Goal: Task Accomplishment & Management: Complete application form

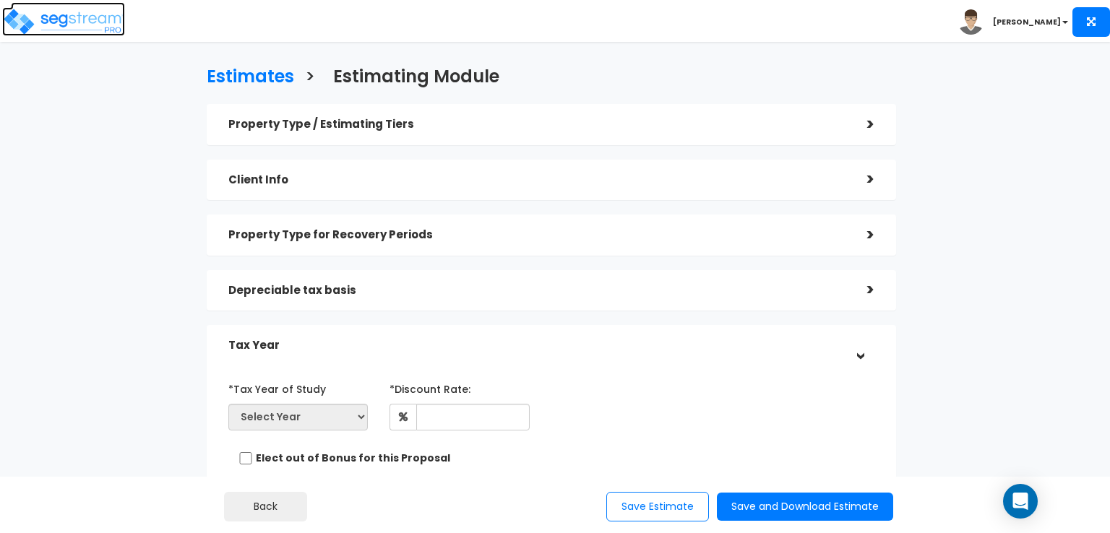
click at [78, 20] on img at bounding box center [63, 21] width 123 height 29
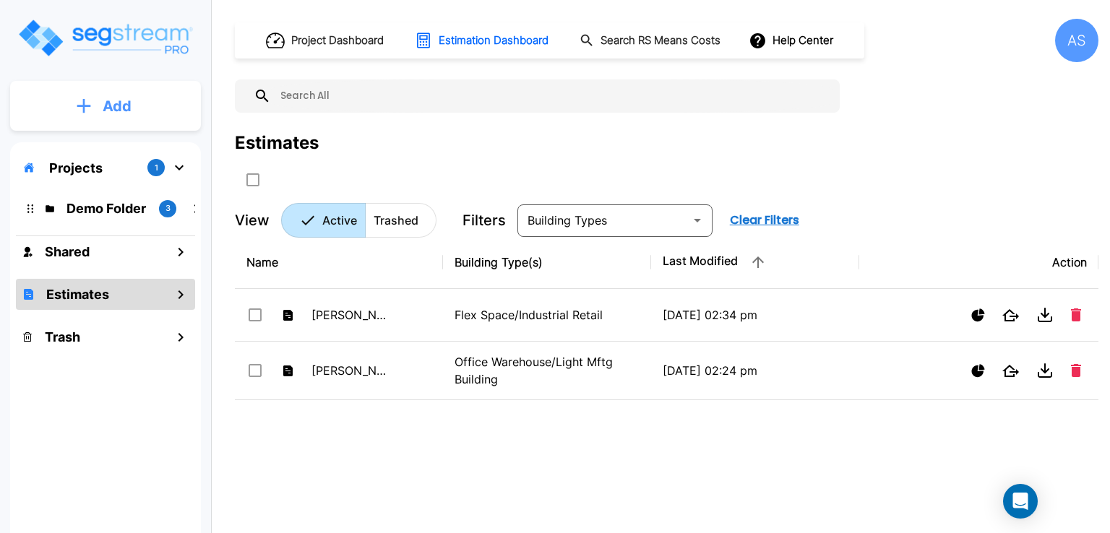
click at [77, 103] on icon "mailbox folders" at bounding box center [84, 105] width 14 height 15
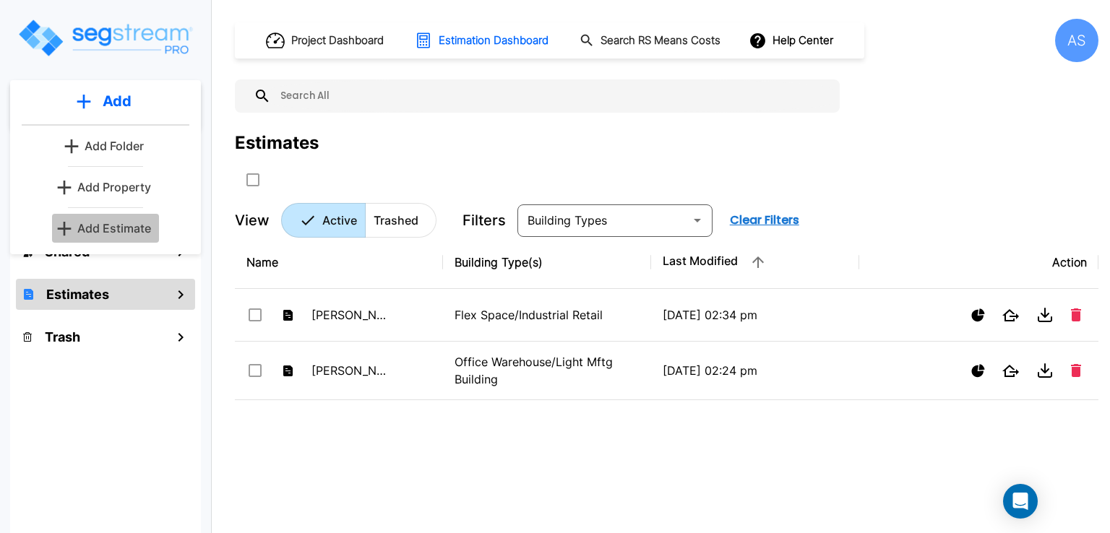
click at [102, 225] on p "Add Estimate" at bounding box center [114, 228] width 74 height 17
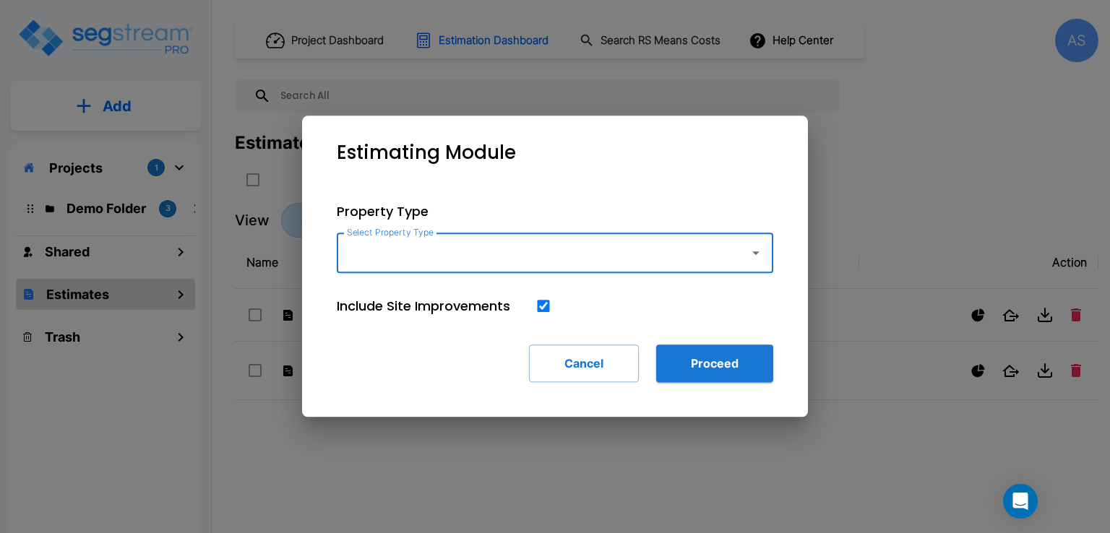
click at [402, 264] on input "Select Property Type" at bounding box center [539, 252] width 392 height 27
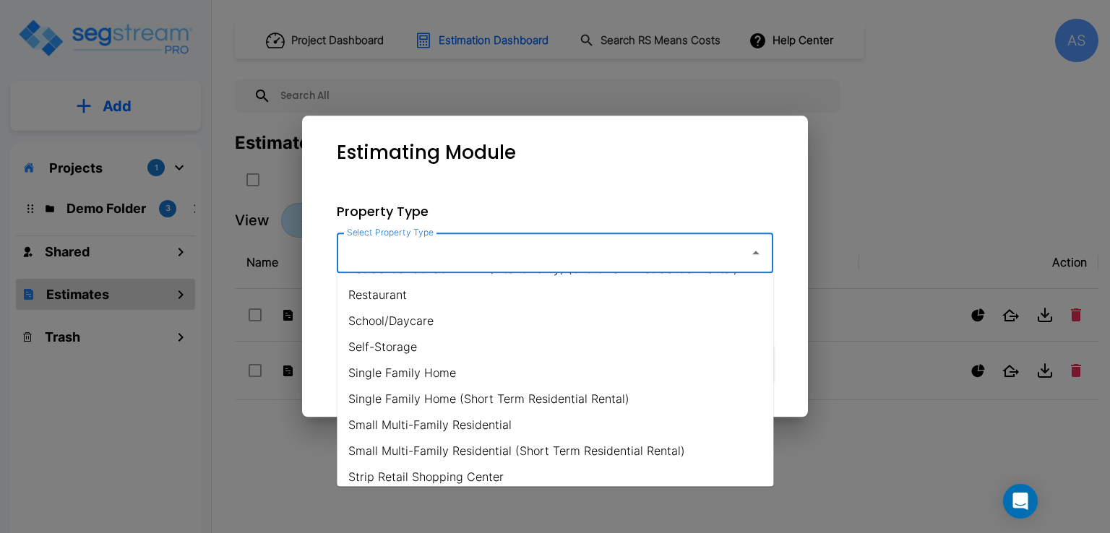
scroll to position [1084, 0]
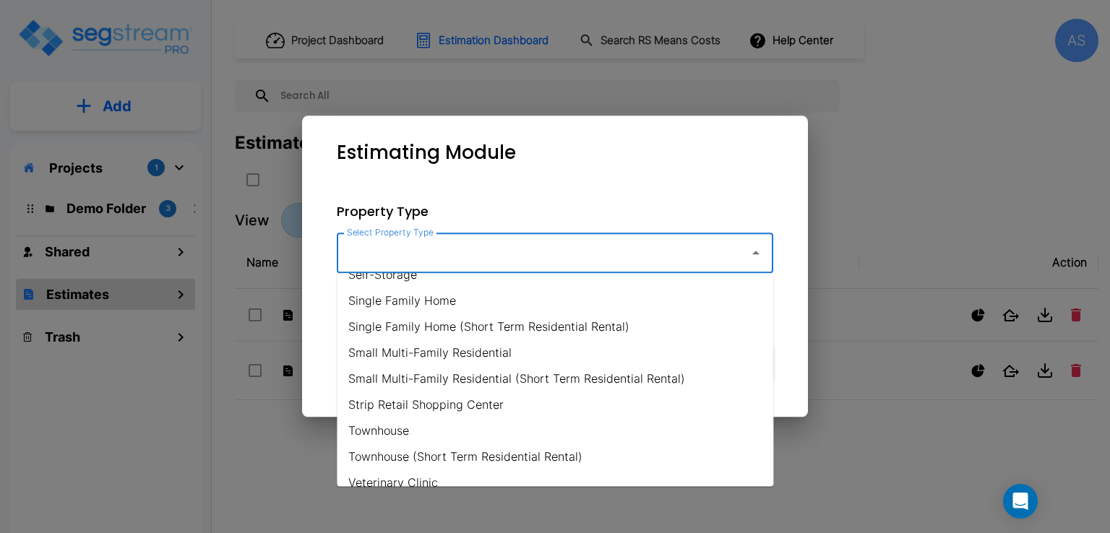
click at [428, 328] on li "Single Family Home (Short Term Residential Rental)" at bounding box center [555, 327] width 436 height 26
type input "Single Family Home (Short Term Residential Rental)"
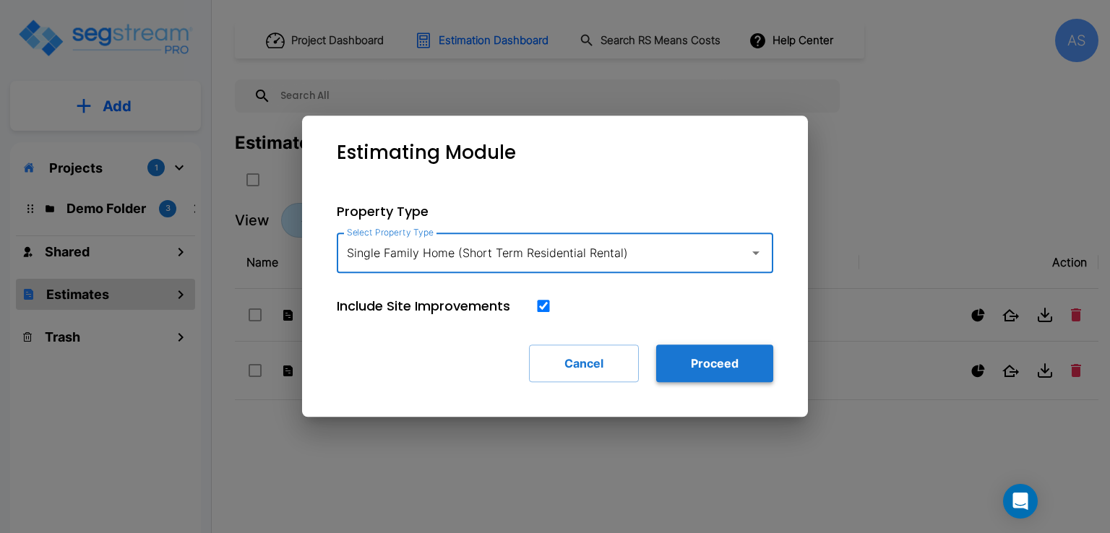
click at [704, 367] on button "Proceed" at bounding box center [714, 364] width 117 height 38
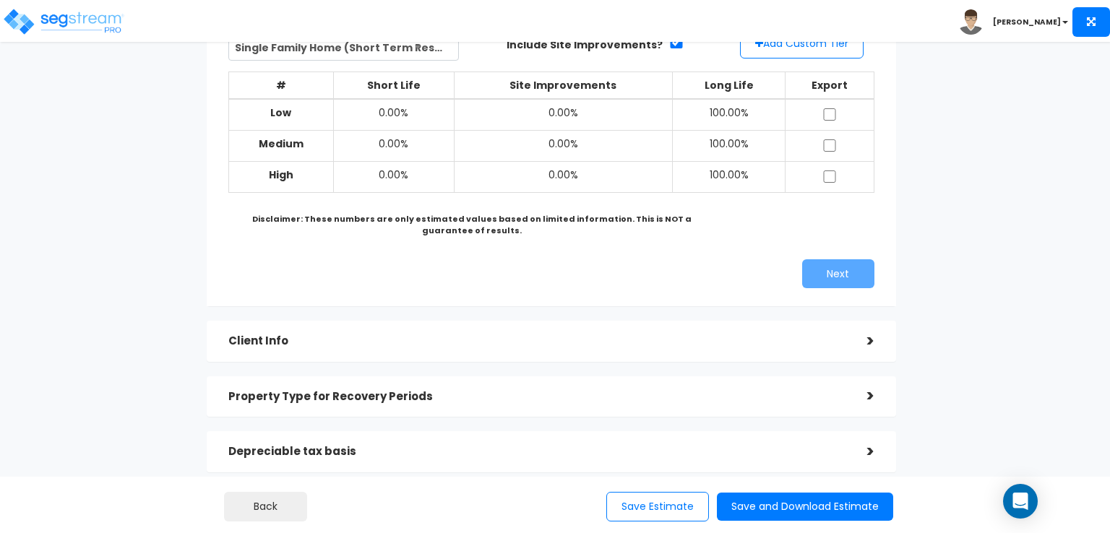
scroll to position [145, 0]
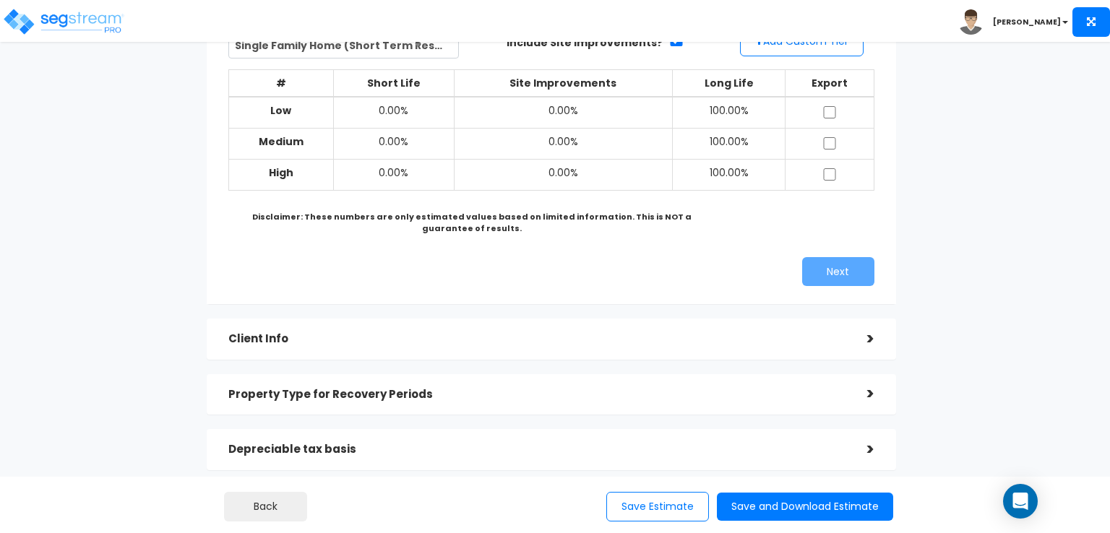
click at [862, 340] on div ">" at bounding box center [859, 339] width 29 height 22
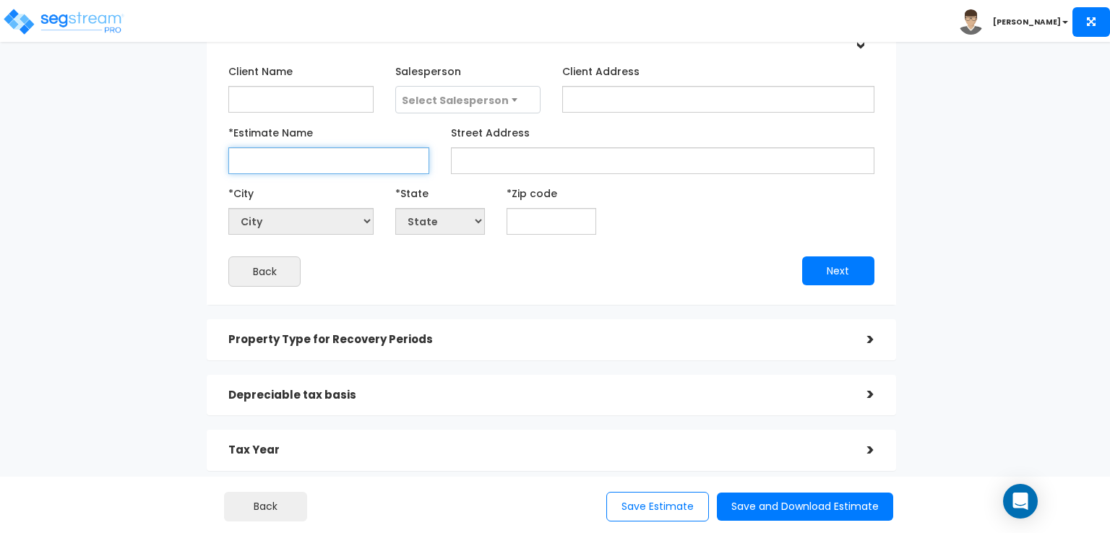
click at [393, 164] on input "*Estimate Name" at bounding box center [328, 160] width 201 height 27
type input "Testing Changes"
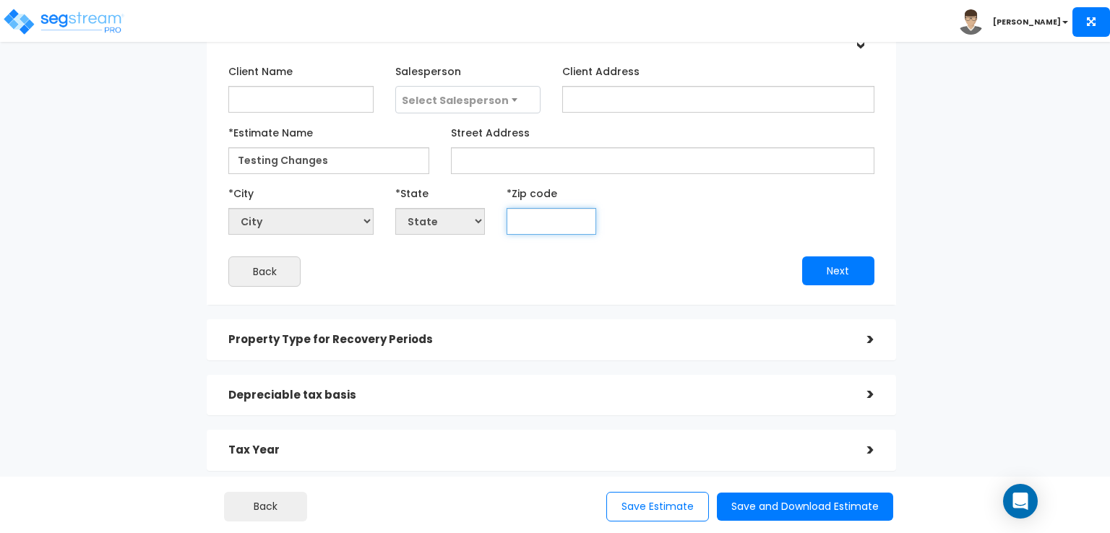
click at [540, 218] on input "text" at bounding box center [552, 221] width 90 height 27
type input "582"
select select "ND"
type input "58201"
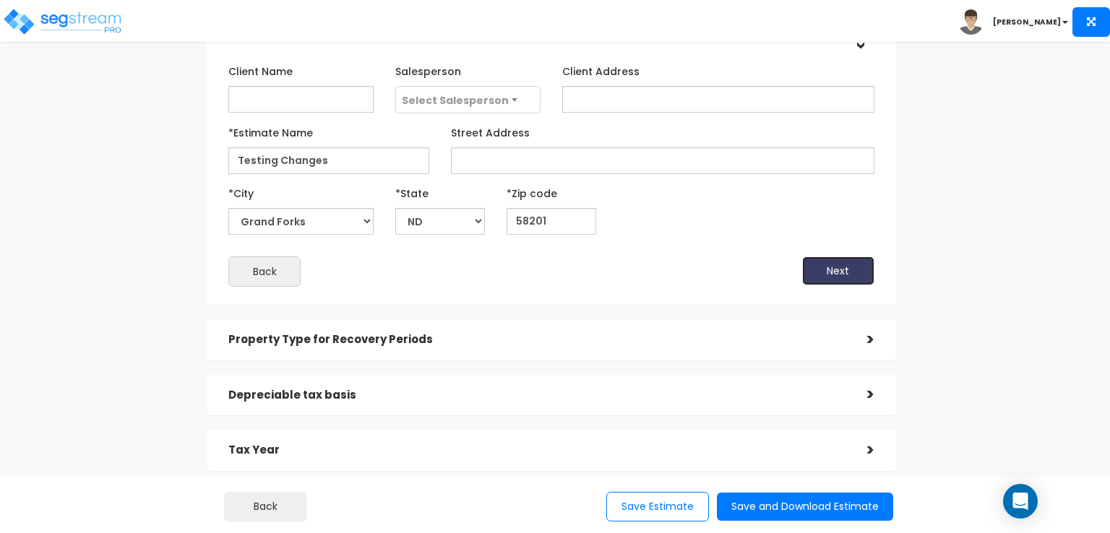
click at [835, 272] on button "Next" at bounding box center [838, 271] width 72 height 29
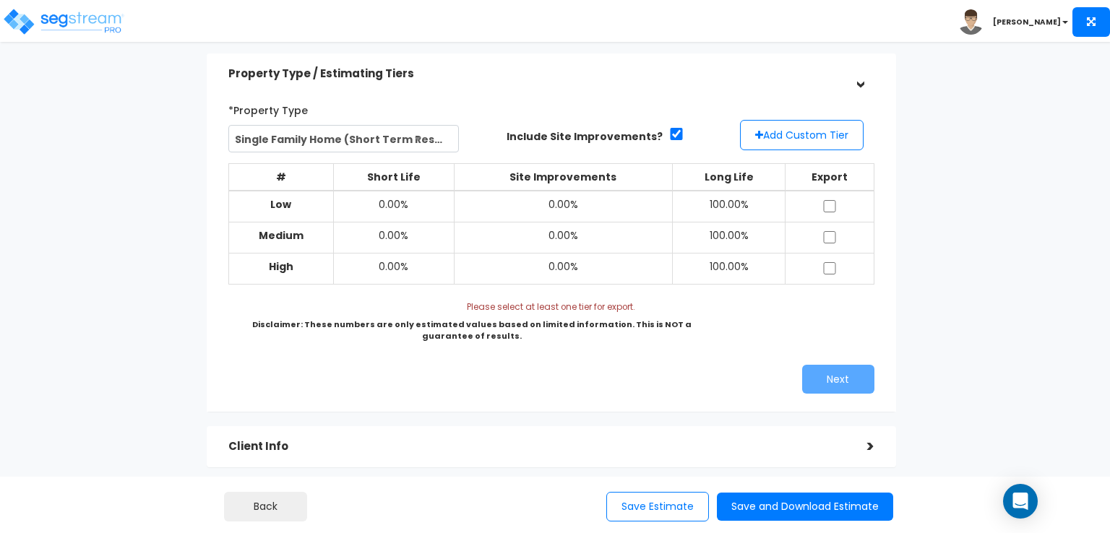
scroll to position [72, 0]
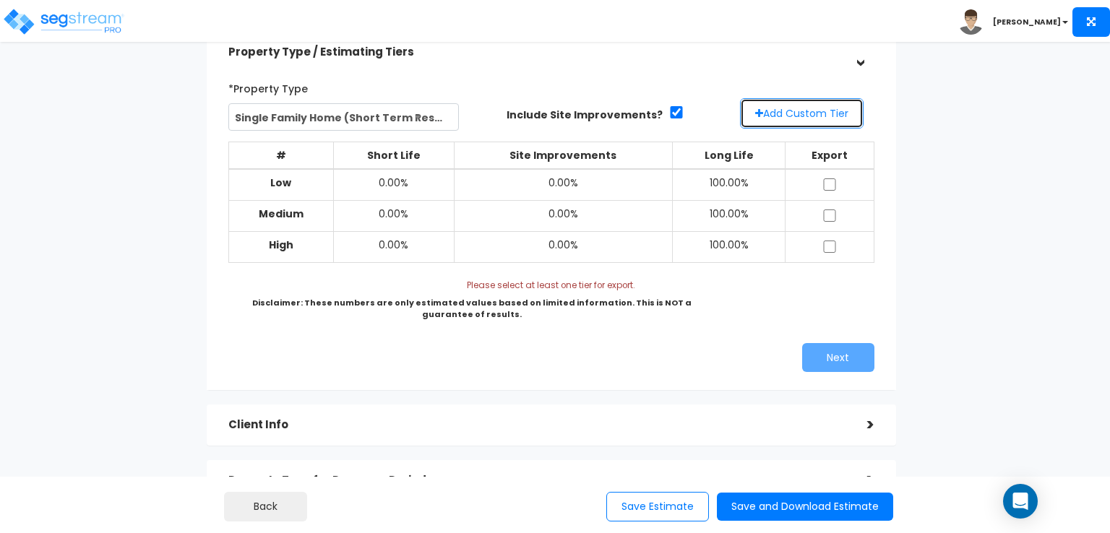
click at [797, 108] on button "Add Custom Tier" at bounding box center [802, 113] width 124 height 30
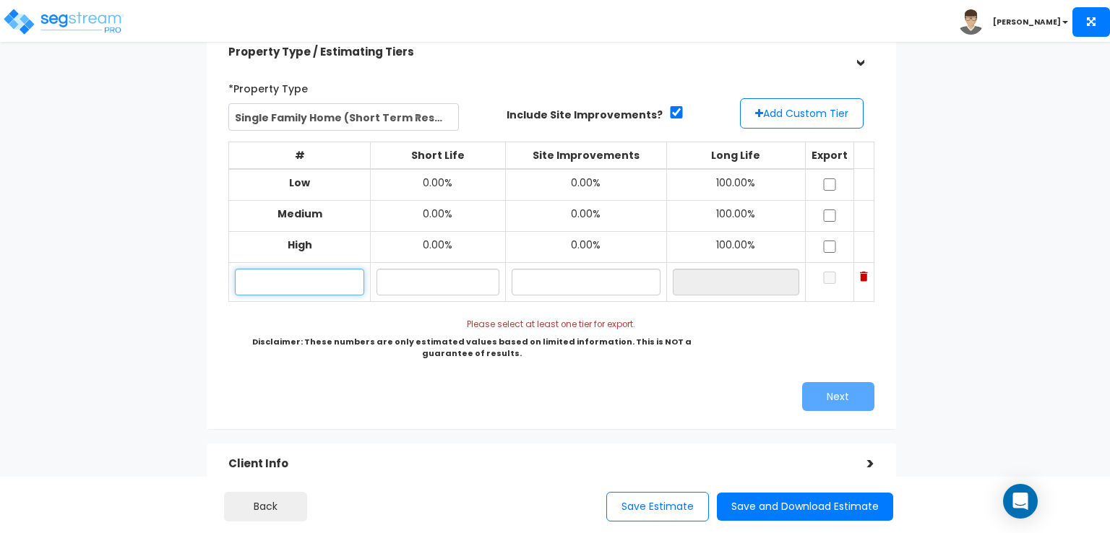
click at [329, 278] on input "text" at bounding box center [299, 282] width 129 height 27
type input "Average"
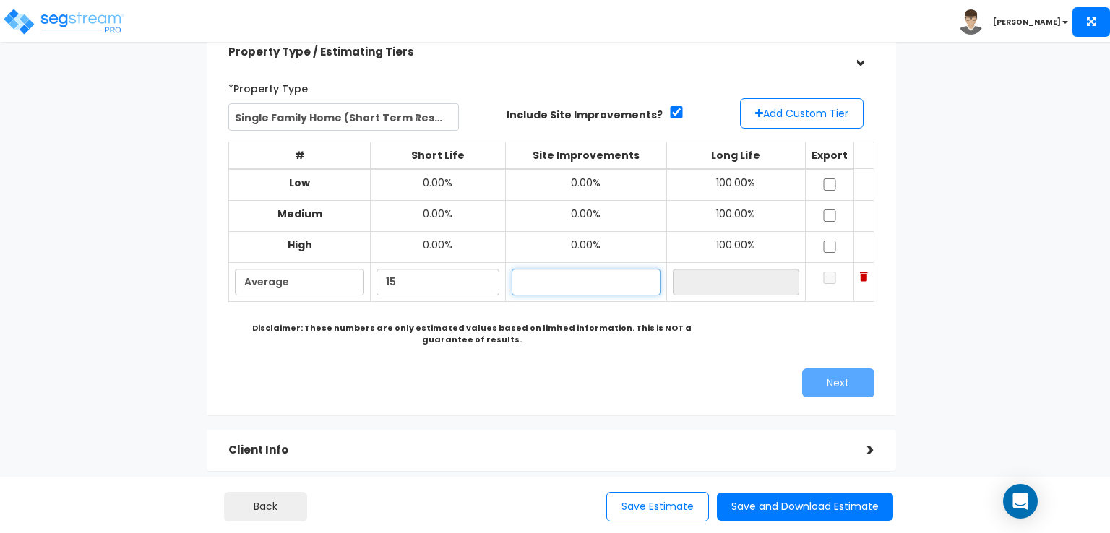
type input "15.00%"
type input "8.00%"
type input "77.00%"
click at [830, 275] on input "checkbox" at bounding box center [829, 278] width 14 height 12
checkbox input "true"
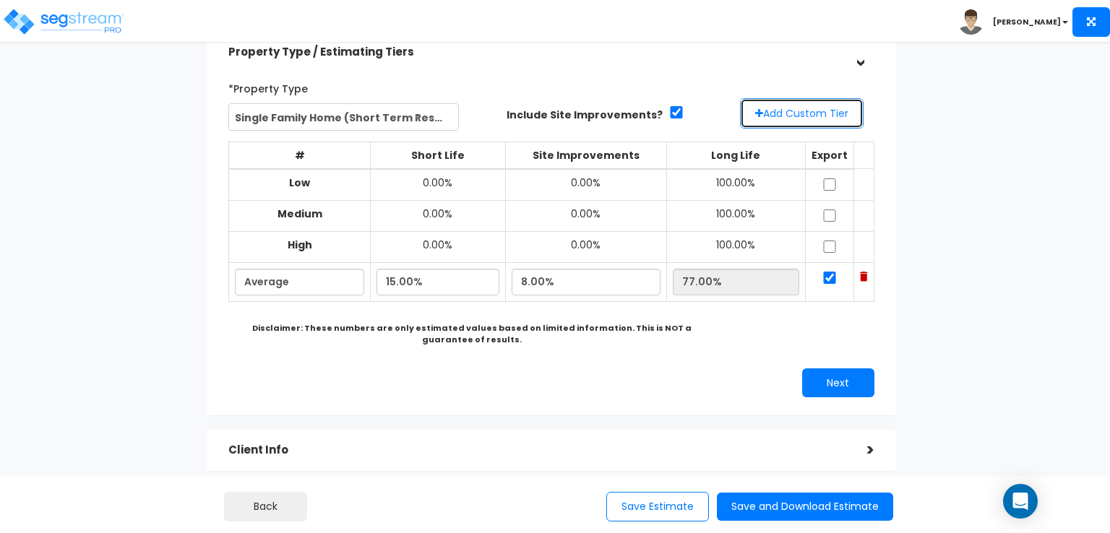
click at [773, 116] on button "Add Custom Tier" at bounding box center [802, 113] width 124 height 30
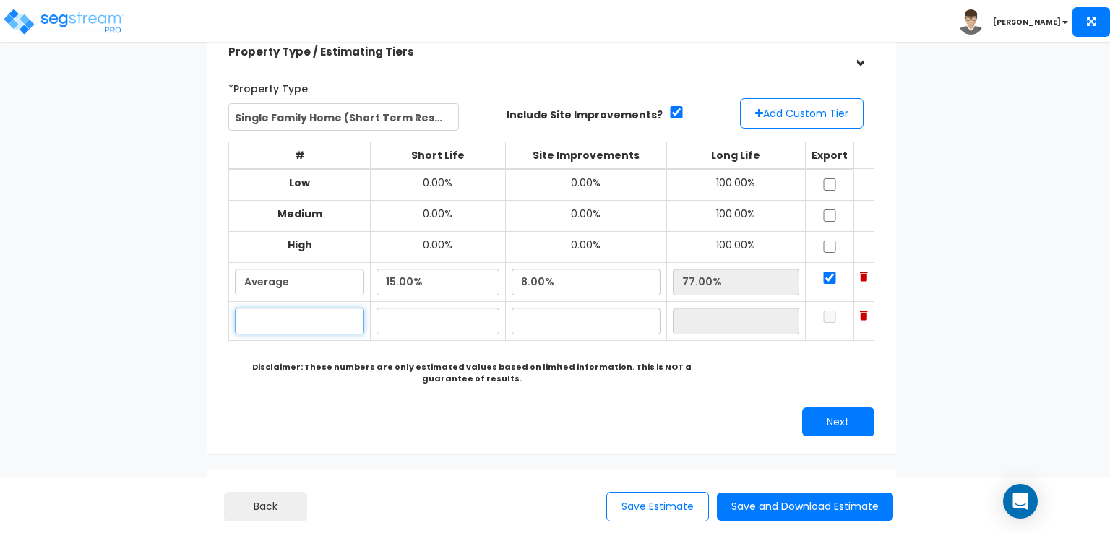
click at [315, 316] on input "text" at bounding box center [299, 321] width 129 height 27
type input "High"
type input "20.00%"
type input "12.00%"
type input "68.00%"
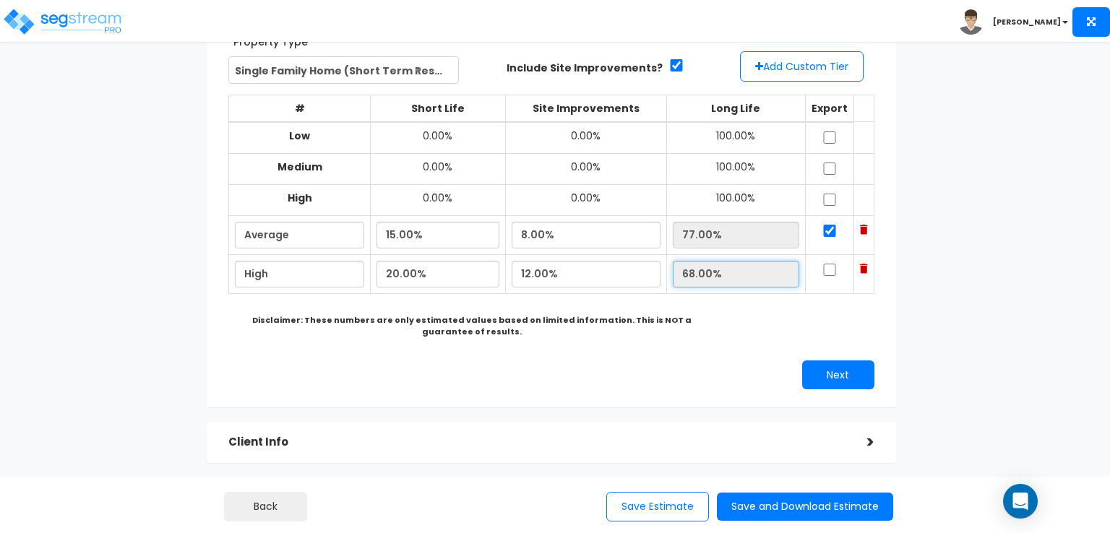
scroll to position [145, 0]
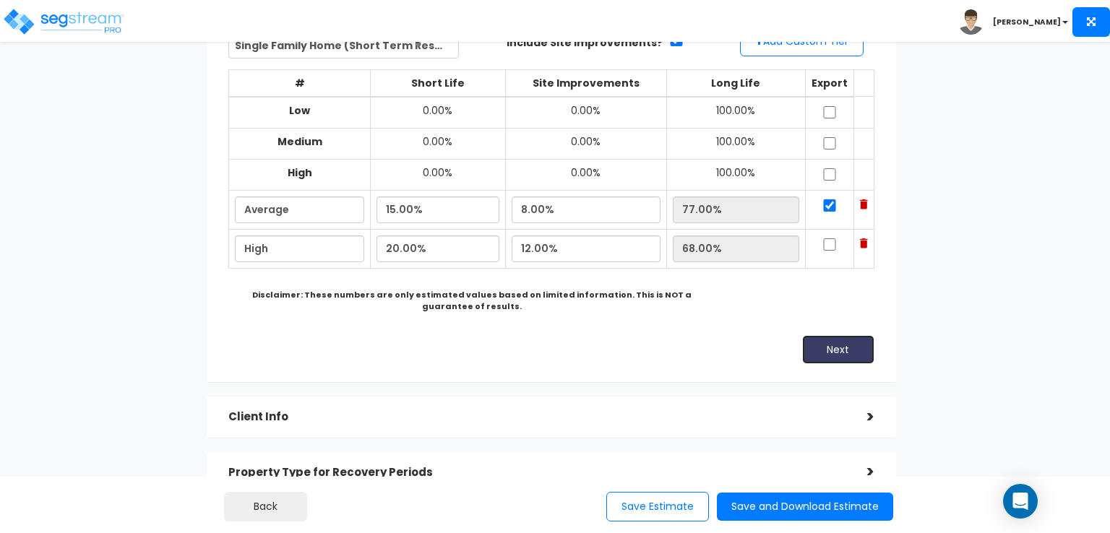
click at [824, 342] on button "Next" at bounding box center [838, 349] width 72 height 29
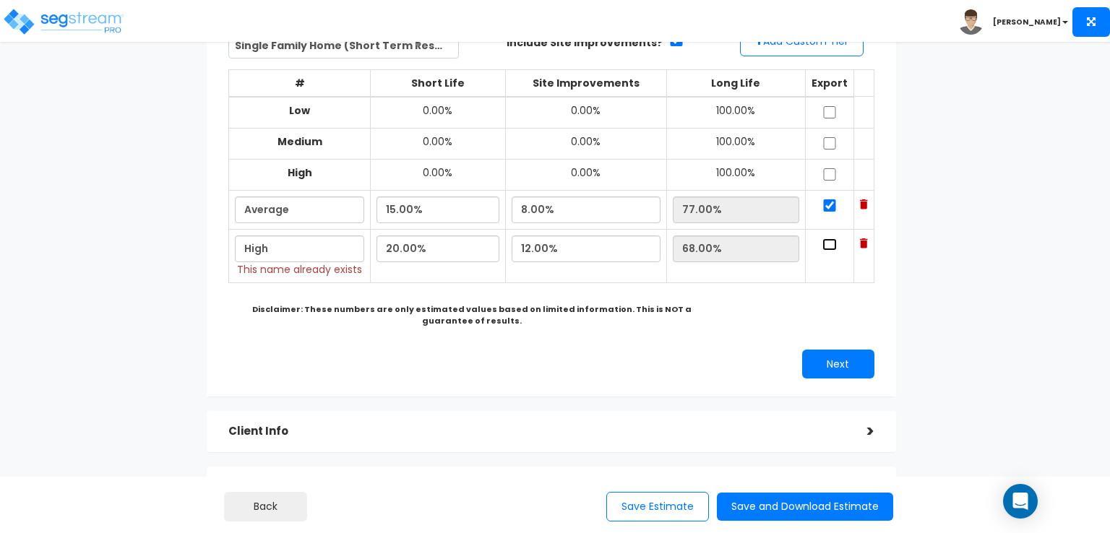
click at [832, 245] on input "checkbox" at bounding box center [829, 244] width 14 height 12
checkbox input "true"
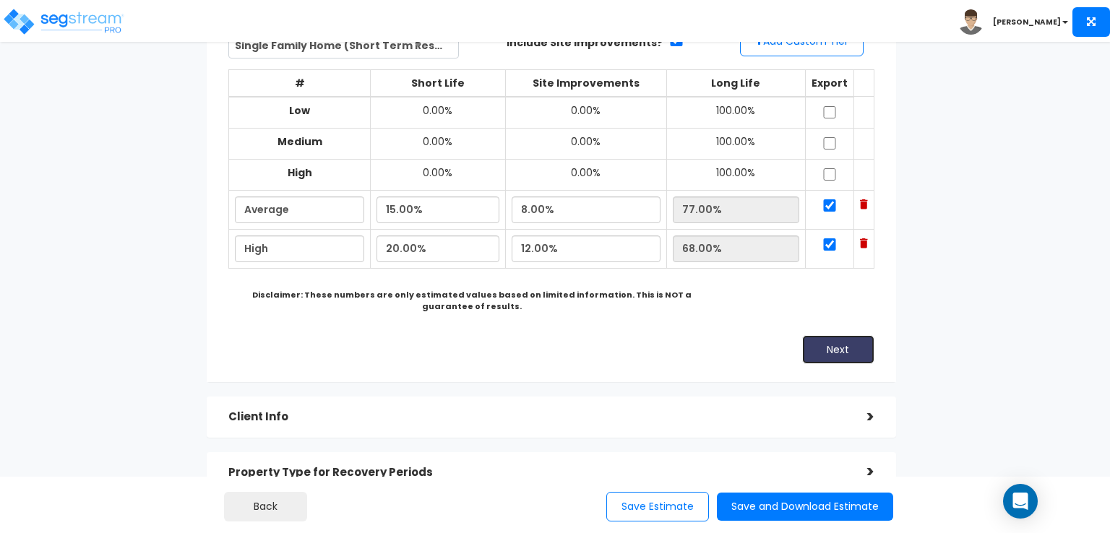
click at [829, 342] on button "Next" at bounding box center [838, 349] width 72 height 29
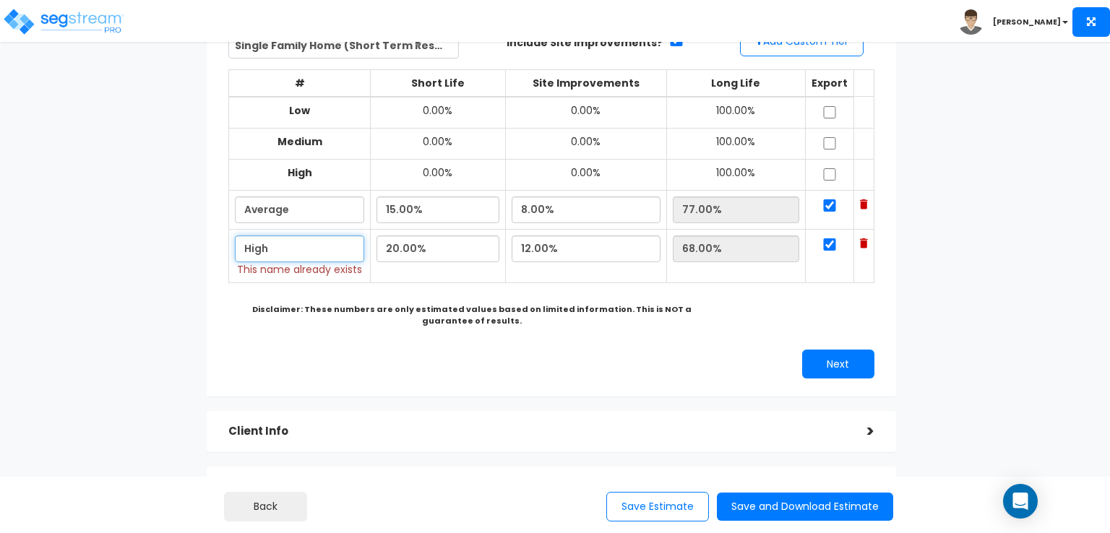
click at [285, 247] on input "High" at bounding box center [299, 249] width 129 height 27
type input "High Estimate"
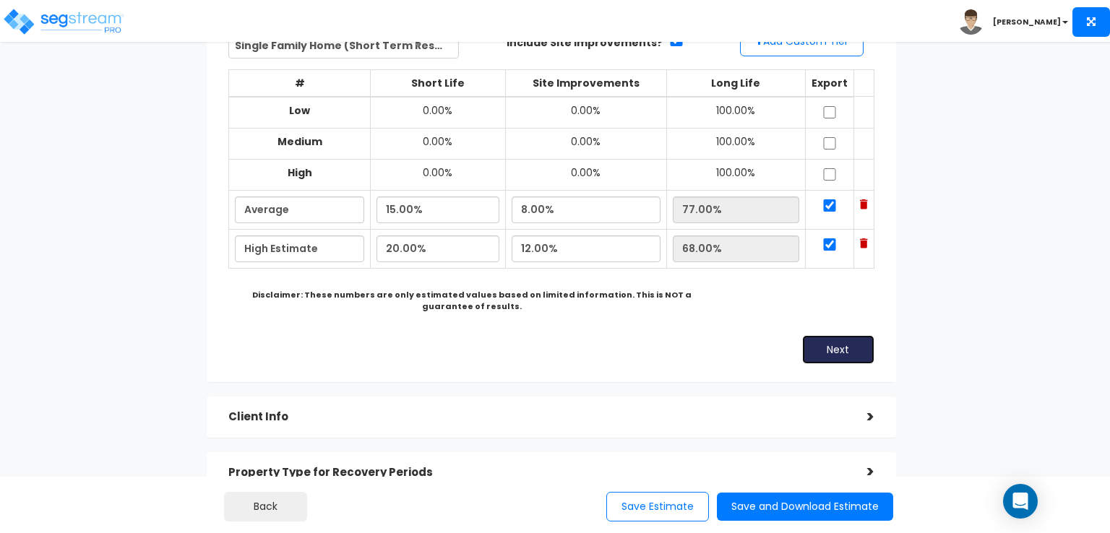
click at [866, 365] on div "*Property Type Single Family Home (Short Term Residential Rental) Assisted/Seni…" at bounding box center [551, 184] width 668 height 374
click at [831, 348] on button "Next" at bounding box center [838, 349] width 72 height 29
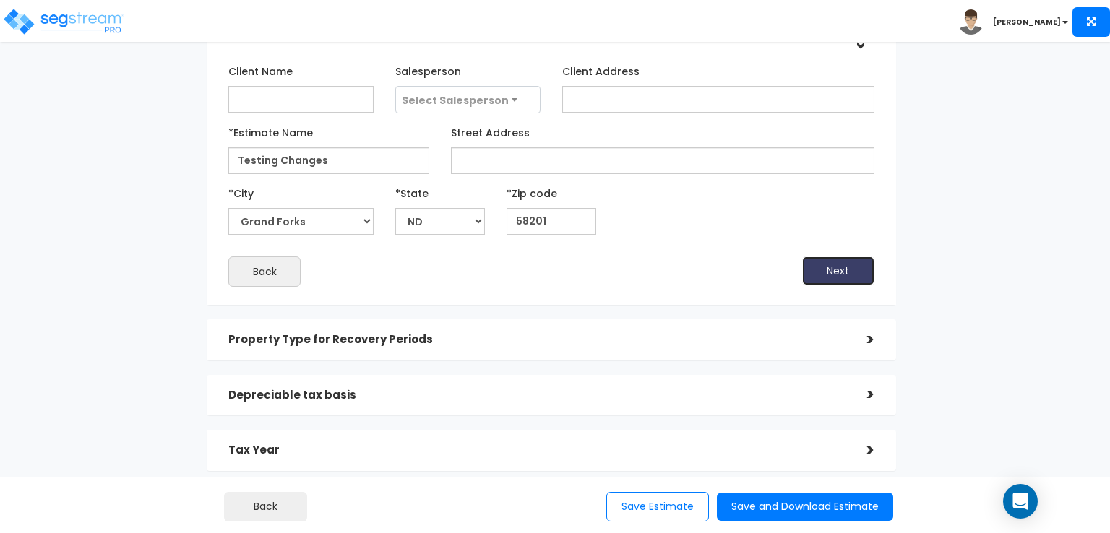
click at [841, 277] on button "Next" at bounding box center [838, 271] width 72 height 29
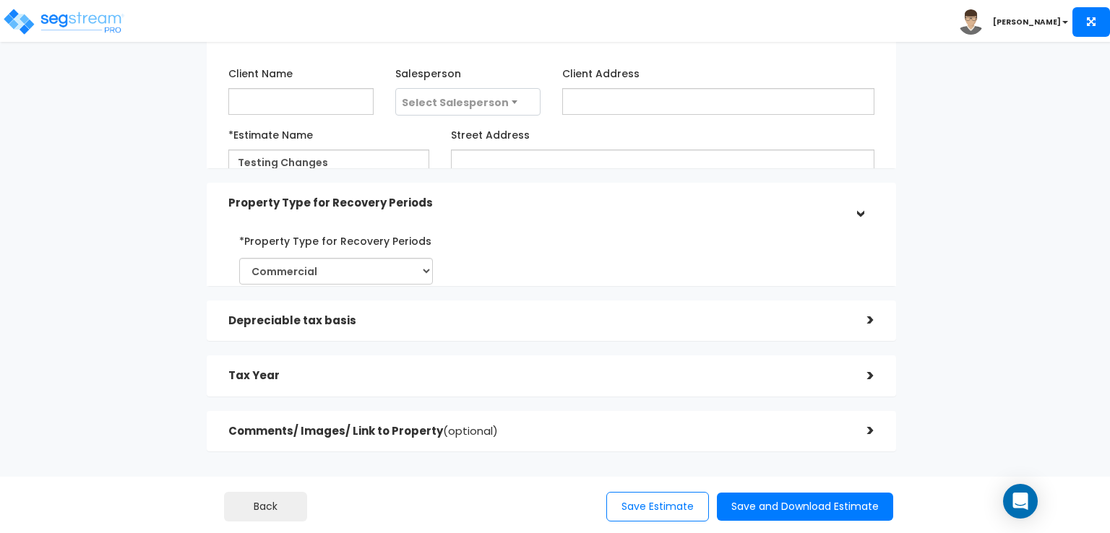
scroll to position [133, 0]
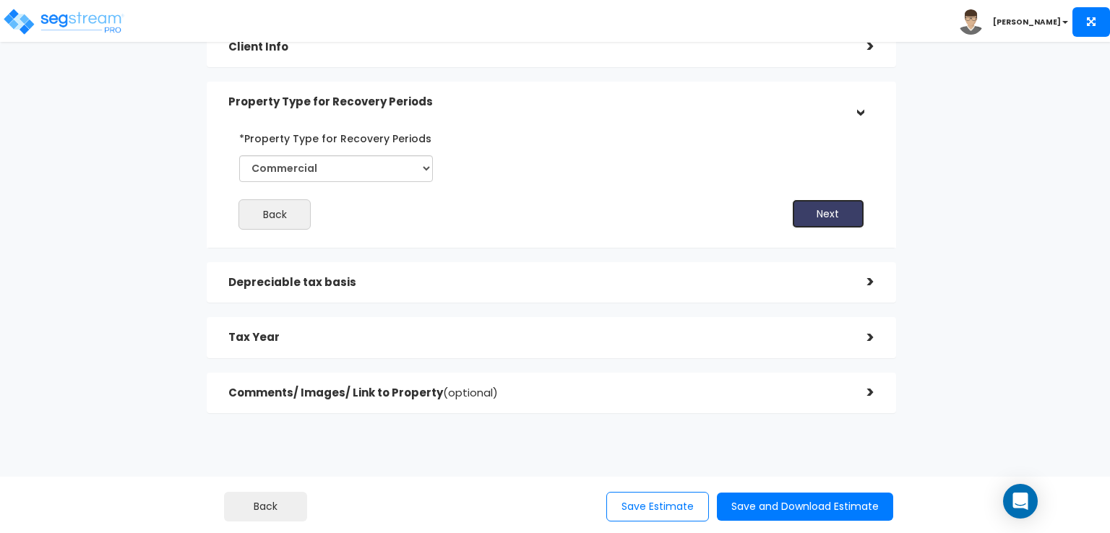
click at [818, 220] on button "Next" at bounding box center [828, 213] width 72 height 29
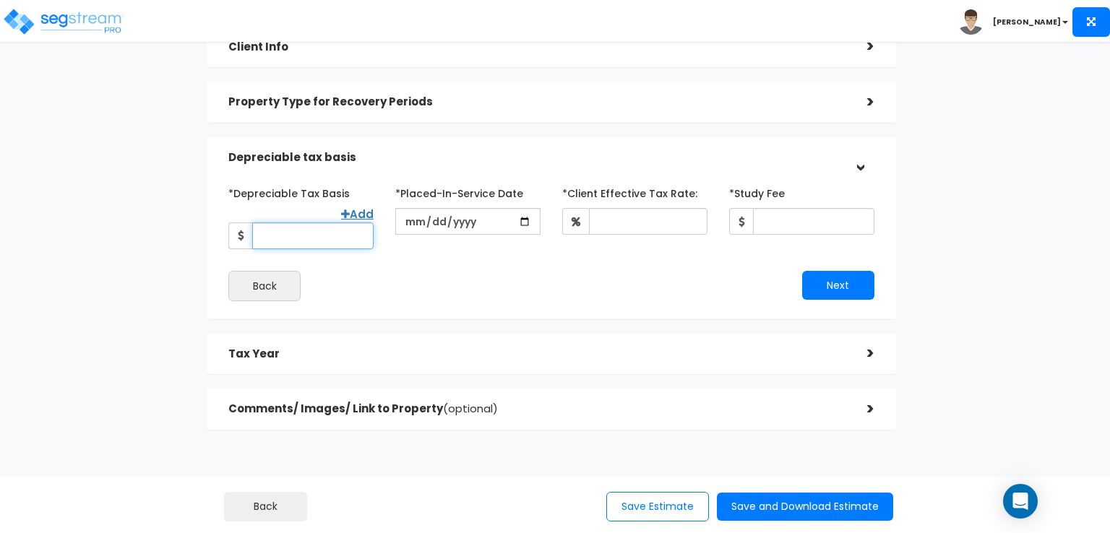
click at [324, 233] on input "*Depreciable Tax Basis" at bounding box center [312, 236] width 121 height 27
type input "1,000,000"
click at [462, 217] on input "date" at bounding box center [467, 221] width 145 height 27
click at [484, 220] on input "date" at bounding box center [467, 221] width 145 height 27
click at [410, 226] on input "date" at bounding box center [467, 221] width 145 height 27
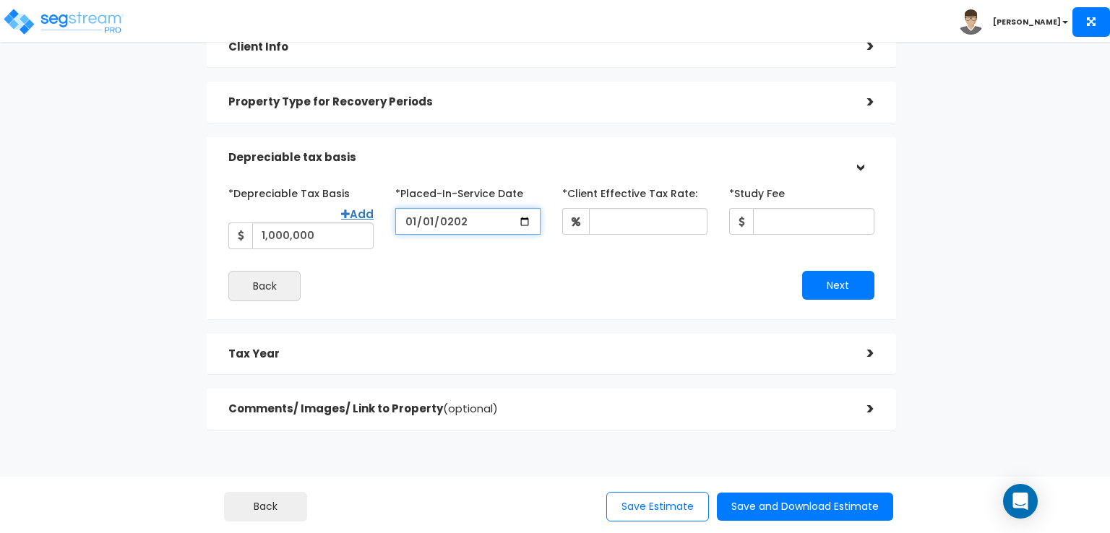
type input "2022-01-01"
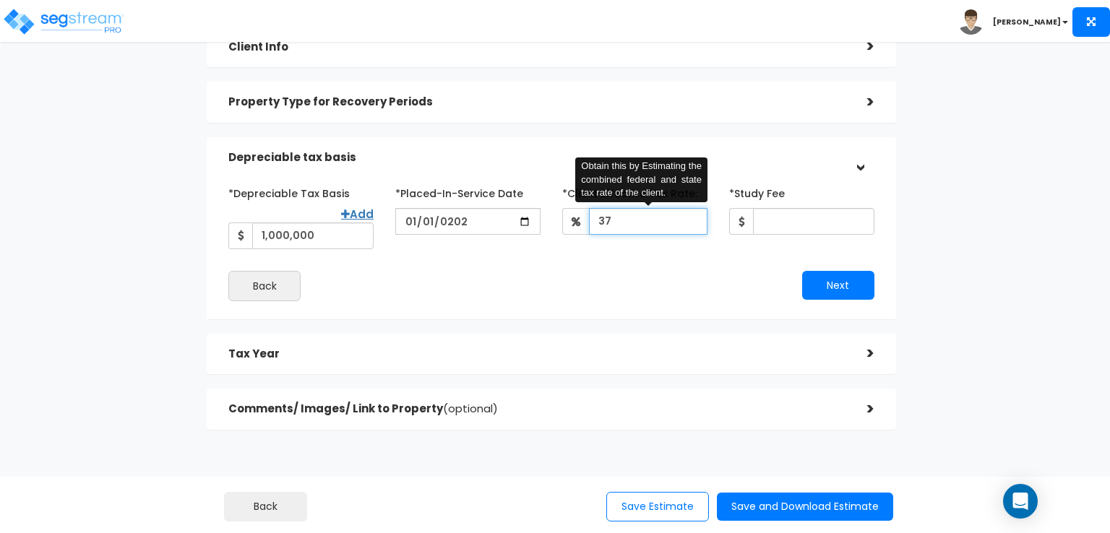
type input "37"
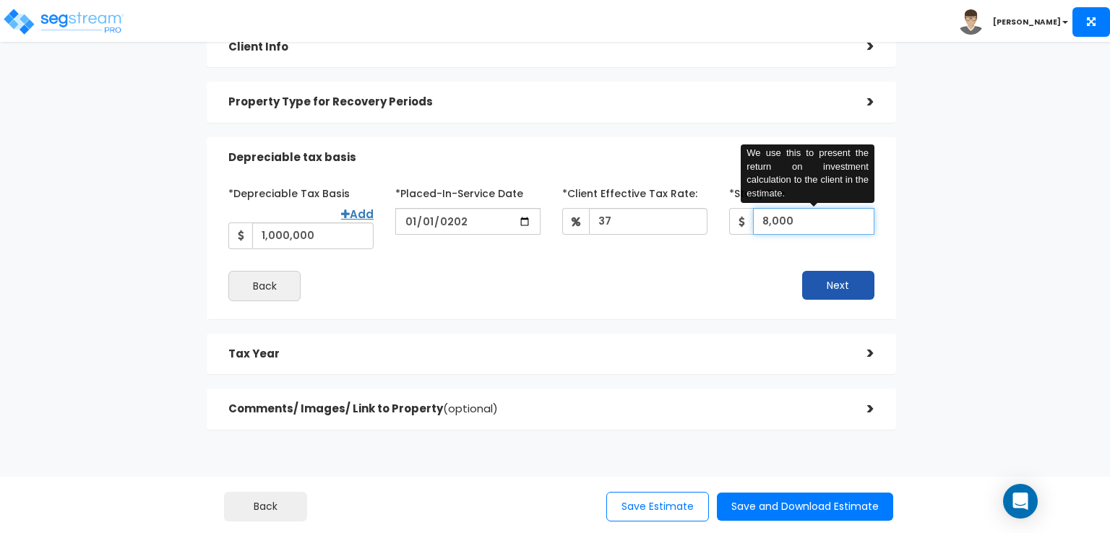
type input "8,000"
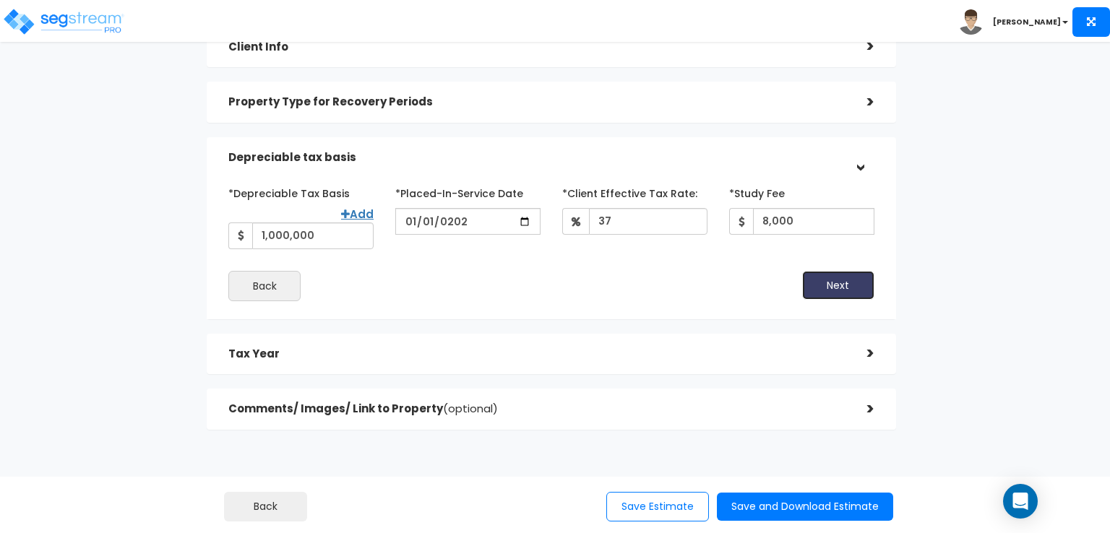
click at [811, 284] on button "Next" at bounding box center [838, 285] width 72 height 29
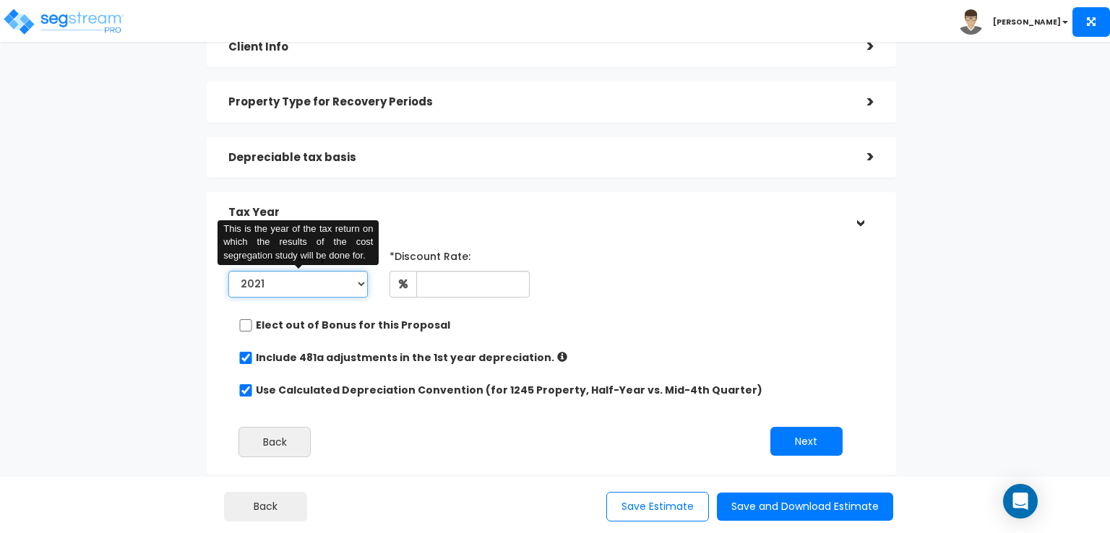
click at [290, 287] on select "2021 2022 2023 2024 2025 2026" at bounding box center [297, 284] width 139 height 27
select select "2025"
click at [228, 271] on select "2021 2022 2023 2024 2025 2026" at bounding box center [297, 284] width 139 height 27
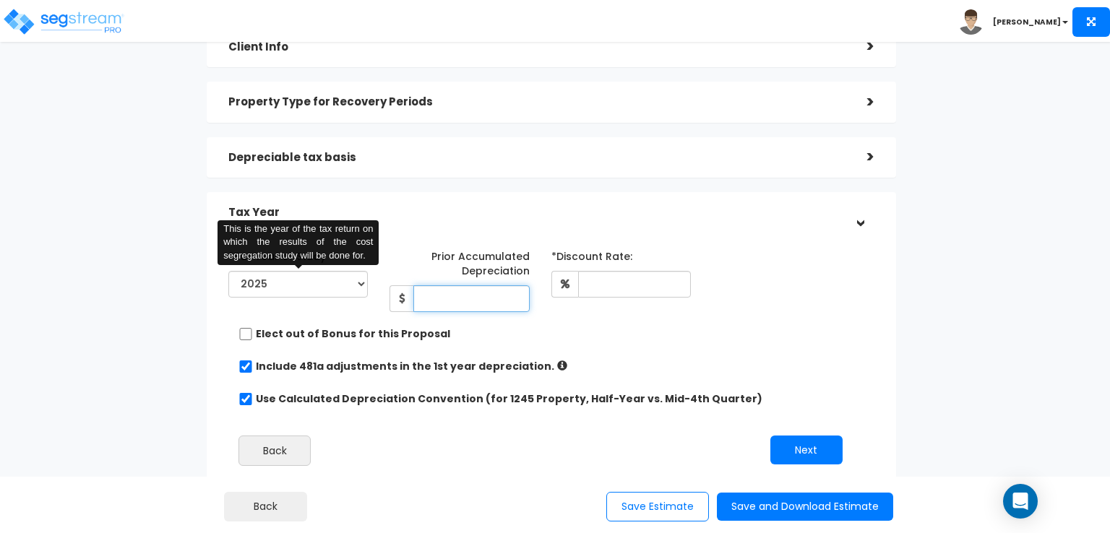
click at [442, 303] on input "Prior Accumulated Depreciation" at bounding box center [471, 298] width 116 height 27
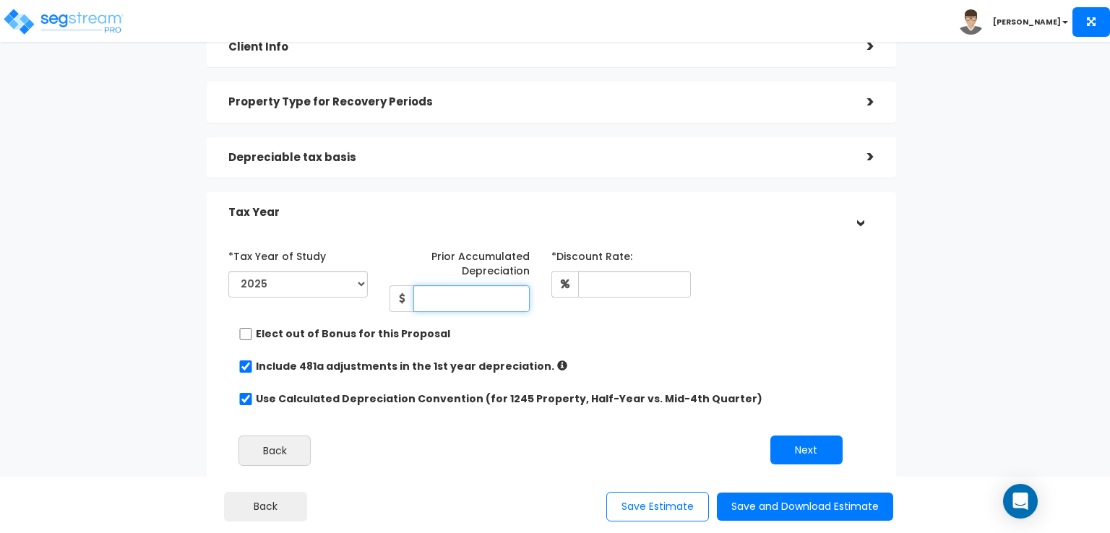
scroll to position [205, 0]
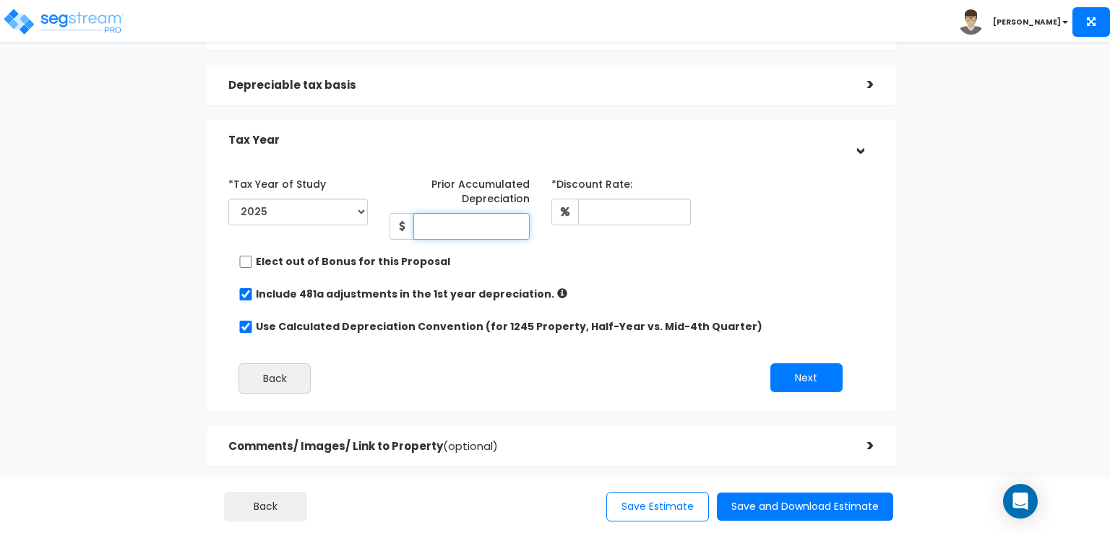
click at [465, 224] on input "Prior Accumulated Depreciation" at bounding box center [471, 226] width 116 height 27
click at [457, 228] on input "Prior Accumulated Depreciation" at bounding box center [471, 226] width 116 height 27
type input "107,575.76"
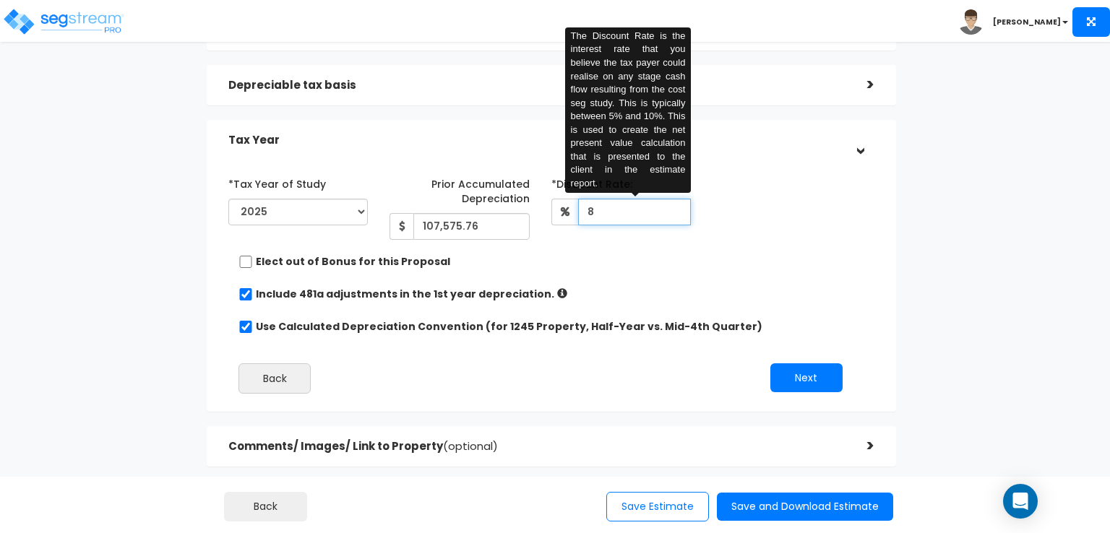
scroll to position [258, 0]
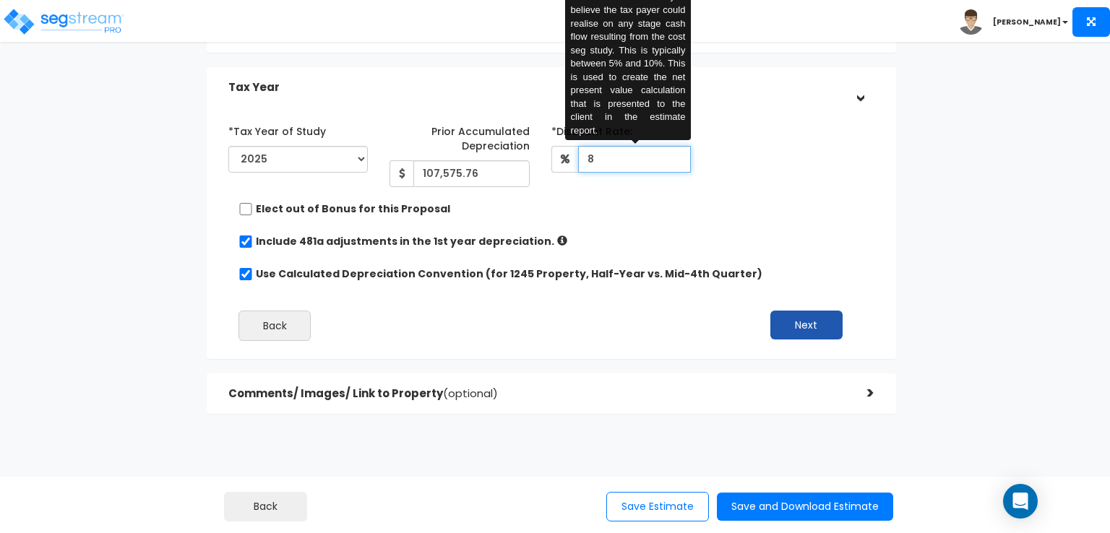
type input "8"
click at [798, 326] on button "Next" at bounding box center [806, 325] width 72 height 29
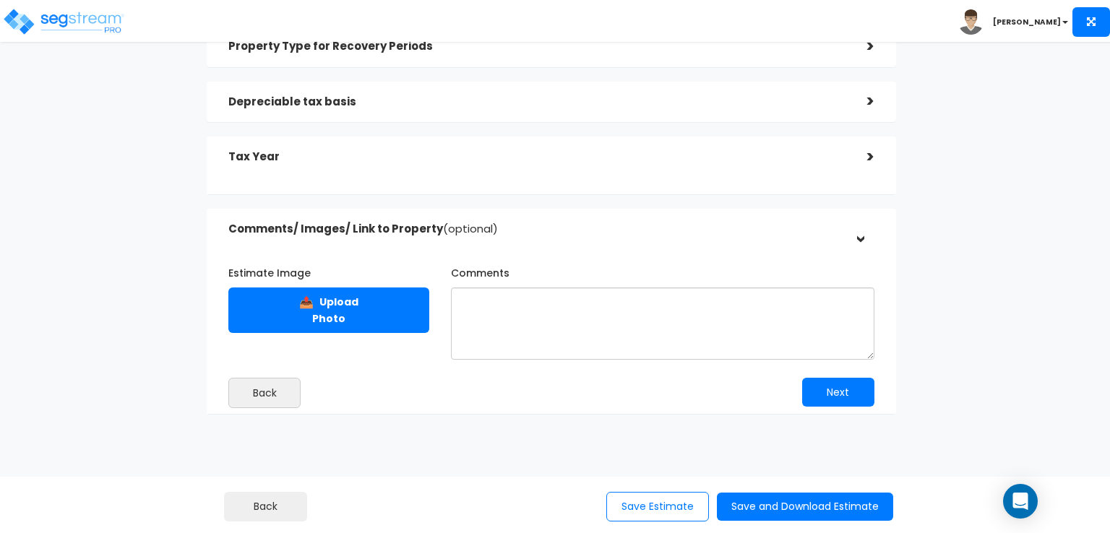
scroll to position [184, 0]
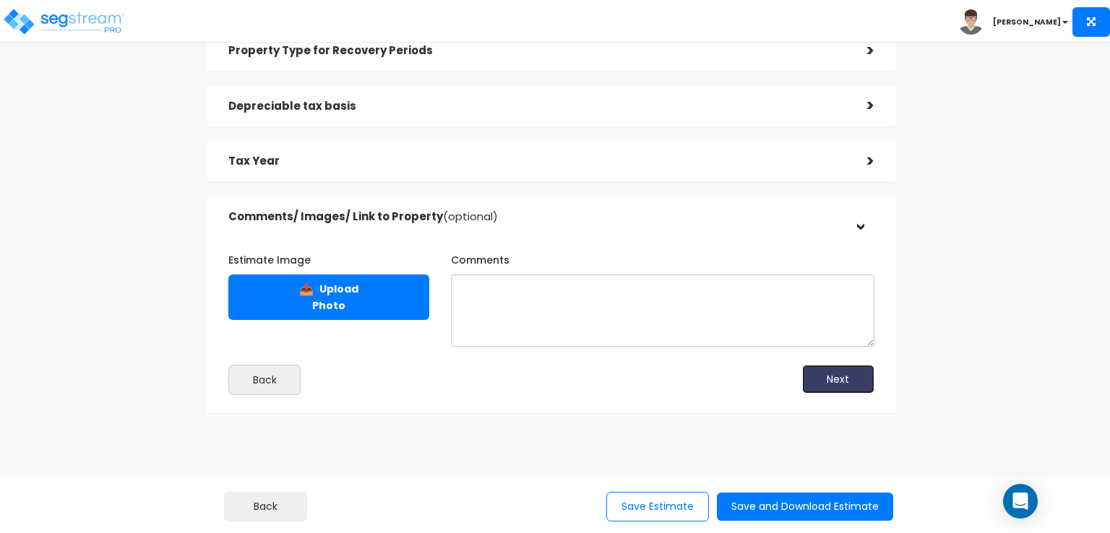
click at [828, 378] on button "Next" at bounding box center [838, 379] width 72 height 29
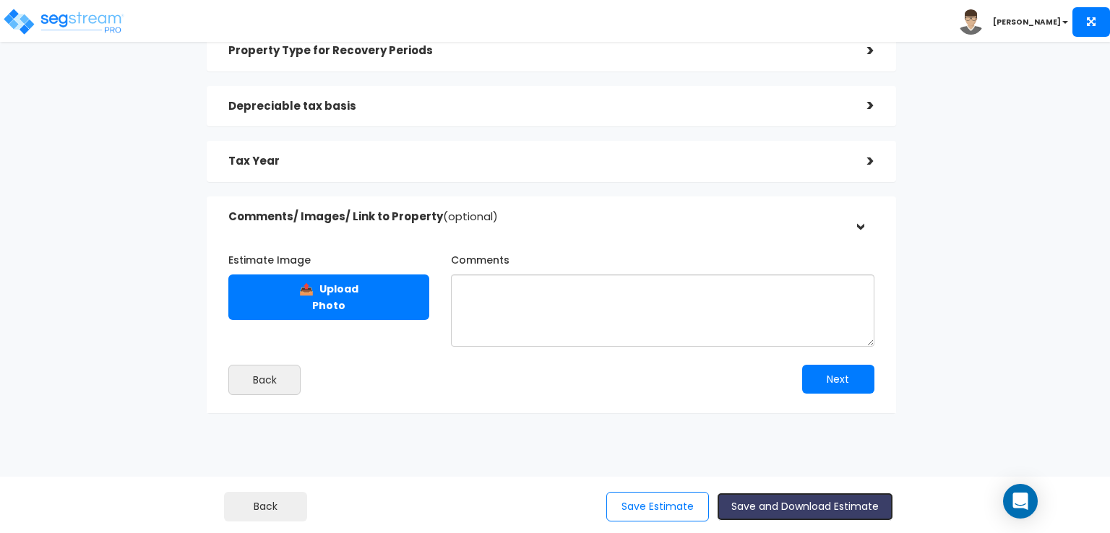
click at [769, 508] on button "Save and Download Estimate" at bounding box center [805, 507] width 176 height 28
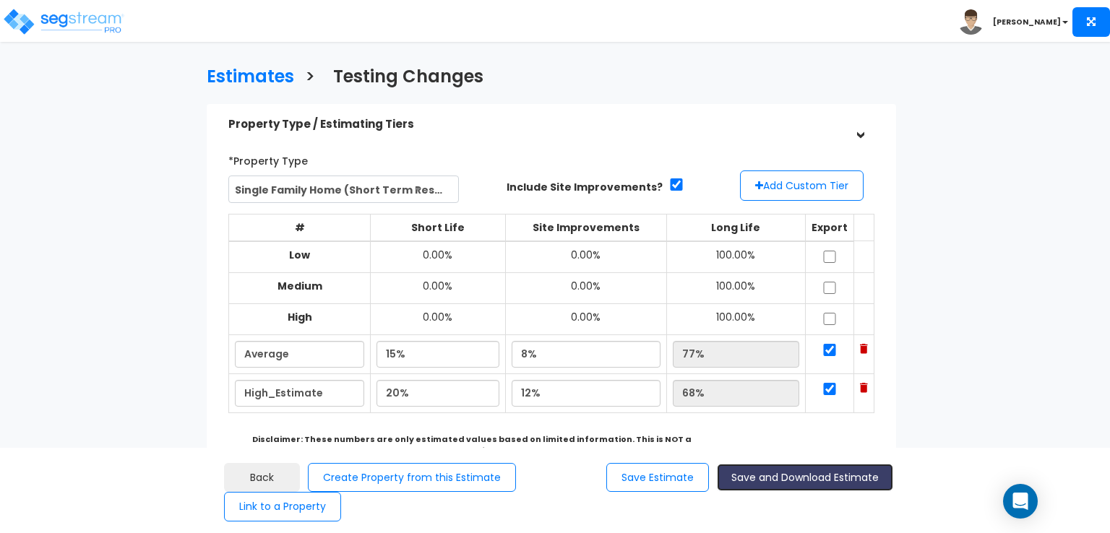
click at [804, 477] on button "Save and Download Estimate" at bounding box center [805, 478] width 176 height 28
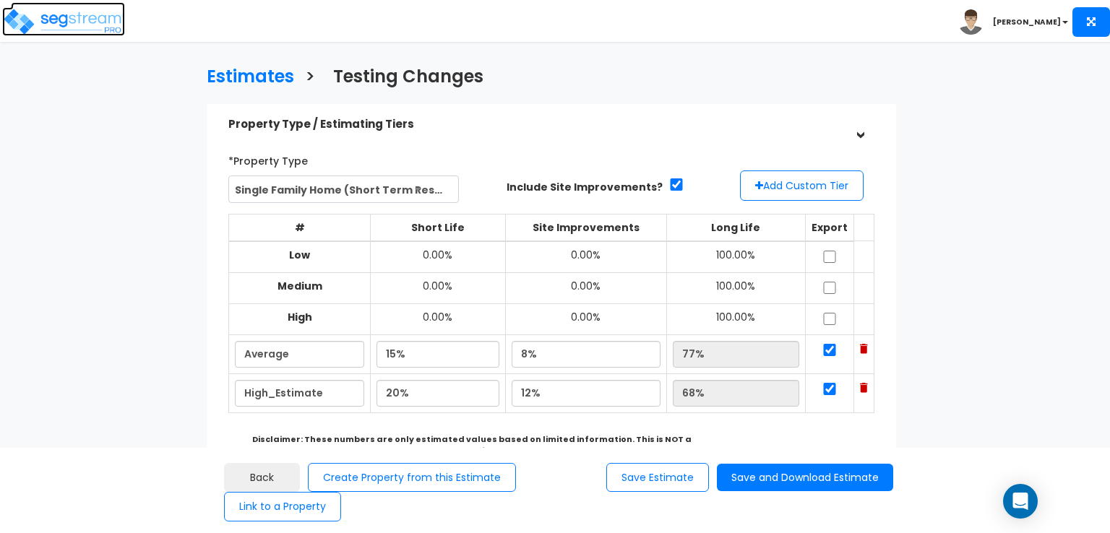
click at [75, 18] on img at bounding box center [63, 21] width 123 height 29
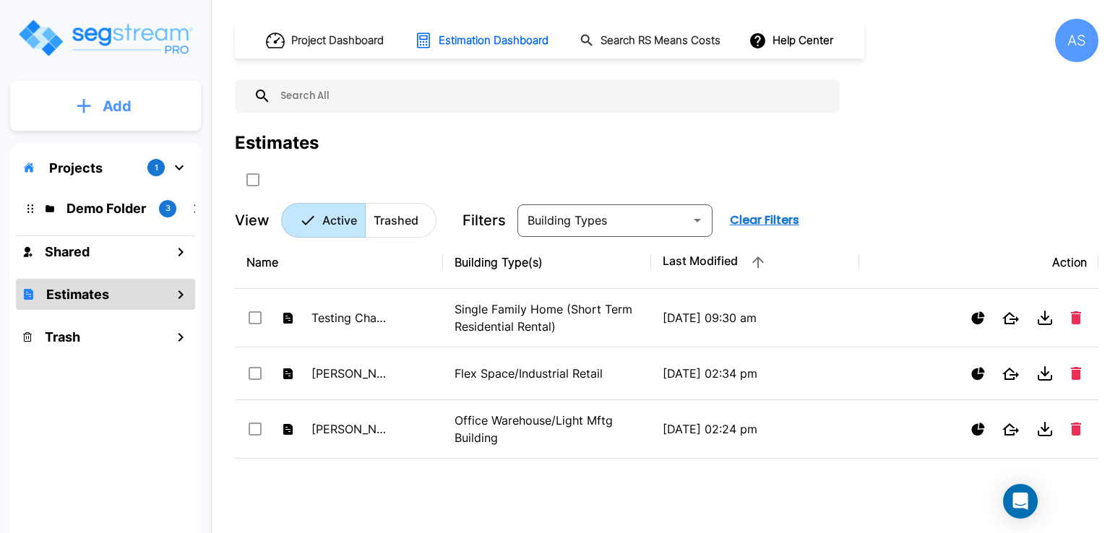
click at [92, 112] on button "Add" at bounding box center [105, 106] width 191 height 42
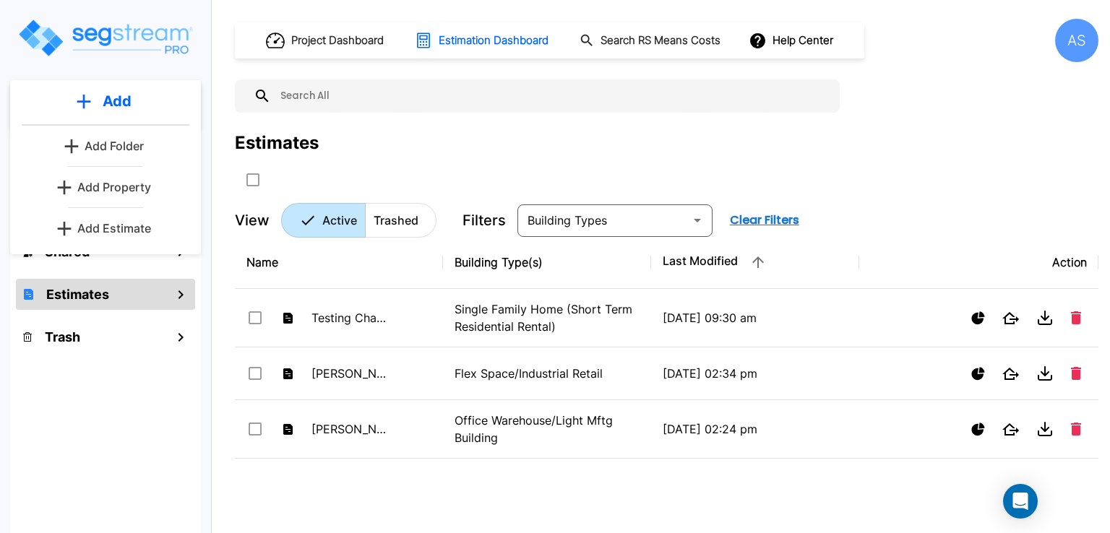
click at [121, 223] on p "Add Estimate" at bounding box center [114, 228] width 74 height 17
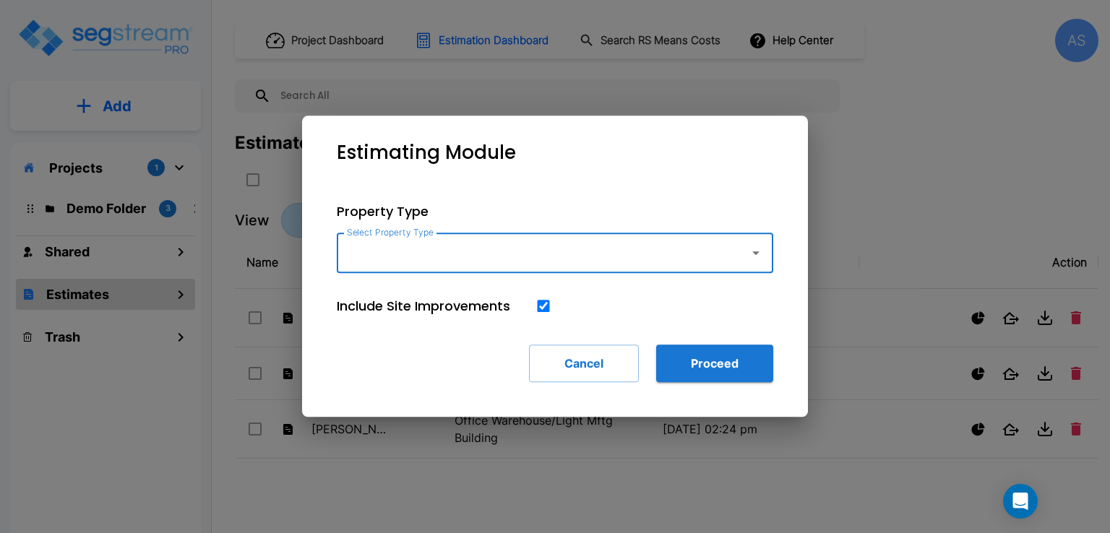
click at [431, 249] on input "Select Property Type" at bounding box center [539, 252] width 392 height 27
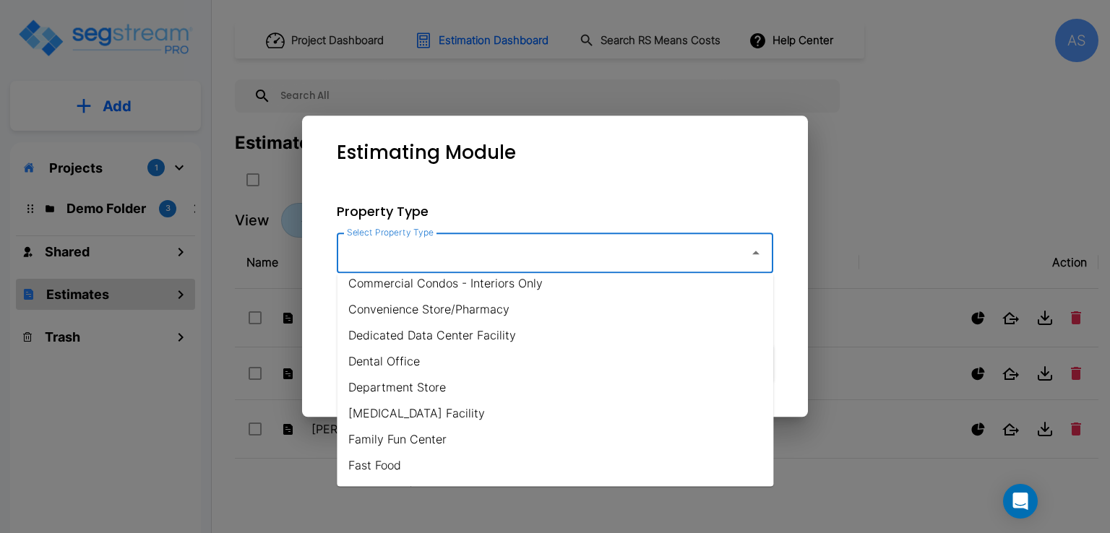
scroll to position [289, 0]
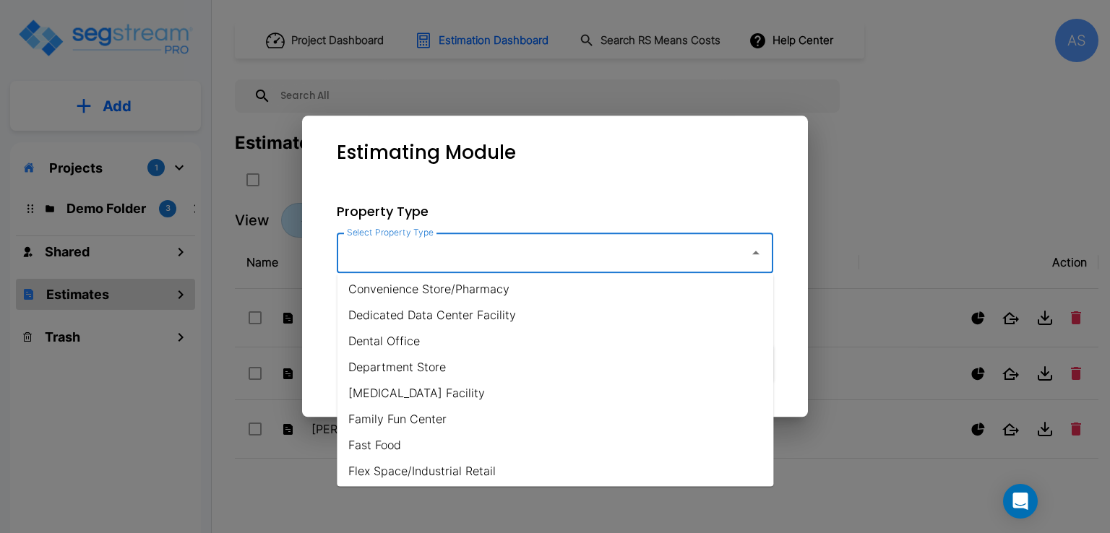
click at [425, 338] on li "Dental Office" at bounding box center [555, 341] width 436 height 26
type input "Dental Office"
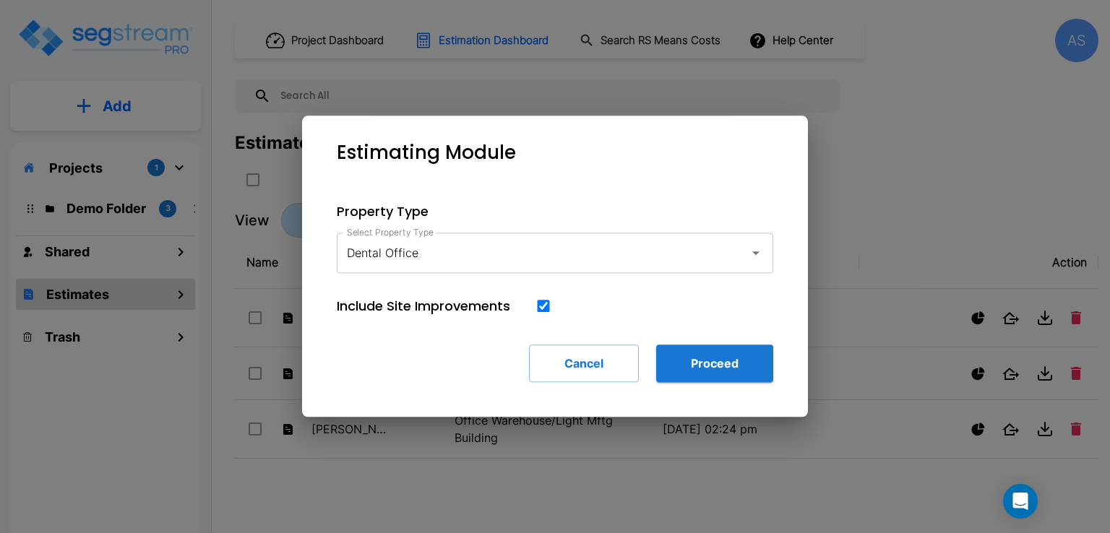
click at [543, 305] on input "checkbox" at bounding box center [543, 306] width 14 height 12
checkbox input "false"
click at [691, 356] on button "Proceed" at bounding box center [714, 364] width 117 height 38
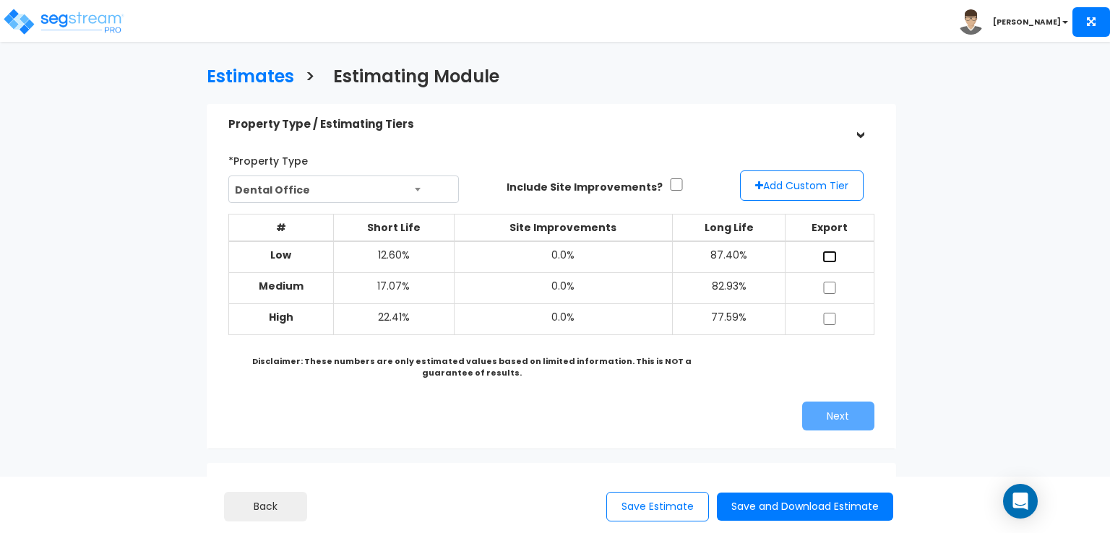
click at [827, 252] on input "checkbox" at bounding box center [829, 257] width 14 height 12
checkbox input "true"
click at [827, 287] on input "checkbox" at bounding box center [829, 288] width 14 height 12
checkbox input "true"
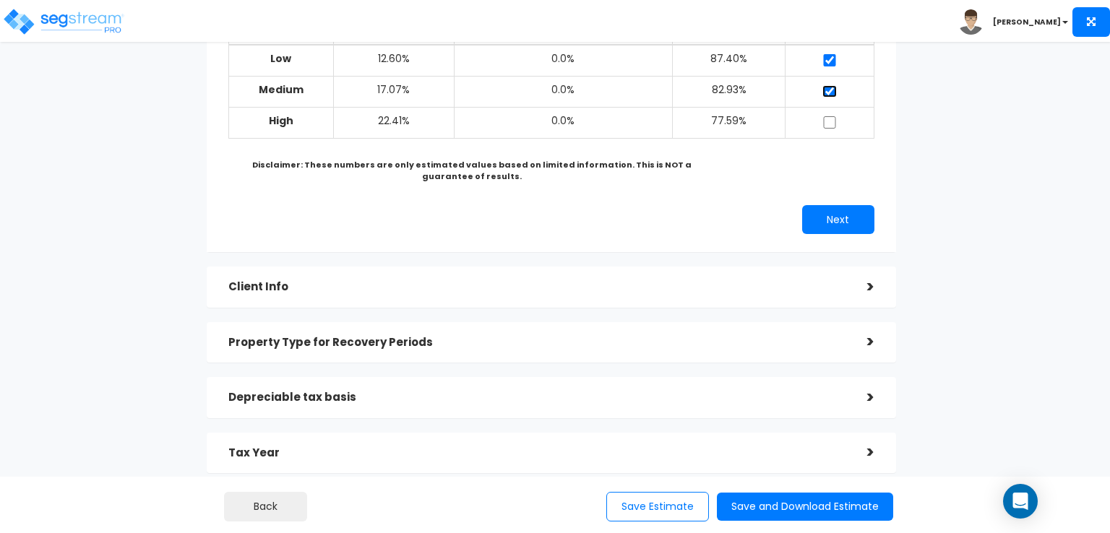
scroll to position [217, 0]
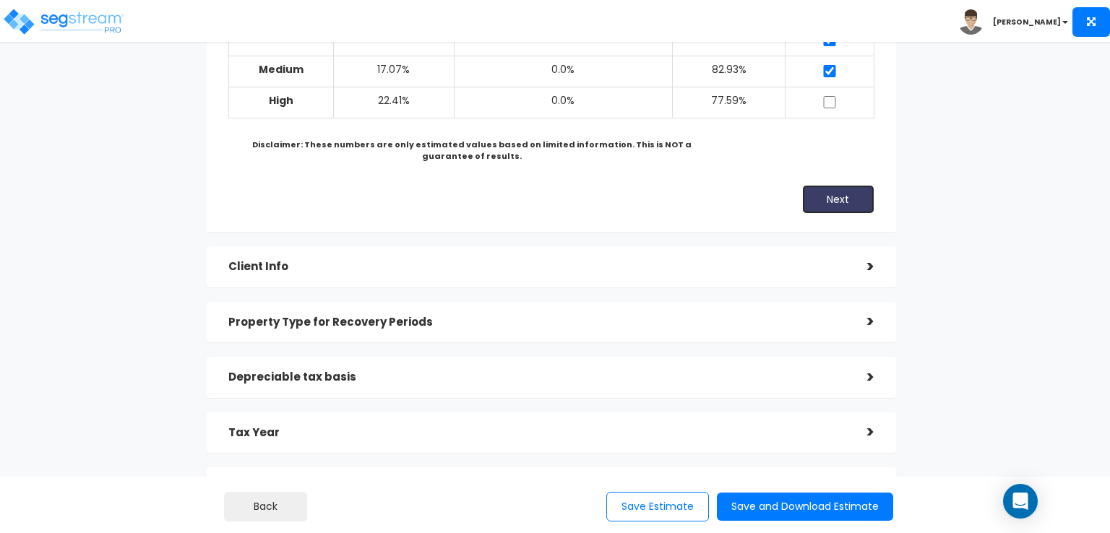
click at [830, 202] on button "Next" at bounding box center [838, 199] width 72 height 29
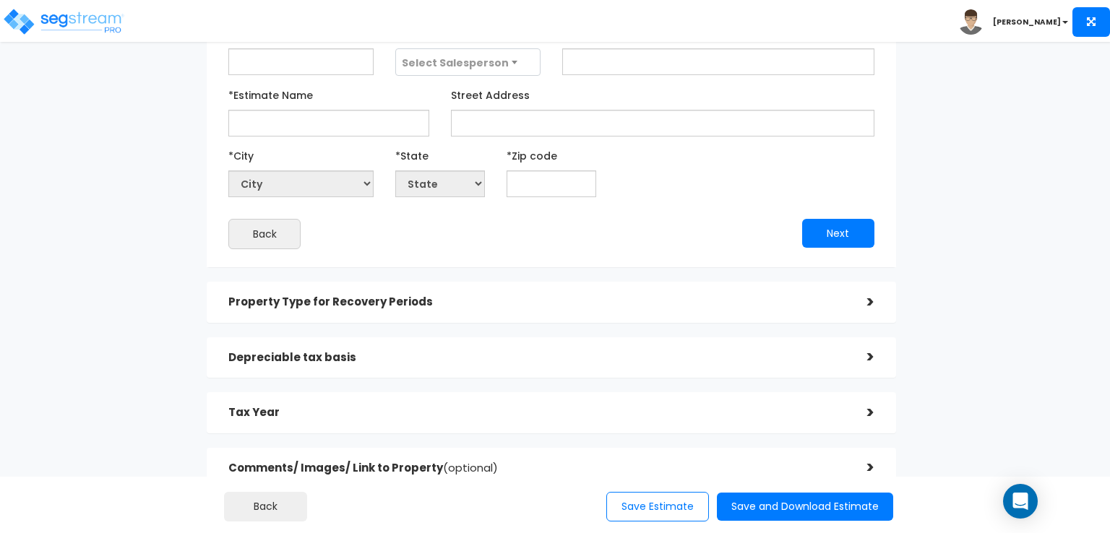
scroll to position [110, 0]
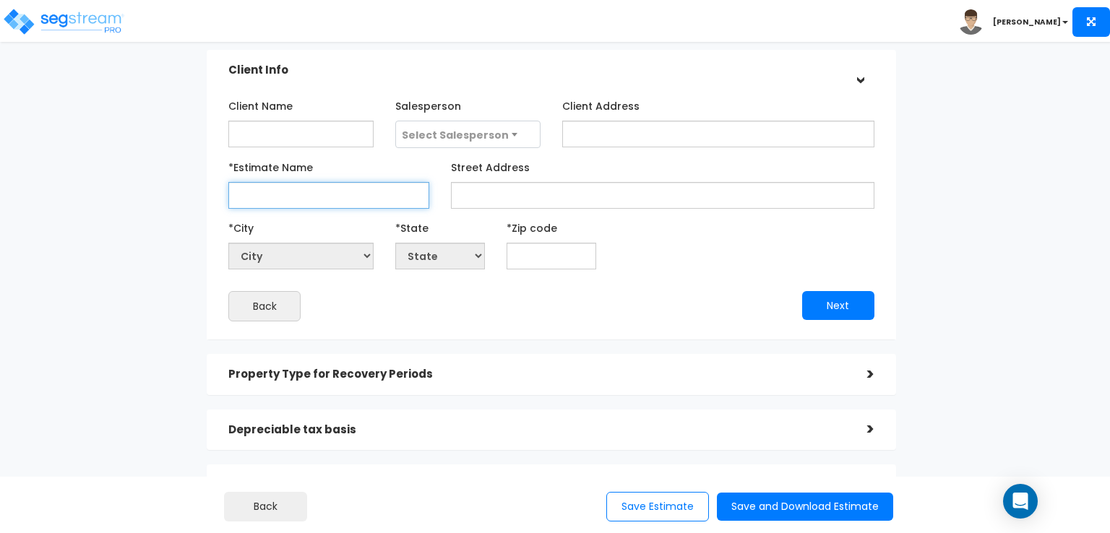
click at [369, 203] on input "*Estimate Name" at bounding box center [328, 195] width 201 height 27
type input "Testing QIP"
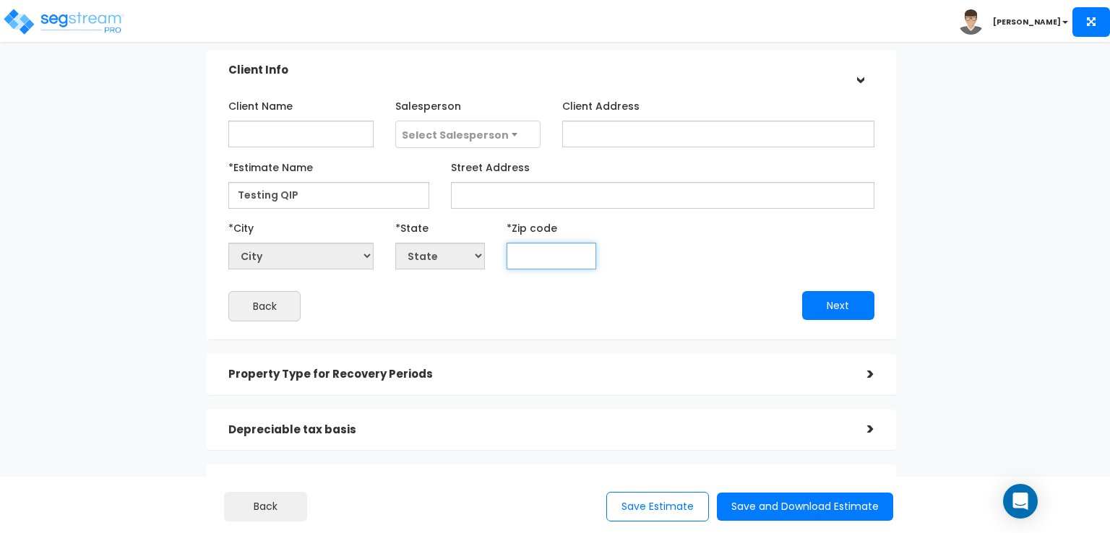
click at [530, 261] on input "text" at bounding box center [552, 256] width 90 height 27
type input "55"
select select "IA"
type input "553"
select select "MN"
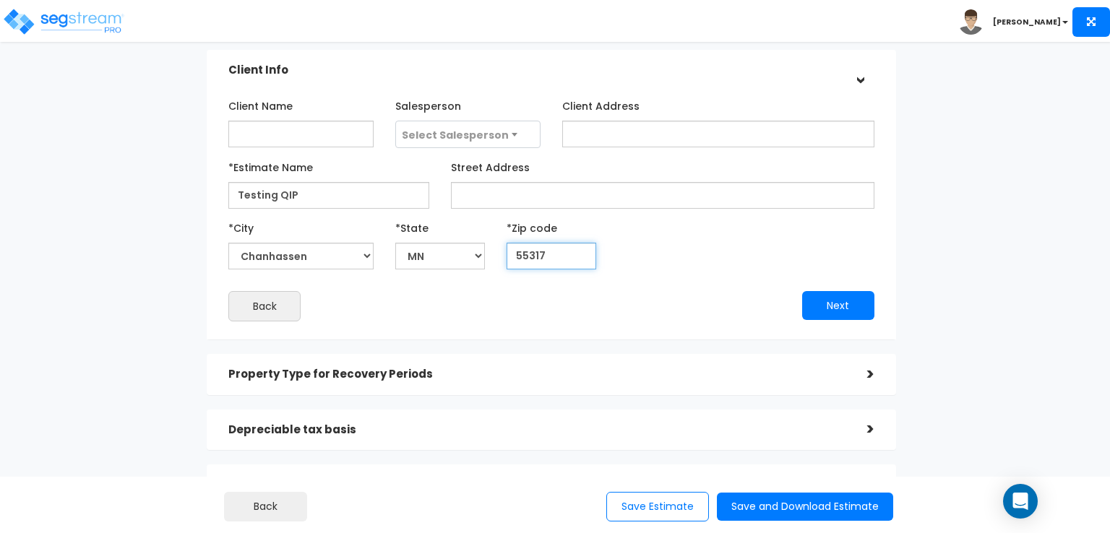
type input "55317"
click at [822, 311] on button "Next" at bounding box center [838, 305] width 72 height 29
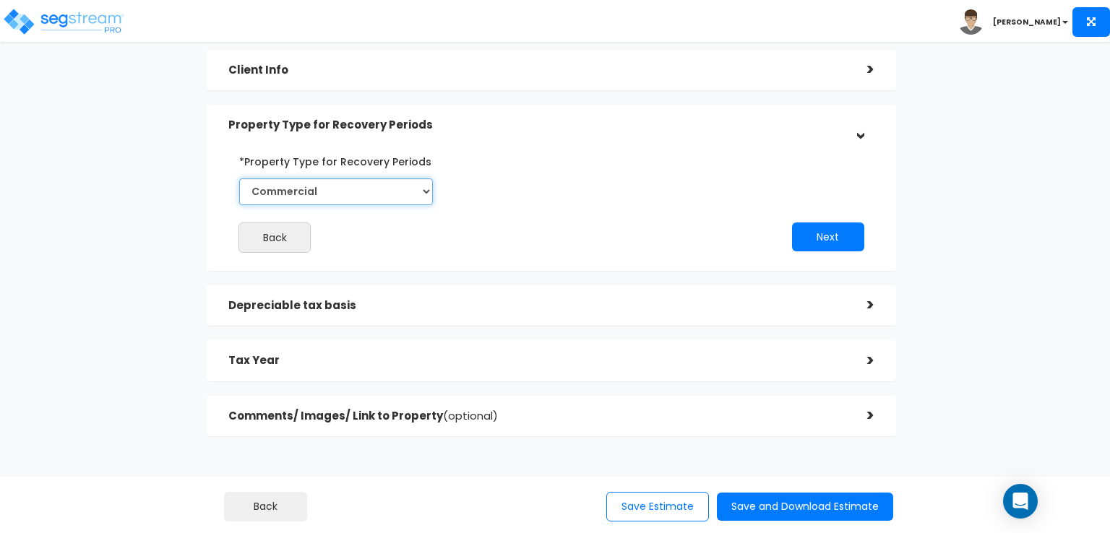
click at [422, 195] on select "Commercial Residential" at bounding box center [336, 191] width 194 height 27
click at [824, 238] on button "Next" at bounding box center [828, 237] width 72 height 29
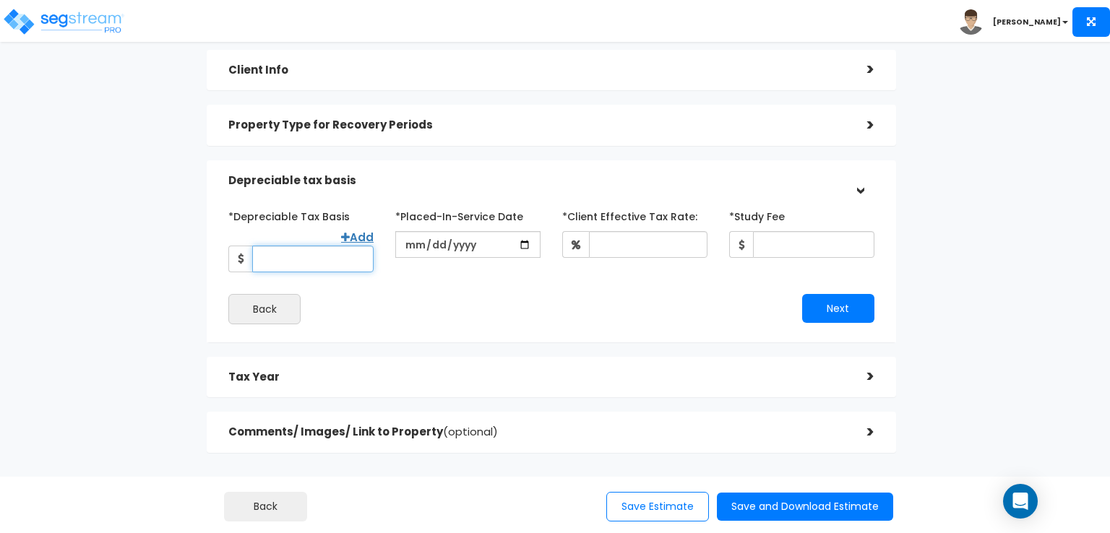
click at [287, 261] on input "*Depreciable Tax Basis" at bounding box center [312, 259] width 121 height 27
type input "500,000"
type input "2025-04-15"
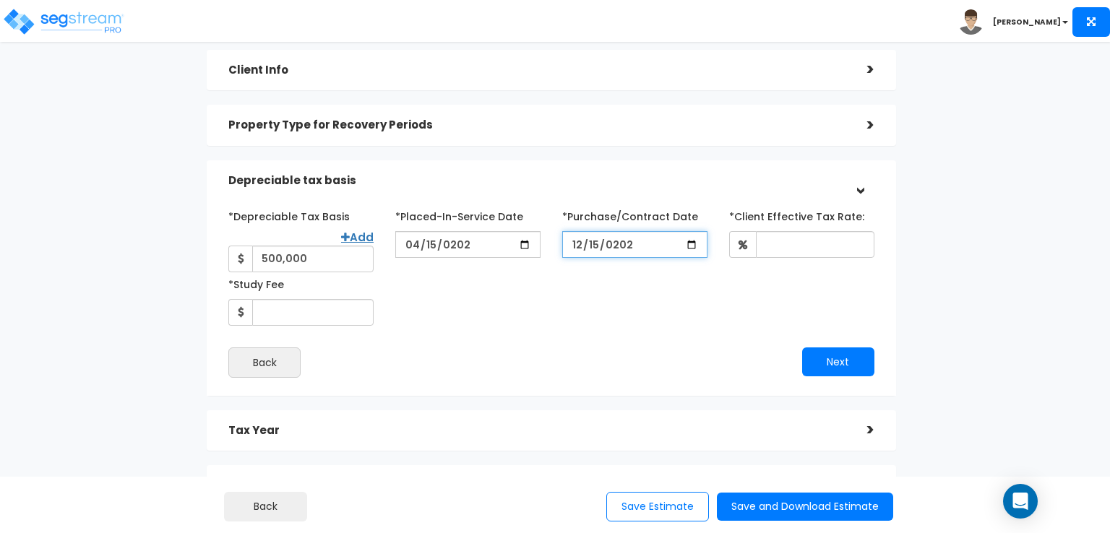
type input "2024-12-15"
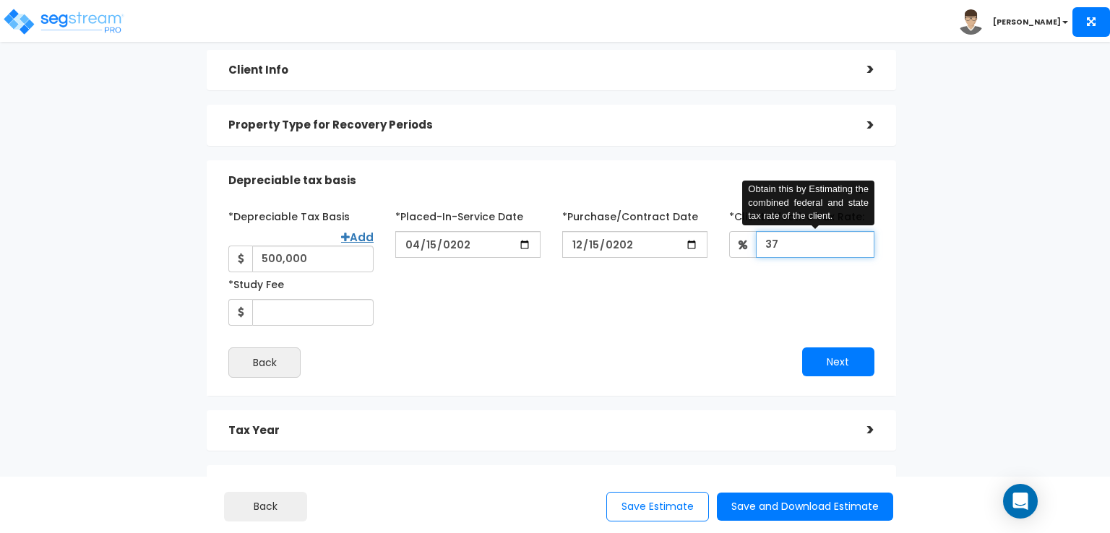
type input "37"
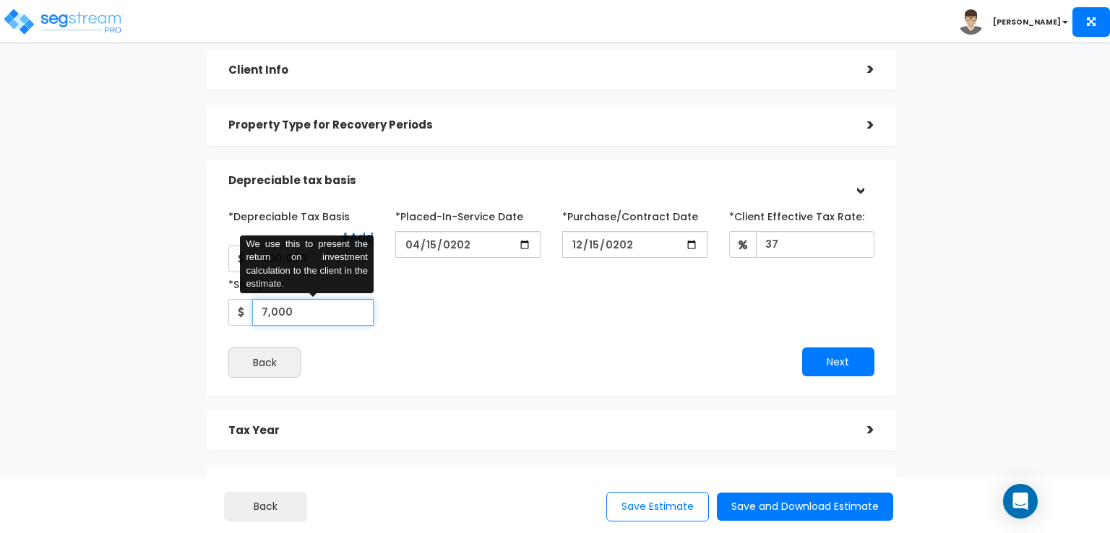
type input "7,000"
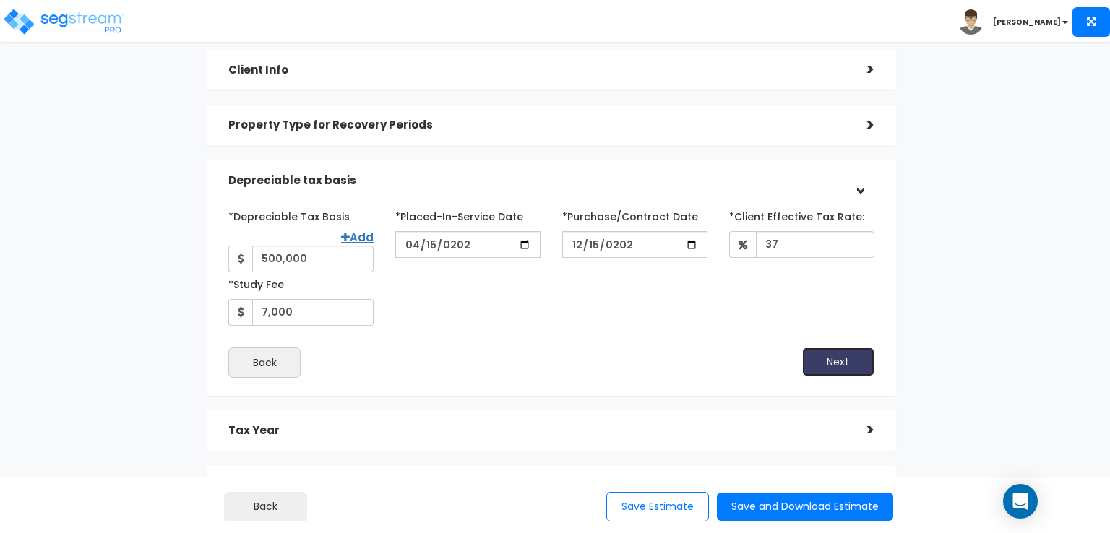
click at [838, 361] on button "Next" at bounding box center [838, 362] width 72 height 29
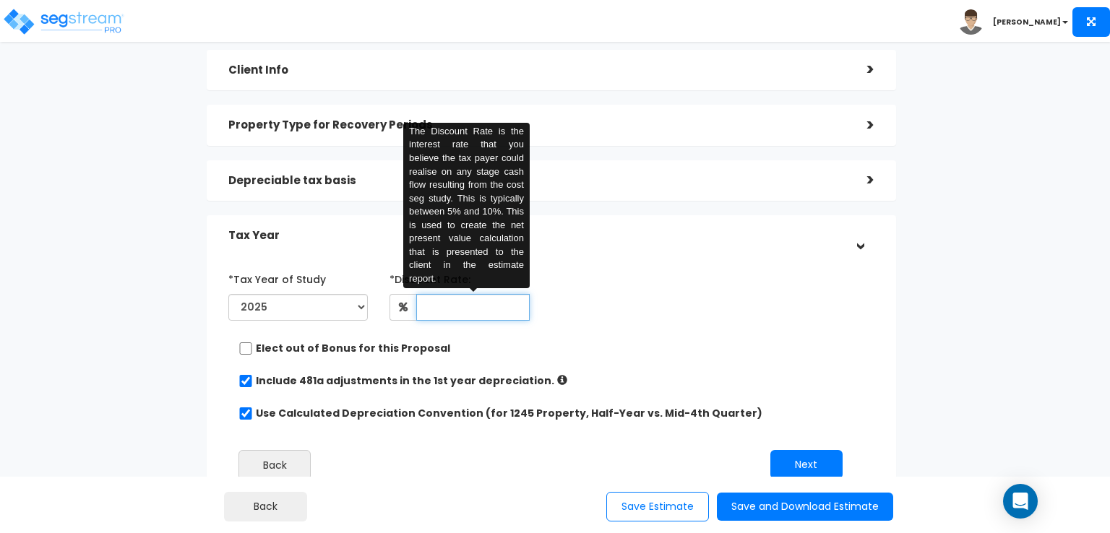
click at [478, 311] on input "text" at bounding box center [472, 307] width 113 height 27
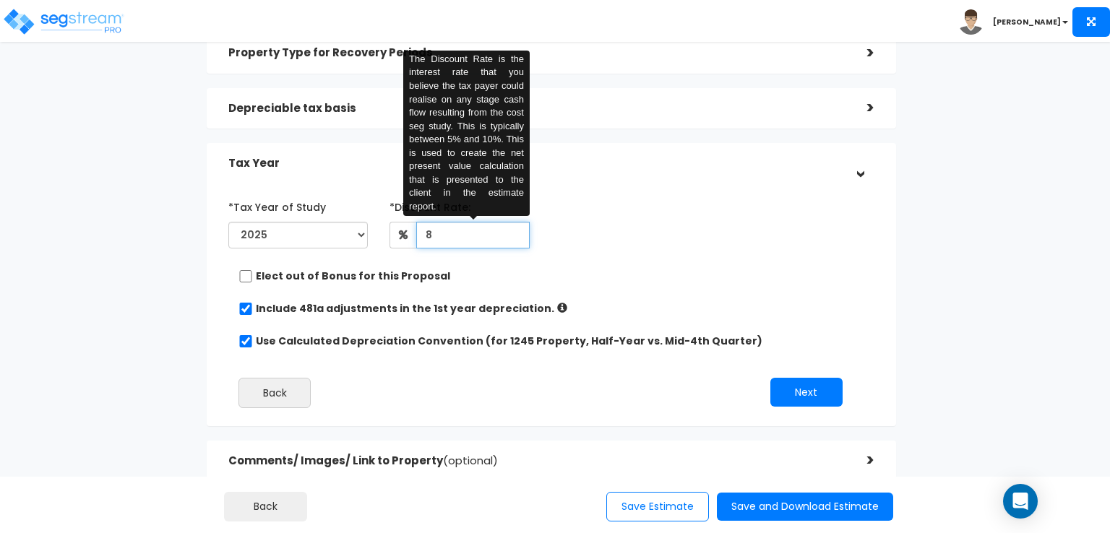
scroll to position [249, 0]
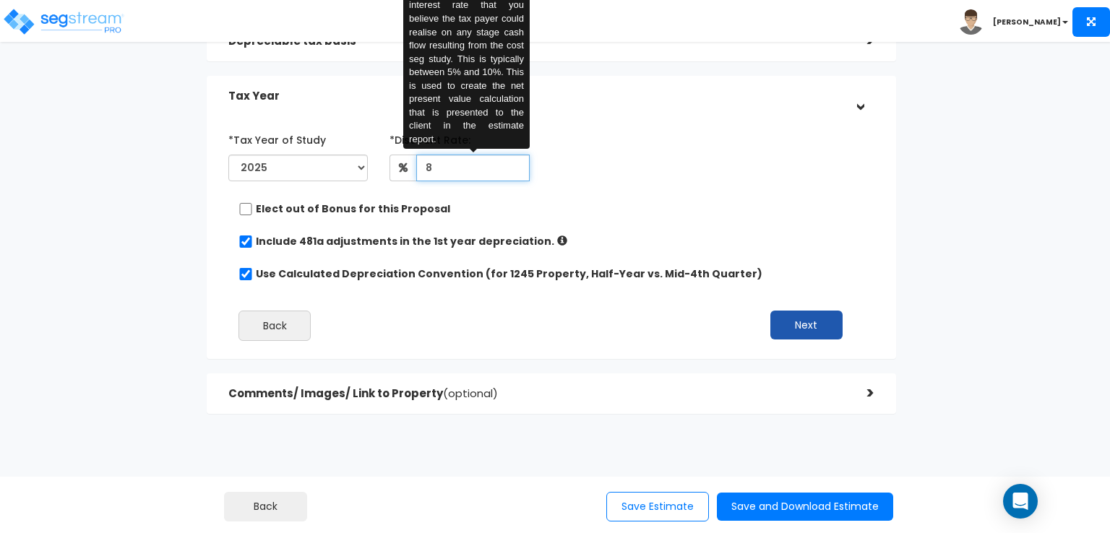
type input "8"
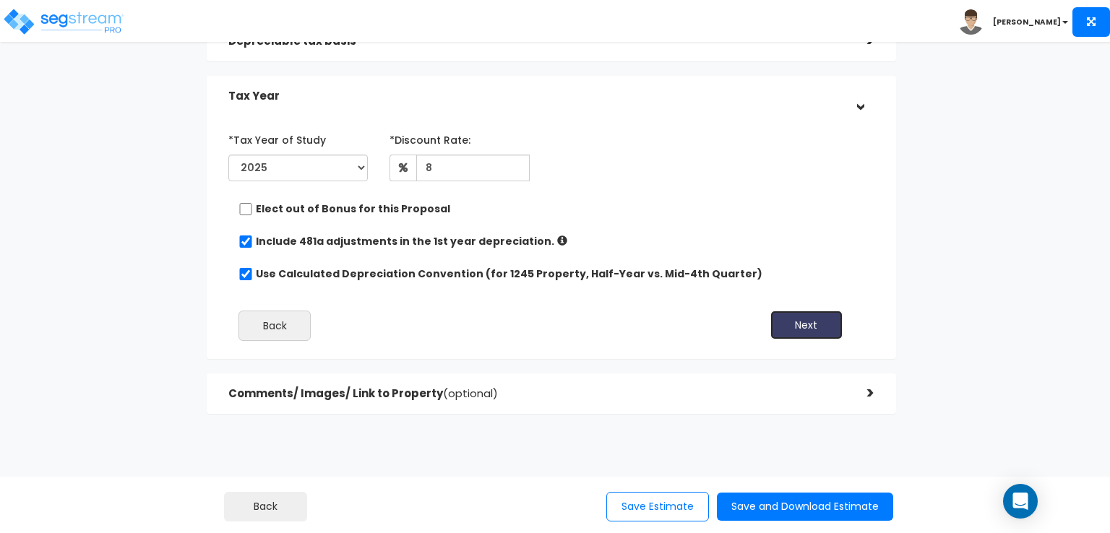
click at [795, 332] on button "Next" at bounding box center [806, 325] width 72 height 29
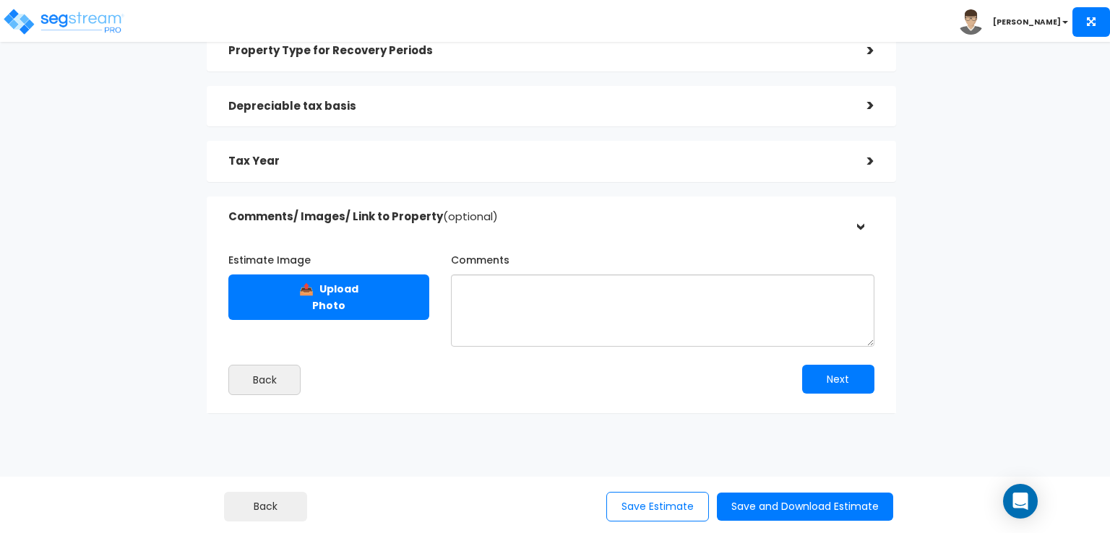
scroll to position [184, 0]
click at [832, 384] on button "Next" at bounding box center [838, 379] width 72 height 29
click at [819, 511] on button "Save and Download Estimate" at bounding box center [805, 507] width 176 height 28
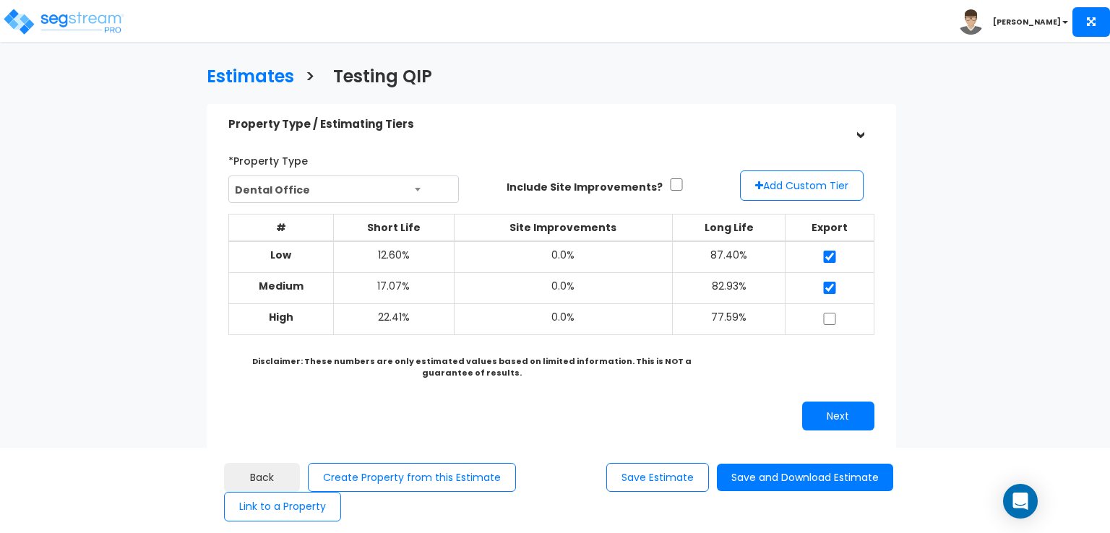
click at [1059, 24] on b "[PERSON_NAME]" at bounding box center [1027, 22] width 68 height 11
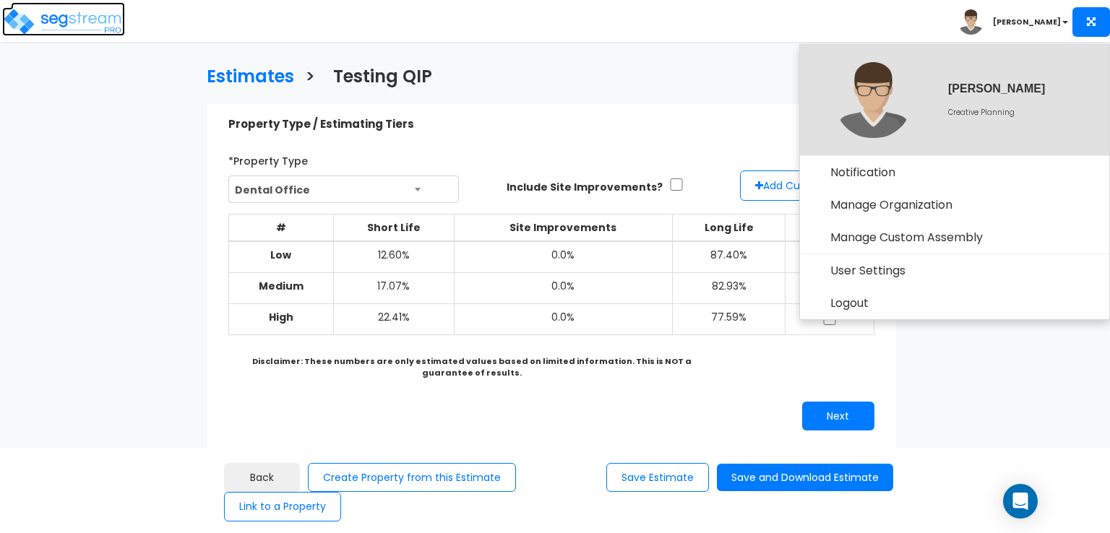
click at [46, 17] on img at bounding box center [63, 21] width 123 height 29
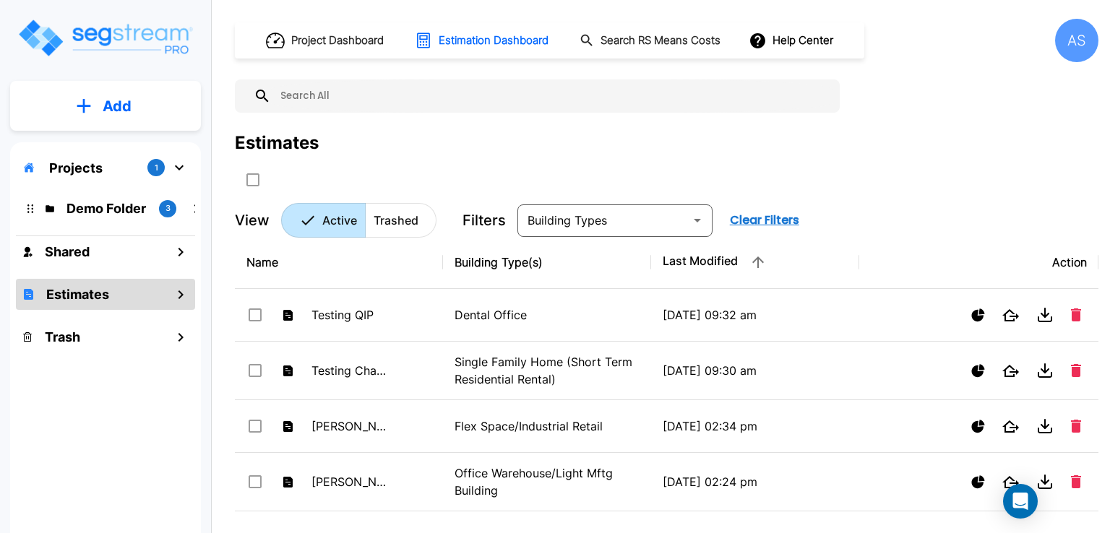
click at [96, 165] on p "Projects" at bounding box center [75, 168] width 53 height 20
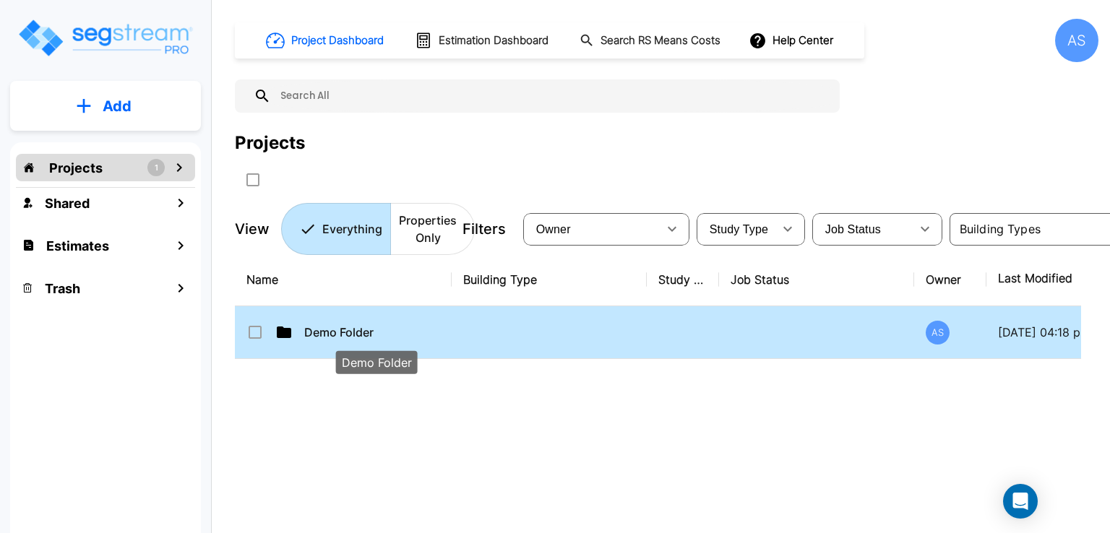
click at [355, 336] on p "Demo Folder" at bounding box center [376, 332] width 145 height 17
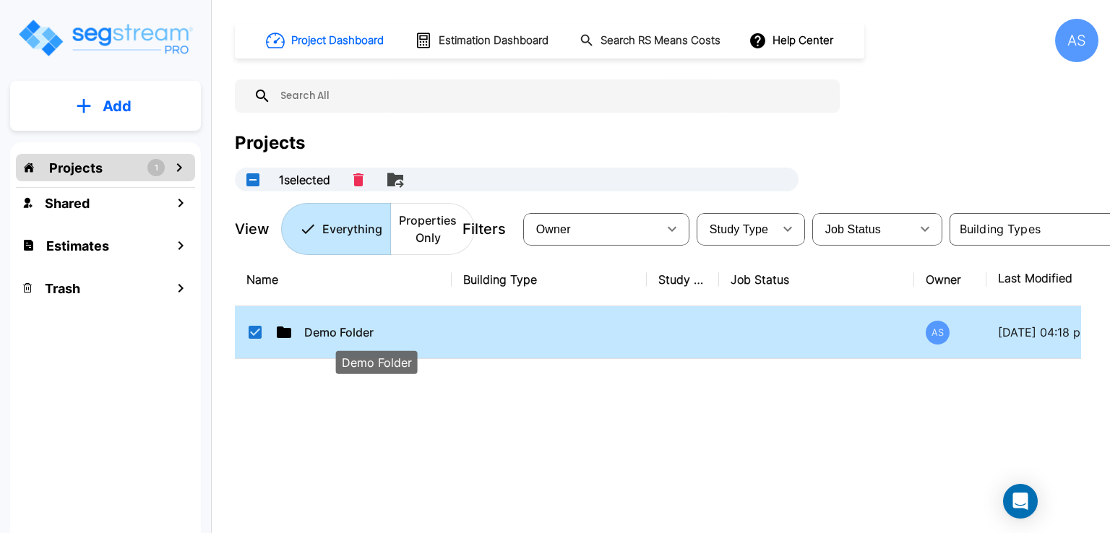
click at [350, 333] on p "Demo Folder" at bounding box center [376, 332] width 145 height 17
checkbox input "false"
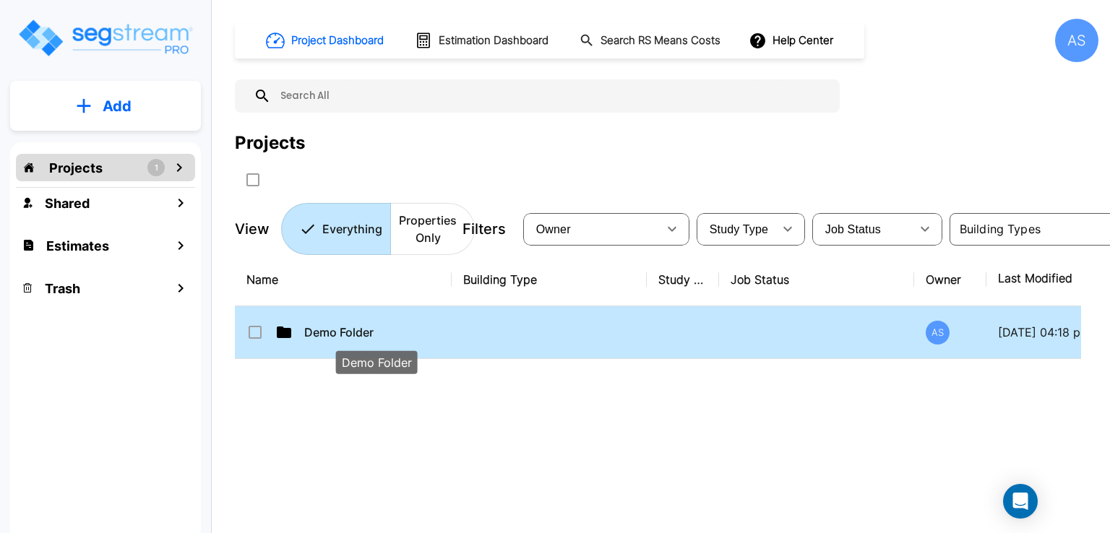
click at [350, 333] on p "Demo Folder" at bounding box center [376, 332] width 145 height 17
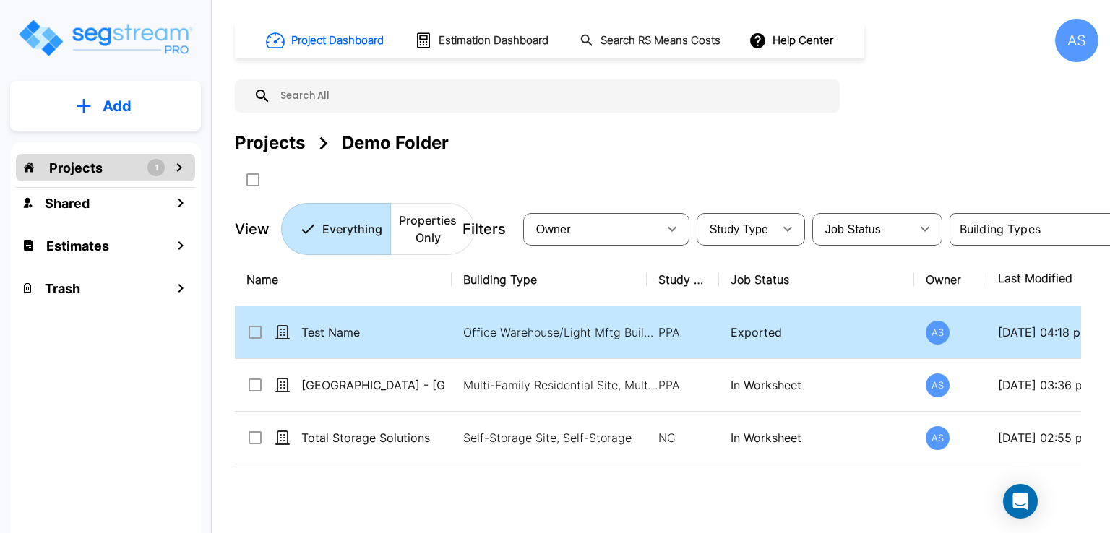
click at [329, 322] on td "Test Name" at bounding box center [343, 332] width 217 height 53
checkbox input "true"
click at [329, 322] on td "Test Name" at bounding box center [343, 332] width 217 height 53
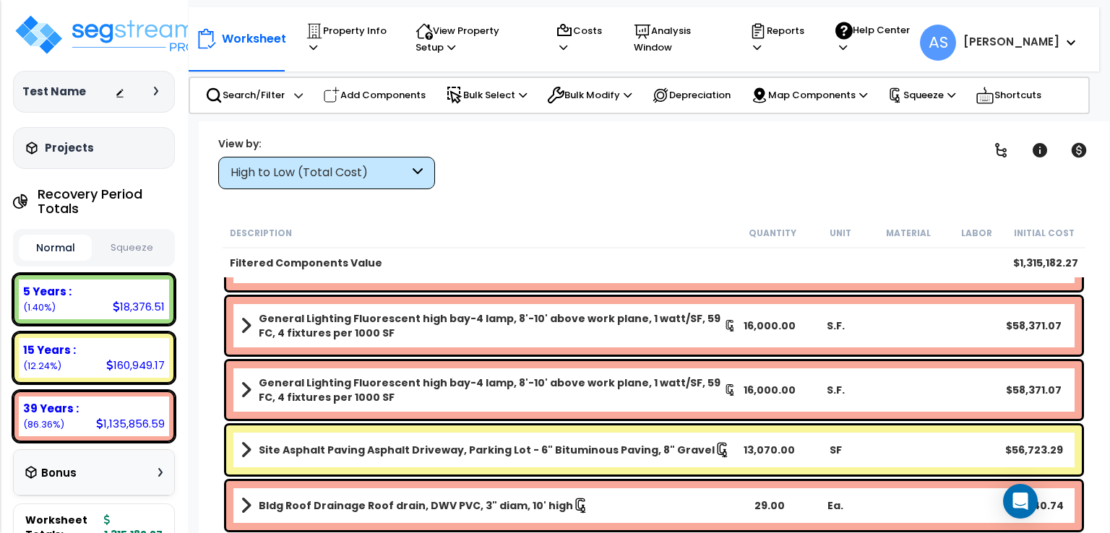
scroll to position [361, 0]
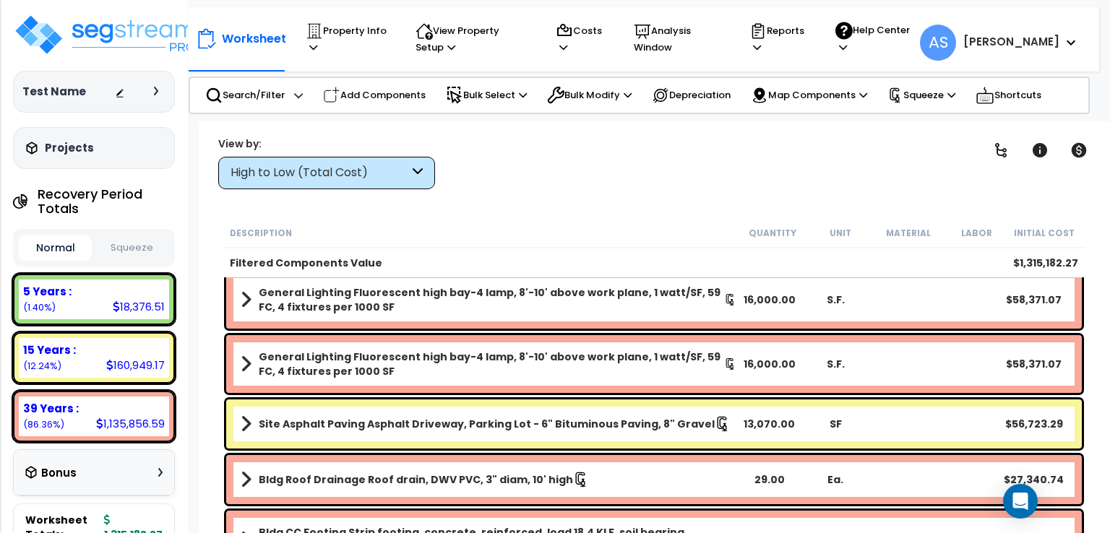
click at [387, 346] on div "General Lighting Fluorescent high bay-4 lamp, 8'-10' above work plane, 1 watt/S…" at bounding box center [654, 364] width 856 height 58
click at [245, 363] on span at bounding box center [246, 364] width 11 height 20
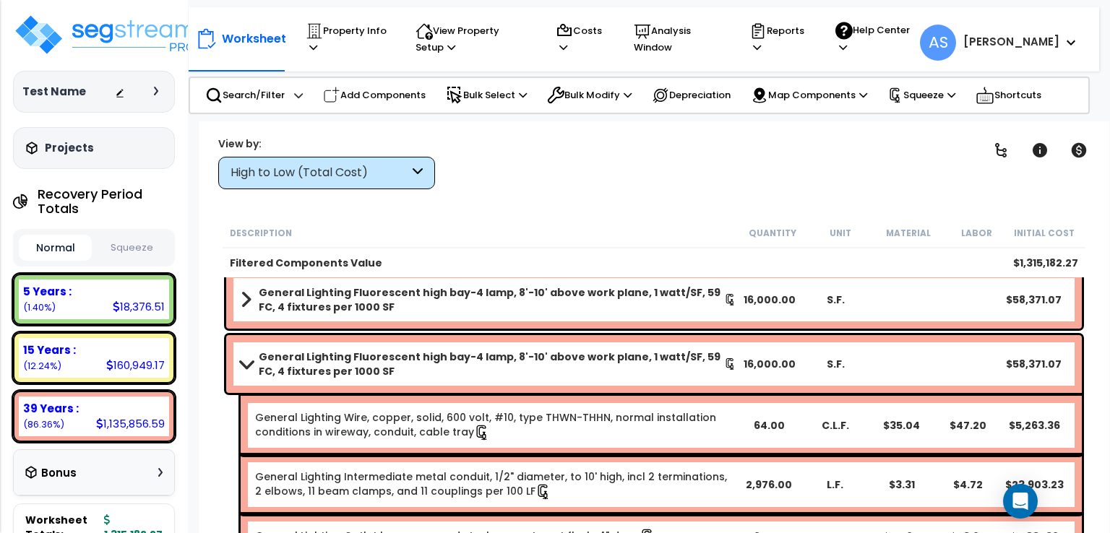
click at [375, 365] on b "General Lighting Fluorescent high bay-4 lamp, 8'-10' above work plane, 1 watt/S…" at bounding box center [491, 364] width 465 height 29
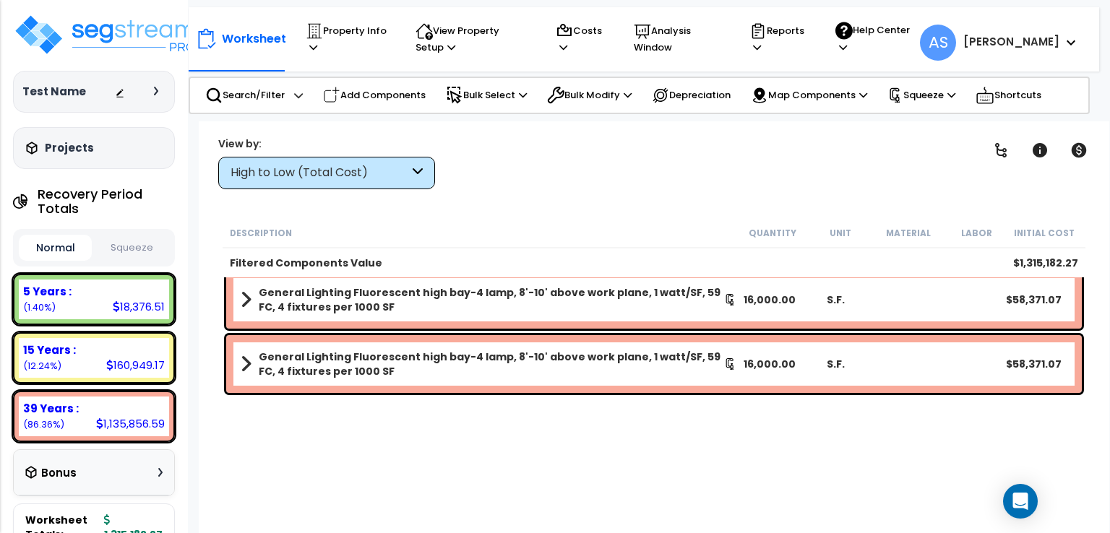
click at [375, 365] on b "General Lighting Fluorescent high bay-4 lamp, 8'-10' above work plane, 1 watt/S…" at bounding box center [491, 364] width 465 height 29
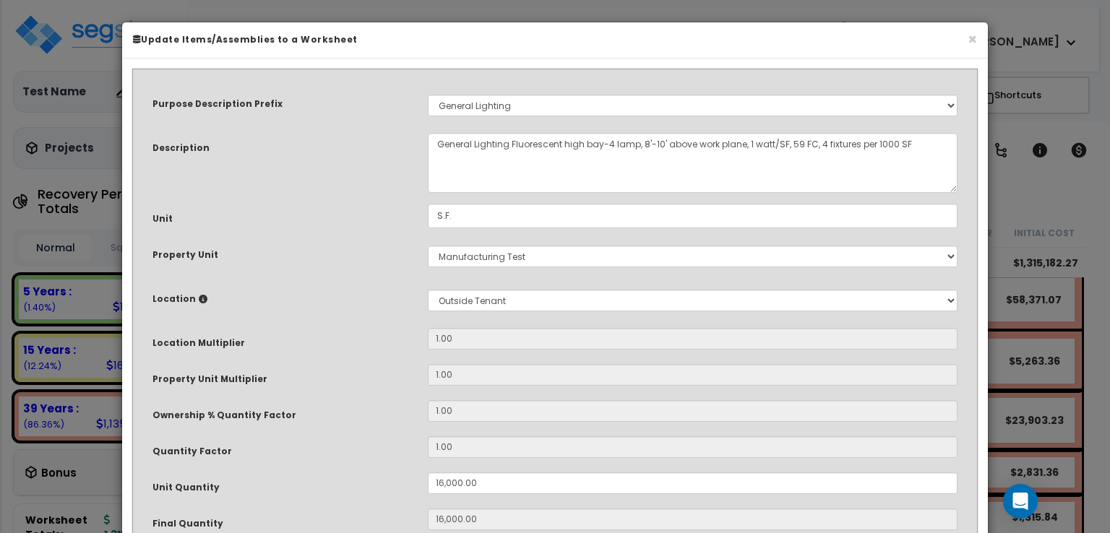
select select "67144"
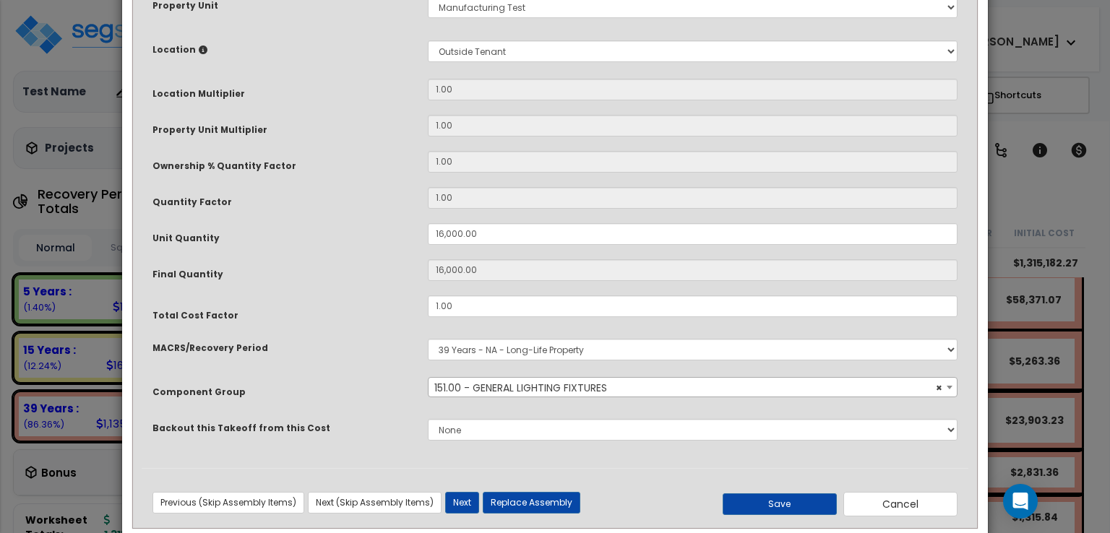
scroll to position [276, 0]
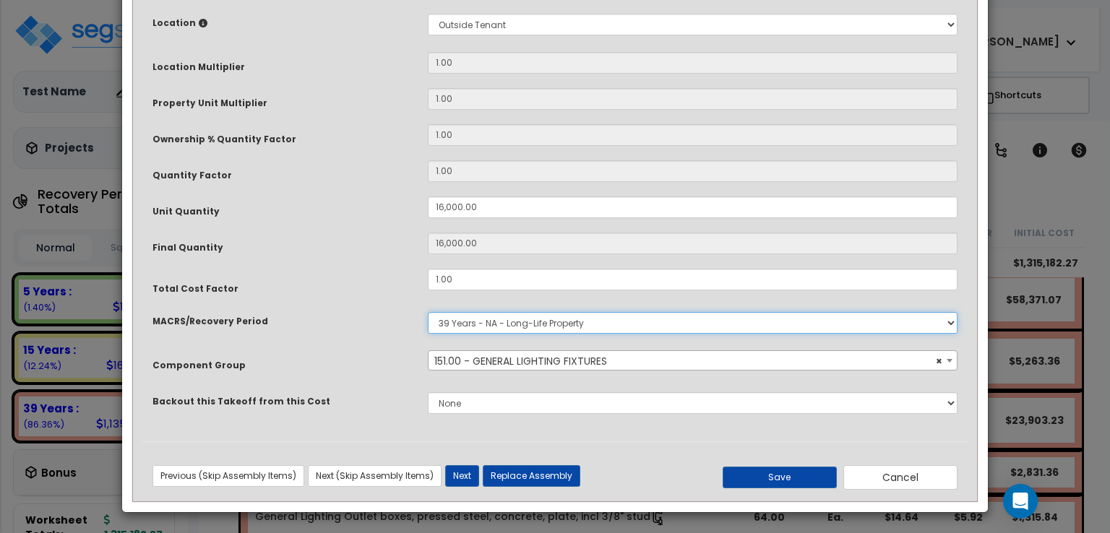
click at [948, 327] on select "Select MACRS/Recovery Period 5 Years - 57.0 - Distributive Trades & Services 5 …" at bounding box center [693, 323] width 530 height 22
click at [344, 415] on div "Backout this Takeoff from this Cost None" at bounding box center [555, 403] width 827 height 33
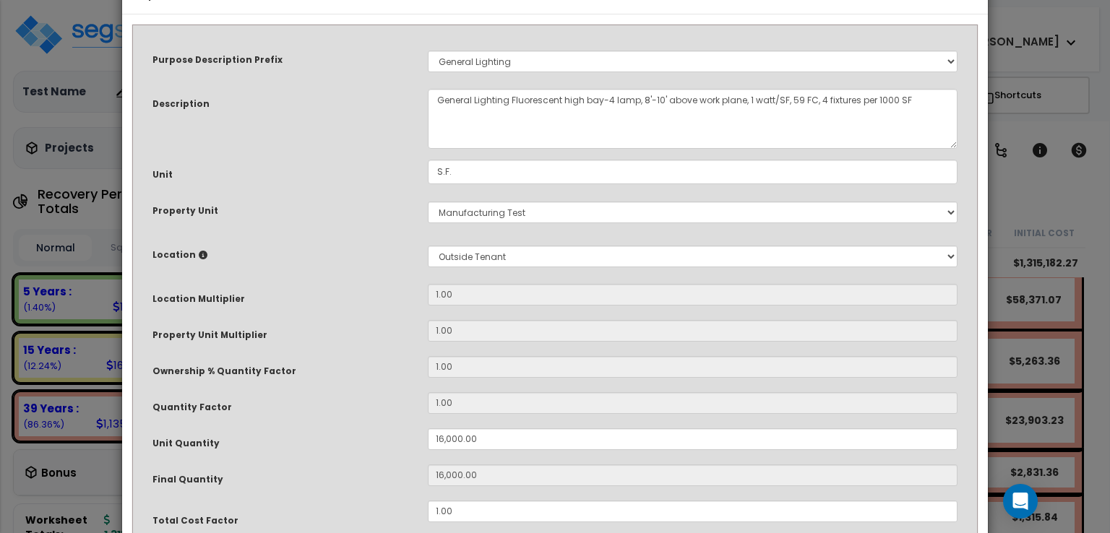
scroll to position [0, 0]
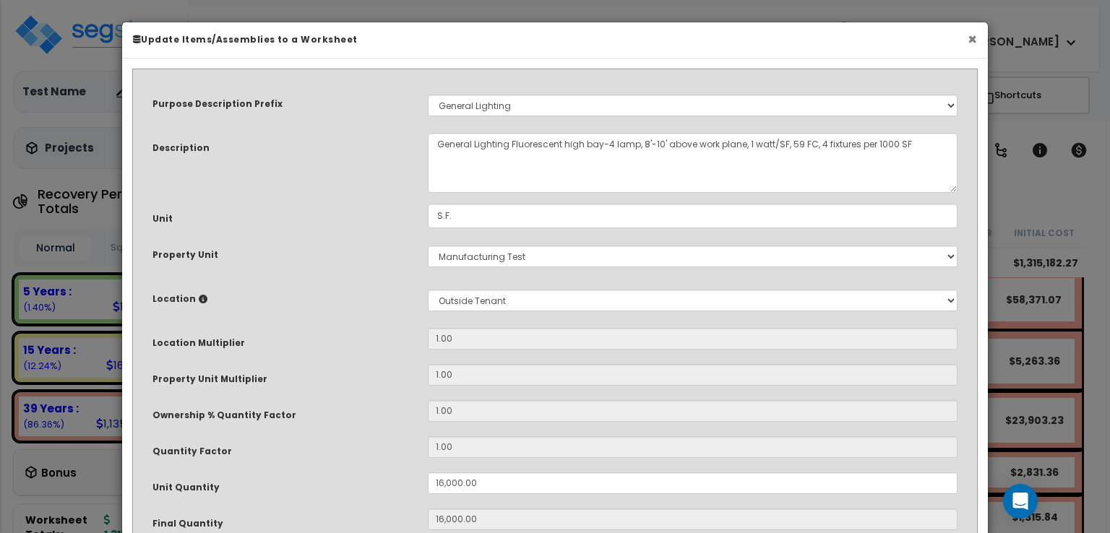
click at [972, 41] on button "×" at bounding box center [972, 39] width 9 height 15
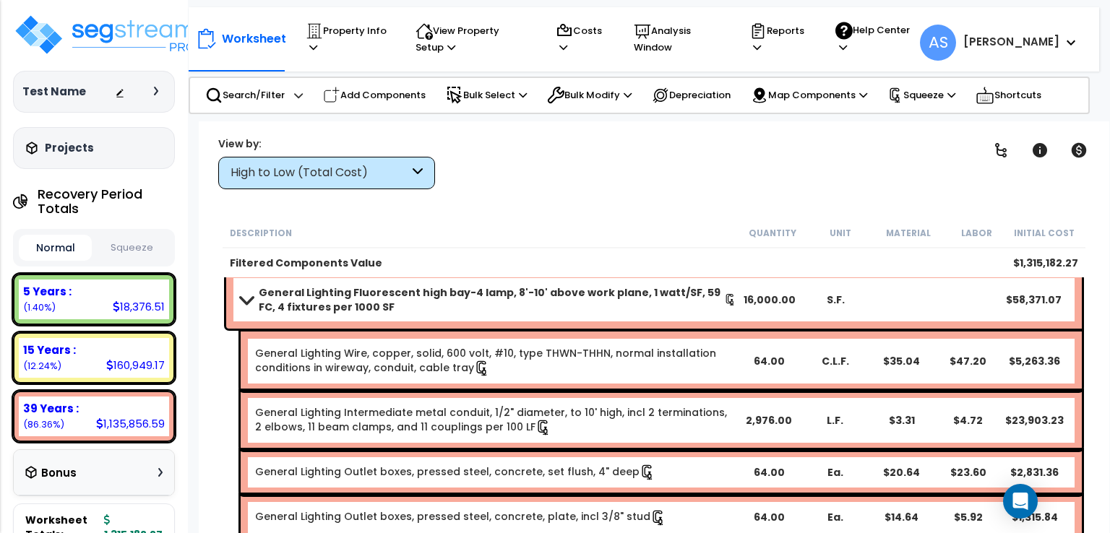
click at [52, 142] on h3 "Projects" at bounding box center [69, 148] width 49 height 14
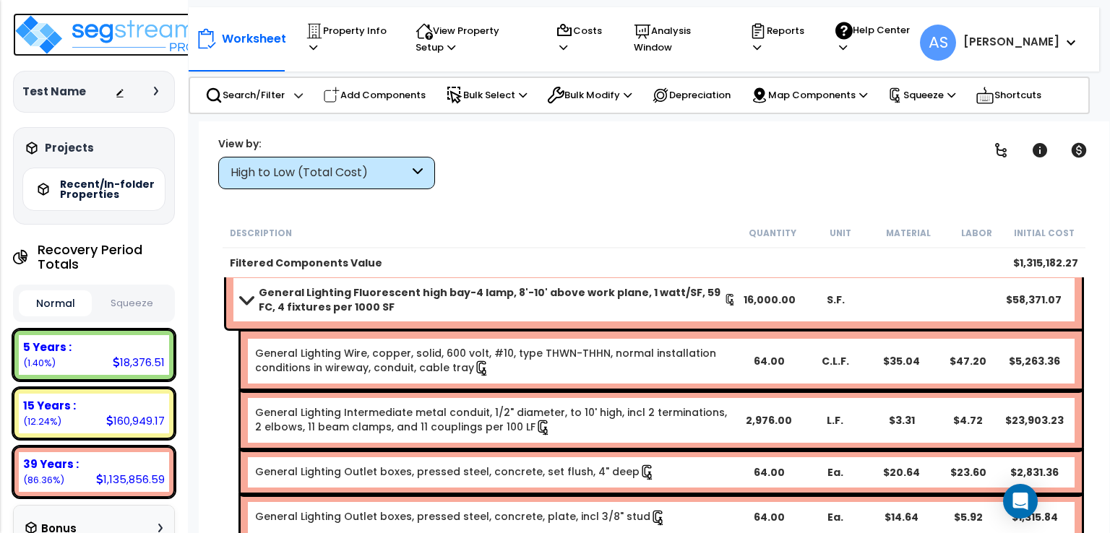
click at [66, 42] on img at bounding box center [107, 34] width 188 height 43
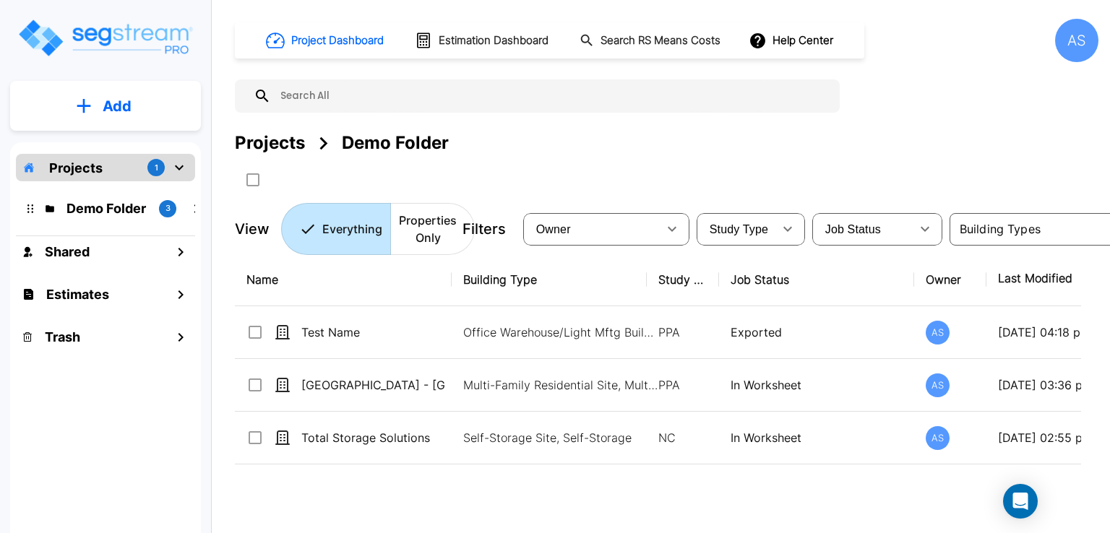
click at [100, 103] on button "Add" at bounding box center [105, 106] width 191 height 42
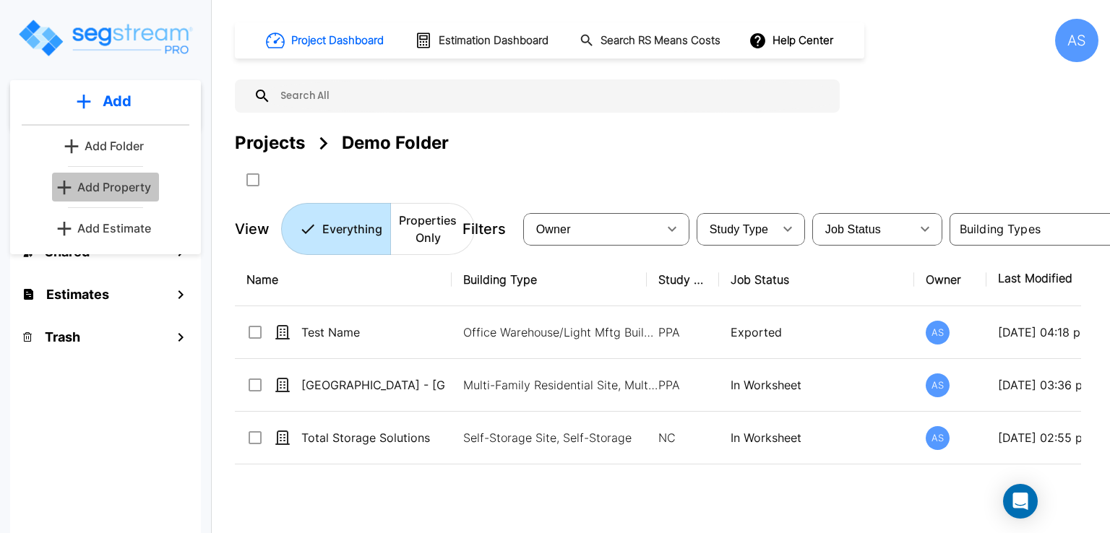
click at [113, 192] on p "Add Property" at bounding box center [114, 186] width 74 height 17
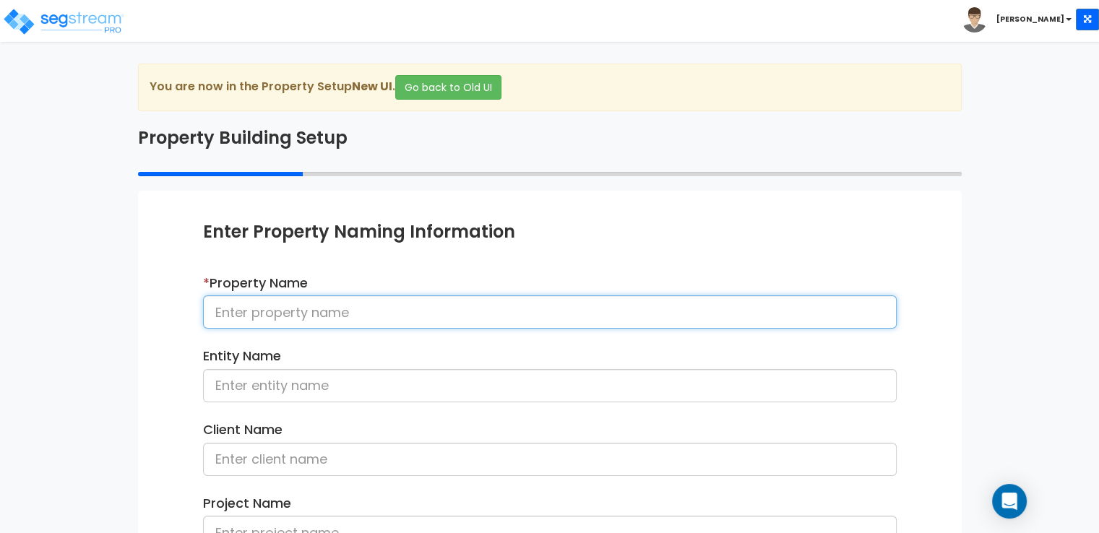
click at [285, 307] on input at bounding box center [550, 312] width 694 height 33
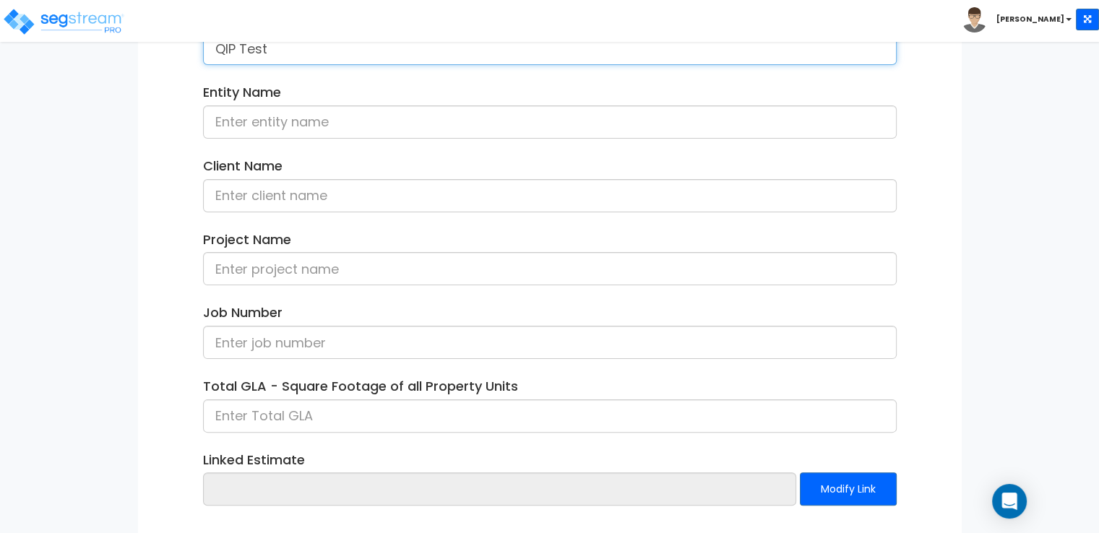
scroll to position [330, 0]
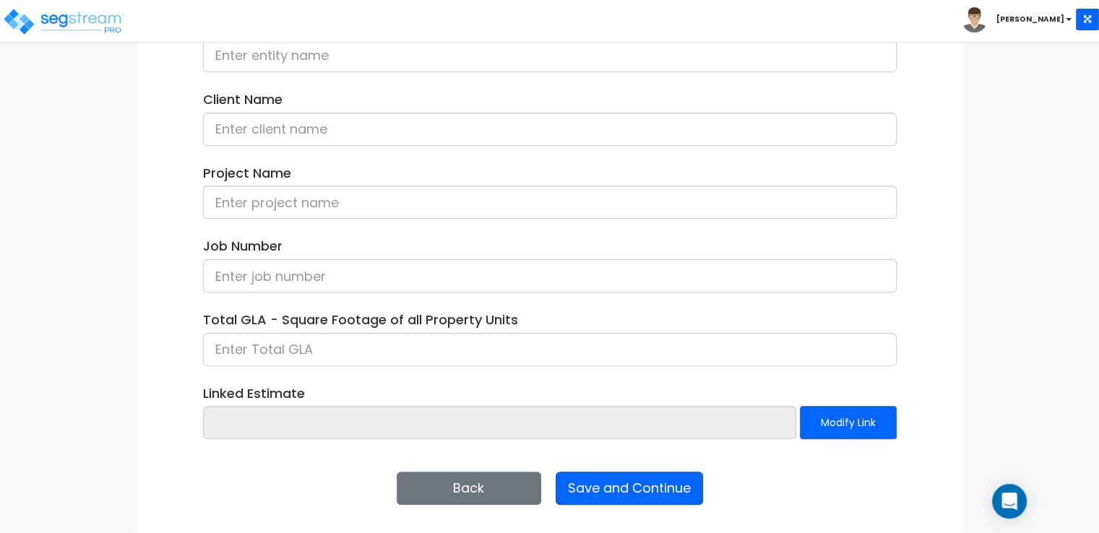
type input "QIP Test"
click at [645, 488] on button "Save and Continue" at bounding box center [629, 488] width 147 height 33
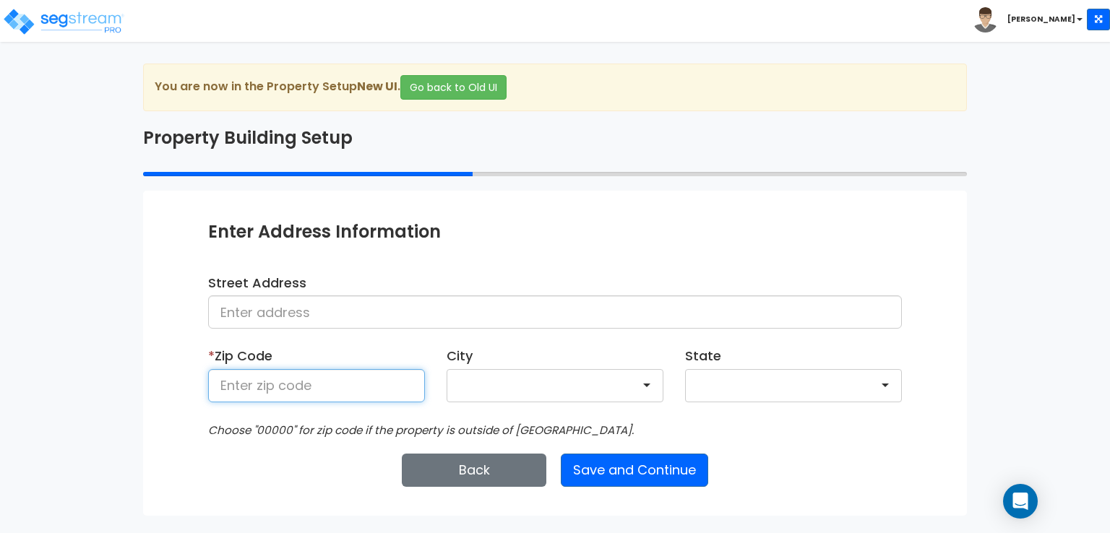
click at [321, 379] on input at bounding box center [316, 385] width 217 height 33
type input "55317"
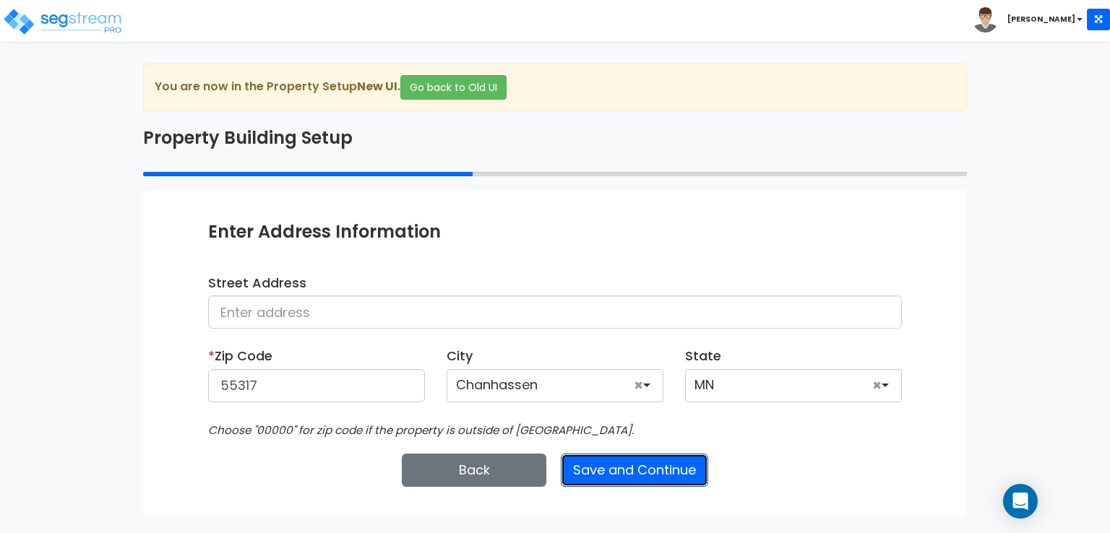
click at [603, 460] on button "Save and Continue" at bounding box center [634, 470] width 147 height 33
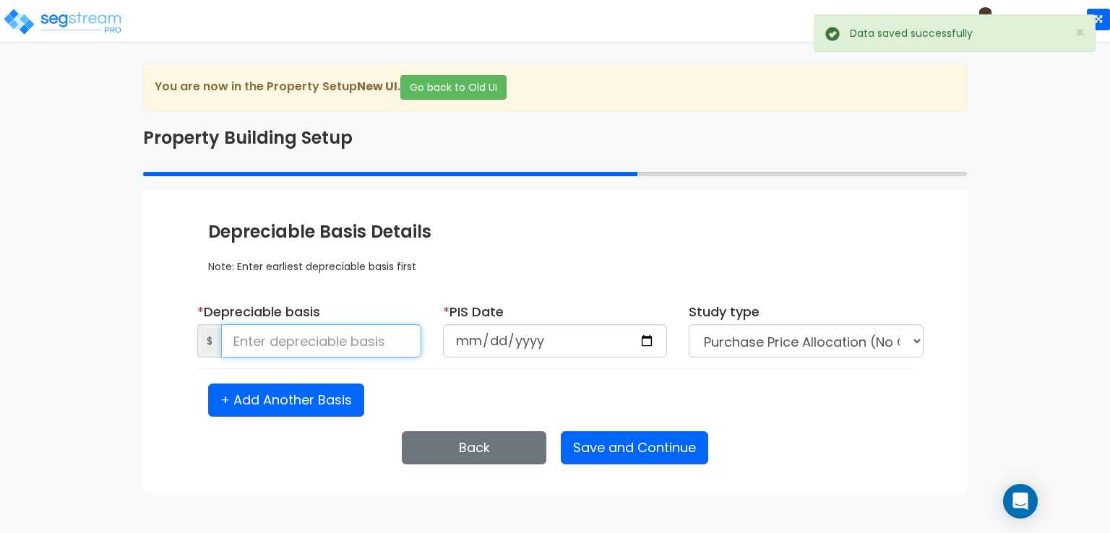
click at [332, 340] on input at bounding box center [321, 340] width 200 height 33
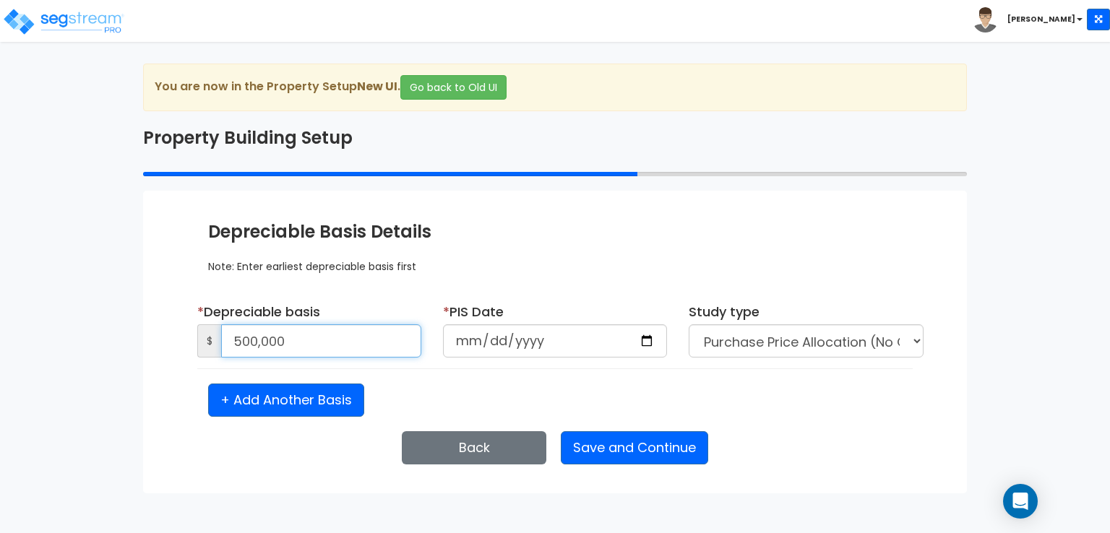
type input "500,000"
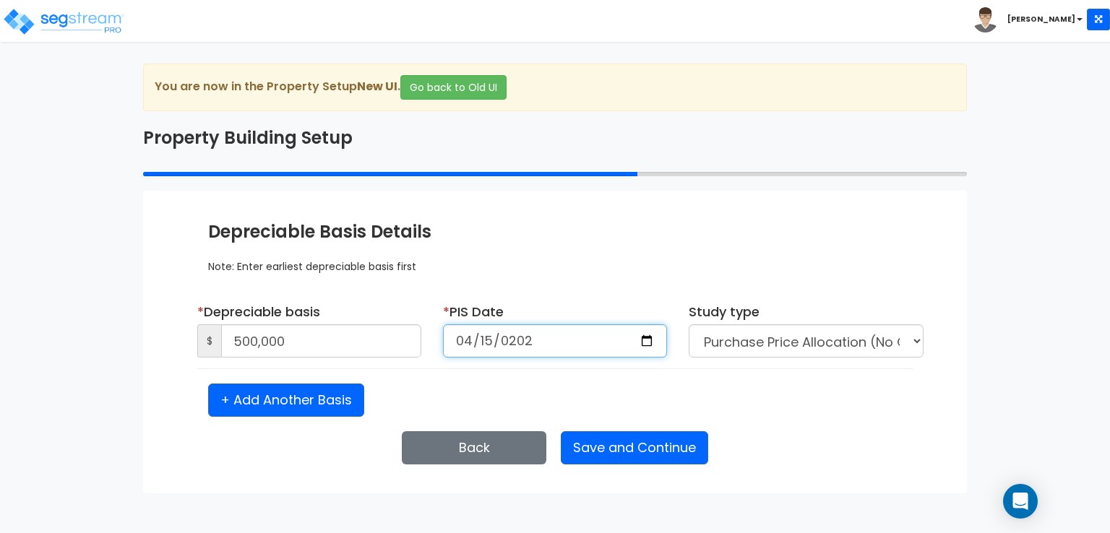
type input "2025-04-15"
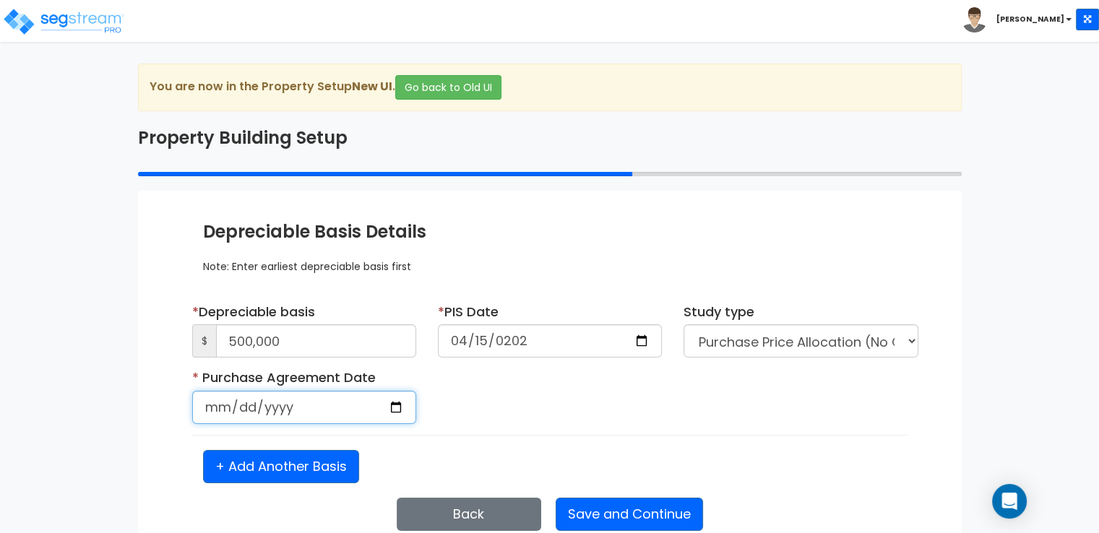
click at [284, 400] on input "date" at bounding box center [304, 407] width 224 height 33
type input "2024-12-30"
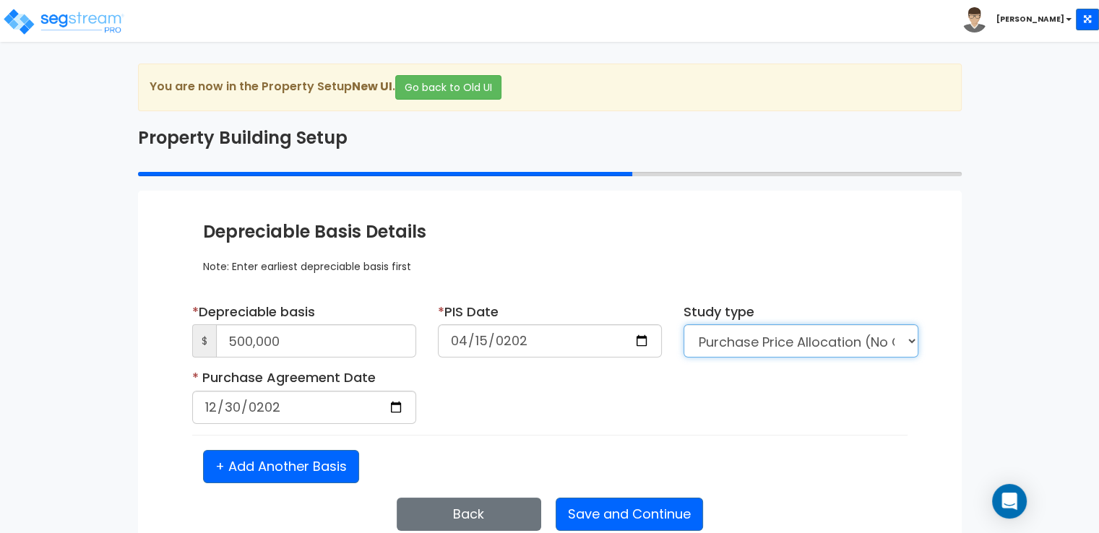
click at [869, 333] on select "Purchase Price Allocation (No Given Costs) New Construction / Reno / TI's (Give…" at bounding box center [801, 340] width 235 height 33
select select "NEW"
click at [684, 324] on select "Purchase Price Allocation (No Given Costs) New Construction / Reno / TI's (Give…" at bounding box center [801, 340] width 235 height 33
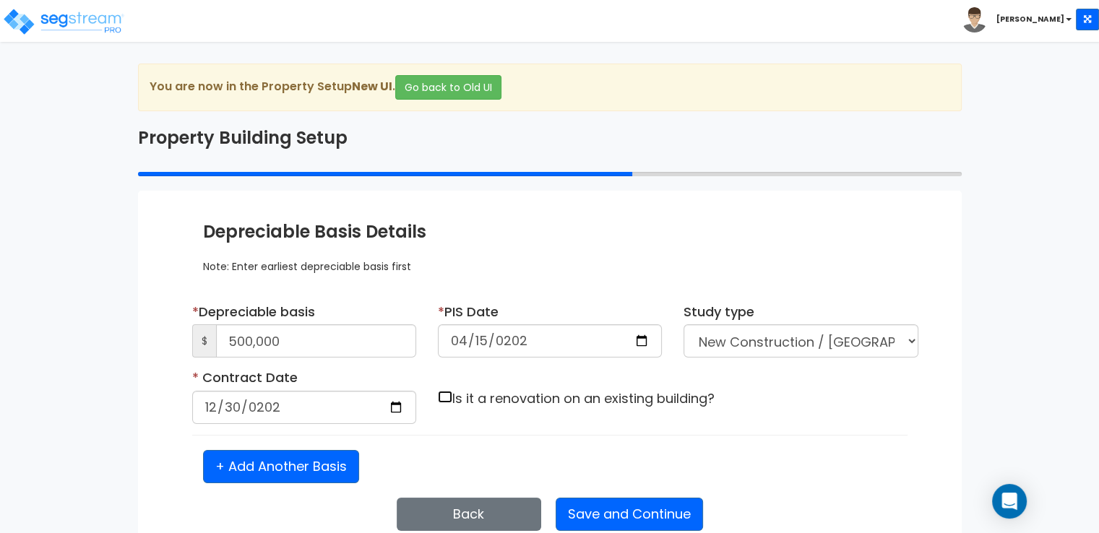
click at [444, 397] on input "checkbox" at bounding box center [445, 397] width 14 height 12
checkbox input "true"
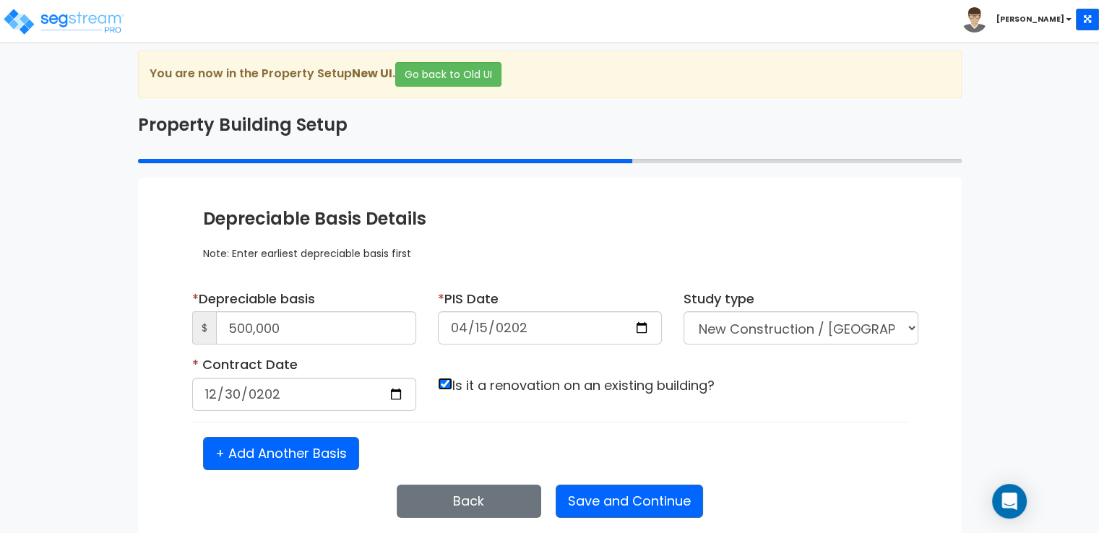
scroll to position [25, 0]
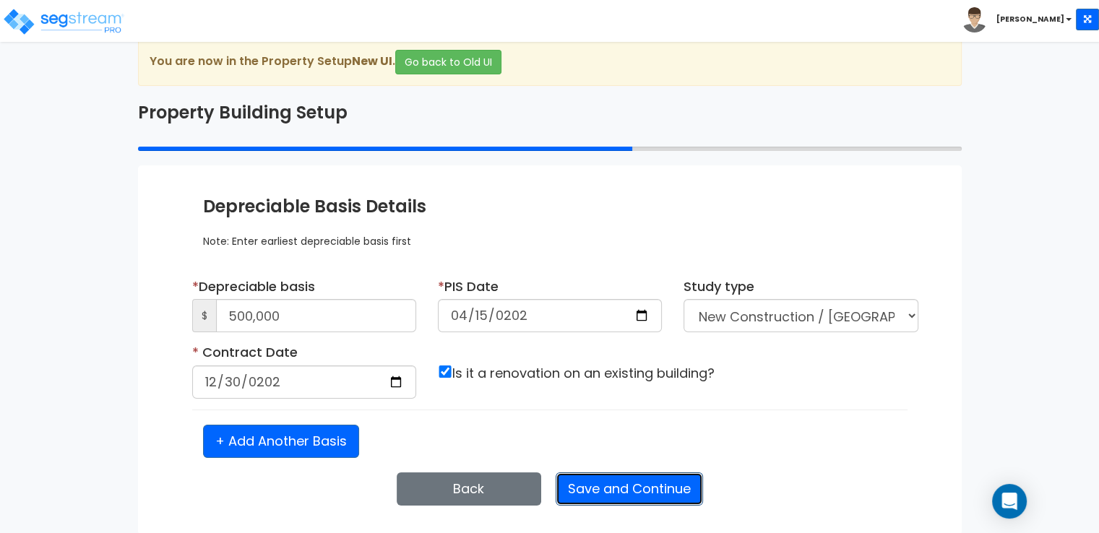
click at [633, 492] on button "Save and Continue" at bounding box center [629, 489] width 147 height 33
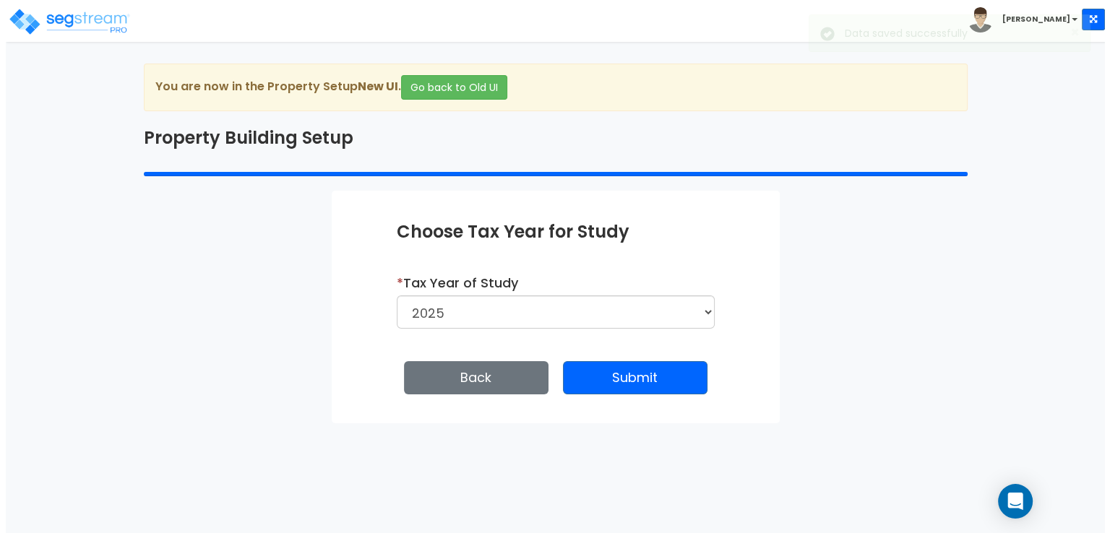
scroll to position [0, 0]
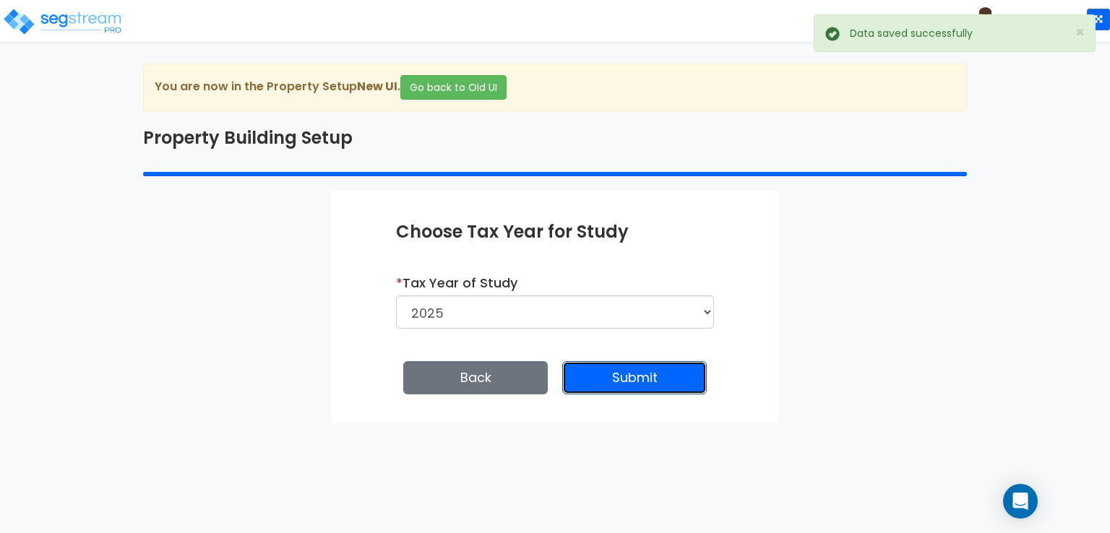
click at [614, 371] on button "Submit" at bounding box center [634, 377] width 145 height 33
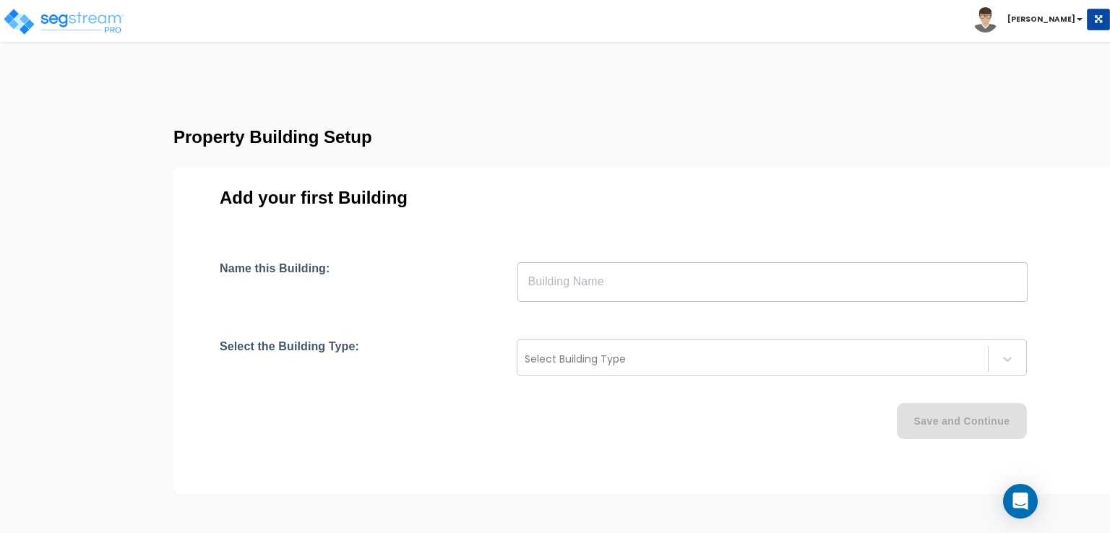
click at [611, 288] on input "text" at bounding box center [772, 282] width 510 height 40
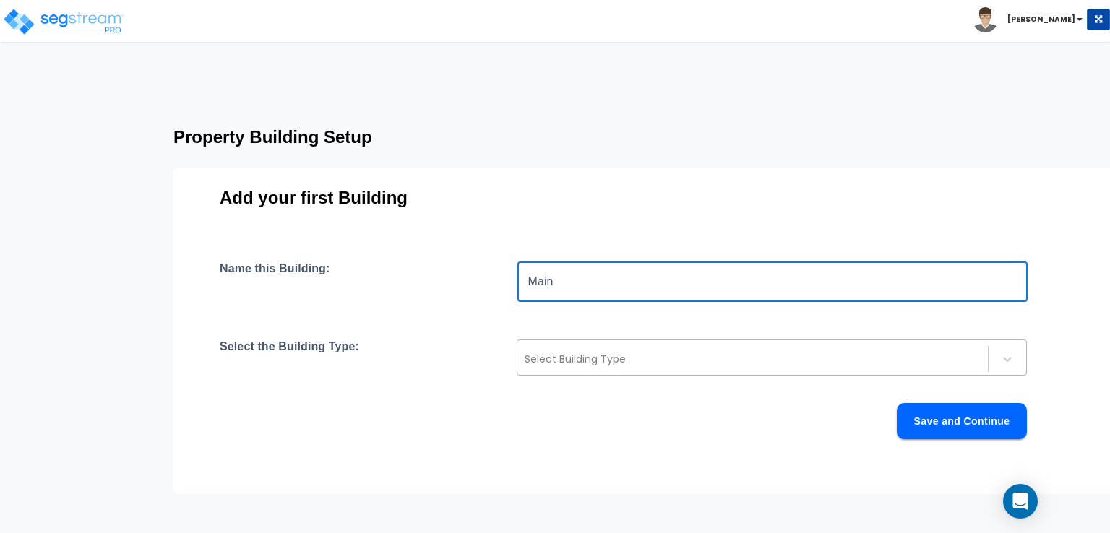
type input "Main"
click at [609, 368] on div "Select Building Type" at bounding box center [752, 359] width 470 height 23
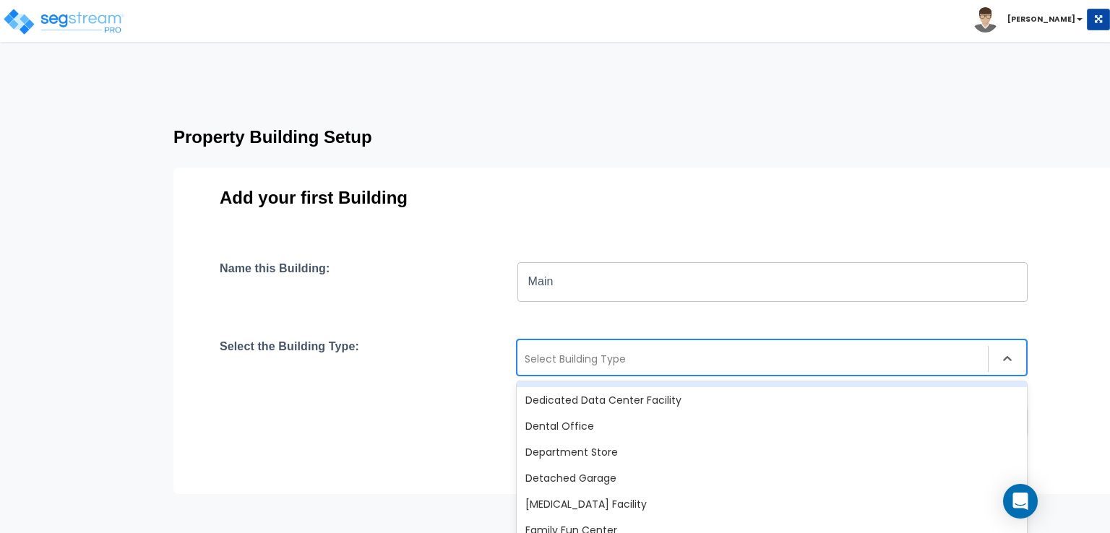
scroll to position [361, 0]
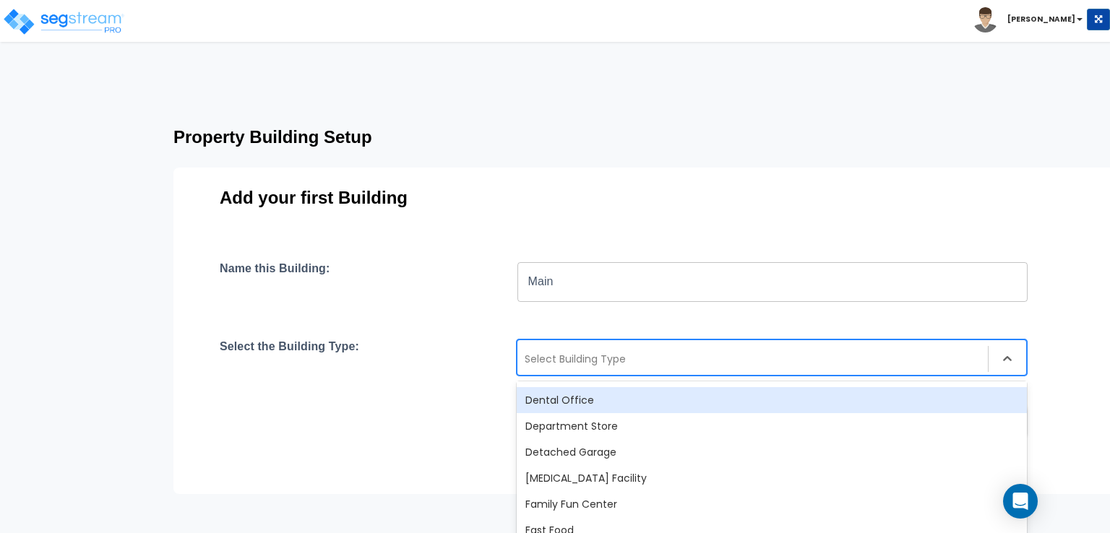
click at [590, 405] on div "Dental Office" at bounding box center [772, 400] width 510 height 26
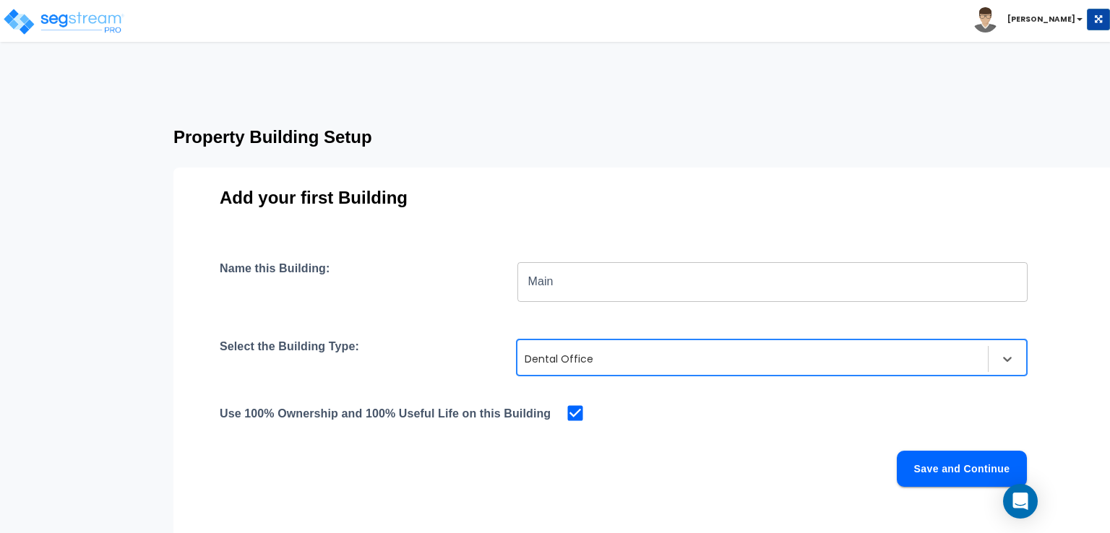
click at [957, 472] on button "Save and Continue" at bounding box center [962, 469] width 130 height 36
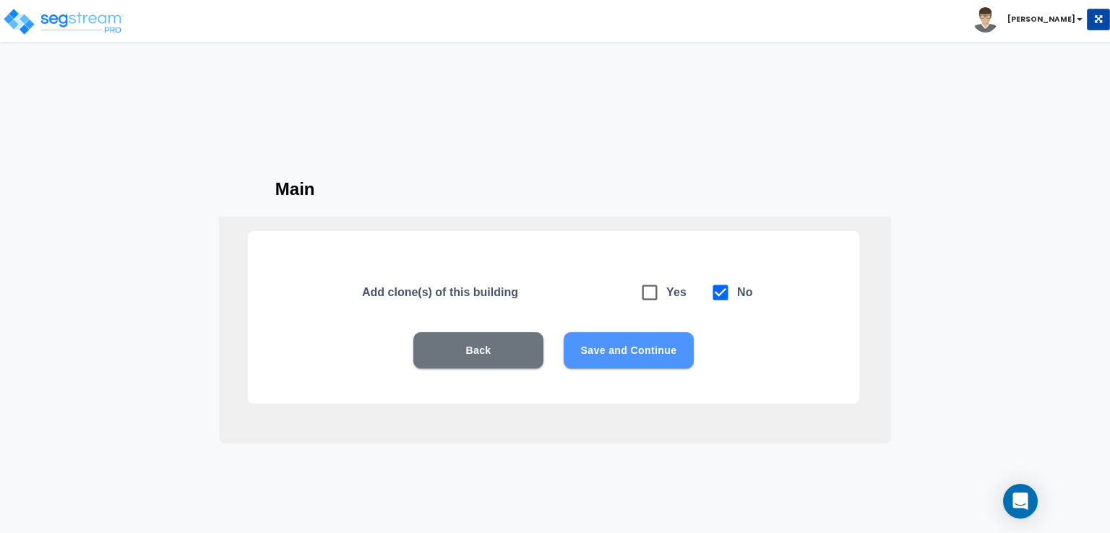
click at [651, 353] on button "Save and Continue" at bounding box center [629, 350] width 130 height 36
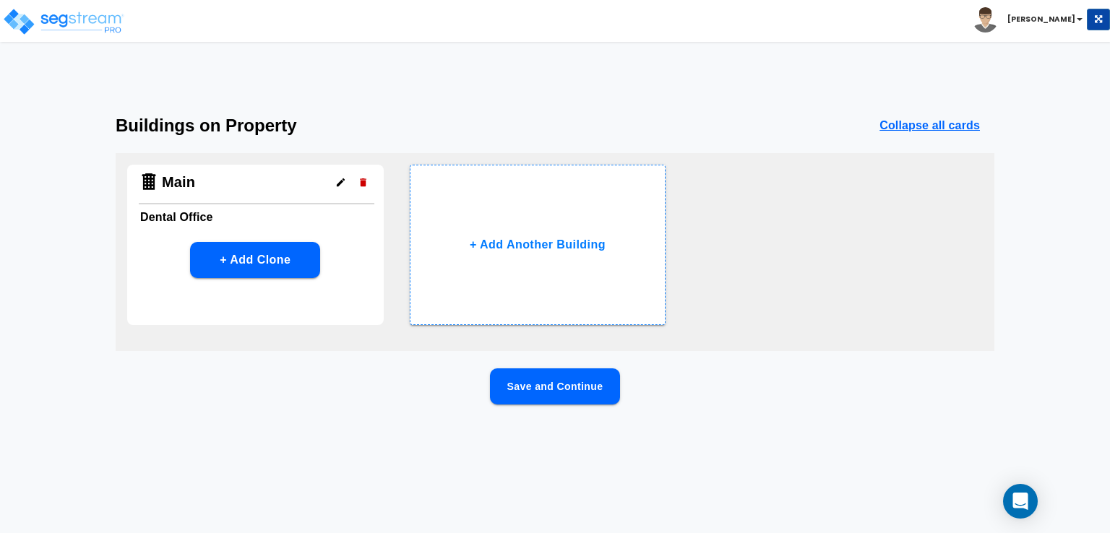
click at [580, 389] on button "Save and Continue" at bounding box center [555, 387] width 130 height 36
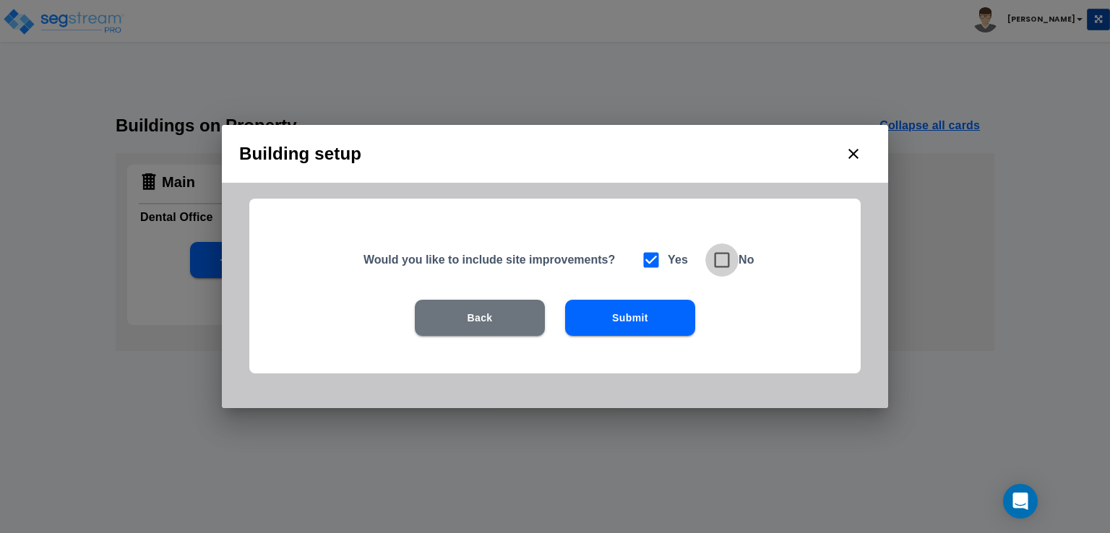
click at [715, 267] on icon at bounding box center [722, 260] width 15 height 15
checkbox input "false"
checkbox input "true"
click at [647, 324] on button "Submit" at bounding box center [630, 318] width 130 height 36
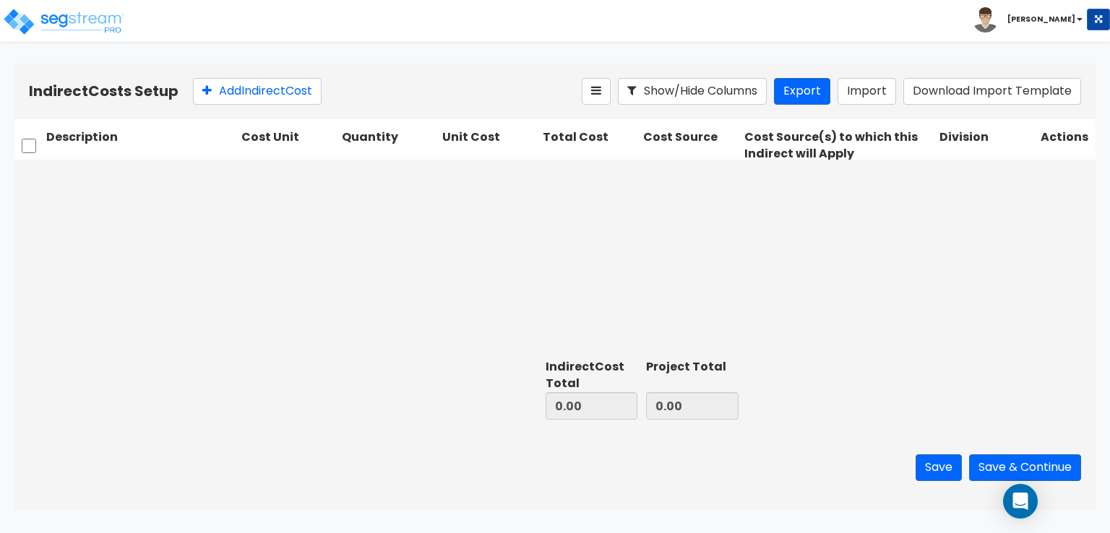
click at [77, 180] on div at bounding box center [554, 257] width 1081 height 194
click at [24, 149] on input "checkbox" at bounding box center [29, 145] width 14 height 27
checkbox input "false"
click at [251, 95] on button "Add Indirect Cost" at bounding box center [257, 91] width 129 height 27
type input "GC Fee"
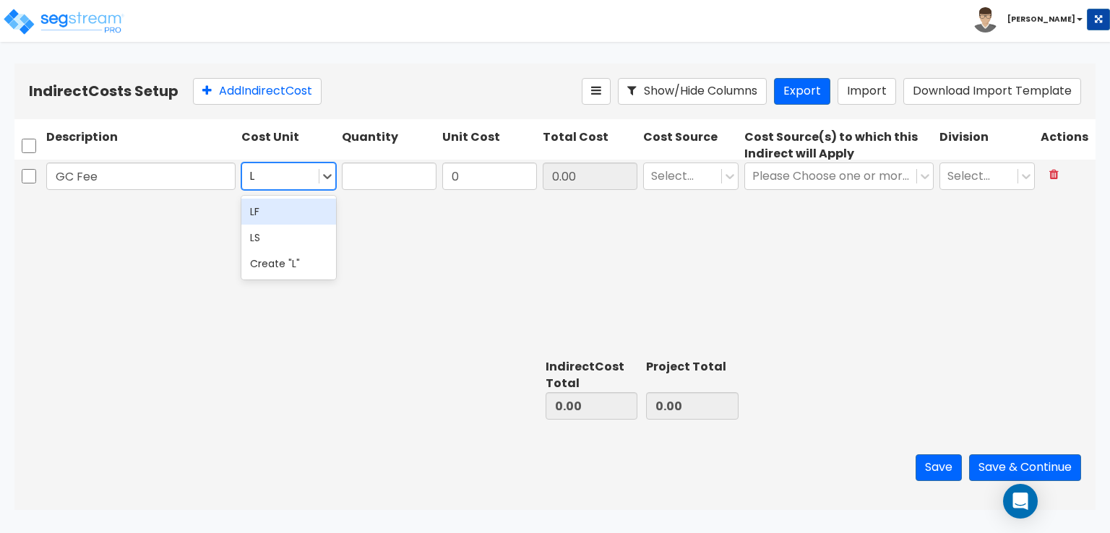
type input "LS"
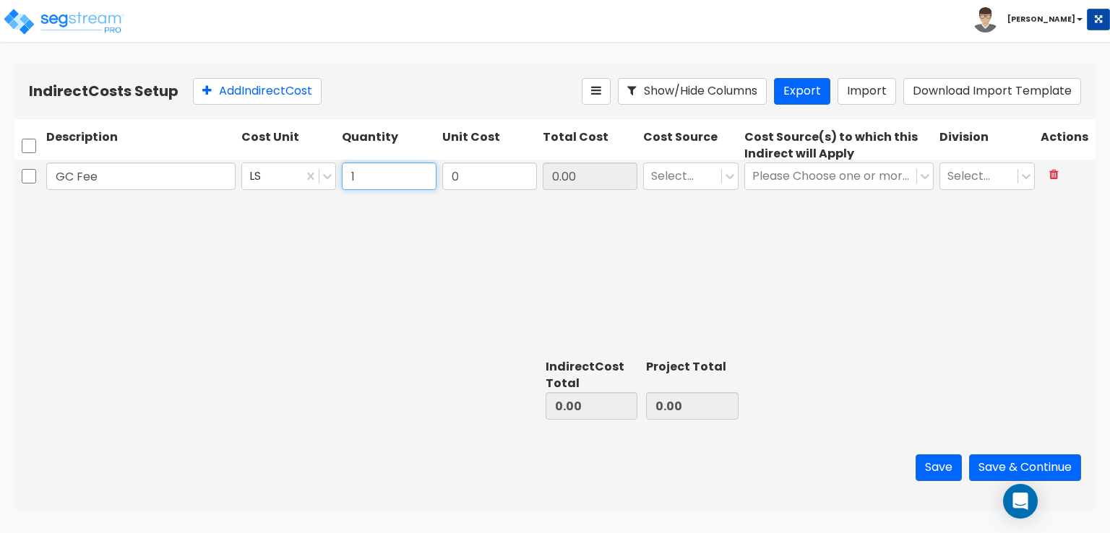
type input "1"
type input "75,000"
type input "75,000.00"
click at [728, 177] on icon at bounding box center [729, 176] width 9 height 5
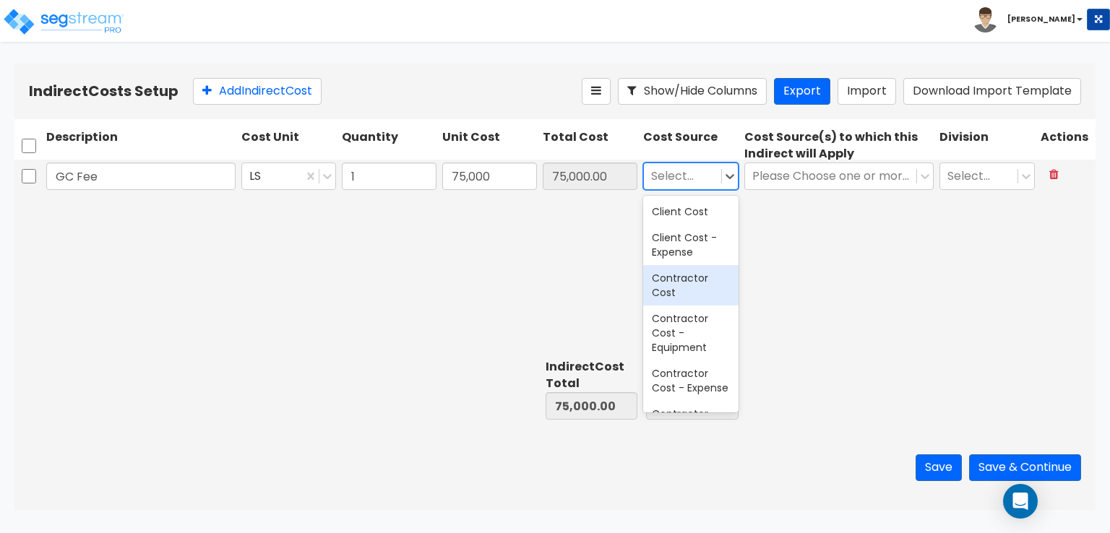
click at [689, 278] on div "Contractor Cost" at bounding box center [690, 285] width 95 height 40
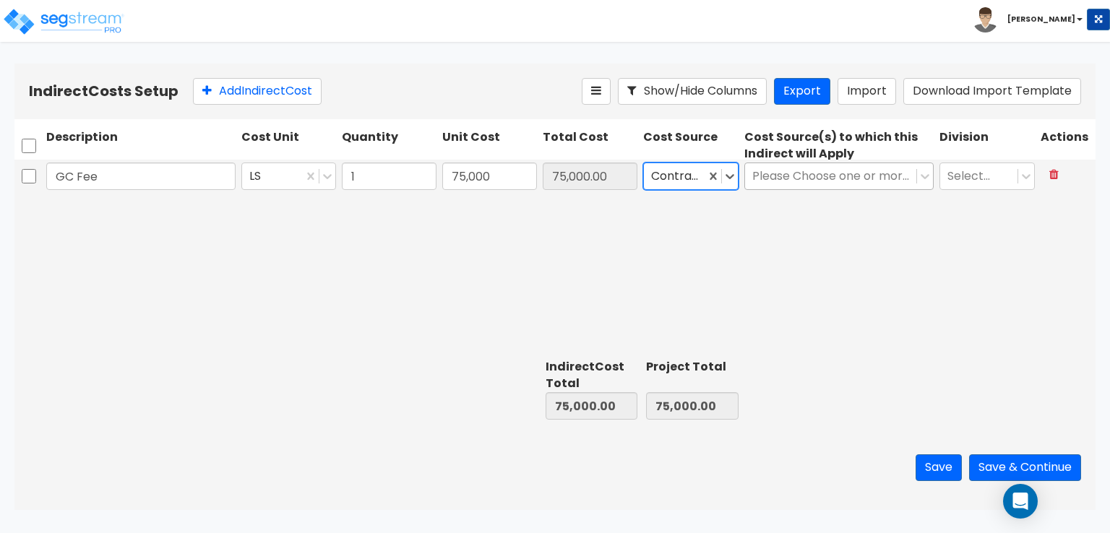
click at [815, 171] on div at bounding box center [830, 177] width 157 height 20
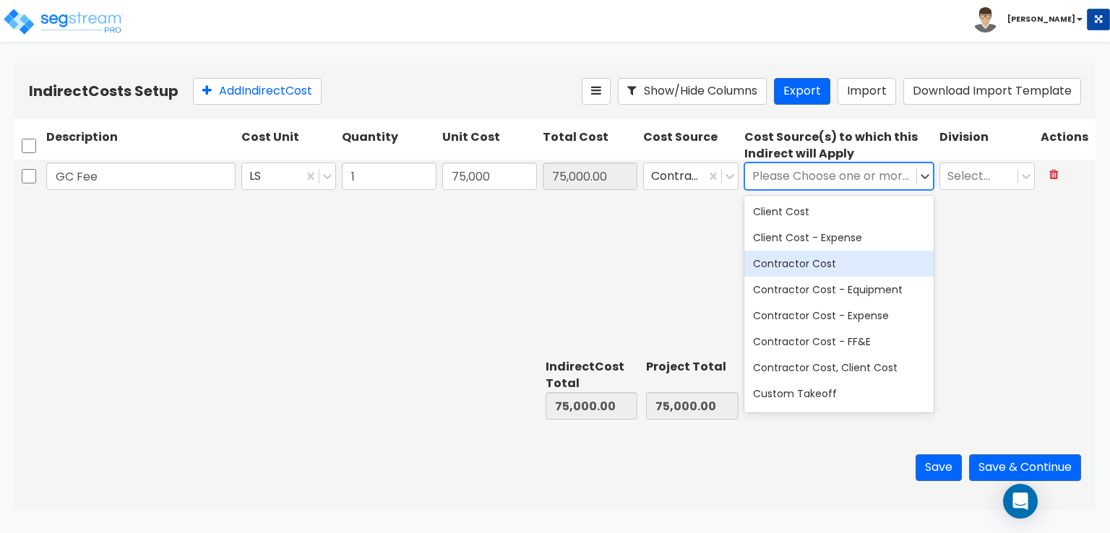
click at [796, 252] on div "Contractor Cost" at bounding box center [838, 264] width 189 height 26
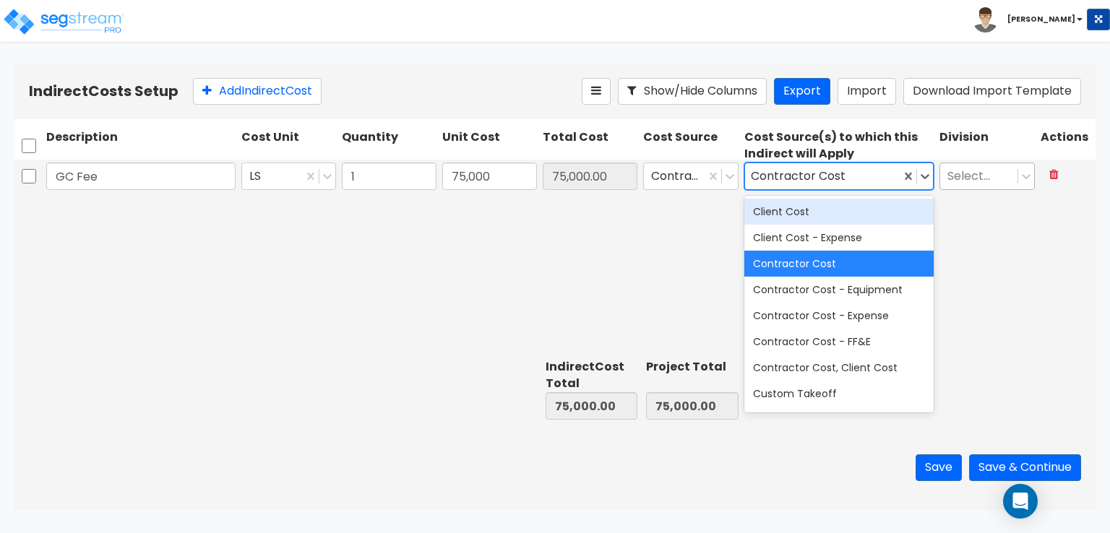
click at [981, 173] on div at bounding box center [978, 177] width 63 height 20
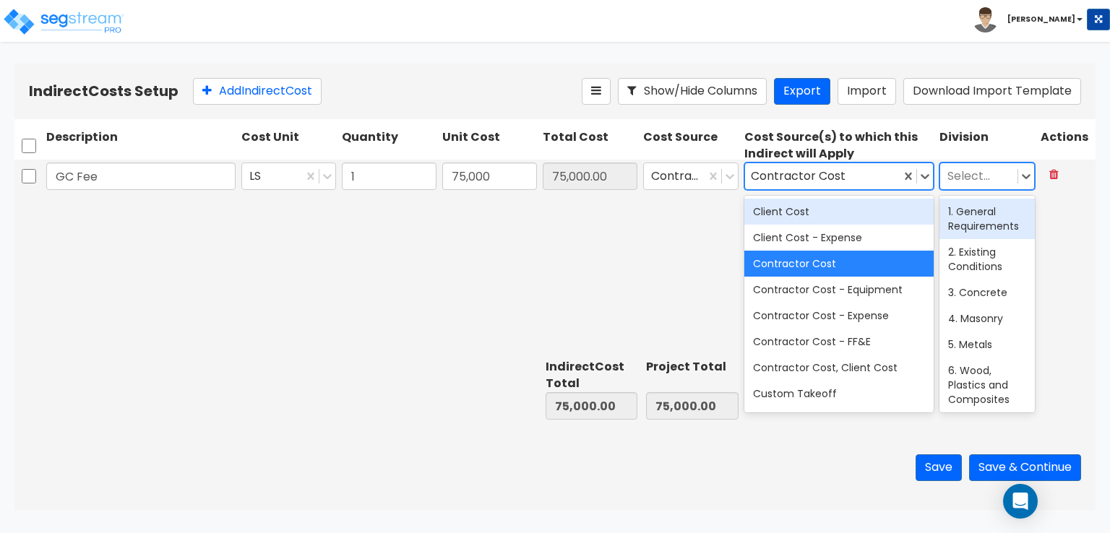
click at [968, 215] on div "1. General Requirements" at bounding box center [986, 219] width 95 height 40
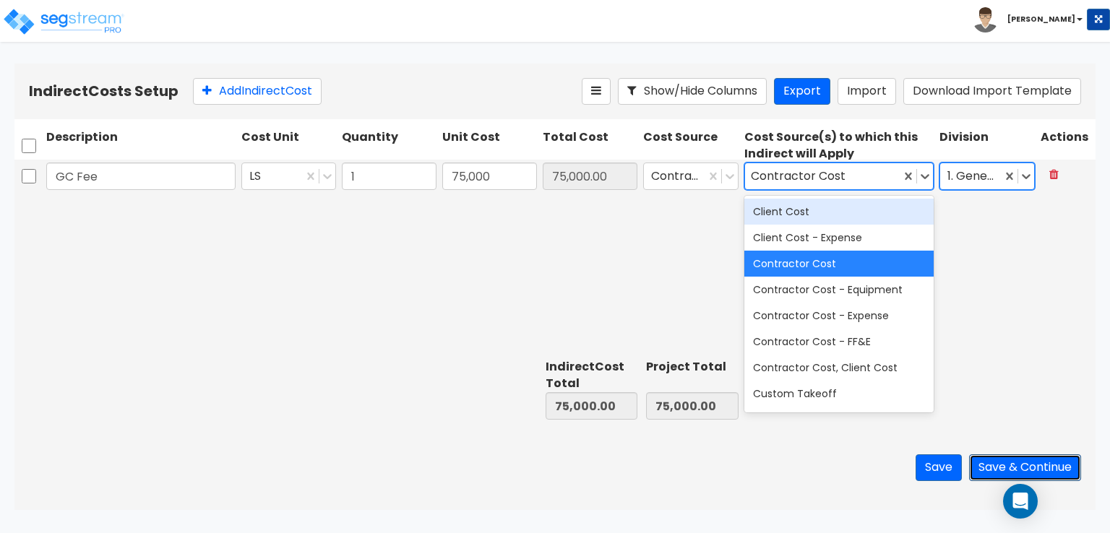
click at [1025, 462] on button "Save & Continue" at bounding box center [1025, 467] width 112 height 27
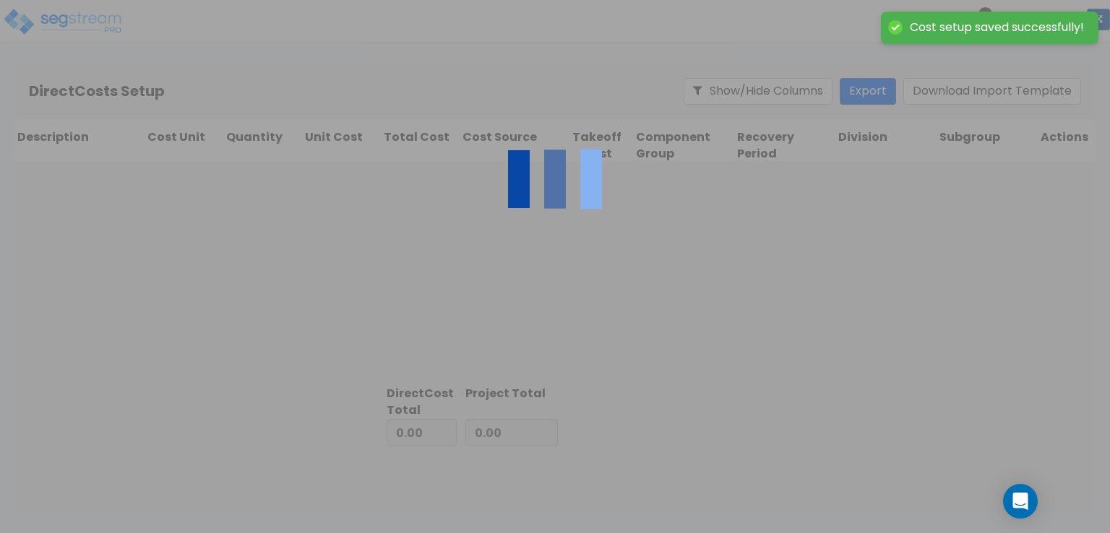
type input "75,000.00"
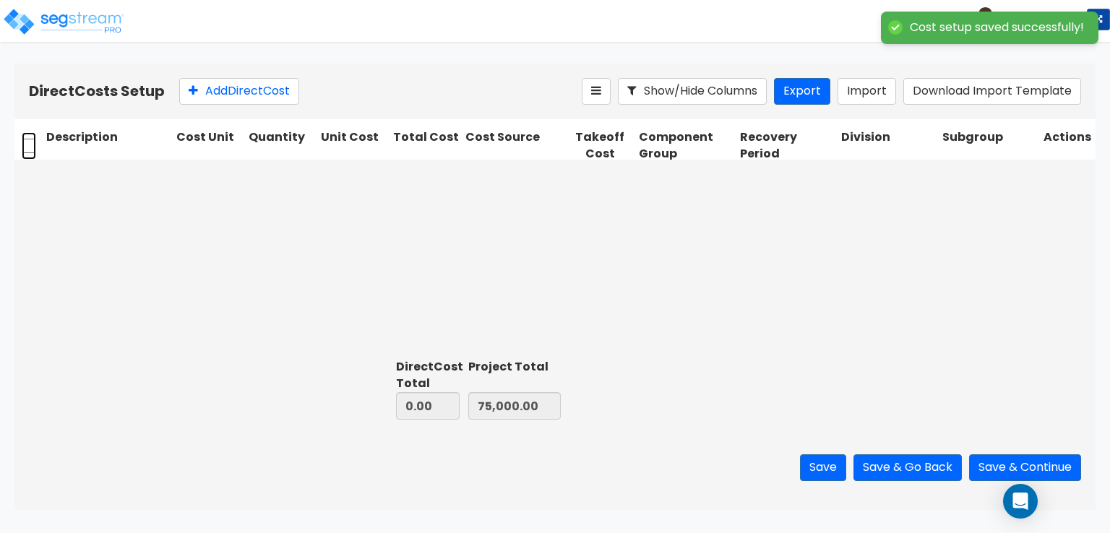
click at [32, 148] on input "checkbox" at bounding box center [29, 145] width 14 height 27
checkbox input "false"
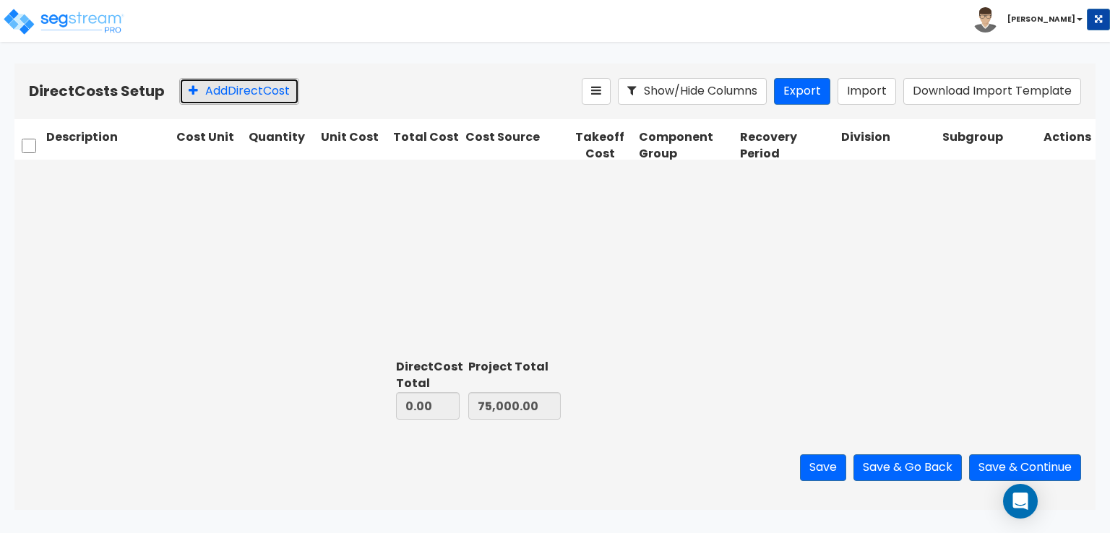
click at [195, 85] on button "Add Direct Cost" at bounding box center [239, 91] width 120 height 27
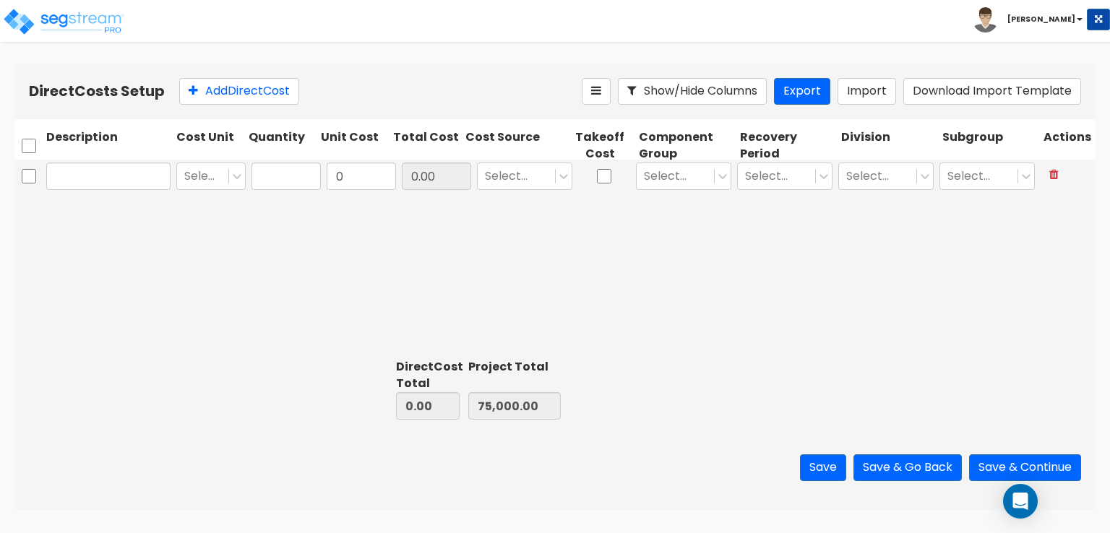
click at [104, 177] on input "text" at bounding box center [108, 176] width 124 height 27
type input "Drywall"
type input "Ls"
type input "1"
type input "150,000"
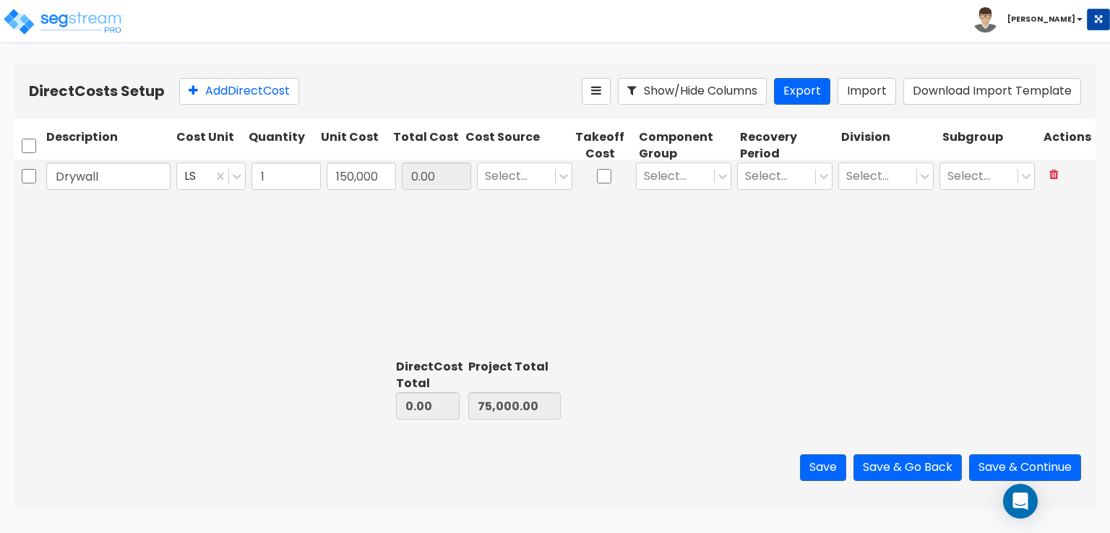
type input "150,000.00"
type input "225,000.00"
type input "150,000.00"
click at [559, 174] on icon at bounding box center [563, 176] width 14 height 14
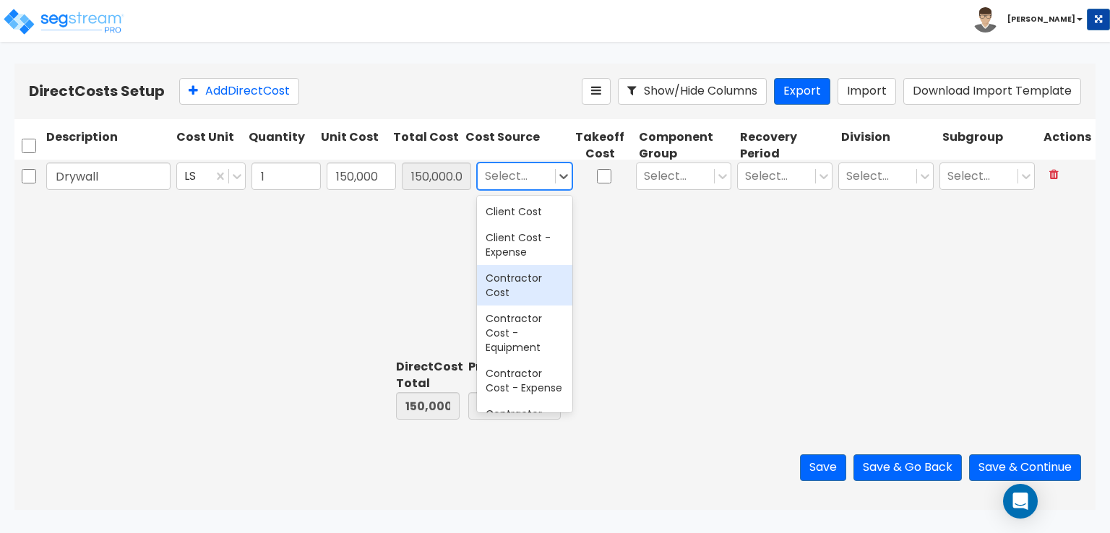
click at [524, 280] on div "Contractor Cost" at bounding box center [524, 285] width 95 height 40
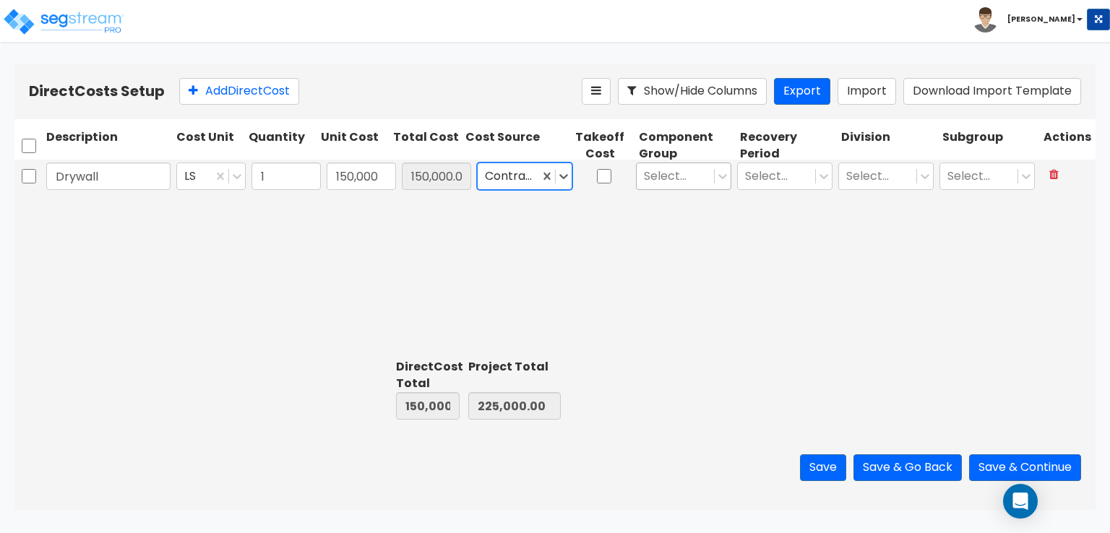
click at [662, 175] on div at bounding box center [675, 177] width 63 height 20
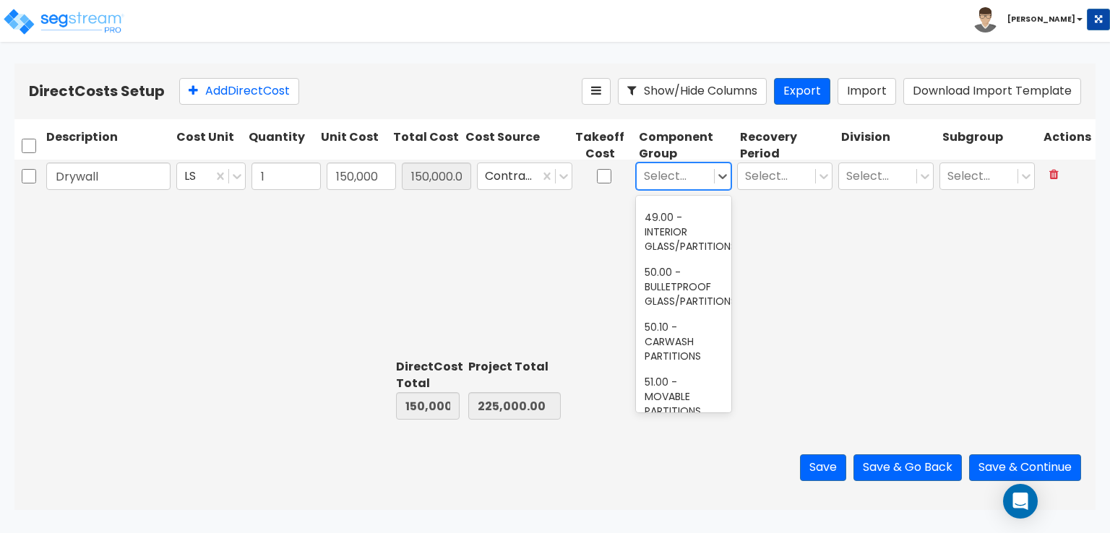
scroll to position [2746, 0]
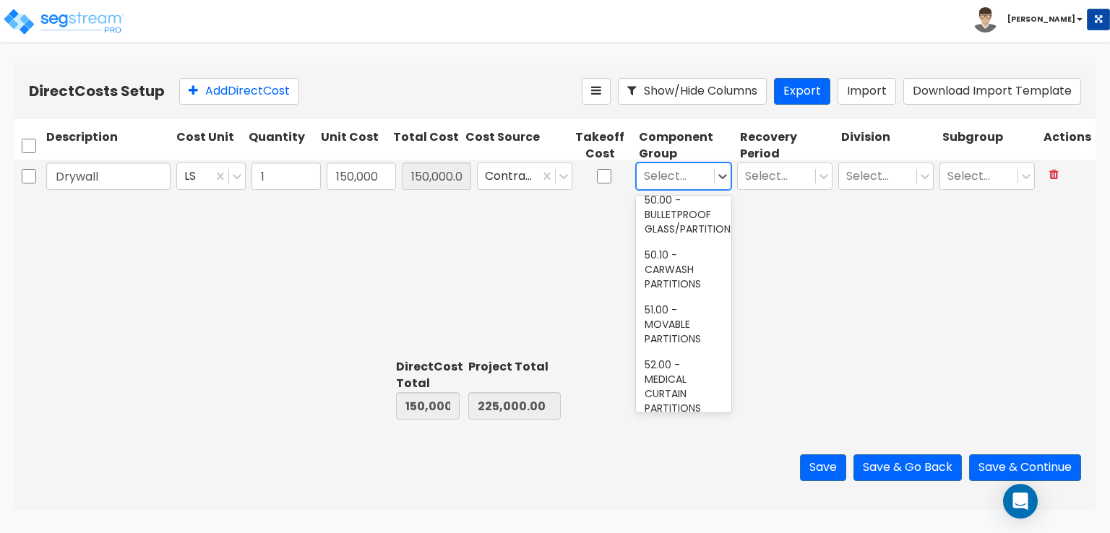
click at [678, 63] on div "47.00 - INTERIOR DRYWALL PARTITIONS" at bounding box center [683, 27] width 95 height 69
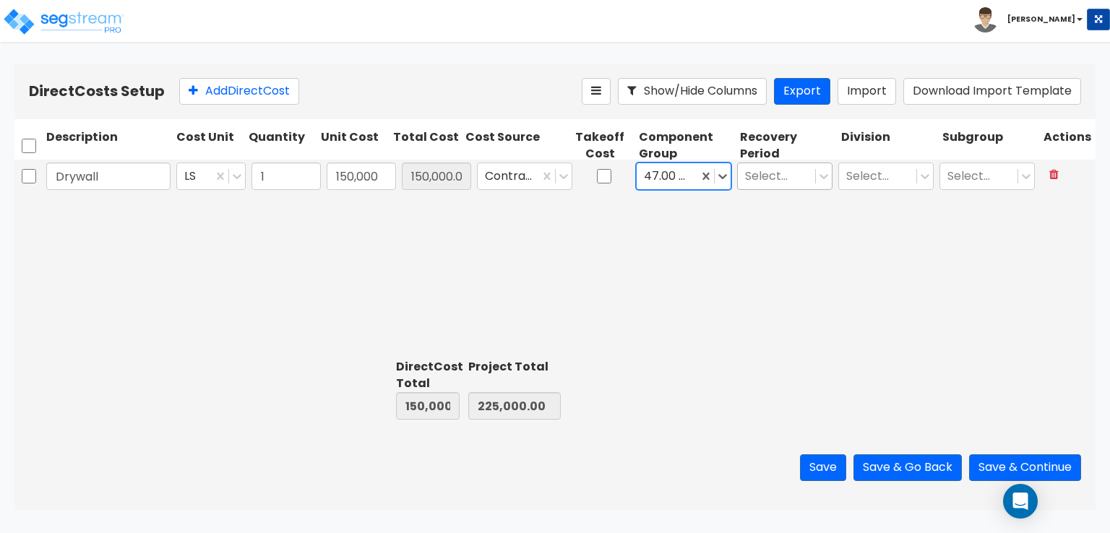
click at [776, 182] on div at bounding box center [776, 177] width 63 height 20
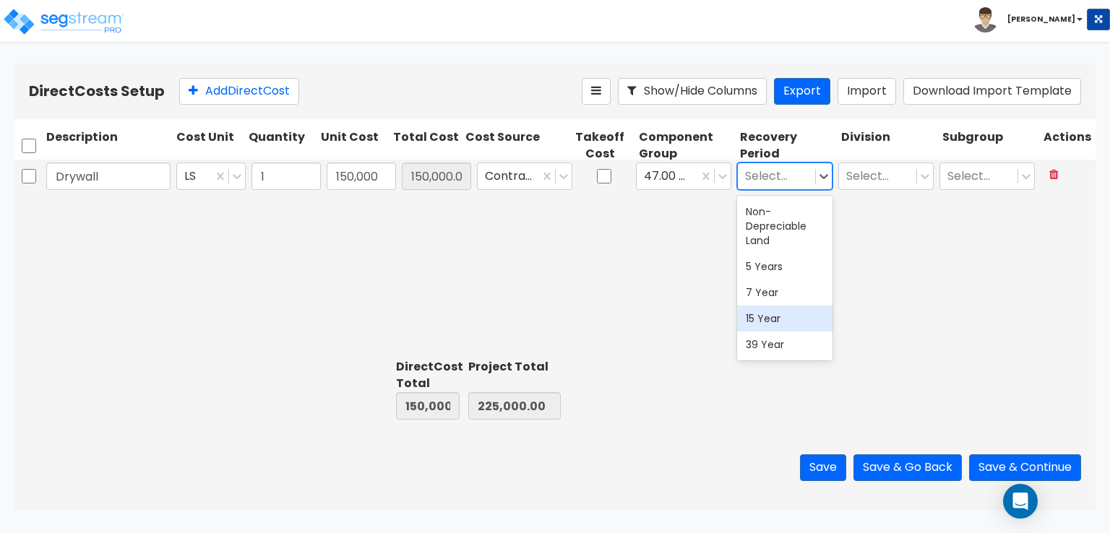
click at [780, 313] on div "15 Year" at bounding box center [784, 319] width 95 height 26
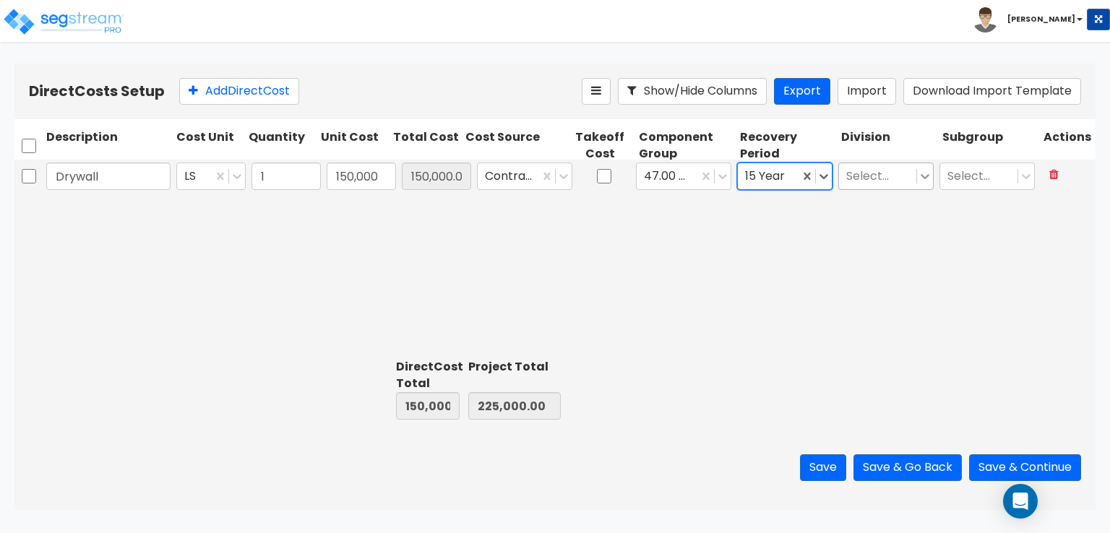
click at [919, 175] on icon at bounding box center [925, 176] width 14 height 14
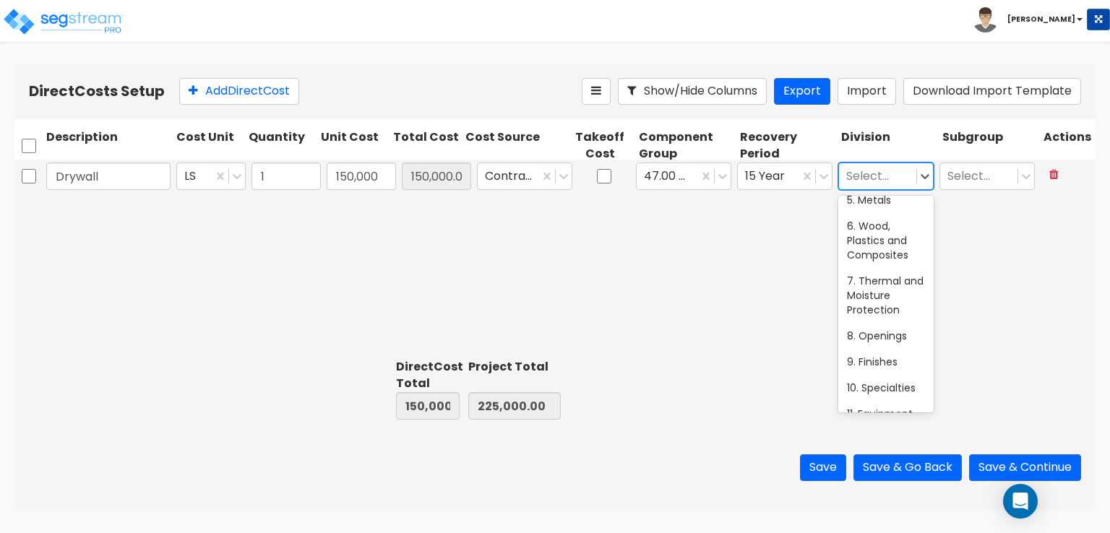
scroll to position [217, 0]
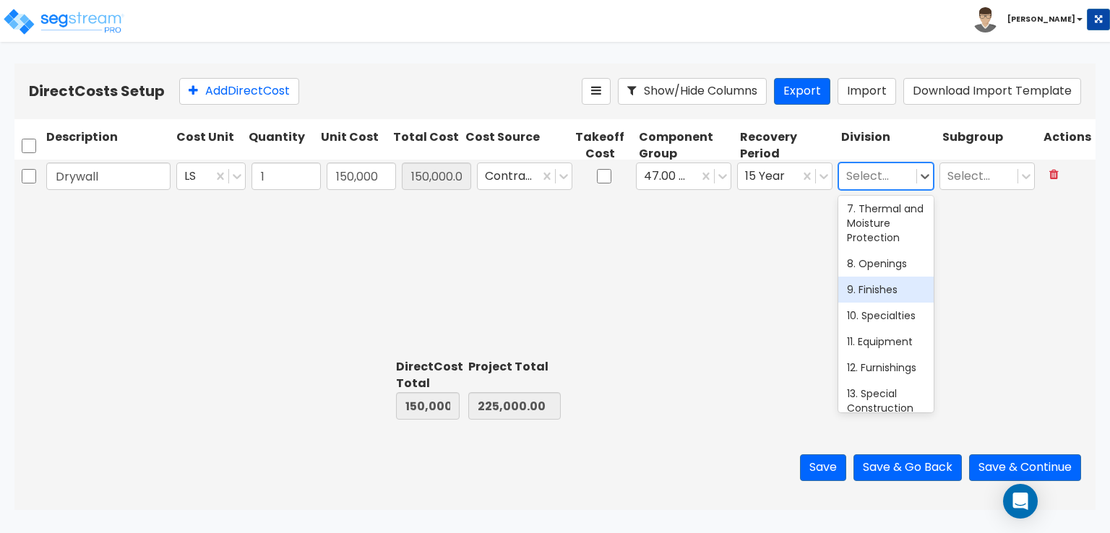
click at [868, 288] on div "9. Finishes" at bounding box center [885, 290] width 95 height 26
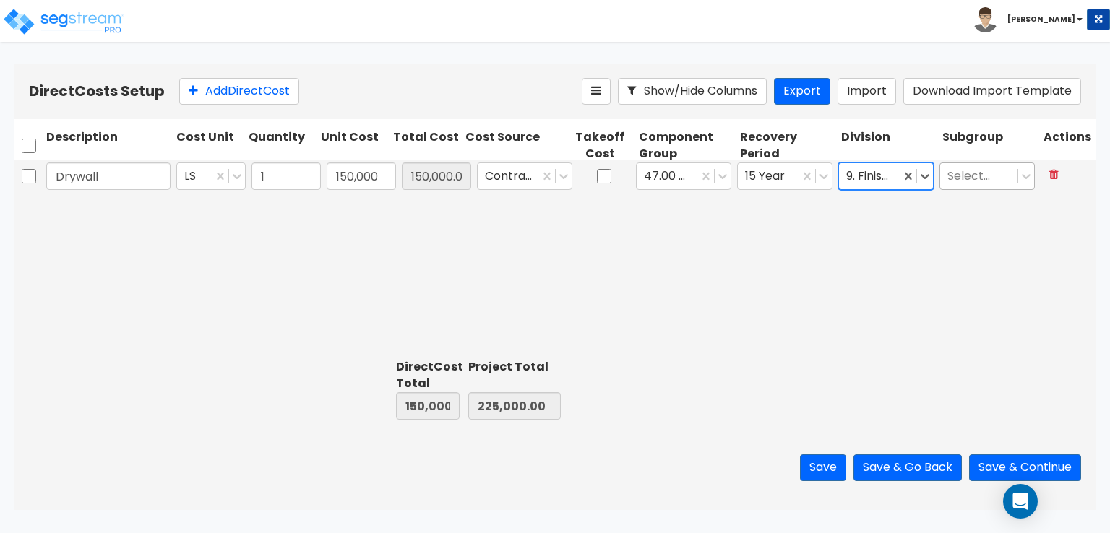
click at [997, 177] on div at bounding box center [978, 177] width 63 height 20
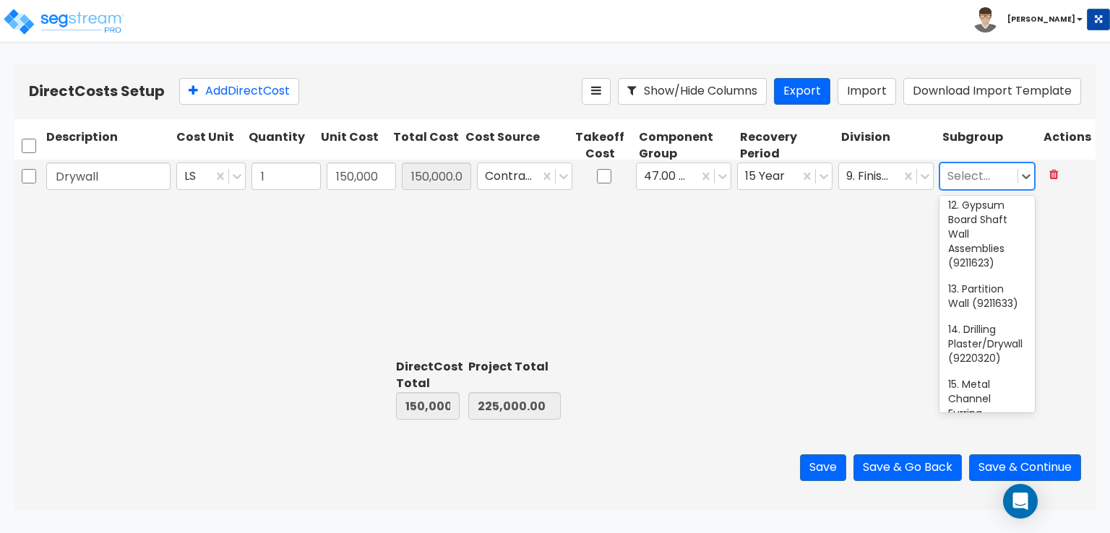
scroll to position [723, 0]
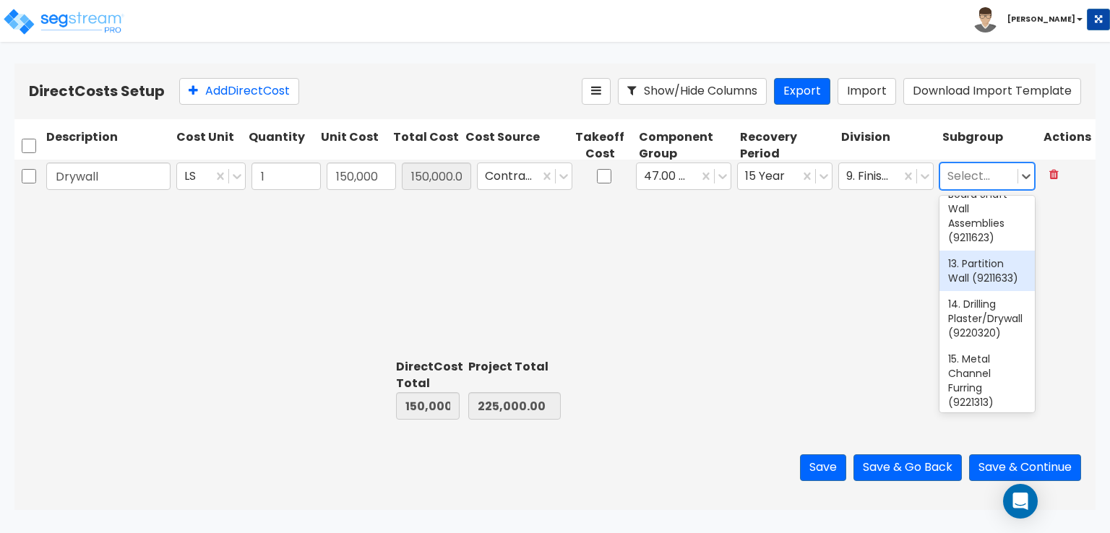
click at [976, 291] on div "13. Partition Wall (9211633)" at bounding box center [986, 271] width 95 height 40
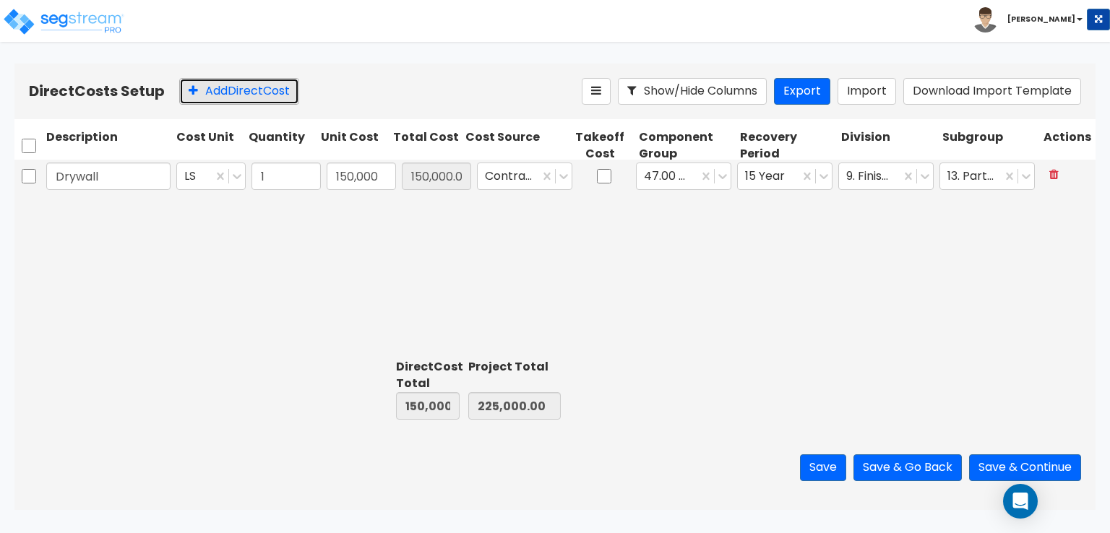
click at [242, 93] on button "Add Direct Cost" at bounding box center [239, 91] width 120 height 27
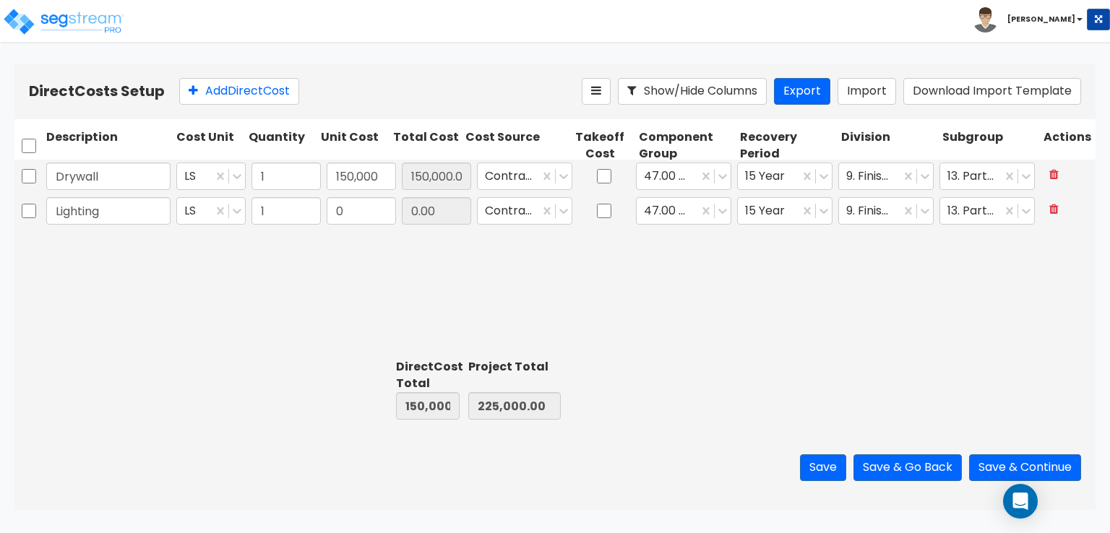
type input "Lighting"
click at [361, 215] on input "0" at bounding box center [361, 210] width 69 height 27
type input "165,000"
type input "315,000.00"
type input "390,000.00"
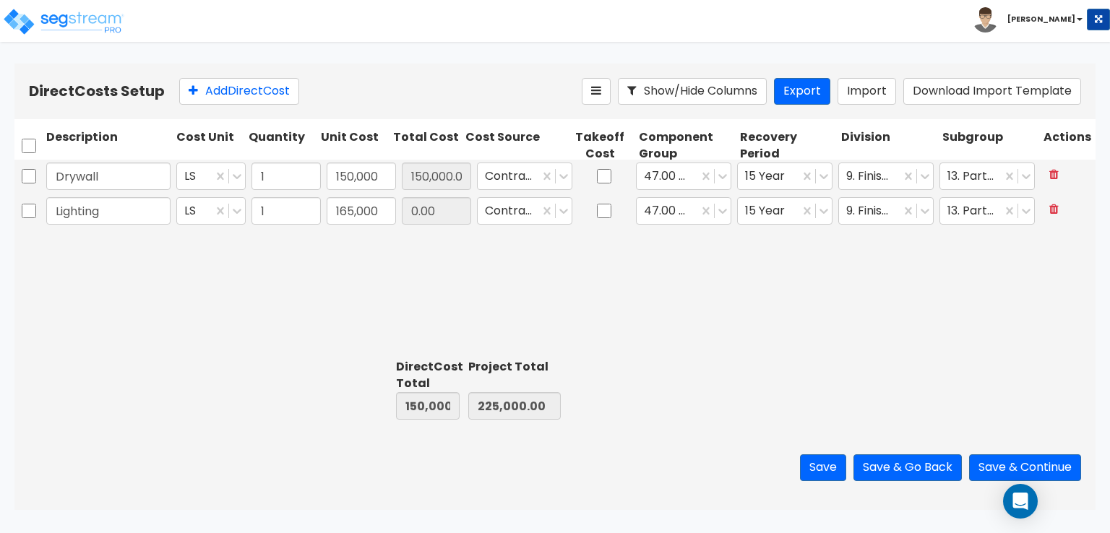
type input "165,000.00"
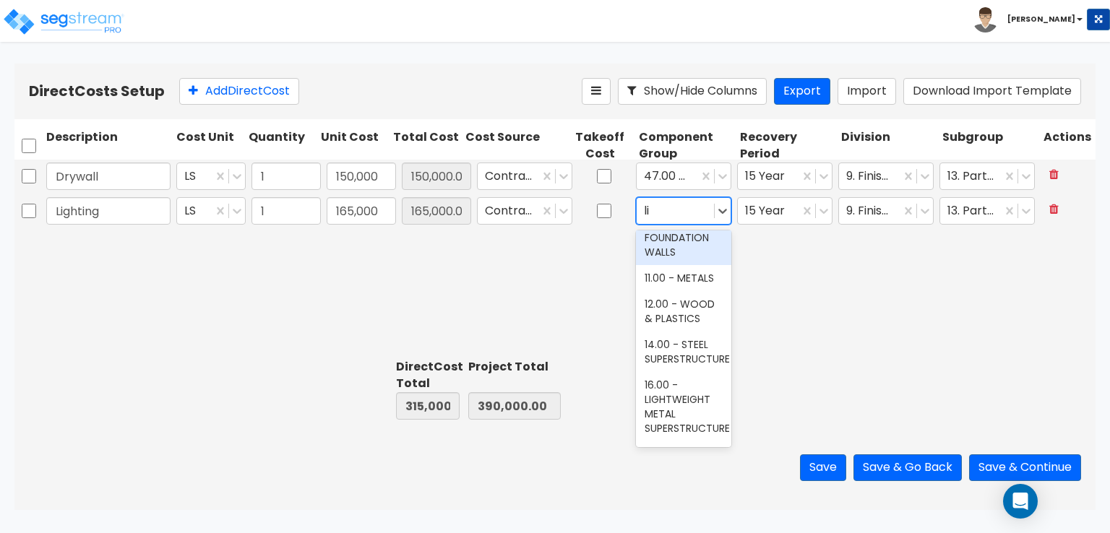
scroll to position [0, 0]
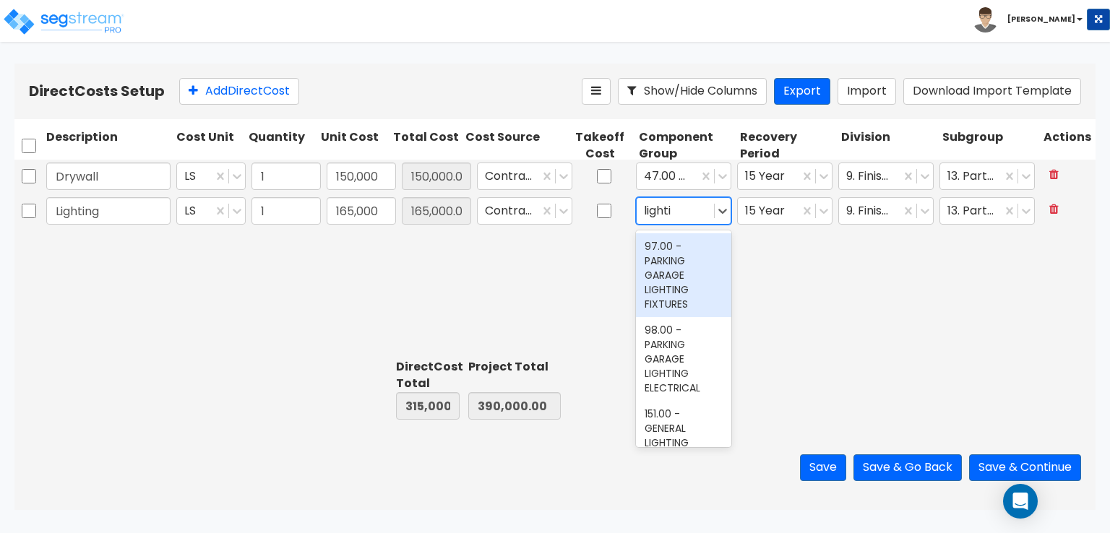
type input "lightin"
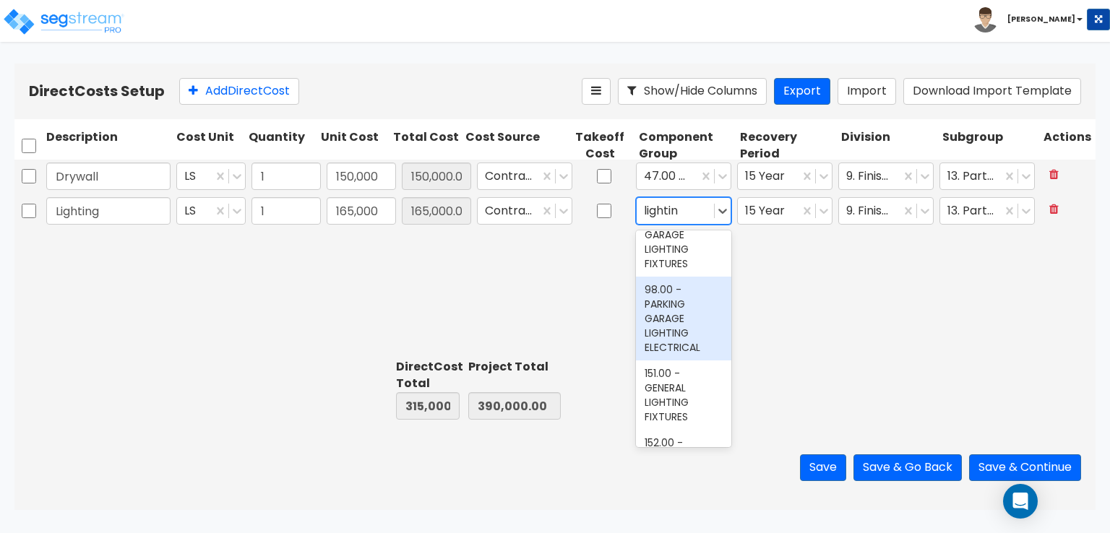
scroll to position [72, 0]
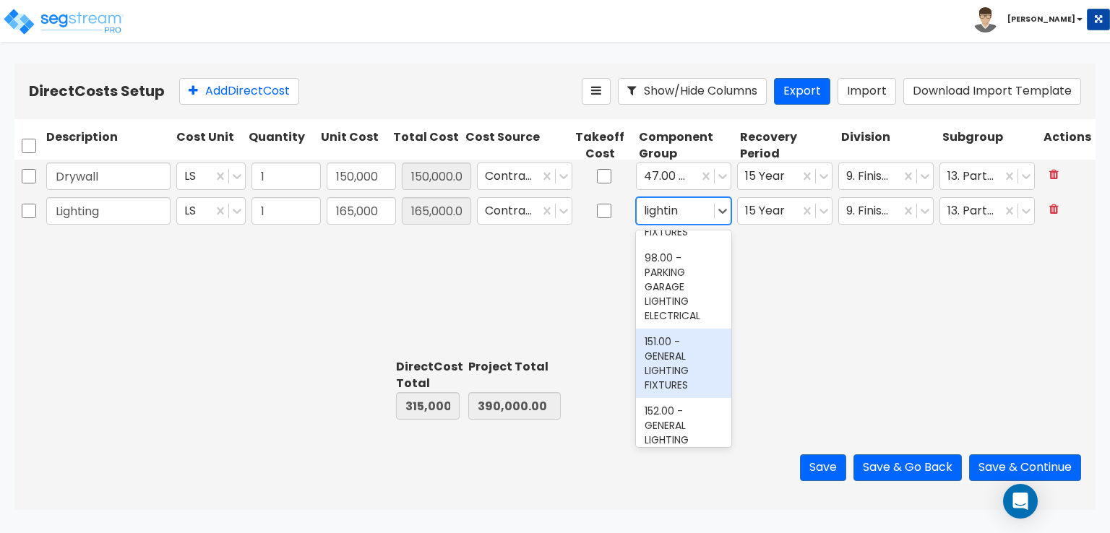
click at [667, 362] on div "151.00 - GENERAL LIGHTING FIXTURES" at bounding box center [683, 363] width 95 height 69
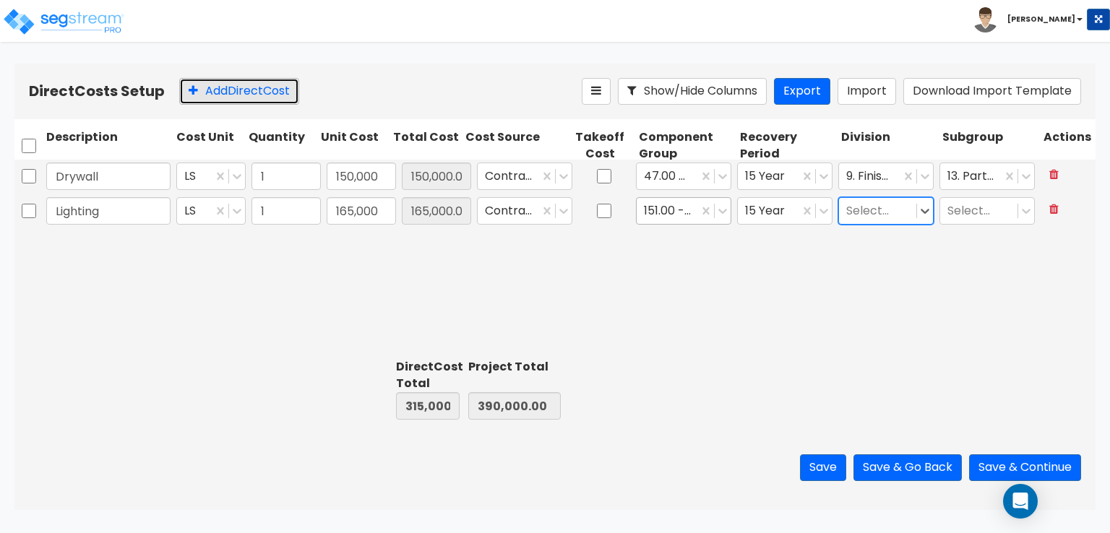
click at [212, 96] on button "Add Direct Cost" at bounding box center [239, 91] width 120 height 27
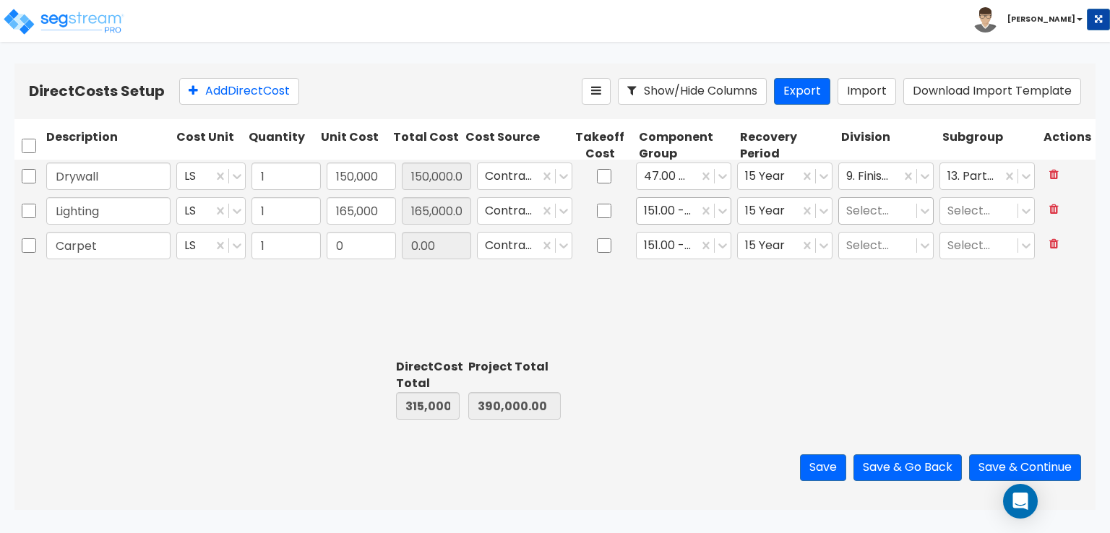
type input "Carpet"
type input "10,000"
type input "325,000.00"
type input "400,000.00"
type input "10,000.00"
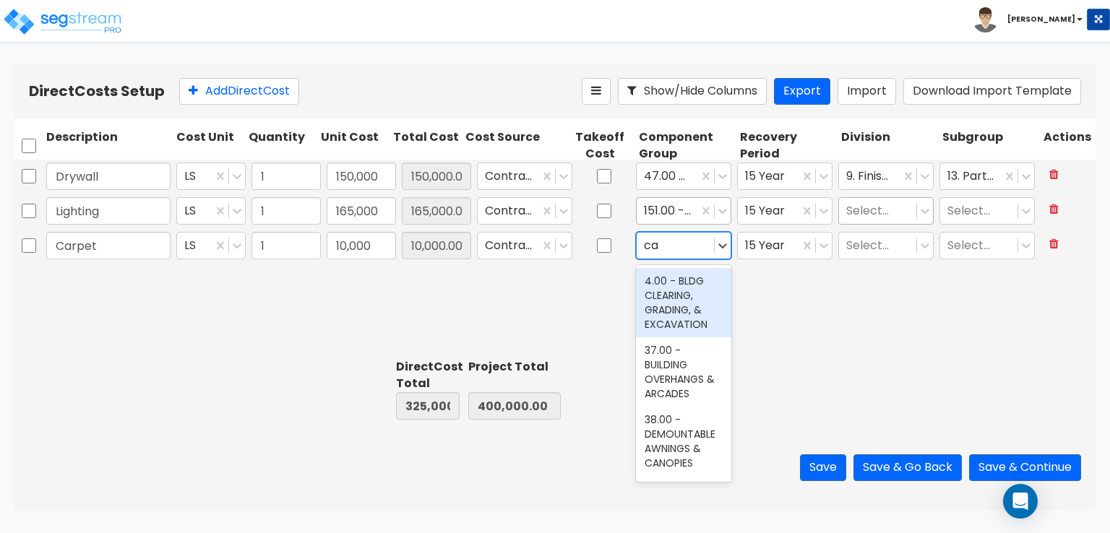
type input "car"
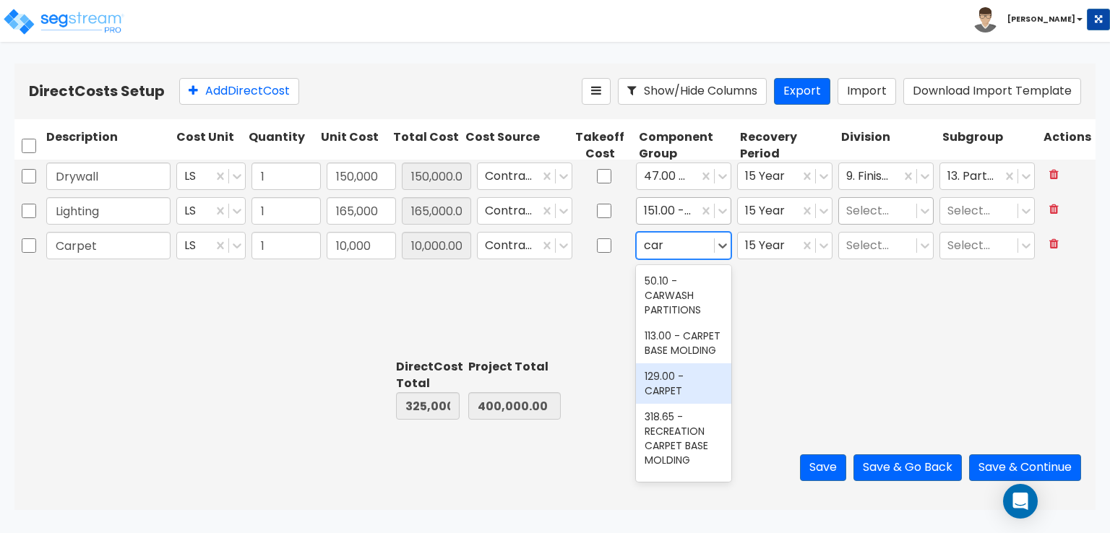
click at [668, 400] on div "129.00 - CARPET" at bounding box center [683, 383] width 95 height 40
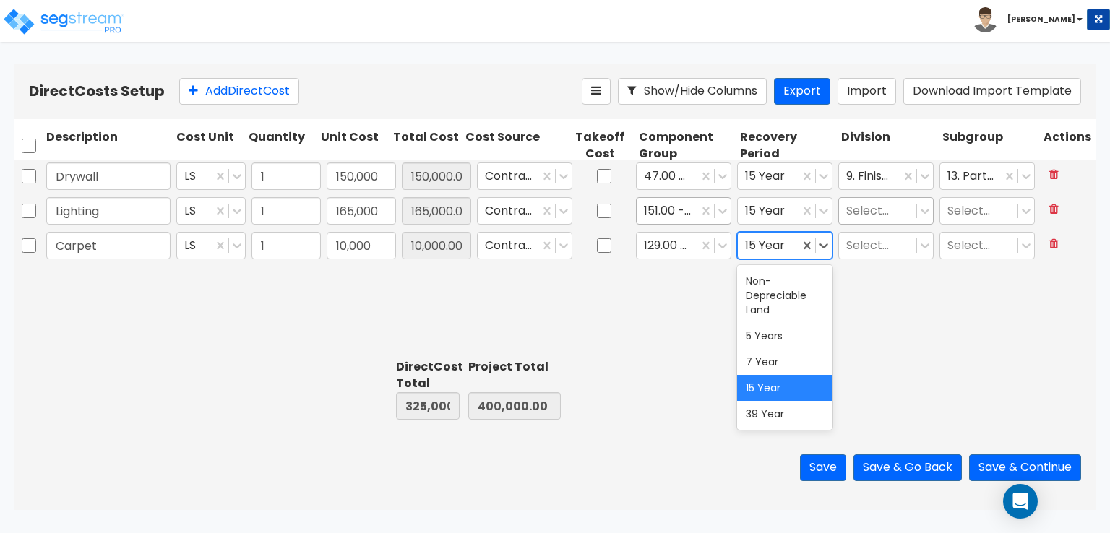
click at [789, 245] on div at bounding box center [768, 246] width 47 height 20
click at [770, 335] on div "5 Years" at bounding box center [784, 336] width 95 height 26
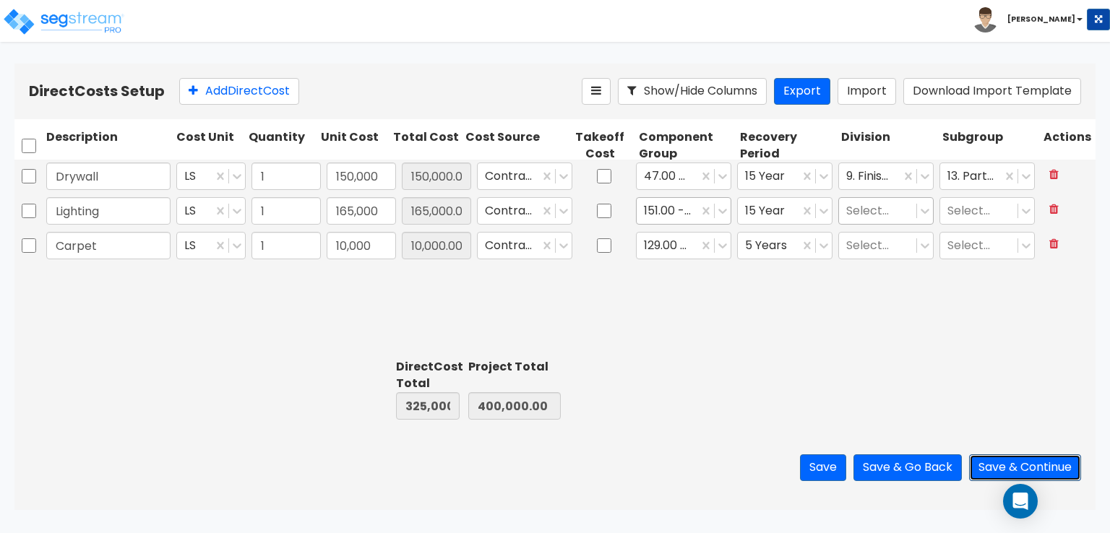
click at [991, 467] on button "Save & Continue" at bounding box center [1025, 467] width 112 height 27
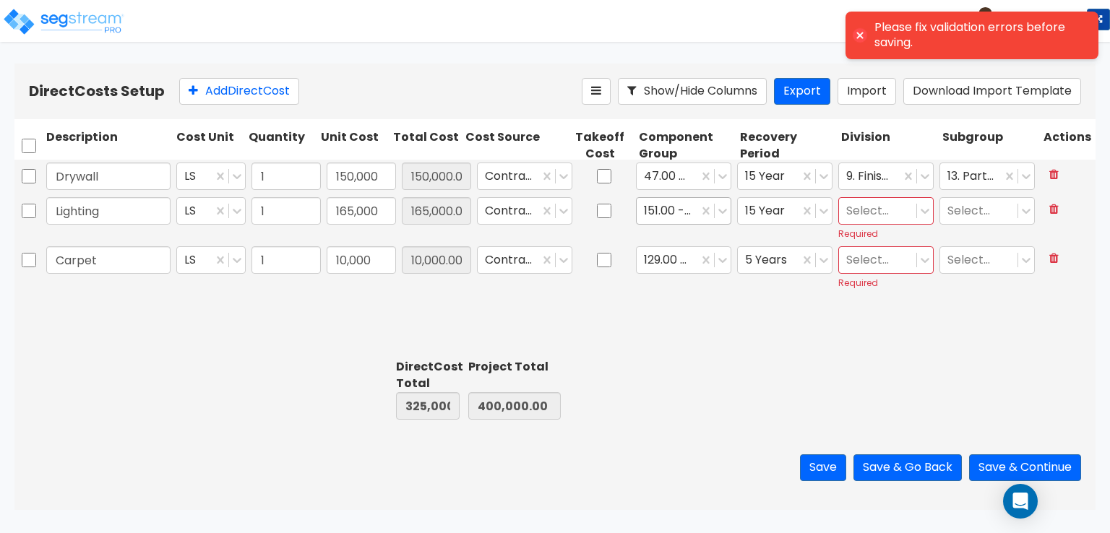
click at [916, 207] on div "Select..." at bounding box center [877, 211] width 77 height 25
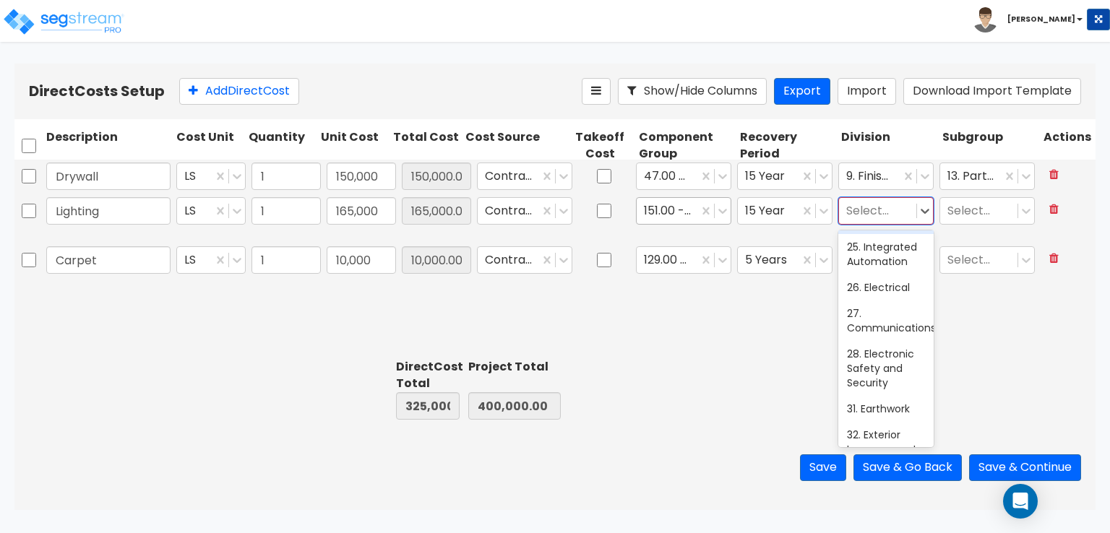
scroll to position [650, 0]
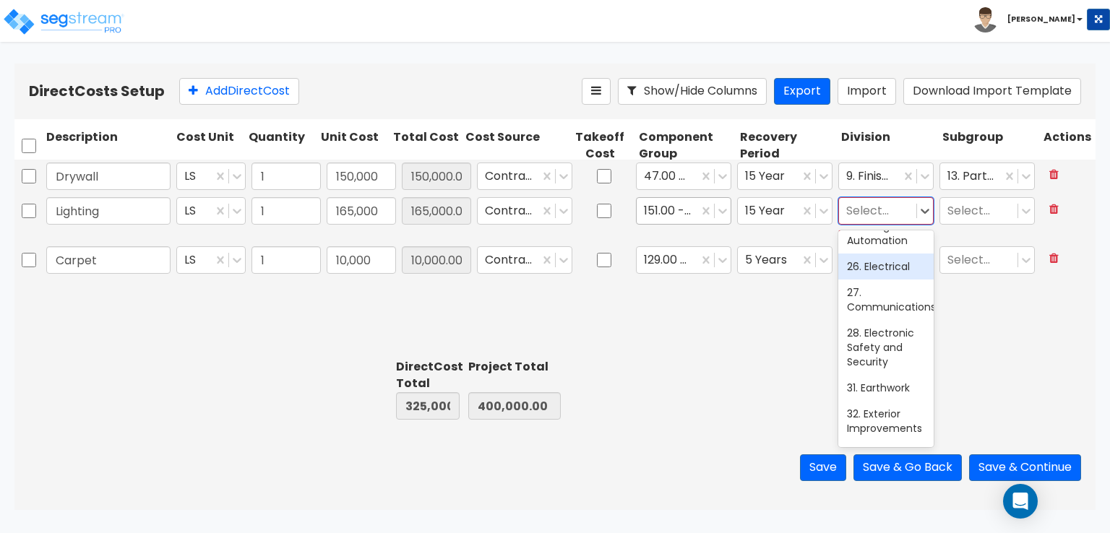
click at [884, 280] on div "26. Electrical" at bounding box center [885, 267] width 95 height 26
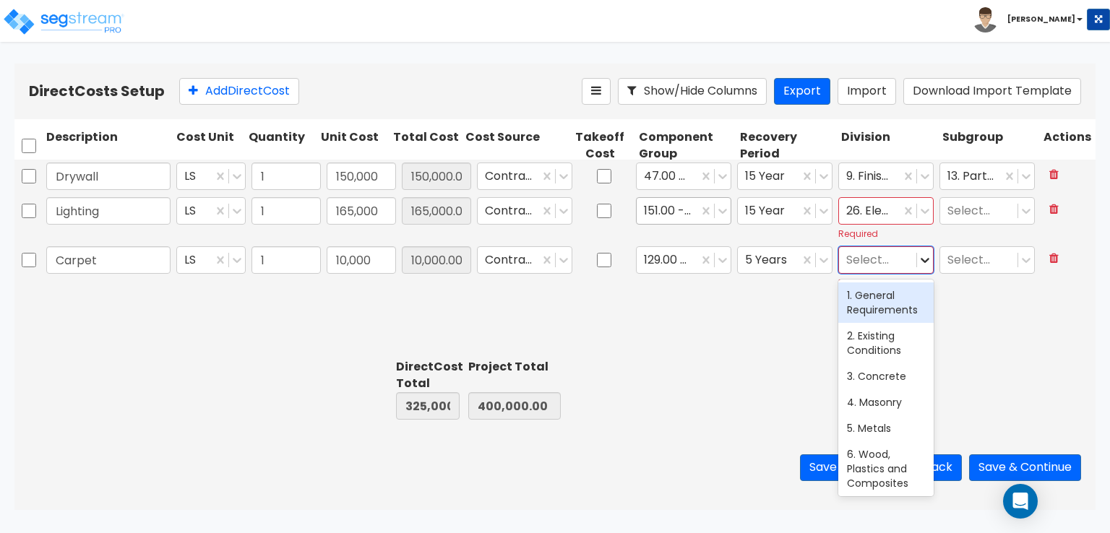
click at [928, 261] on icon at bounding box center [925, 260] width 14 height 14
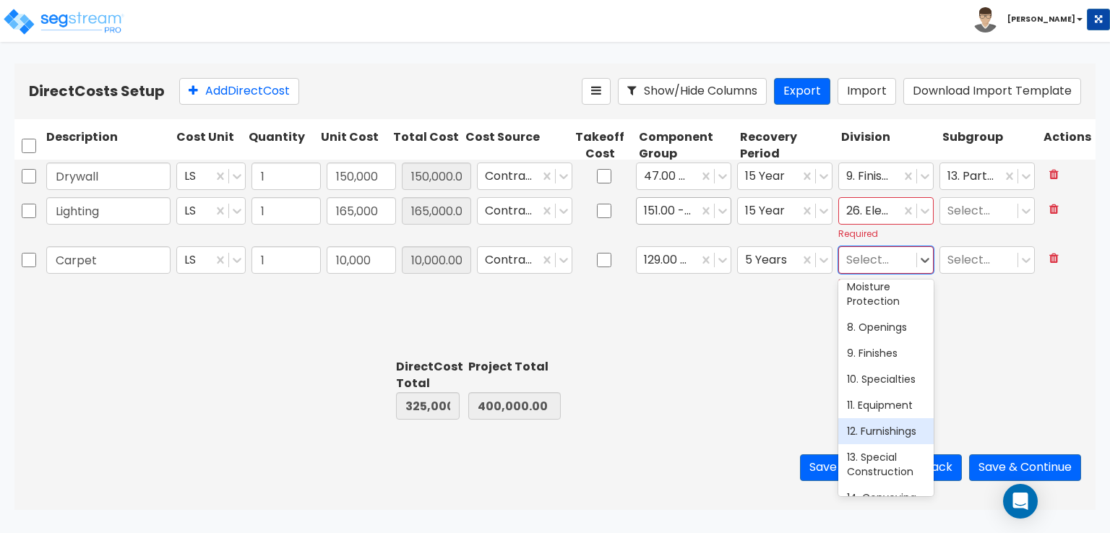
scroll to position [217, 0]
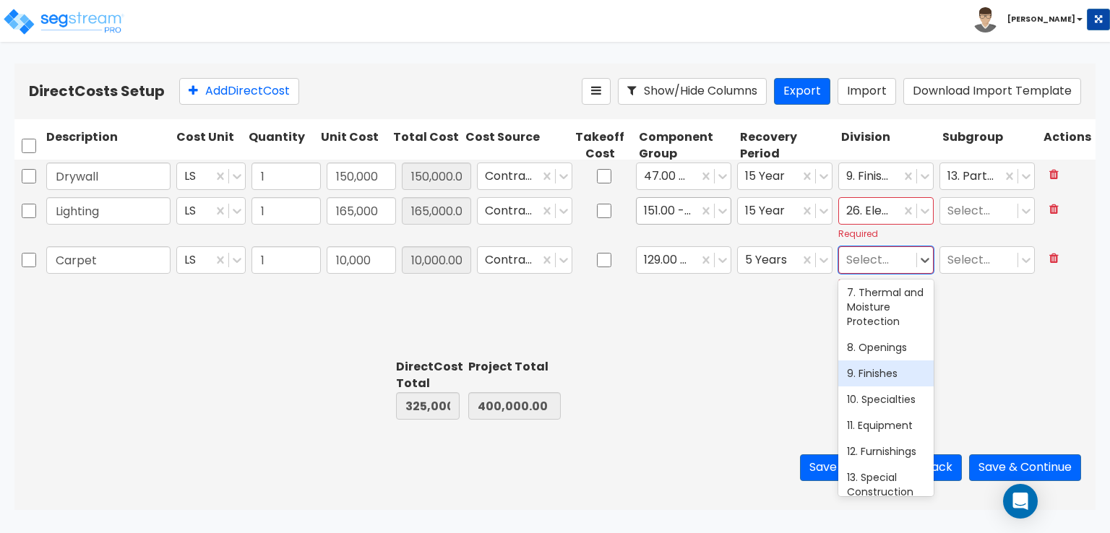
click at [879, 377] on div "9. Finishes" at bounding box center [885, 374] width 95 height 26
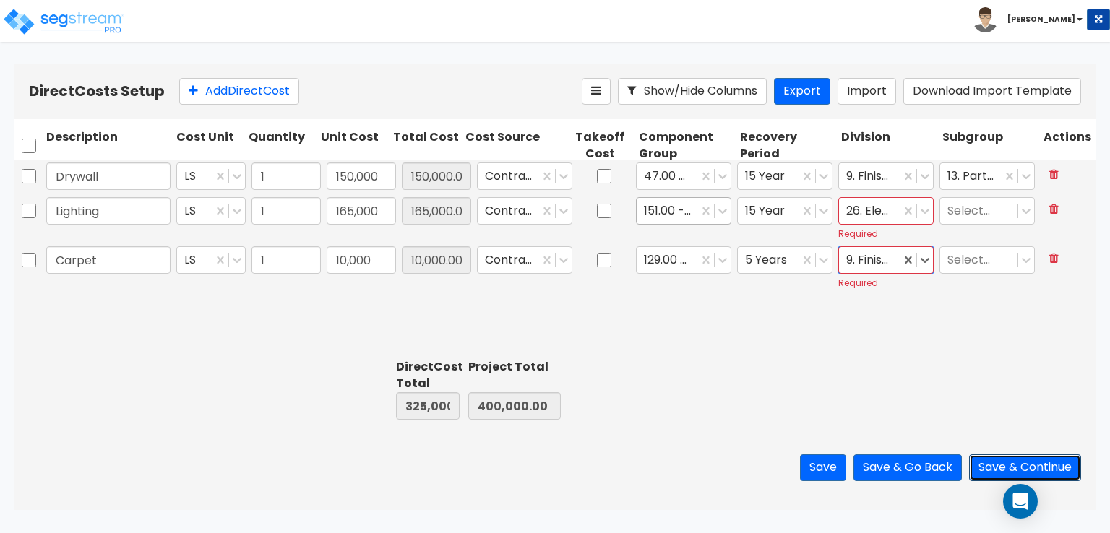
click at [987, 460] on button "Save & Continue" at bounding box center [1025, 467] width 112 height 27
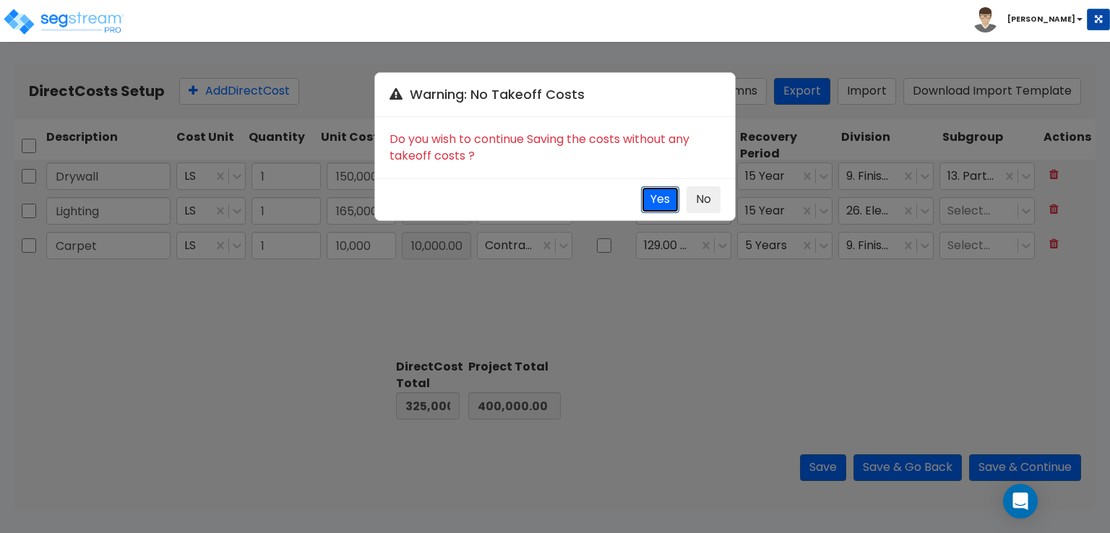
click at [656, 203] on button "Yes" at bounding box center [660, 199] width 38 height 27
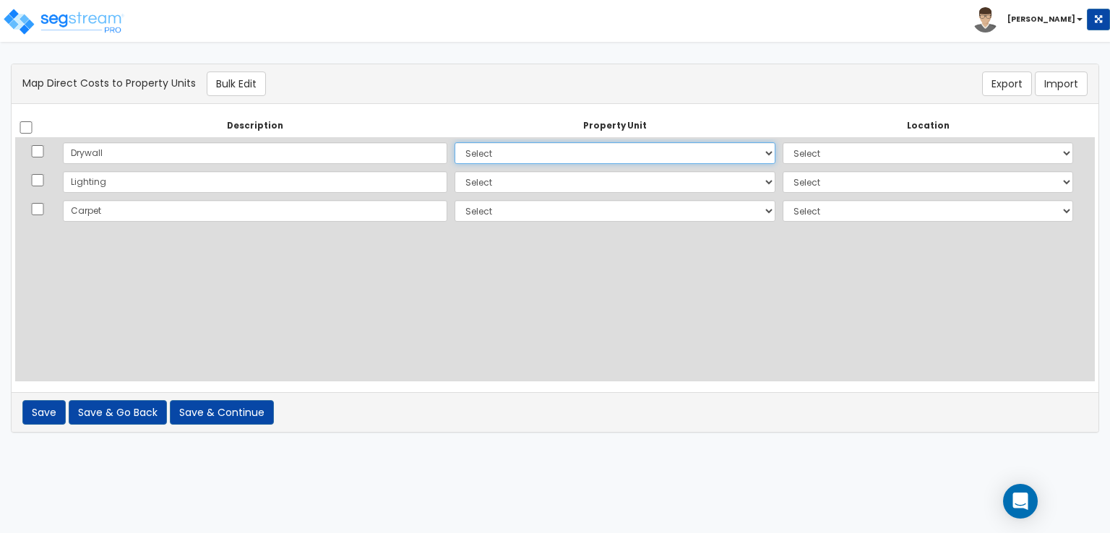
click at [733, 154] on select "Select Add Additional Property Unit" at bounding box center [615, 153] width 322 height 22
click at [725, 184] on select "Select Add Additional Property Unit" at bounding box center [615, 182] width 322 height 22
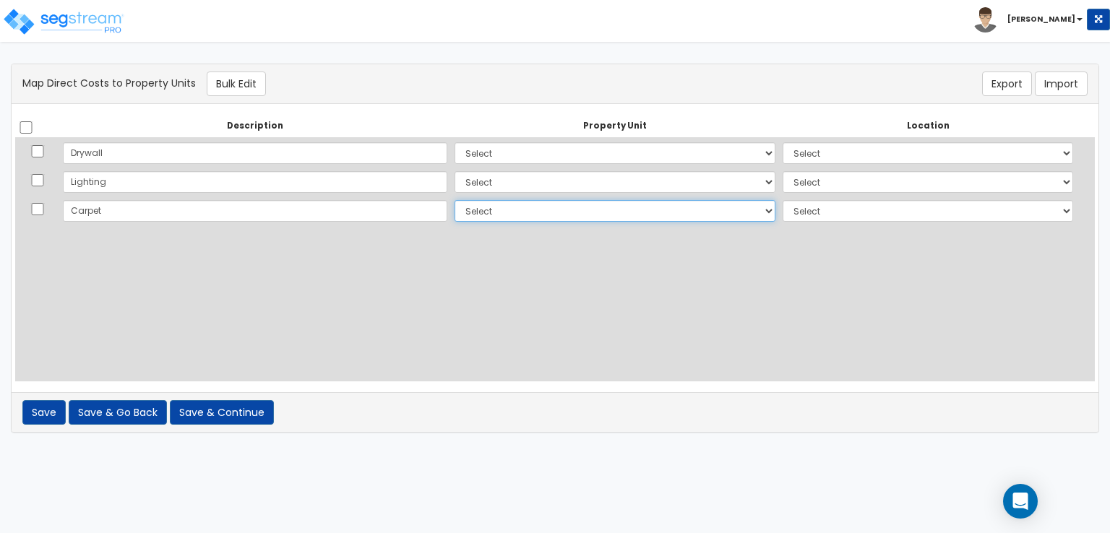
click at [721, 213] on select "Select Add Additional Property Unit" at bounding box center [615, 211] width 322 height 22
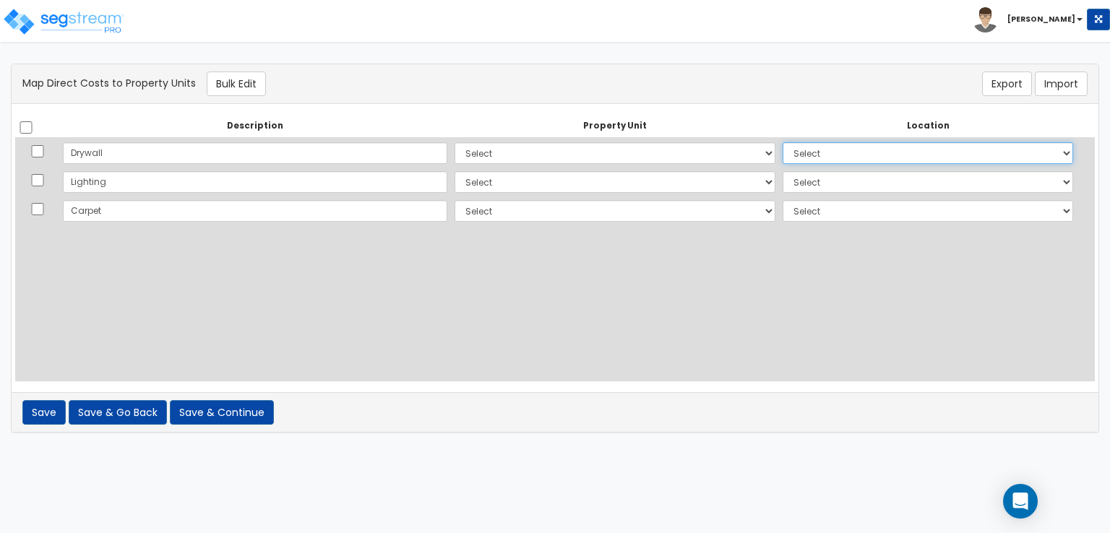
click at [836, 155] on select "Select Add Additional Location" at bounding box center [928, 153] width 290 height 22
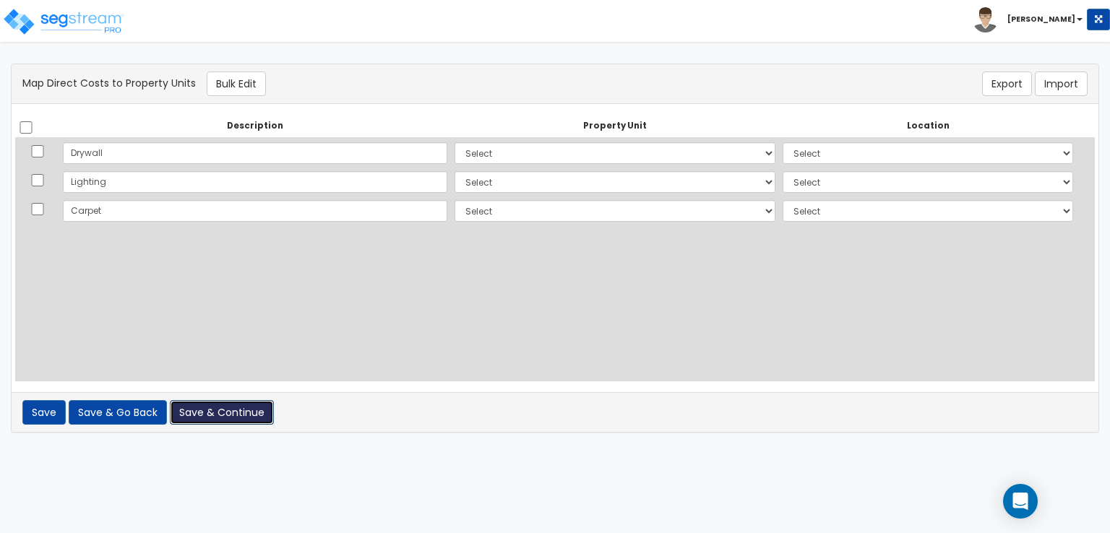
click at [208, 410] on button "Save & Continue" at bounding box center [222, 412] width 104 height 25
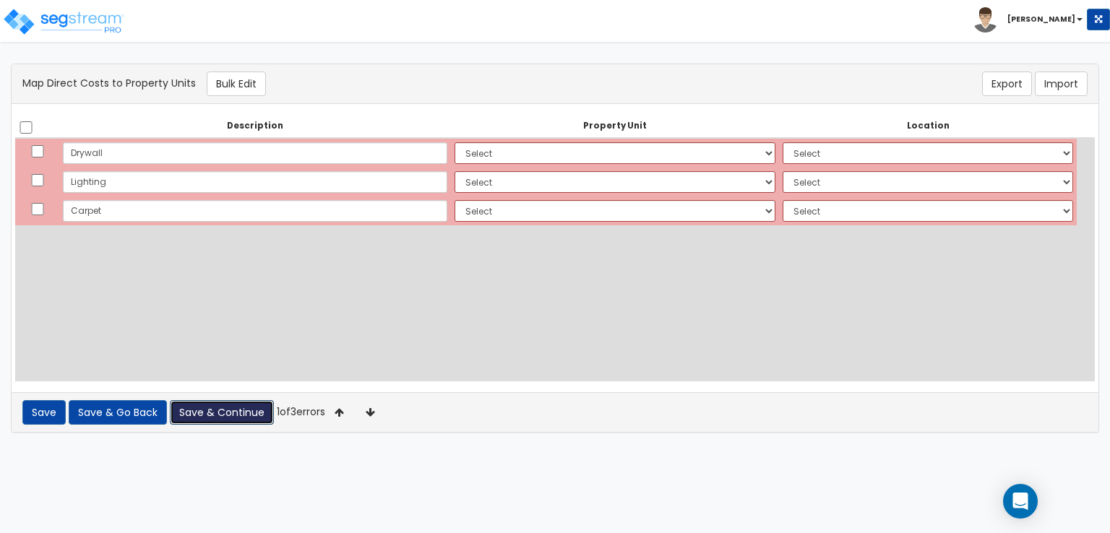
click at [208, 415] on button "Save & Continue" at bounding box center [222, 412] width 104 height 25
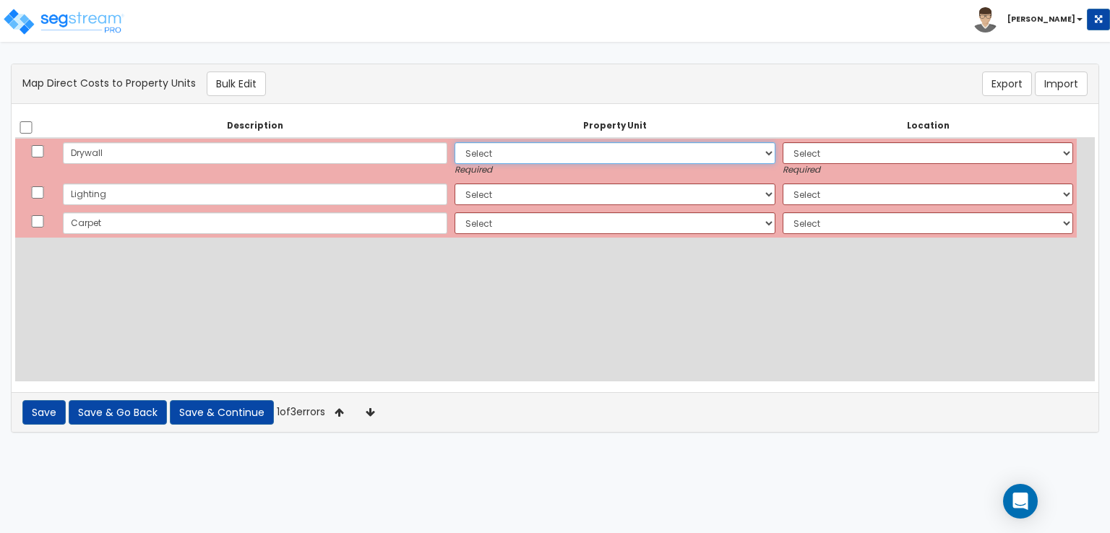
click at [462, 156] on select "Select Add Additional Property Unit" at bounding box center [615, 153] width 322 height 22
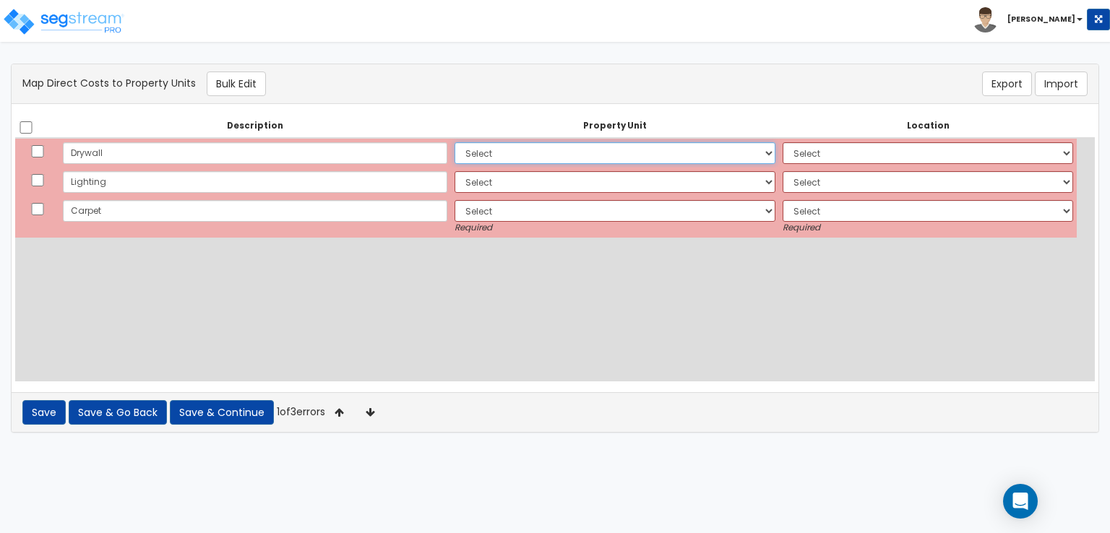
select select "_additional"
click at [454, 142] on select "Select Add Additional Property Unit" at bounding box center [615, 153] width 322 height 22
select select
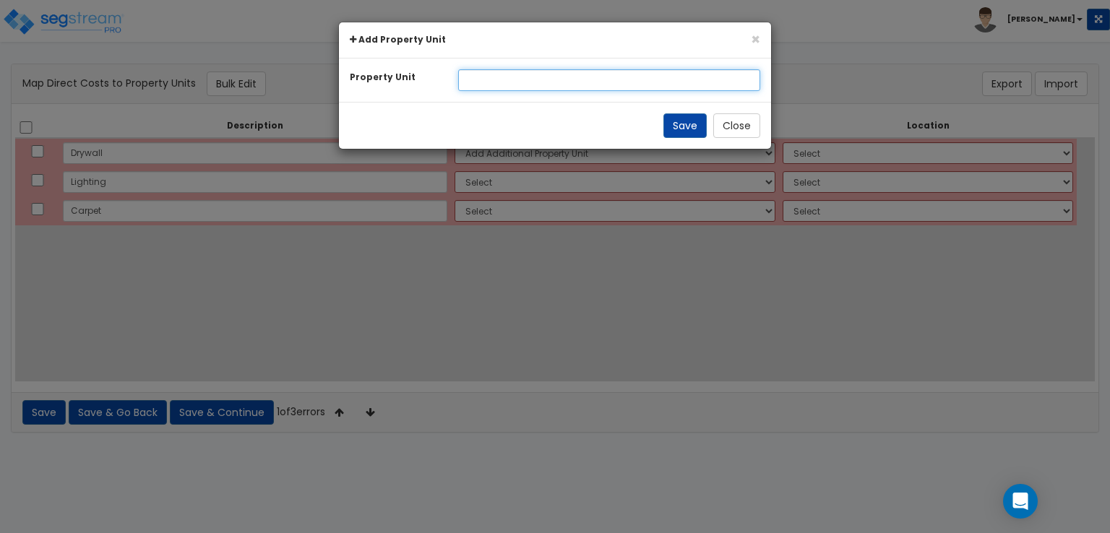
click at [493, 84] on input "text" at bounding box center [609, 80] width 303 height 22
type input "D"
type input "Partition Walls"
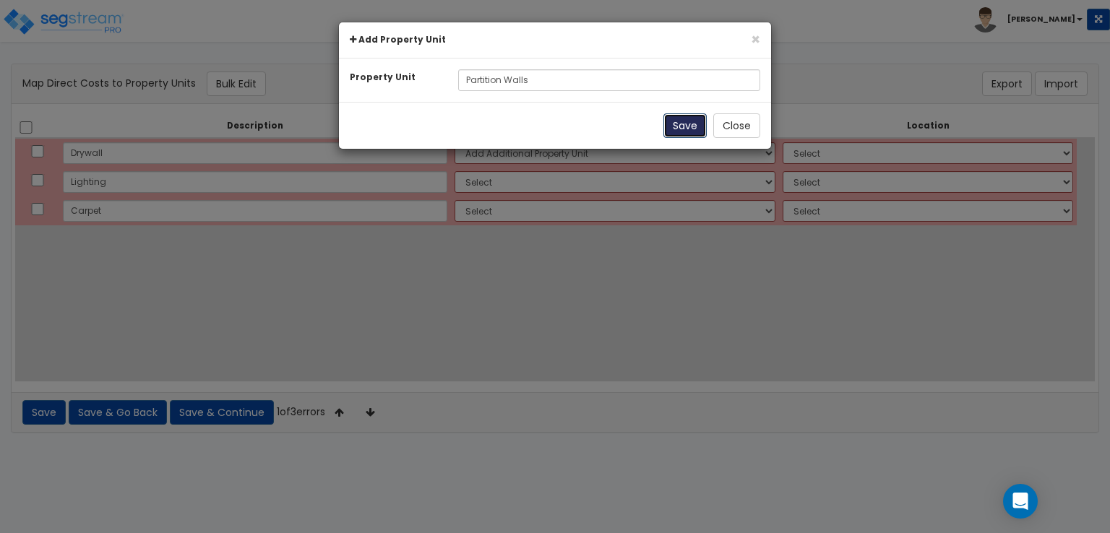
click at [681, 126] on button "Save" at bounding box center [684, 125] width 43 height 25
select select
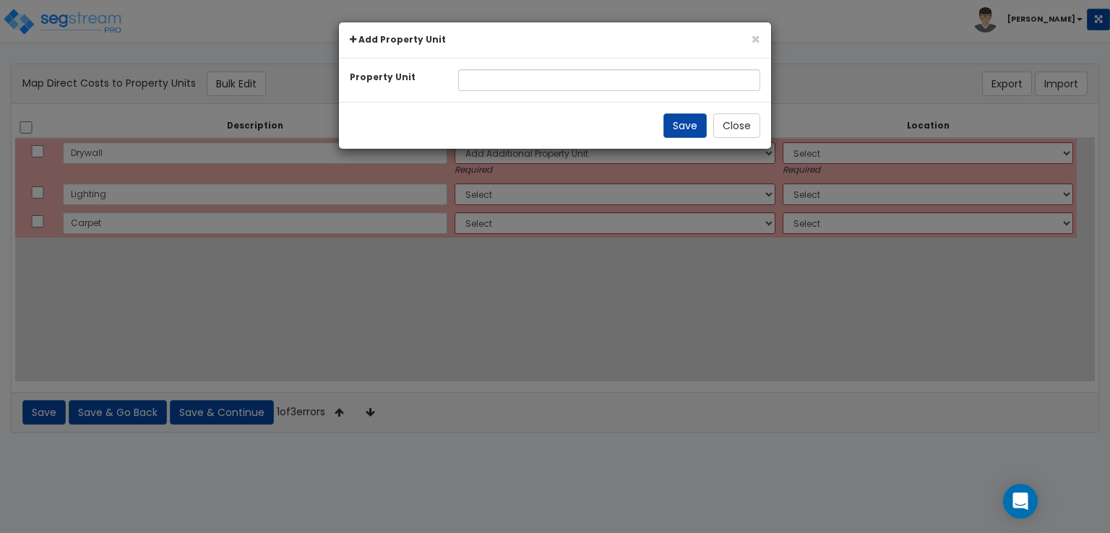
select select "NEW-Partition Walls"
select select
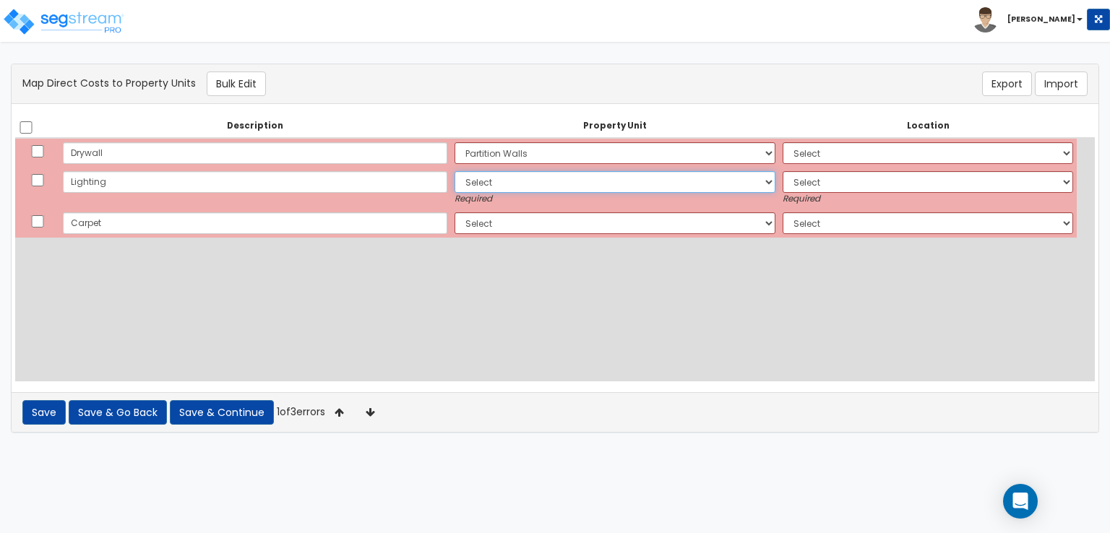
click at [561, 178] on select "Select Add Additional Property Unit Partition Walls" at bounding box center [615, 182] width 322 height 22
select select "_additional"
click at [454, 171] on select "Select Add Additional Property Unit Partition Walls" at bounding box center [615, 182] width 322 height 22
select select
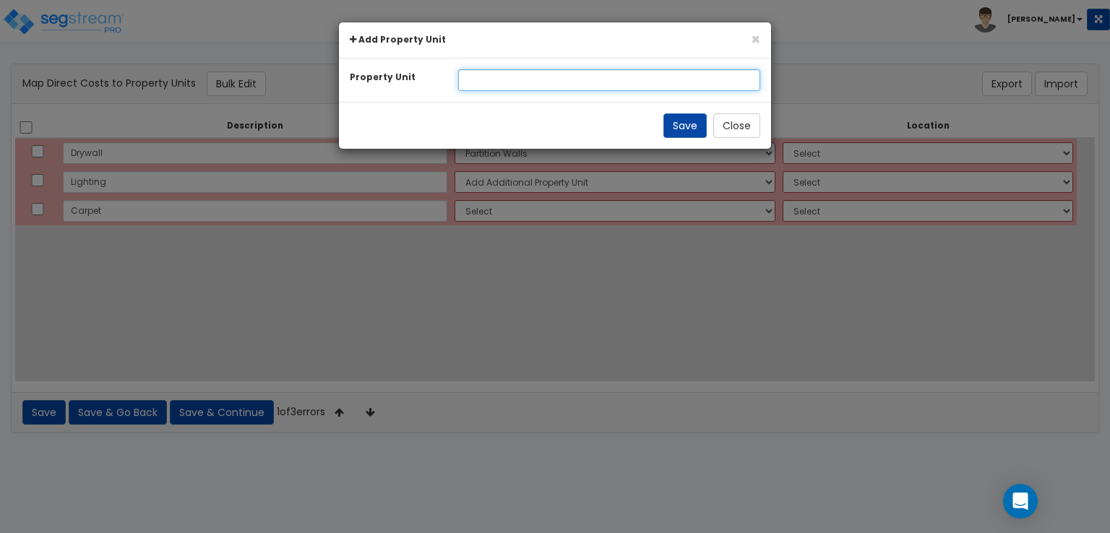
click at [556, 80] on input "text" at bounding box center [609, 80] width 303 height 22
type input "Electrical"
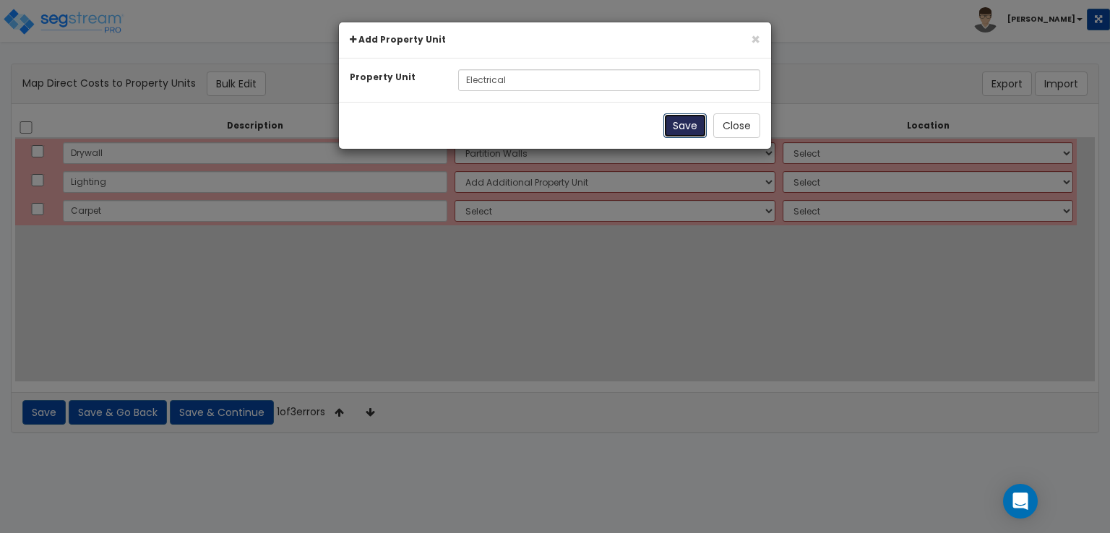
click at [686, 131] on button "Save" at bounding box center [684, 125] width 43 height 25
select select
select select "NEW-Electrical"
select select
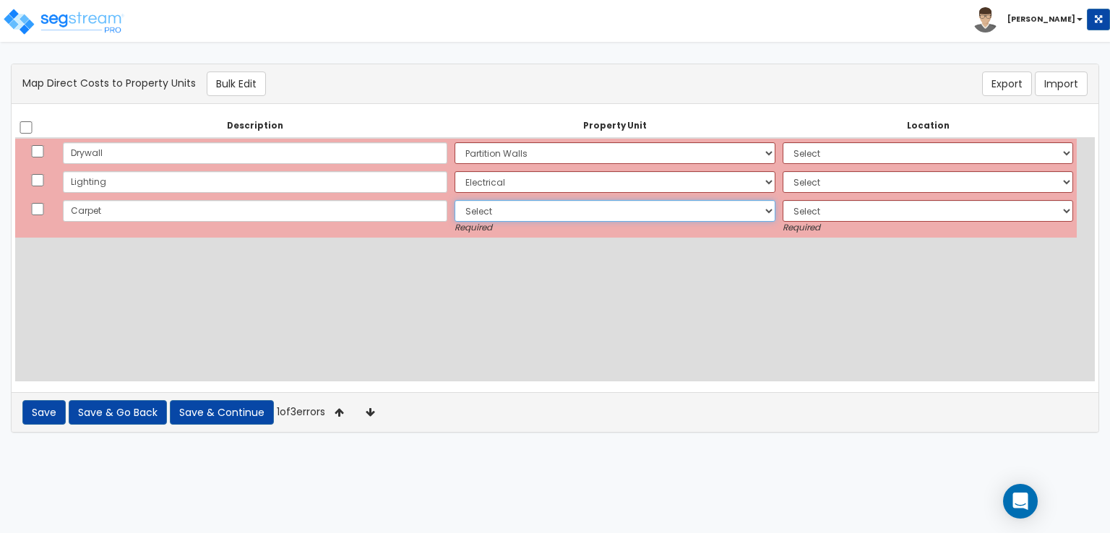
click at [572, 210] on select "Select Add Additional Property Unit Partition Walls Electrical" at bounding box center [615, 211] width 322 height 22
select select "_additional"
click at [454, 200] on select "Select Add Additional Property Unit Partition Walls Electrical" at bounding box center [615, 211] width 322 height 22
select select
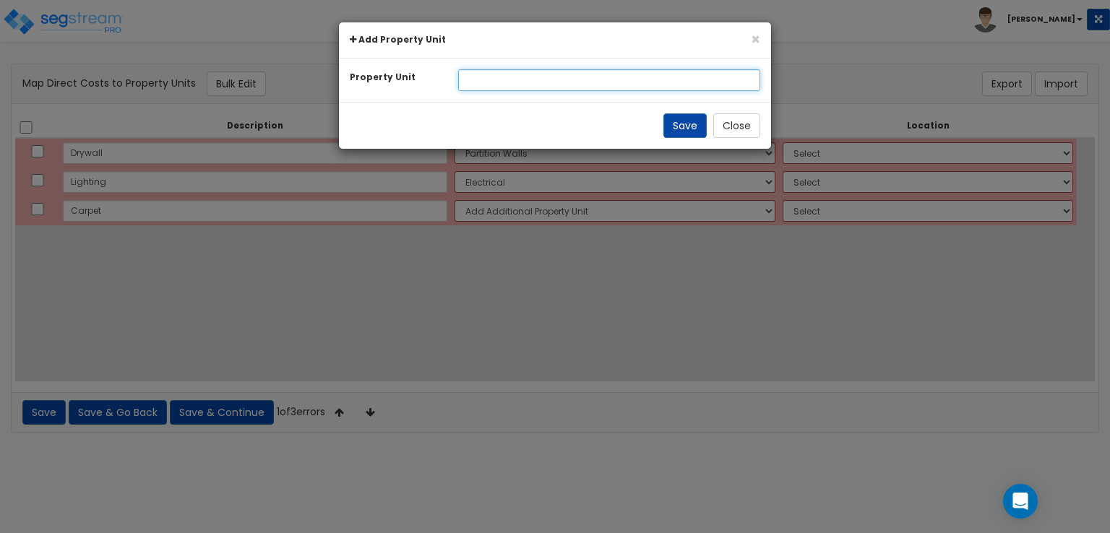
click at [540, 84] on input "text" at bounding box center [609, 80] width 303 height 22
type input "Flooring"
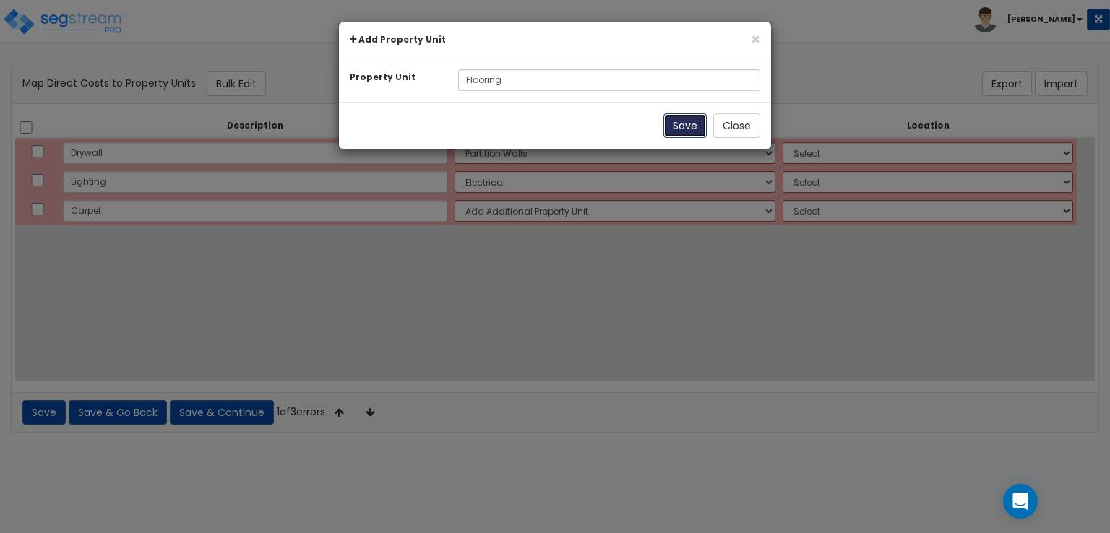
click at [690, 125] on button "Save" at bounding box center [684, 125] width 43 height 25
select select
select select "NEW-Flooring"
select select
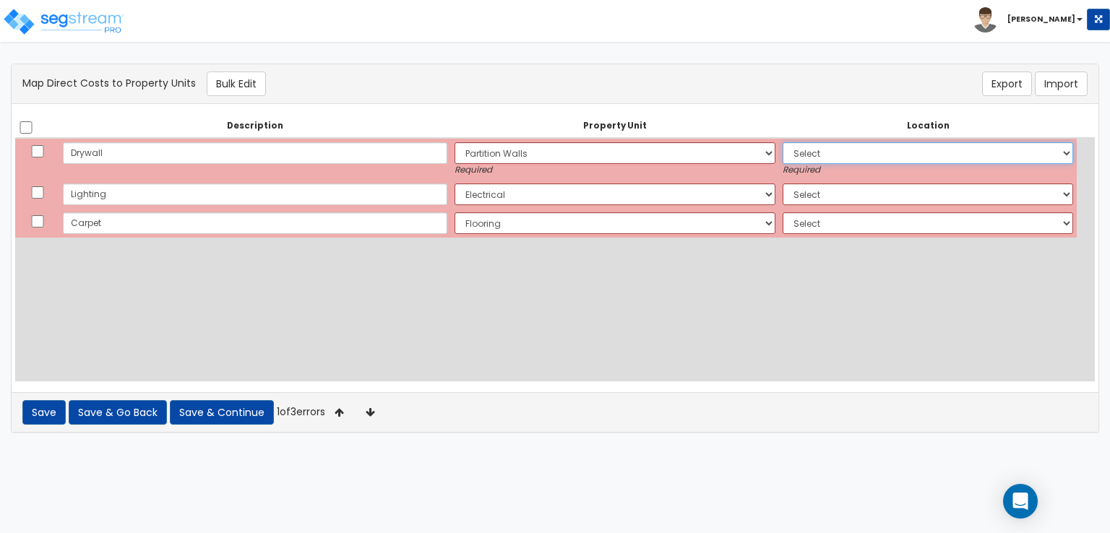
click at [830, 151] on select "Select Add Additional Location Building Building Interior Site Exterior" at bounding box center [928, 153] width 290 height 22
select select "461"
click at [783, 142] on select "Select Add Additional Location Building Building Interior Site Exterior" at bounding box center [928, 153] width 290 height 22
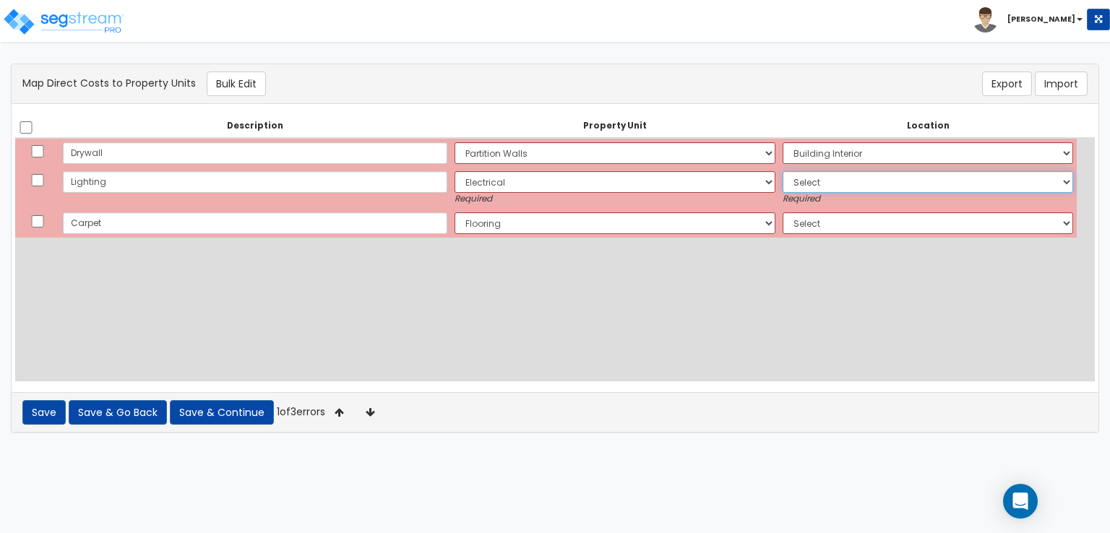
click at [842, 183] on select "Select Add Additional Location Building Building Interior Site Exterior" at bounding box center [928, 182] width 290 height 22
select select "461"
click at [783, 171] on select "Select Add Additional Location Building Building Interior Site Exterior" at bounding box center [928, 182] width 290 height 22
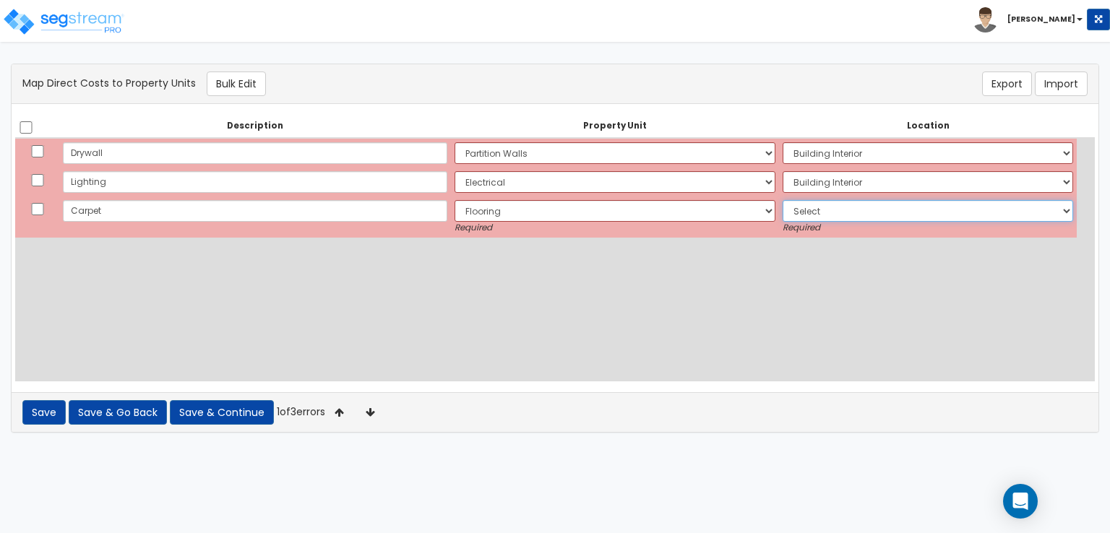
click at [829, 212] on select "Select Add Additional Location Building Building Interior Site Exterior" at bounding box center [928, 211] width 290 height 22
select select "461"
click at [783, 200] on select "Select Add Additional Location Building Building Interior Site Exterior" at bounding box center [928, 211] width 290 height 22
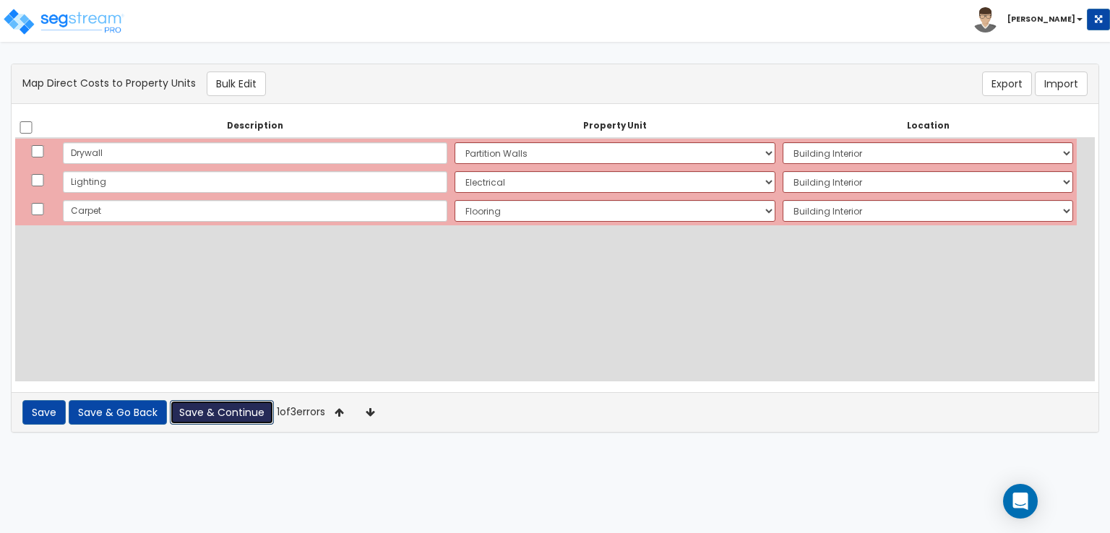
click at [237, 410] on button "Save & Continue" at bounding box center [222, 412] width 104 height 25
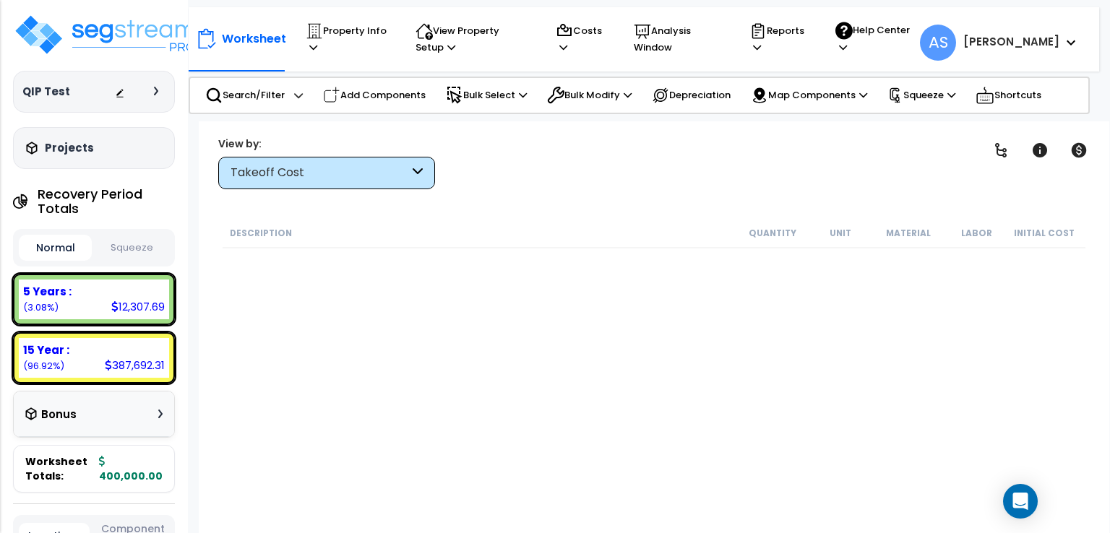
scroll to position [64, 0]
click at [160, 413] on icon at bounding box center [160, 414] width 4 height 9
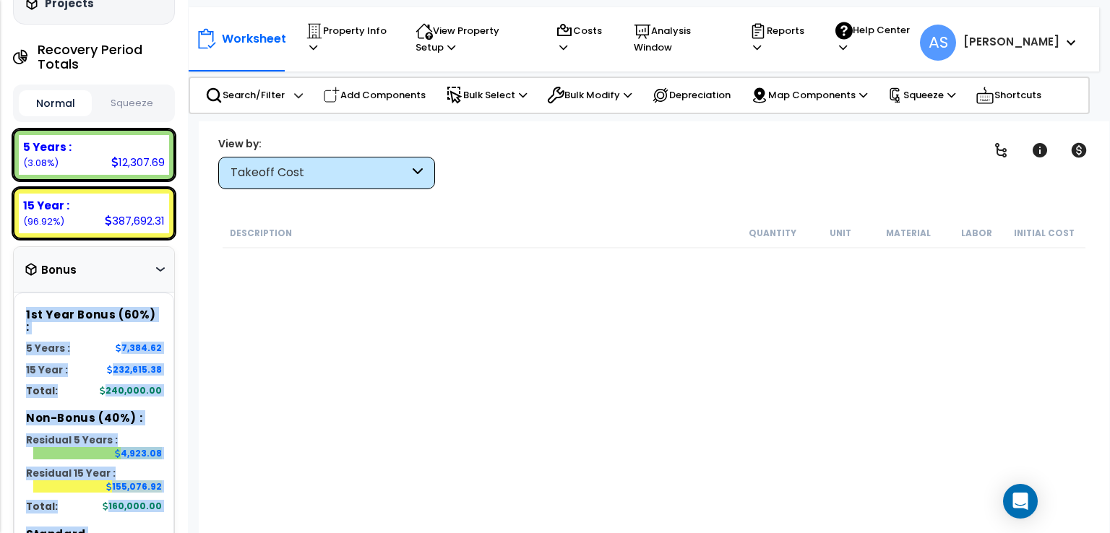
scroll to position [0, 0]
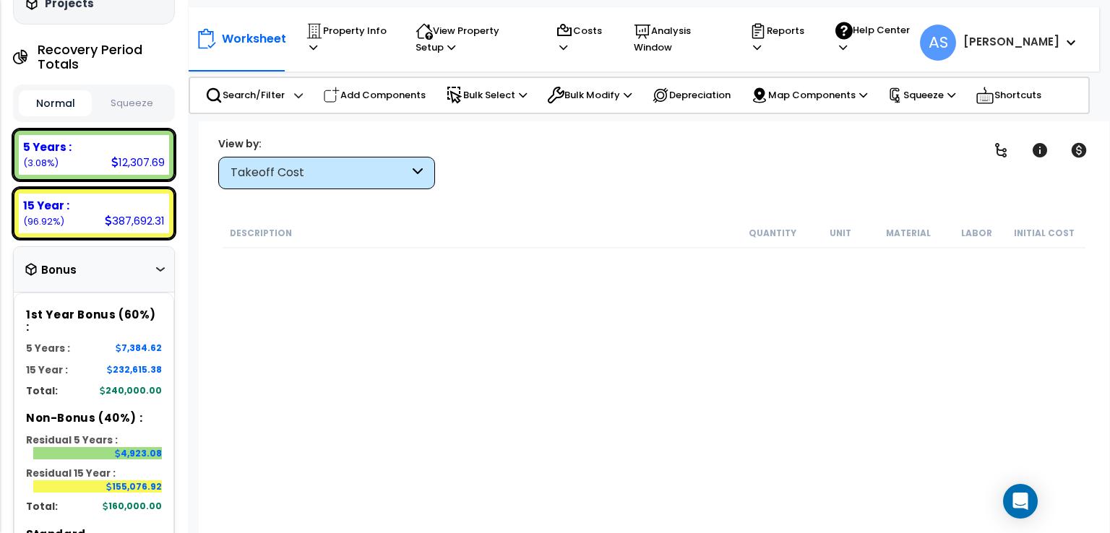
click at [413, 174] on icon at bounding box center [418, 173] width 10 height 17
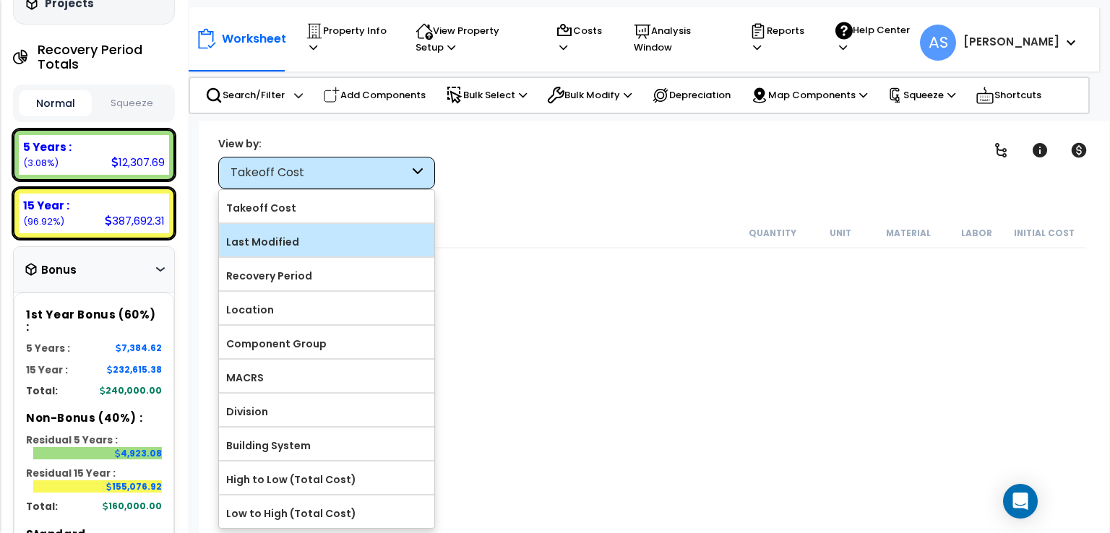
scroll to position [64, 0]
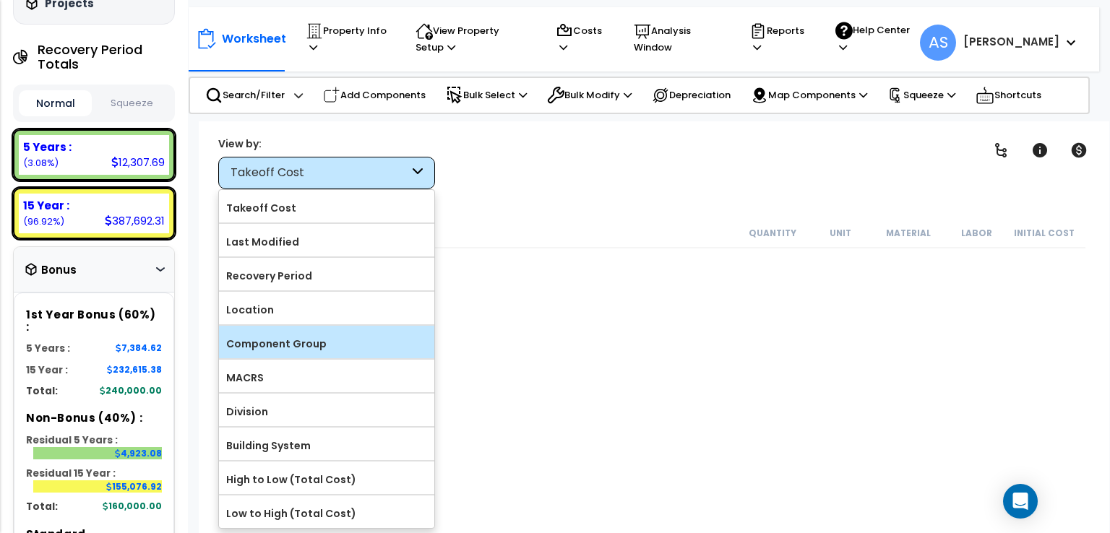
click at [318, 343] on label "Component Group" at bounding box center [326, 344] width 215 height 22
click at [0, 0] on input "Component Group" at bounding box center [0, 0] width 0 height 0
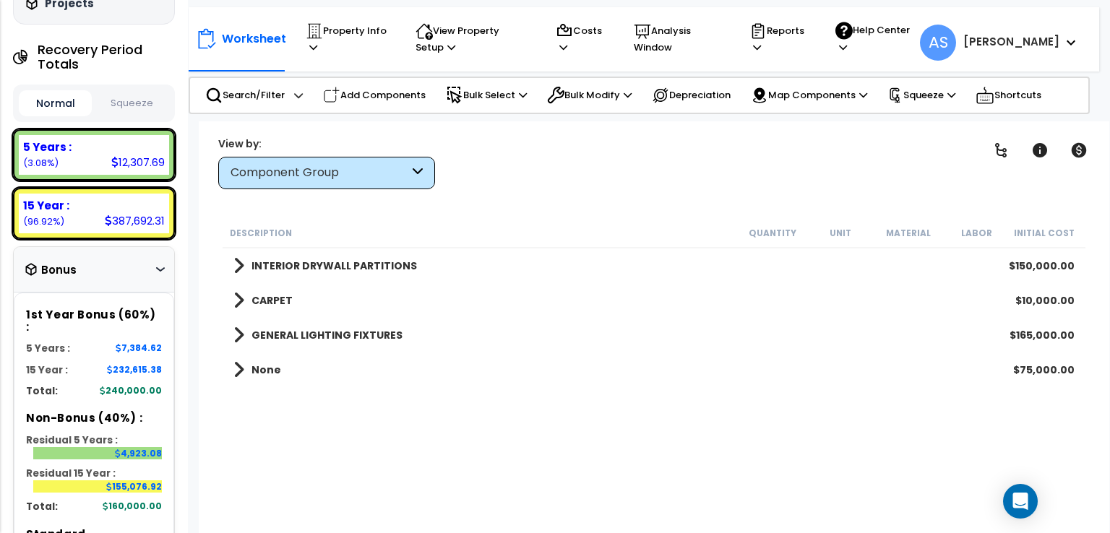
scroll to position [0, 0]
click at [407, 174] on div "Component Group" at bounding box center [320, 173] width 178 height 17
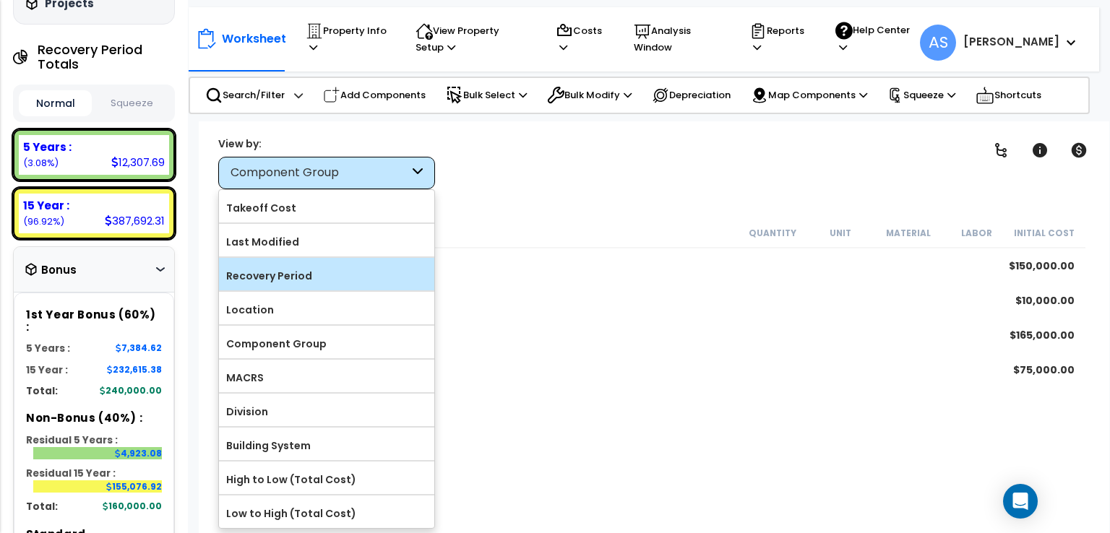
click at [347, 268] on label "Recovery Period" at bounding box center [326, 276] width 215 height 22
click at [0, 0] on input "Recovery Period" at bounding box center [0, 0] width 0 height 0
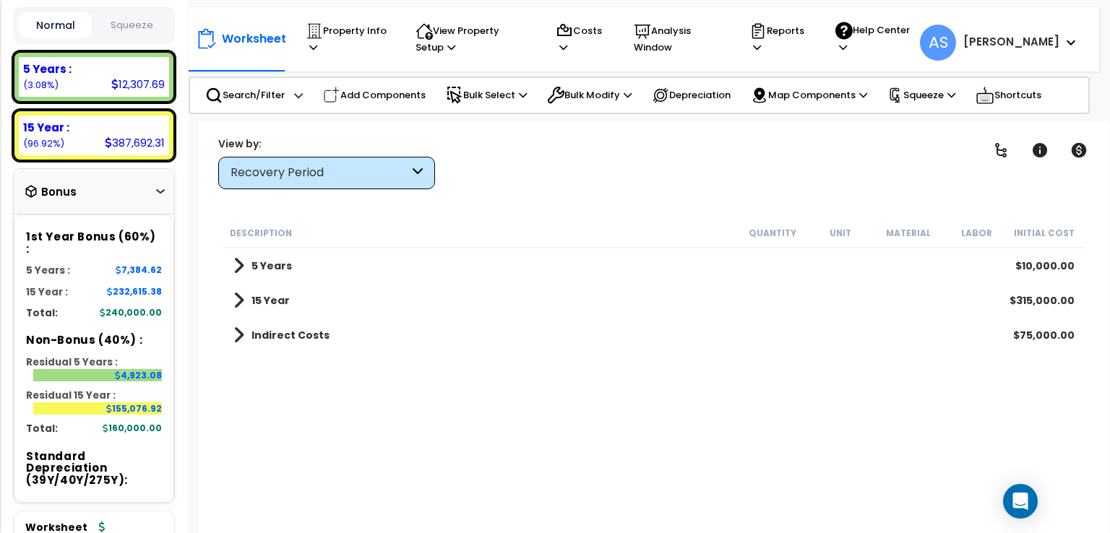
scroll to position [220, 0]
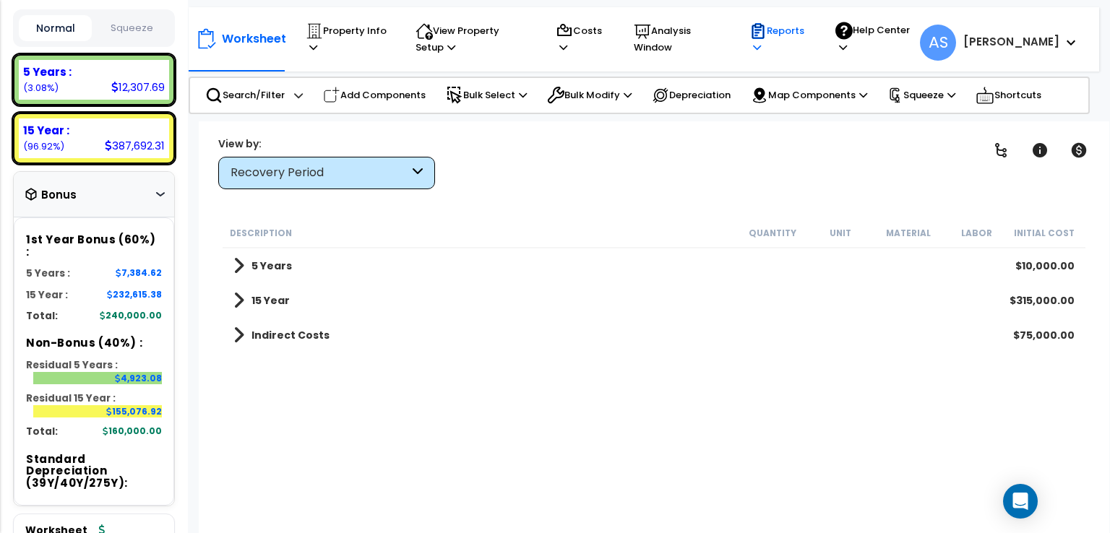
click at [761, 49] on icon at bounding box center [757, 47] width 8 height 9
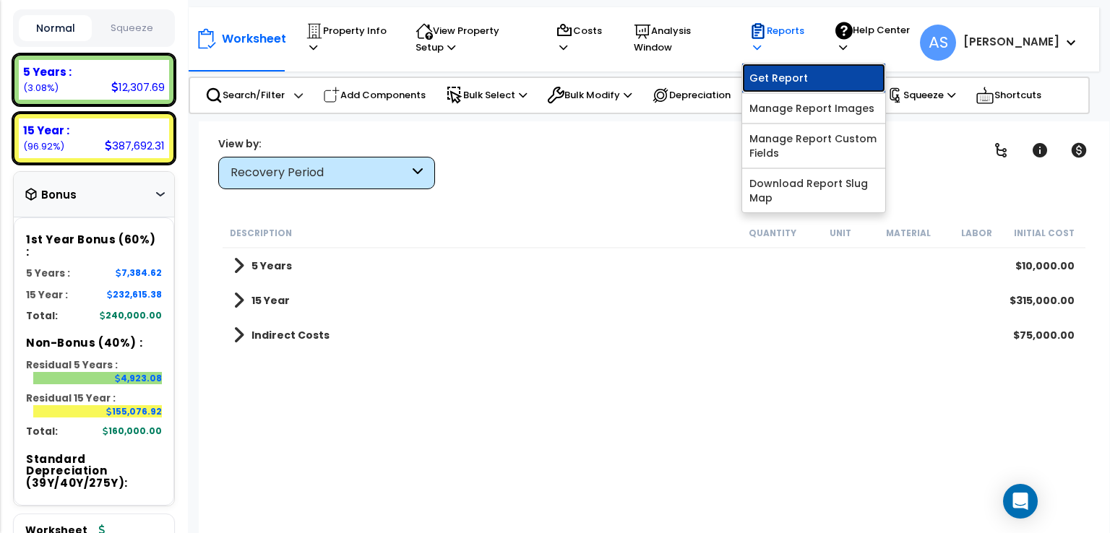
click at [802, 76] on link "Get Report" at bounding box center [813, 78] width 143 height 29
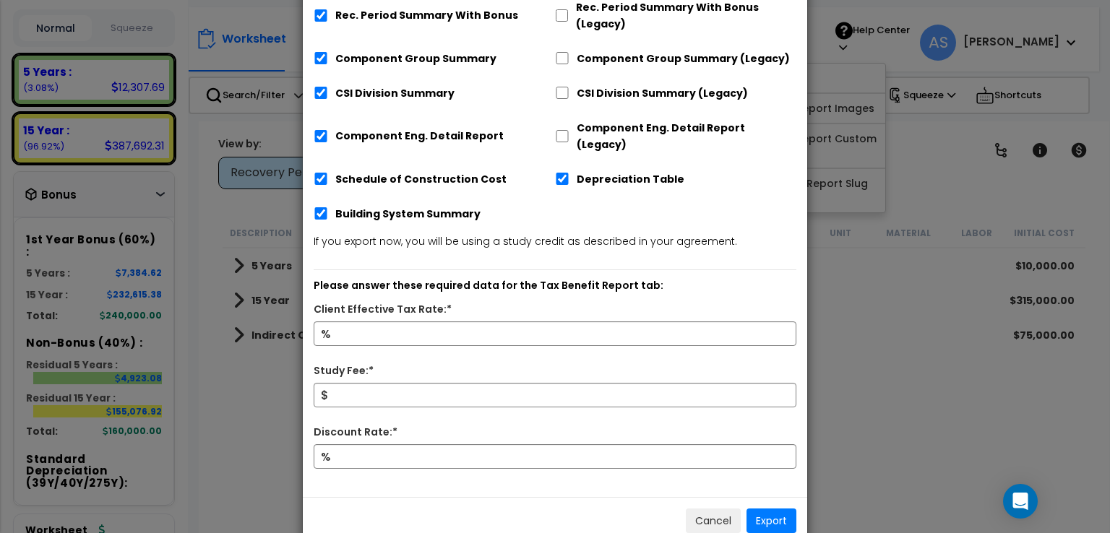
scroll to position [262, 0]
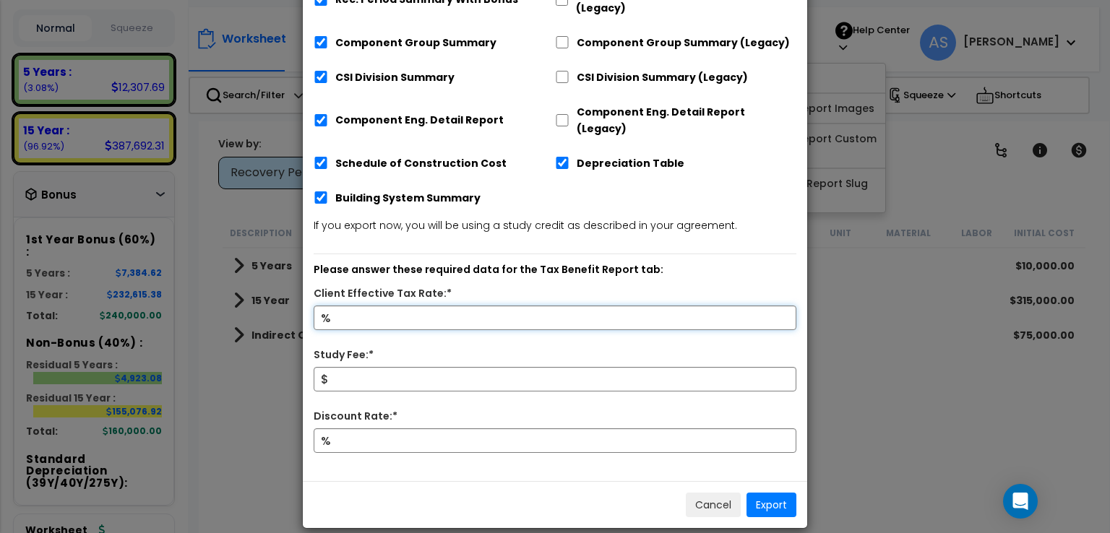
click at [537, 306] on input "Client Effective Tax Rate:*" at bounding box center [555, 318] width 483 height 25
type input "37"
type input "7,000"
type input "8"
click at [757, 493] on button "Export" at bounding box center [771, 505] width 50 height 25
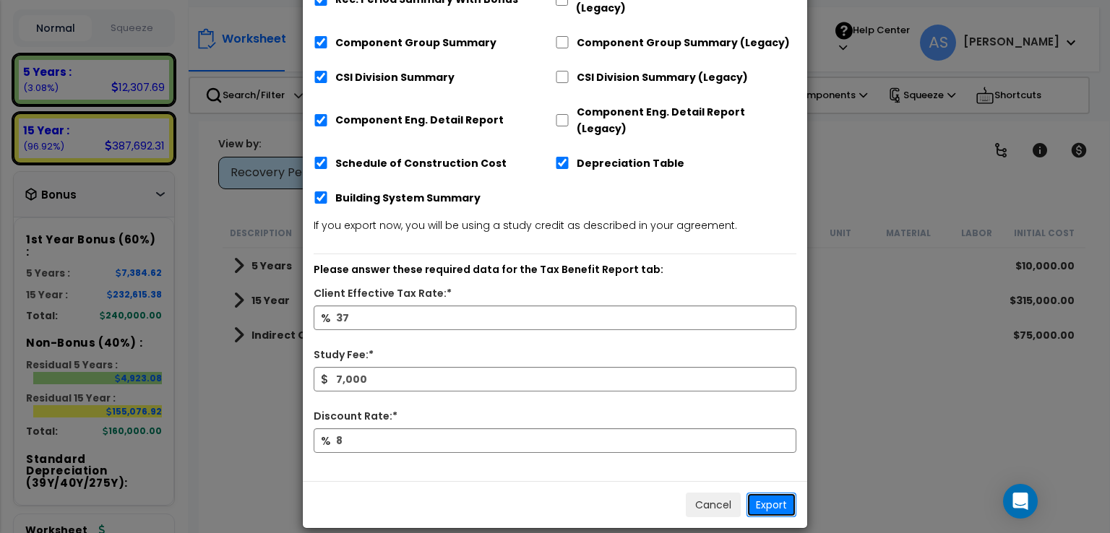
scroll to position [35, 0]
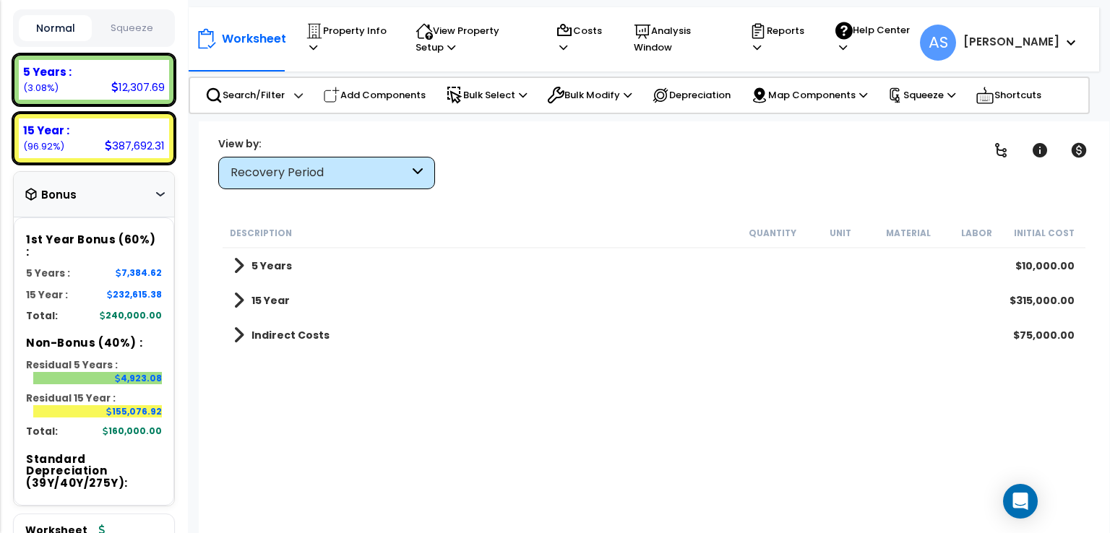
click at [241, 296] on span at bounding box center [238, 300] width 11 height 20
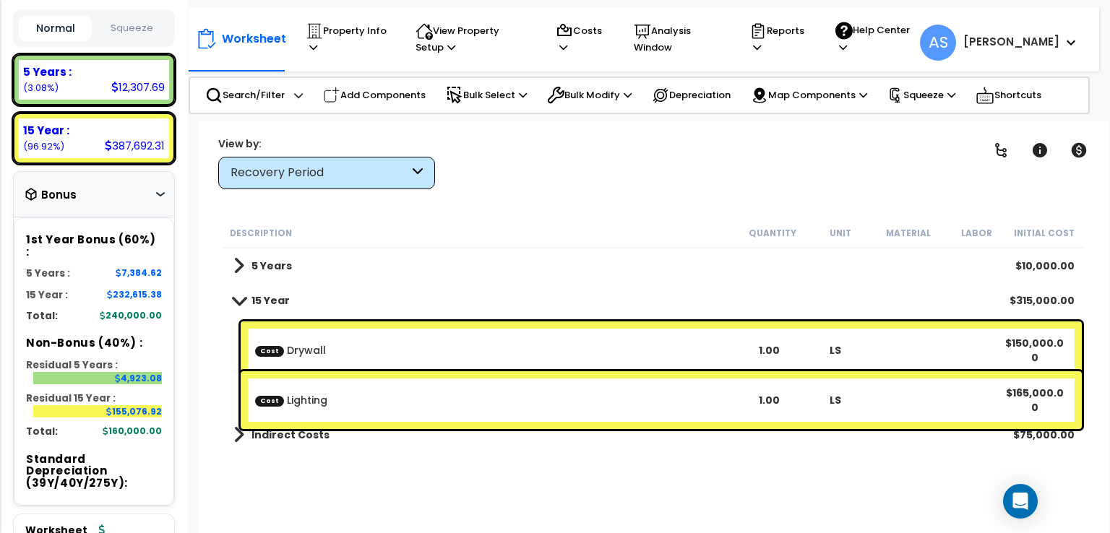
click at [340, 343] on b "Cost Drywall" at bounding box center [495, 350] width 480 height 14
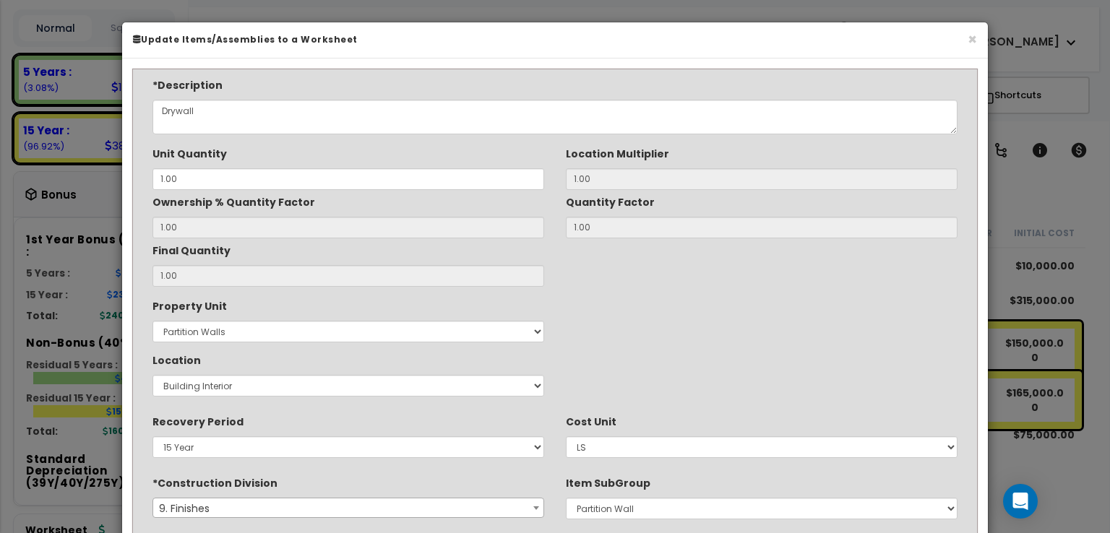
type input "$150,000.00"
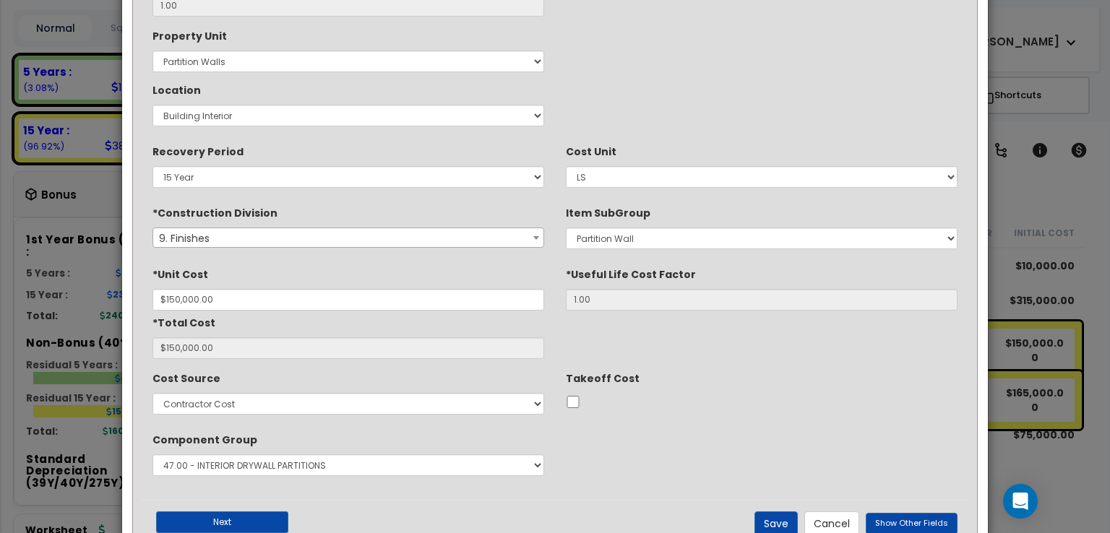
scroll to position [245, 0]
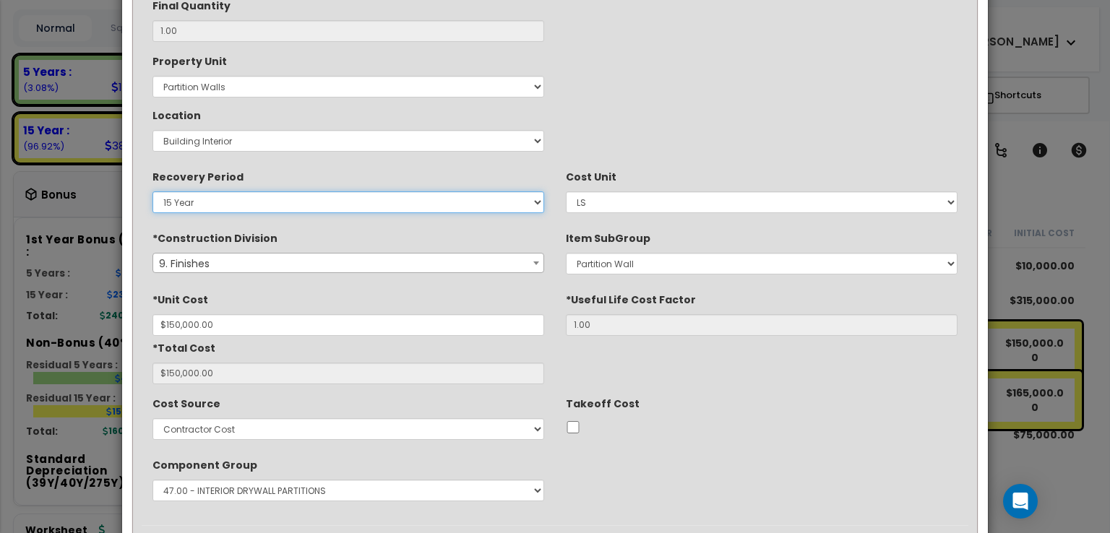
click at [532, 204] on select "Non-Depreciable Land 5 Years 7 Year 15 Year 39 Year" at bounding box center [348, 202] width 392 height 22
click at [152, 191] on select "Non-Depreciable Land 5 Years 7 Year 15 Year 39 Year" at bounding box center [348, 202] width 392 height 22
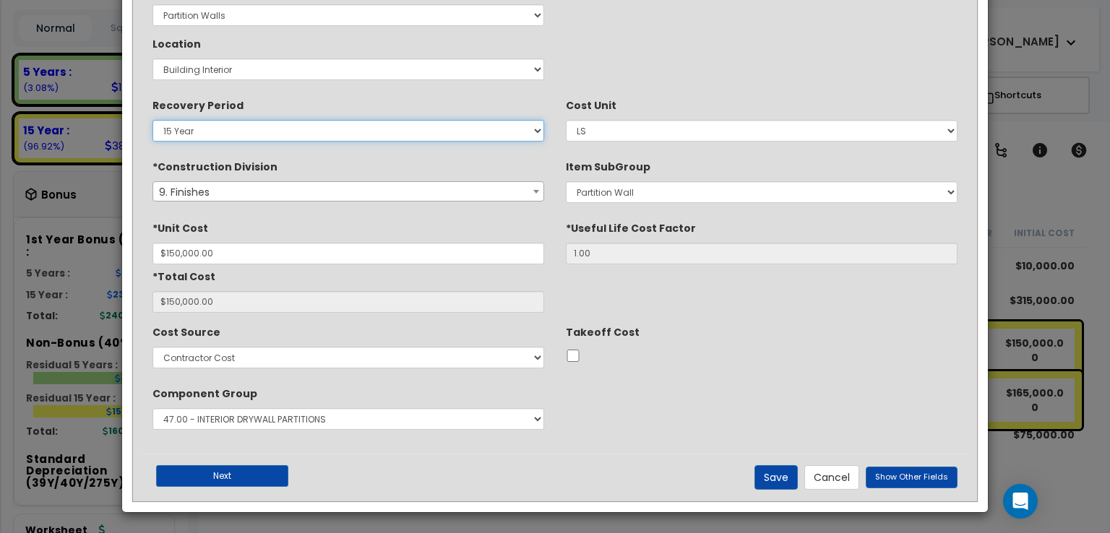
scroll to position [317, 0]
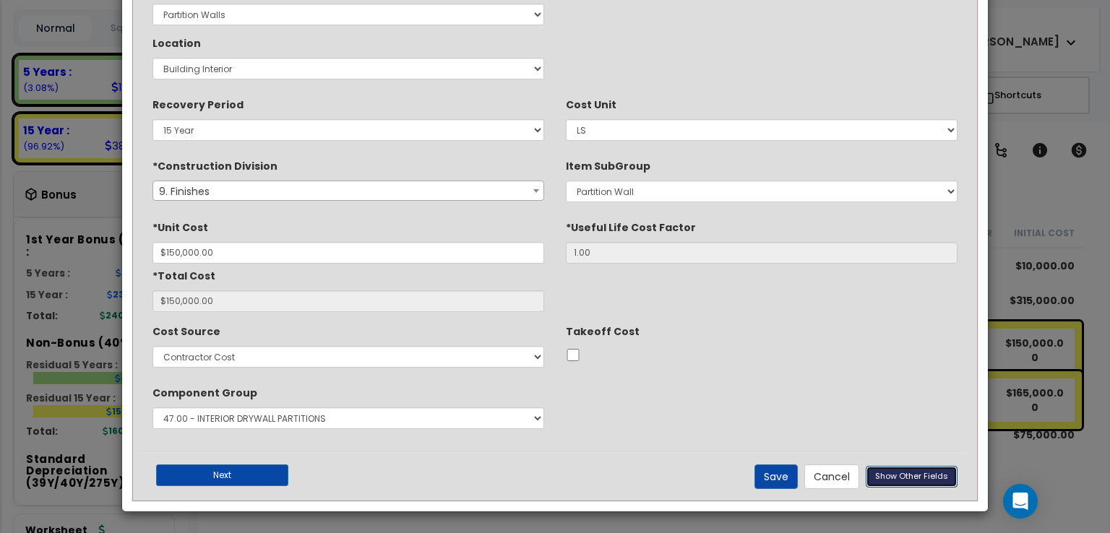
click at [936, 475] on span "Show Other Fields" at bounding box center [911, 476] width 73 height 12
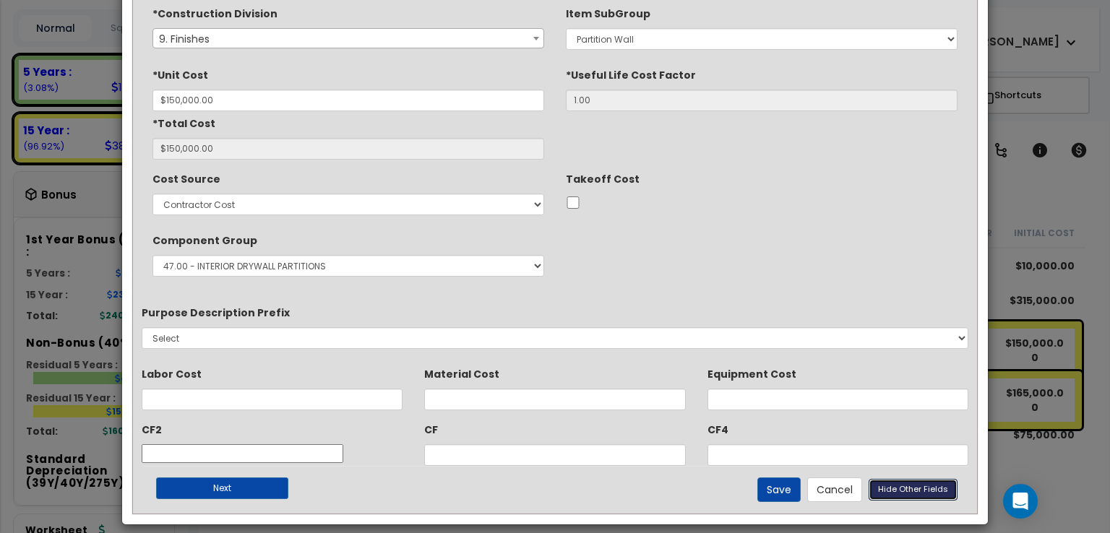
scroll to position [483, 0]
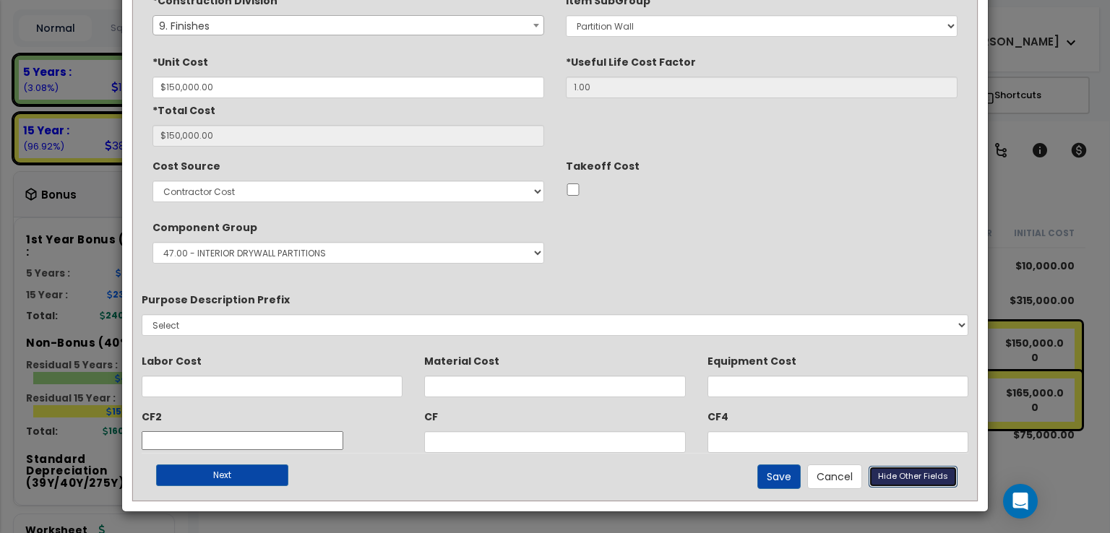
click at [888, 474] on span "Hide Other Fields" at bounding box center [913, 476] width 70 height 12
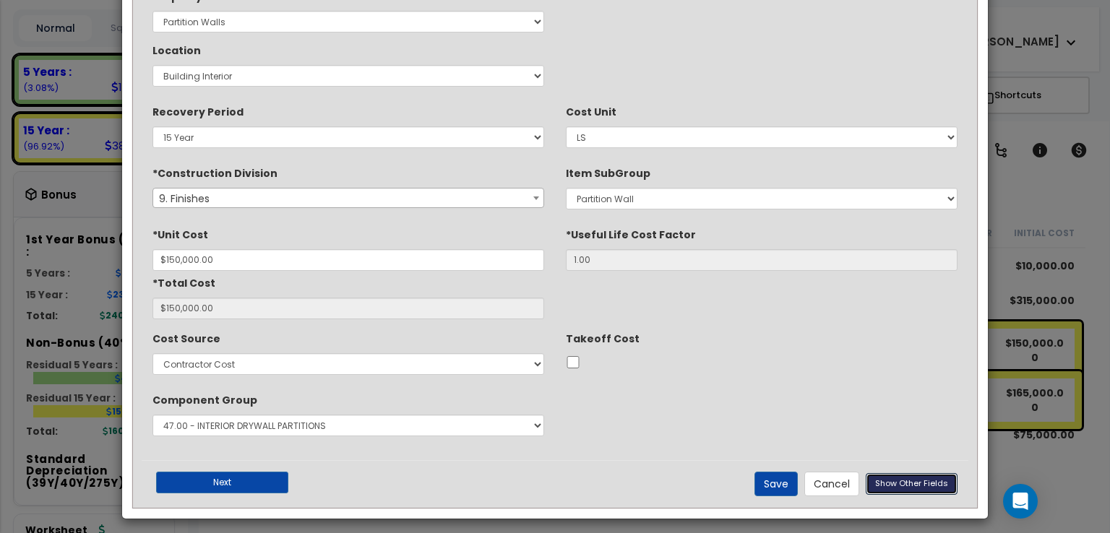
scroll to position [317, 0]
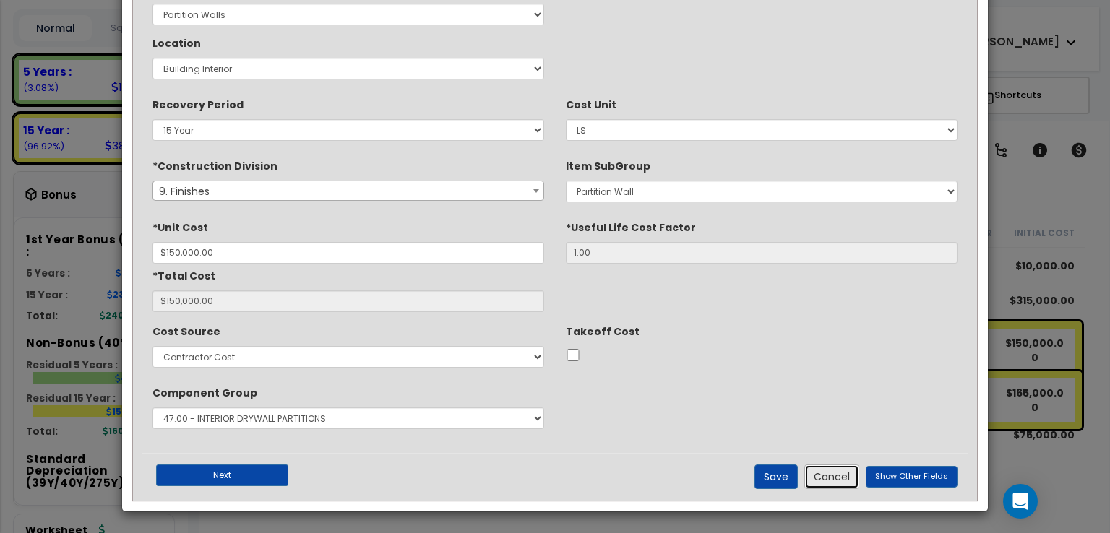
click at [848, 478] on button "Cancel" at bounding box center [831, 477] width 55 height 25
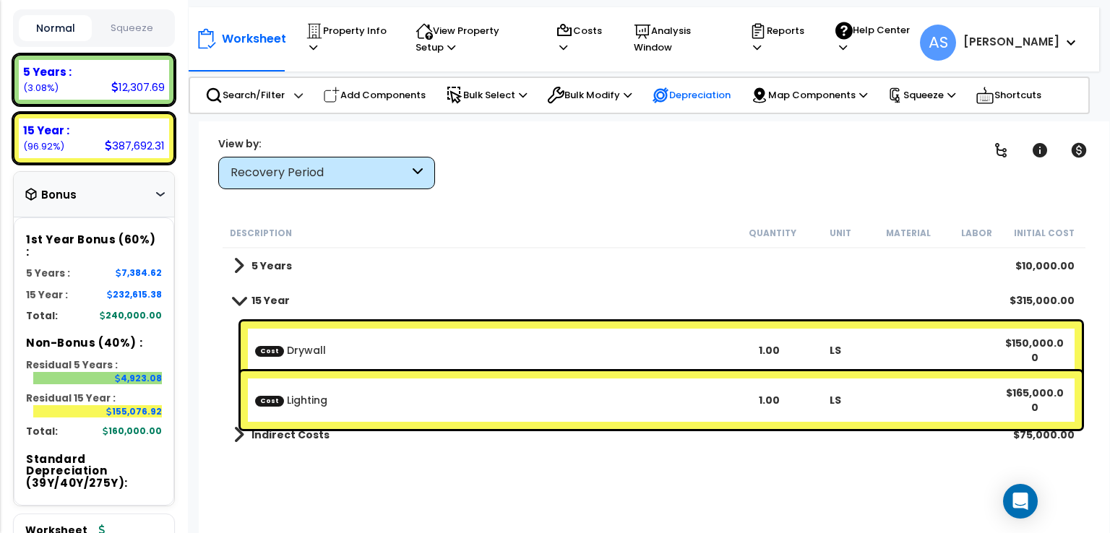
click at [699, 95] on p "Depreciation" at bounding box center [691, 95] width 79 height 17
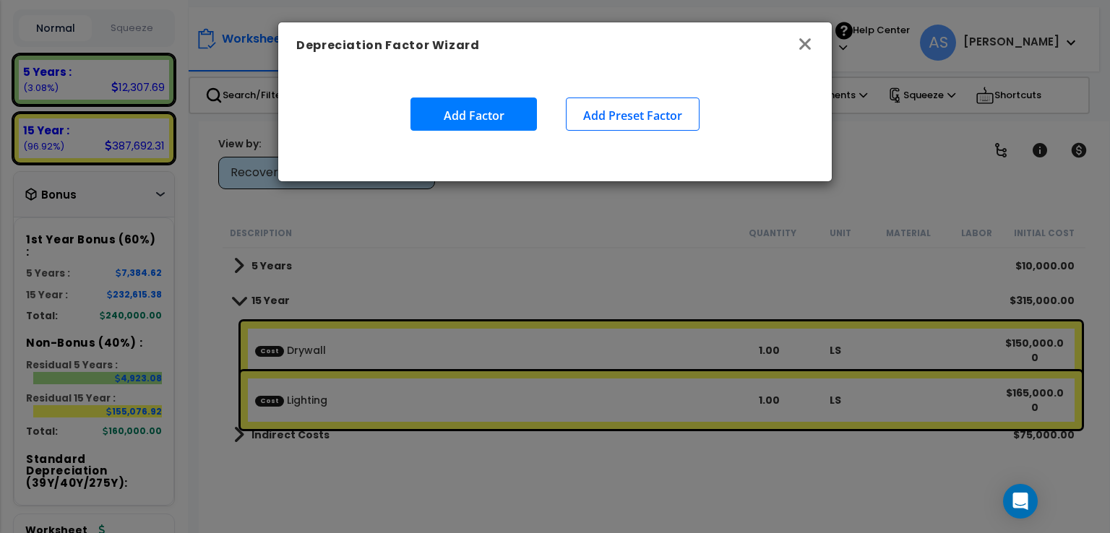
click at [801, 47] on icon "button" at bounding box center [805, 44] width 12 height 12
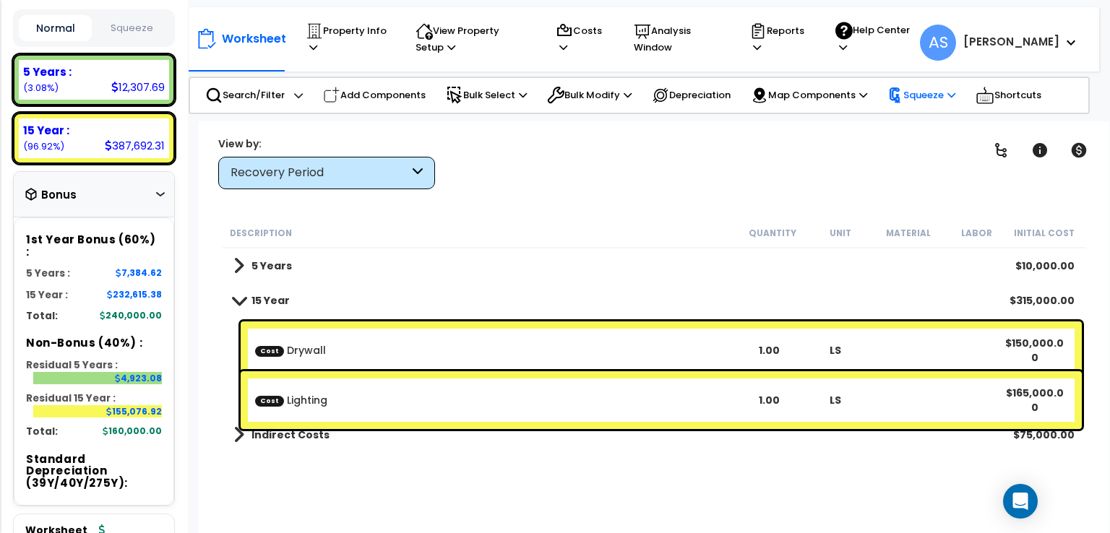
click at [955, 95] on p "Squeeze" at bounding box center [921, 95] width 68 height 16
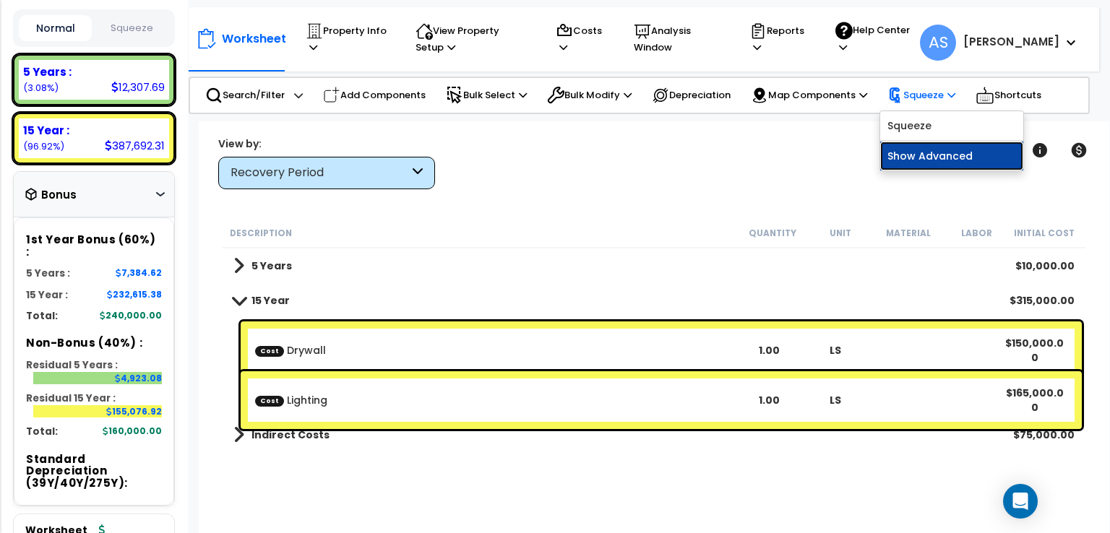
click at [942, 157] on link "Show Advanced" at bounding box center [951, 156] width 143 height 29
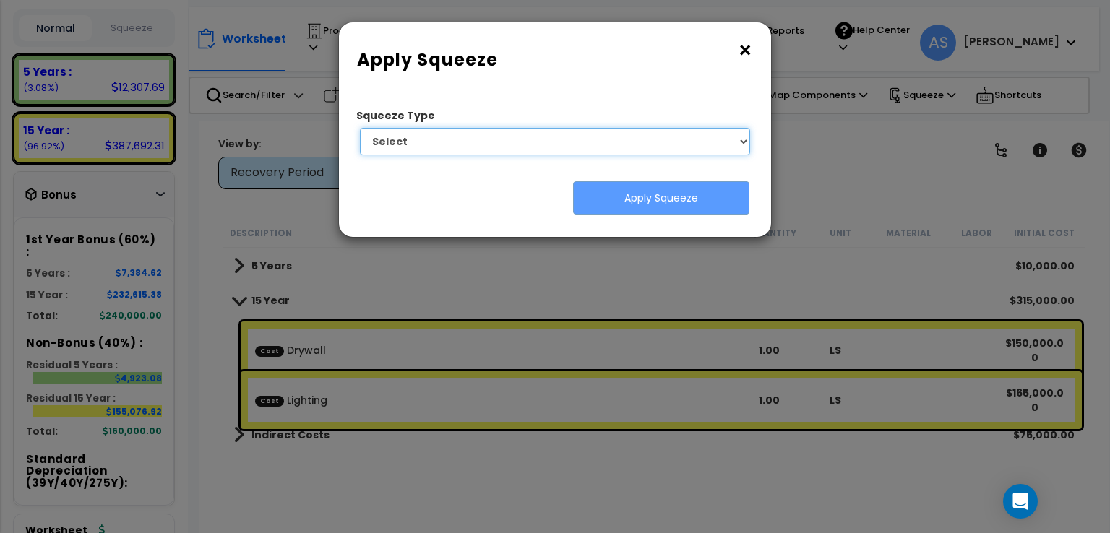
click at [642, 143] on select "Select 1. Squeeze by Takeoff Cost" at bounding box center [555, 141] width 390 height 27
click at [813, 160] on div "× Apply Squeeze Squeeze Type Select 1. Squeeze by Takeoff Cost Total Building S…" at bounding box center [555, 266] width 1110 height 533
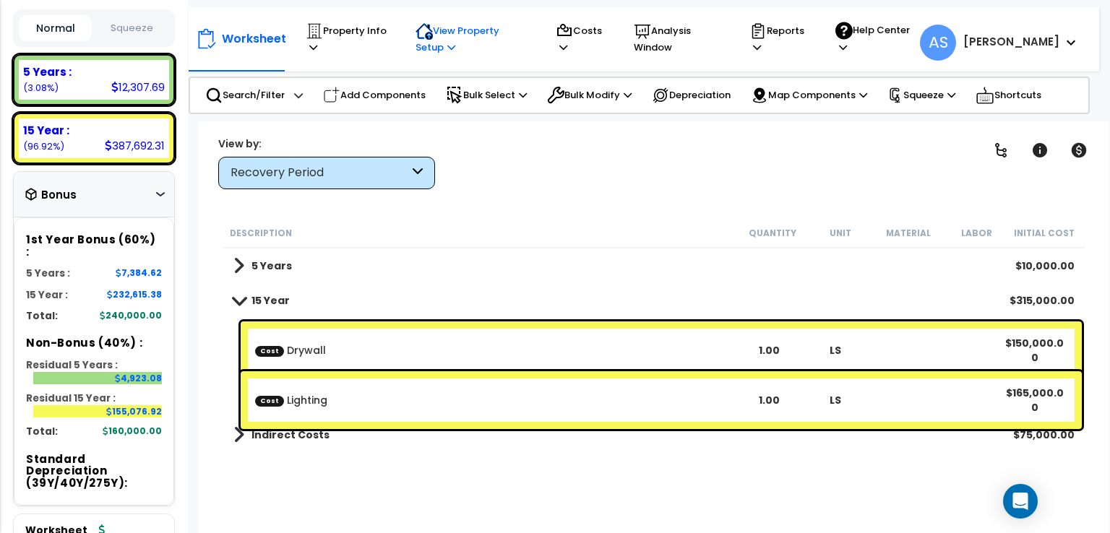
click at [317, 48] on icon at bounding box center [313, 47] width 8 height 9
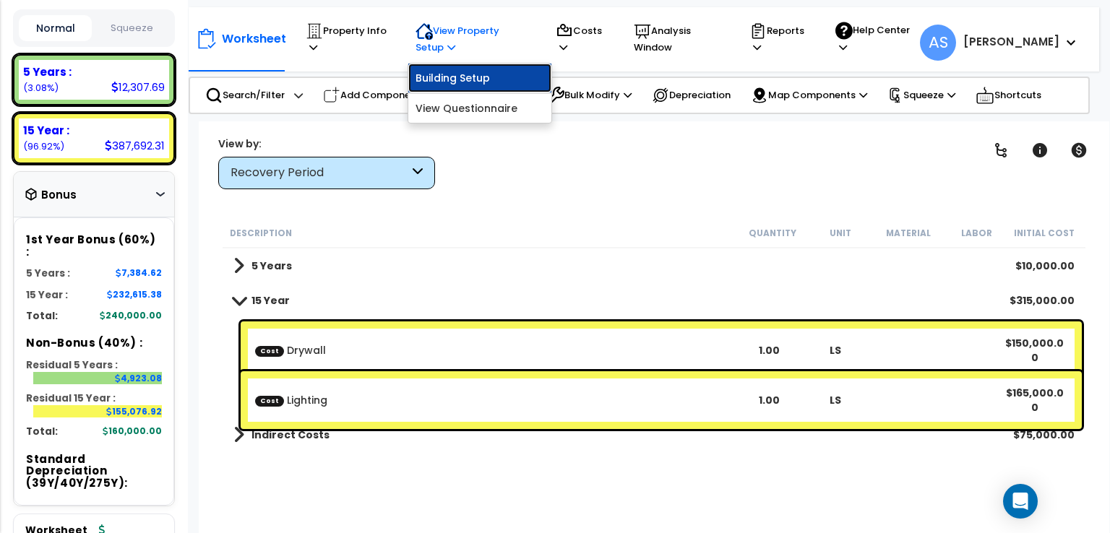
click at [446, 78] on link "Building Setup" at bounding box center [479, 78] width 143 height 29
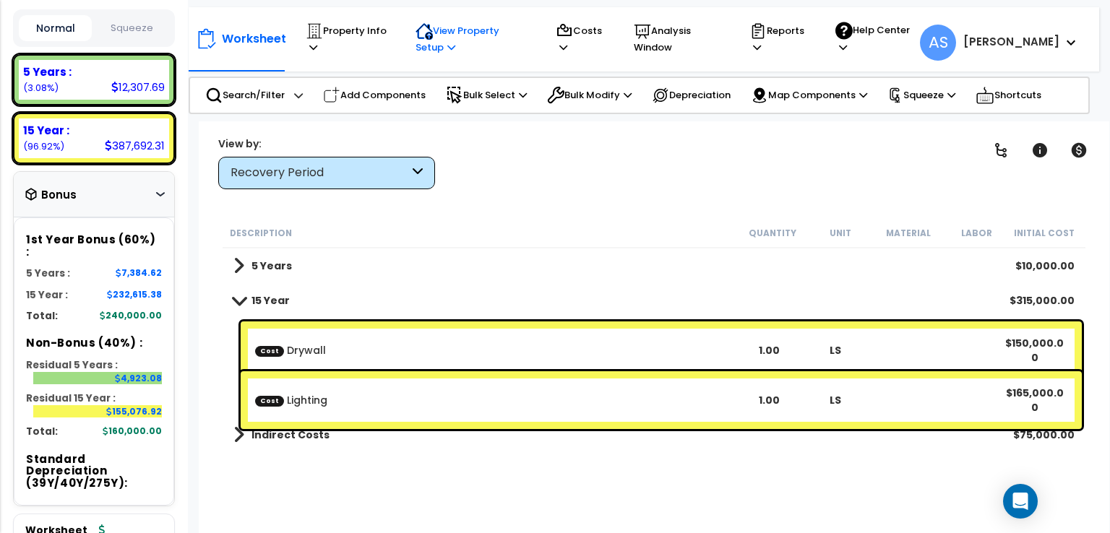
click at [317, 48] on icon at bounding box center [313, 47] width 8 height 9
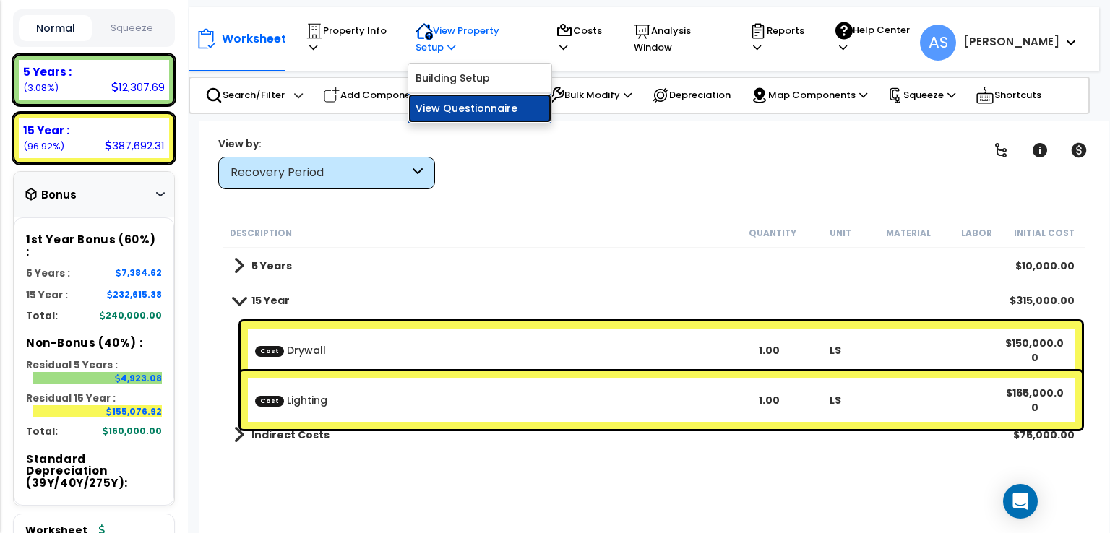
click at [454, 109] on link "View Questionnaire" at bounding box center [479, 108] width 143 height 29
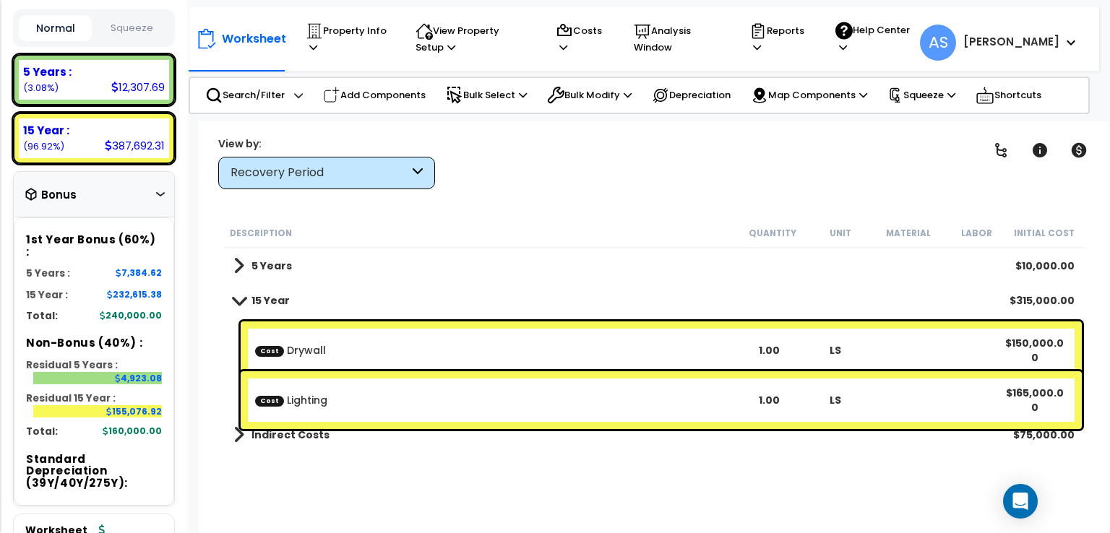
scroll to position [64, 0]
click at [145, 267] on div "7,384.62" at bounding box center [139, 273] width 46 height 12
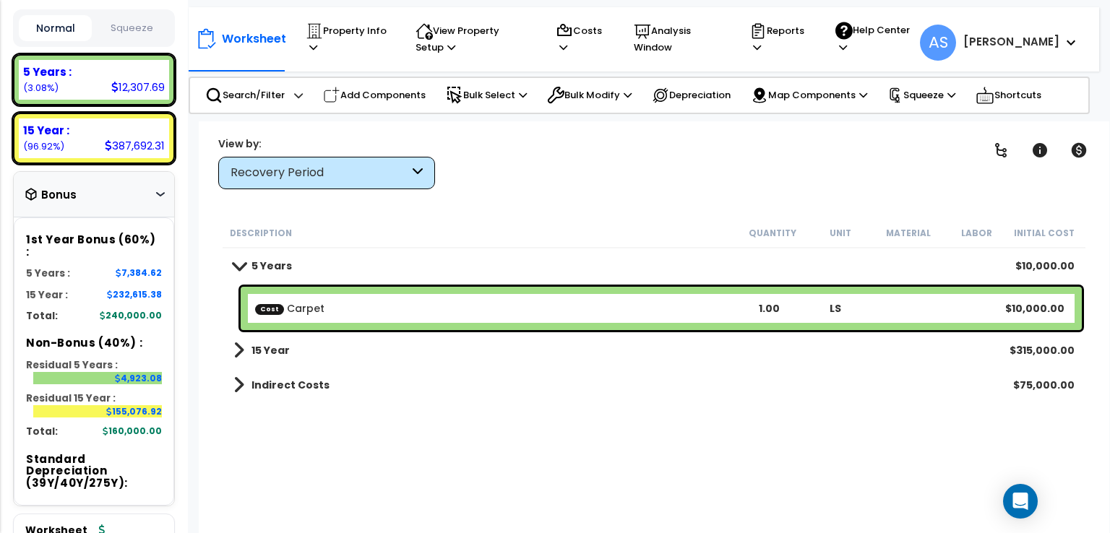
click at [354, 299] on div "Cost Carpet 1.00 LS $10,000.00" at bounding box center [661, 308] width 841 height 43
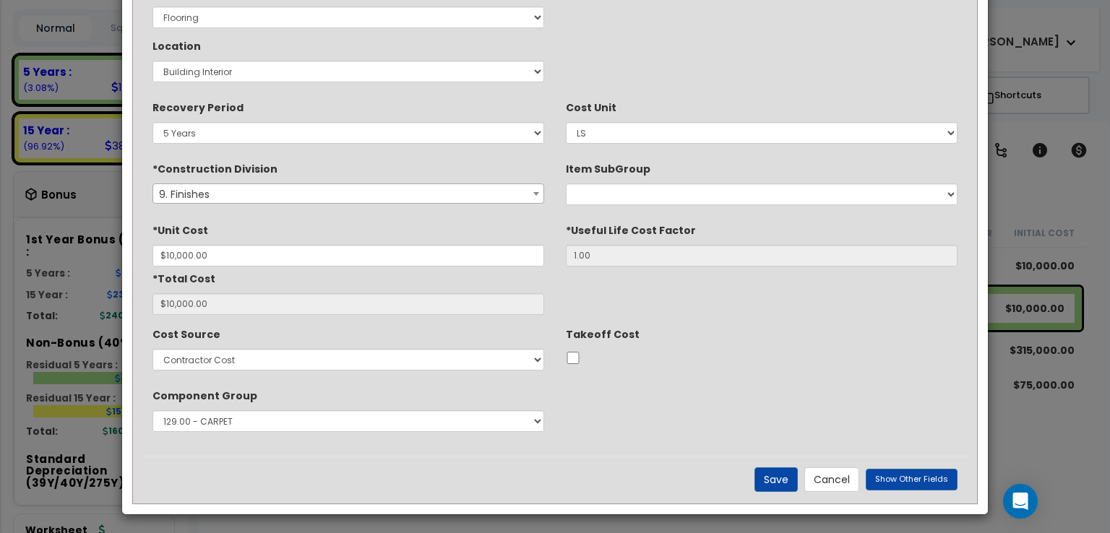
scroll to position [317, 0]
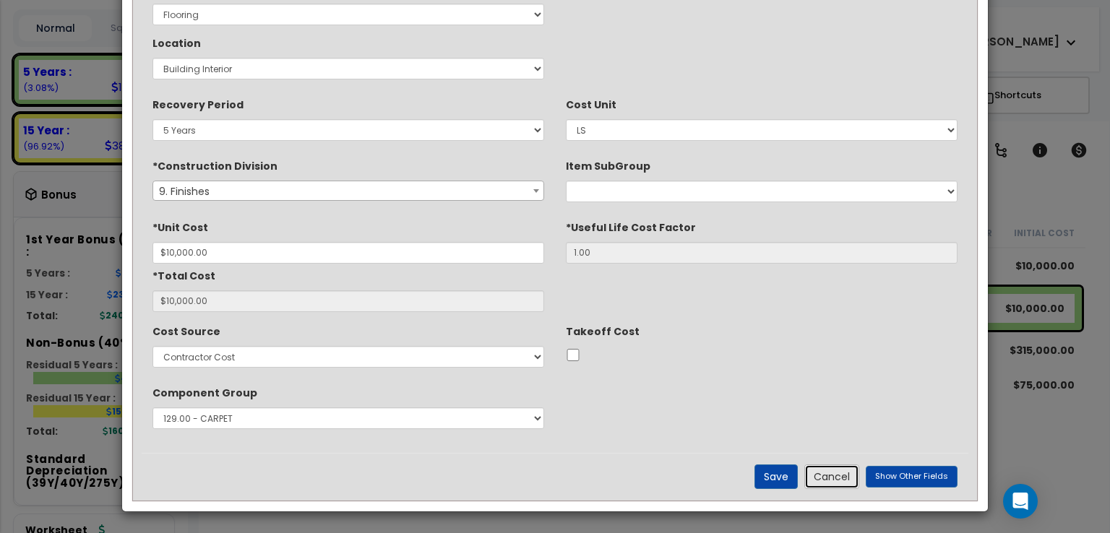
click at [837, 478] on button "Cancel" at bounding box center [831, 477] width 55 height 25
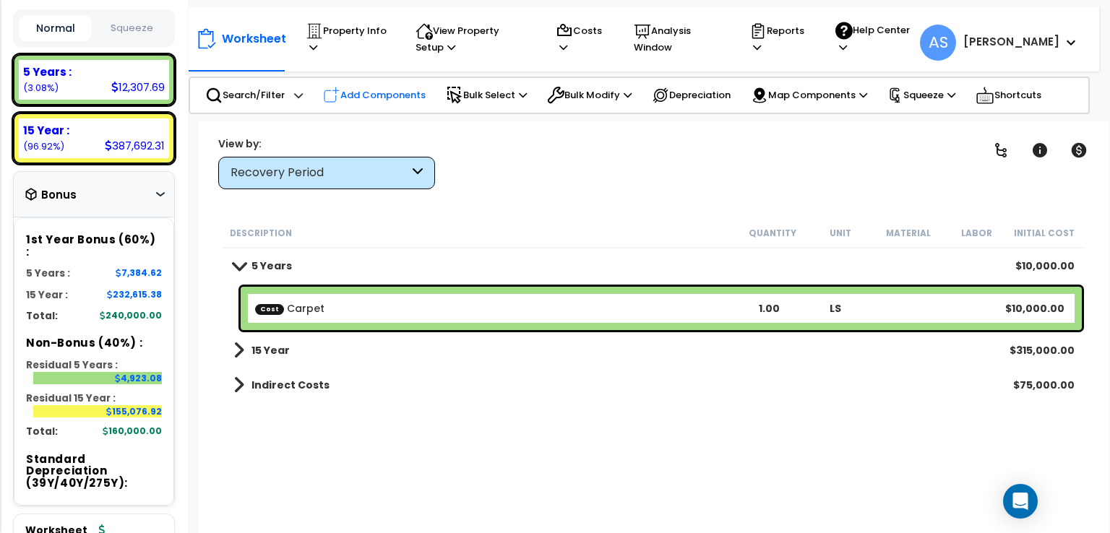
click at [370, 98] on p "Add Components" at bounding box center [374, 95] width 103 height 17
select select
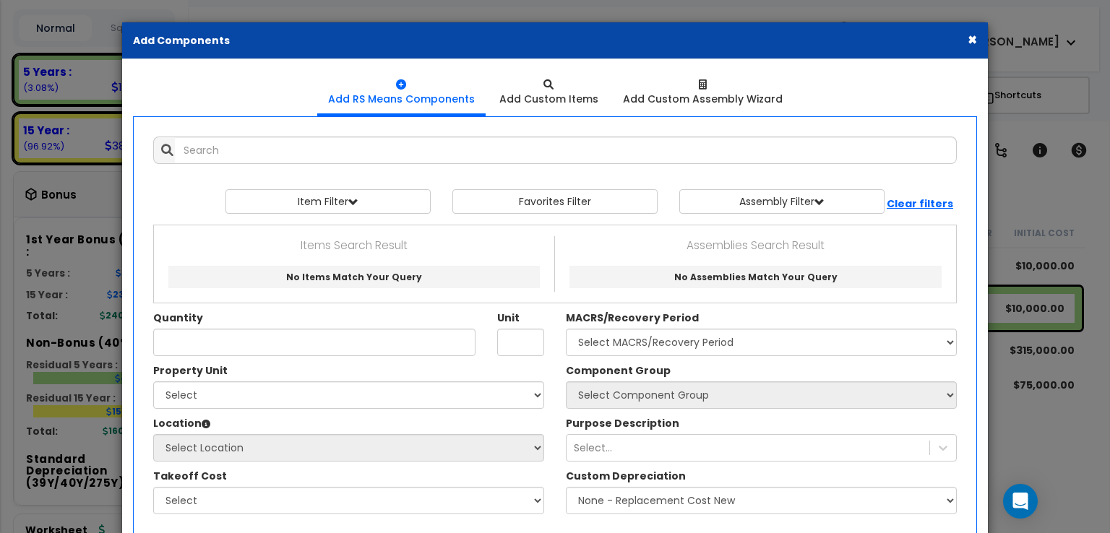
click at [970, 44] on button "×" at bounding box center [972, 39] width 9 height 15
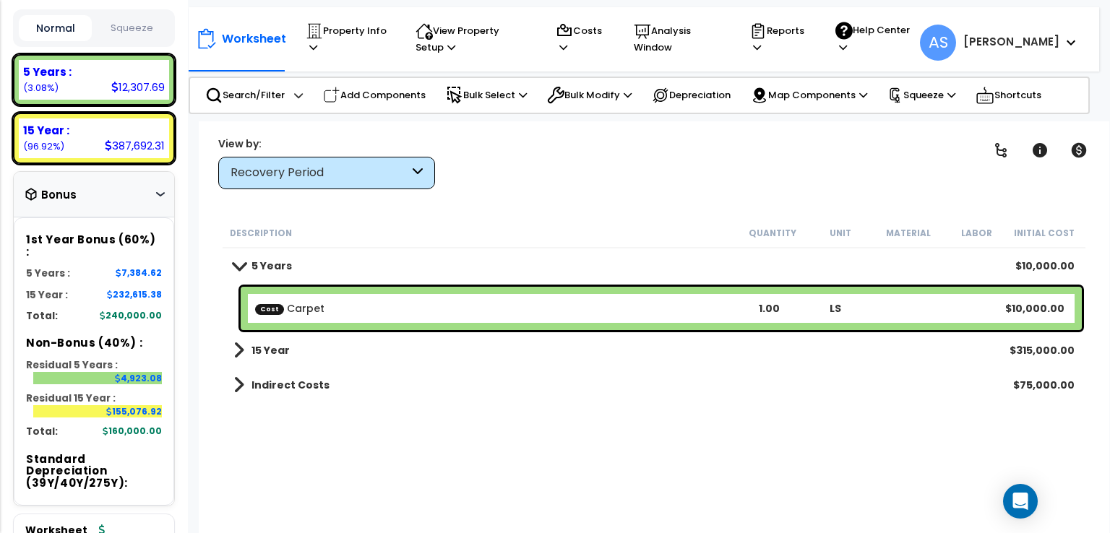
scroll to position [0, 0]
click at [388, 46] on p "View Property Setup" at bounding box center [347, 38] width 82 height 33
click at [567, 46] on icon at bounding box center [563, 47] width 8 height 9
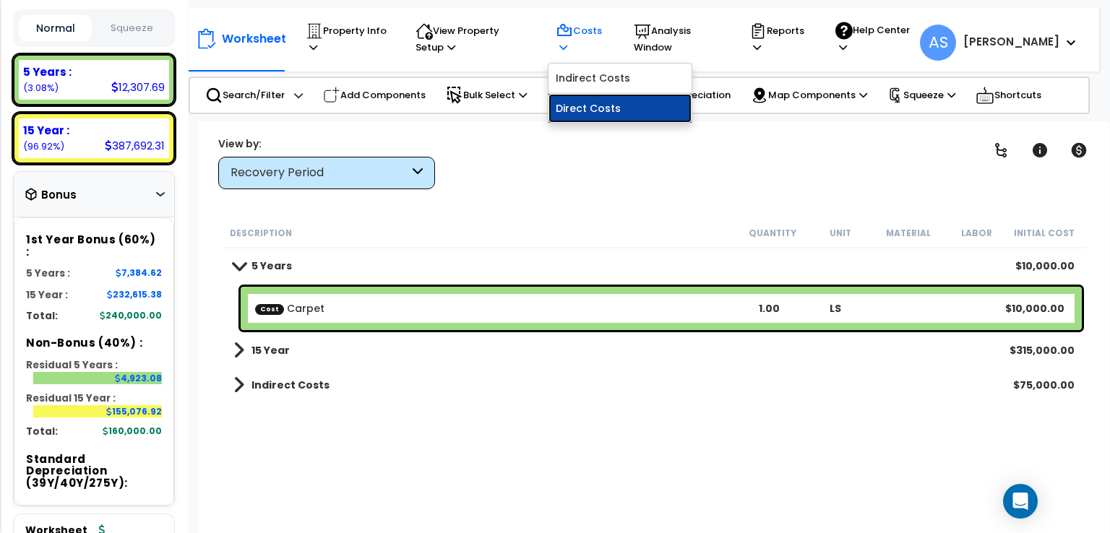
click at [591, 104] on link "Direct Costs" at bounding box center [619, 108] width 143 height 29
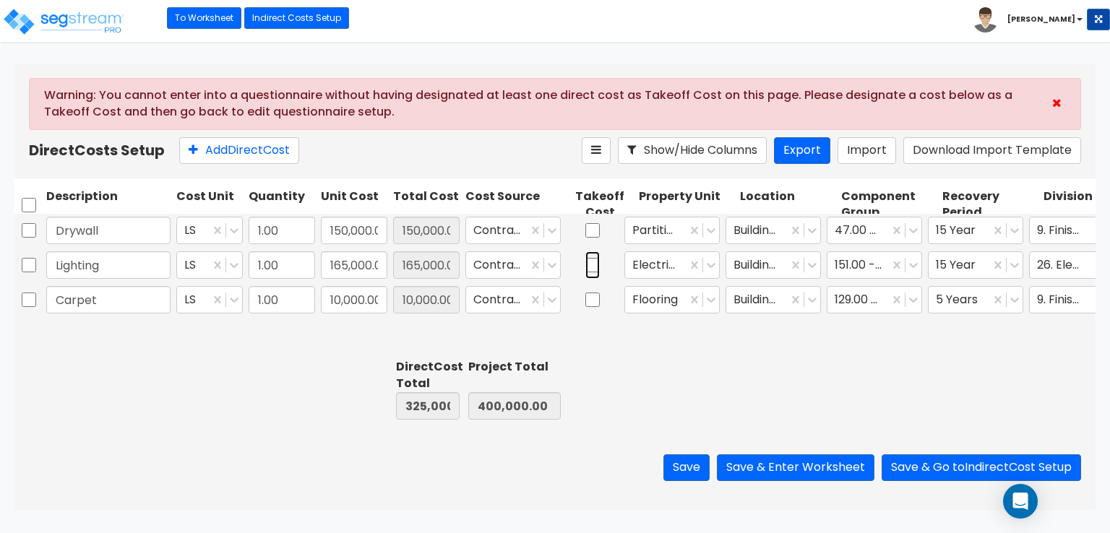
click at [593, 264] on input "checkbox" at bounding box center [592, 264] width 14 height 27
checkbox input "true"
click at [838, 466] on button "Save & Enter Worksheet" at bounding box center [796, 467] width 158 height 27
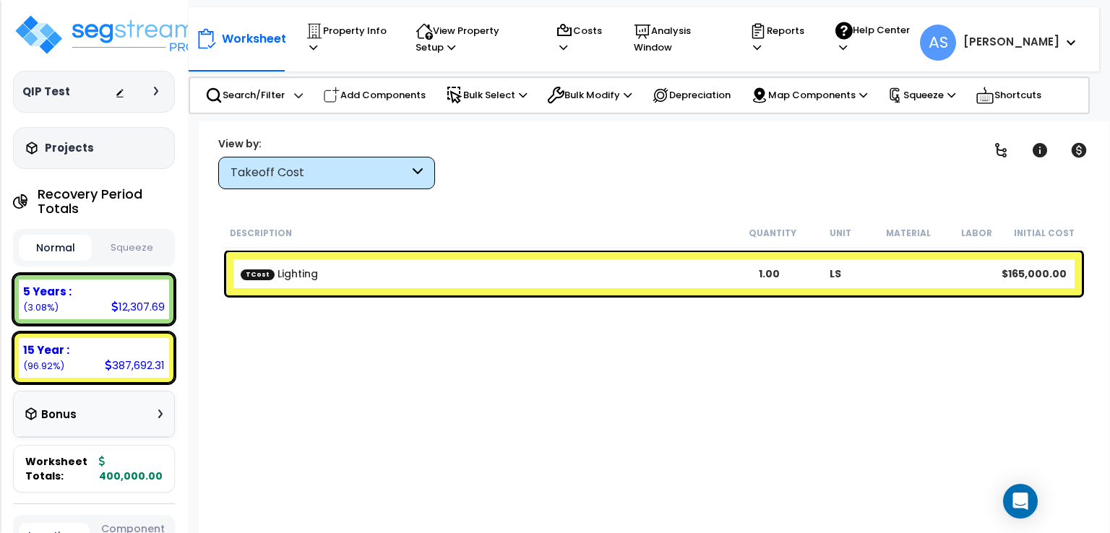
click at [656, 278] on b "TCost Lighting" at bounding box center [489, 274] width 496 height 14
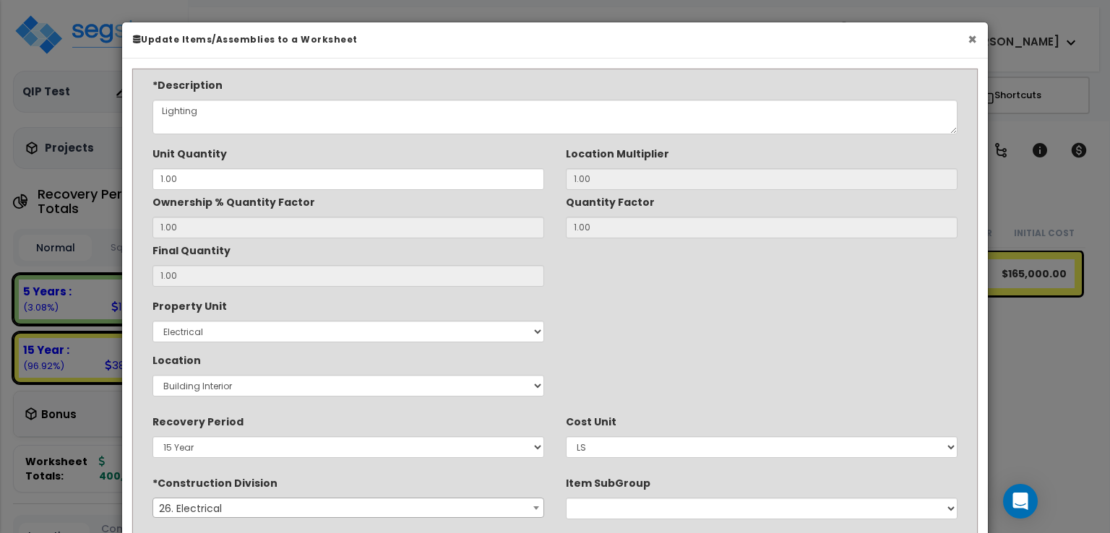
click at [968, 38] on button "×" at bounding box center [972, 39] width 9 height 15
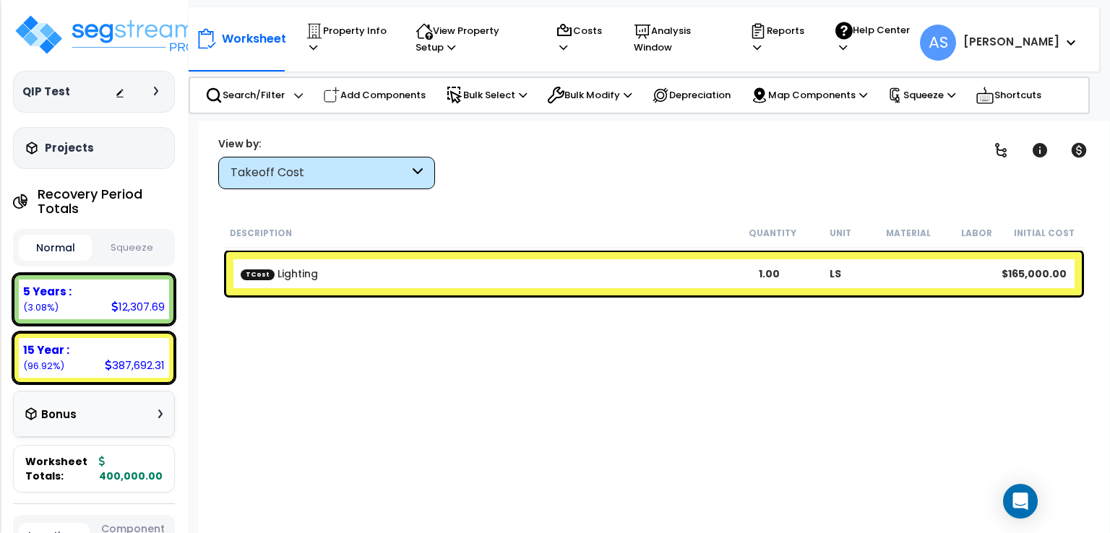
click at [327, 267] on b "TCost Lighting" at bounding box center [489, 274] width 496 height 14
click at [315, 50] on icon at bounding box center [313, 47] width 8 height 9
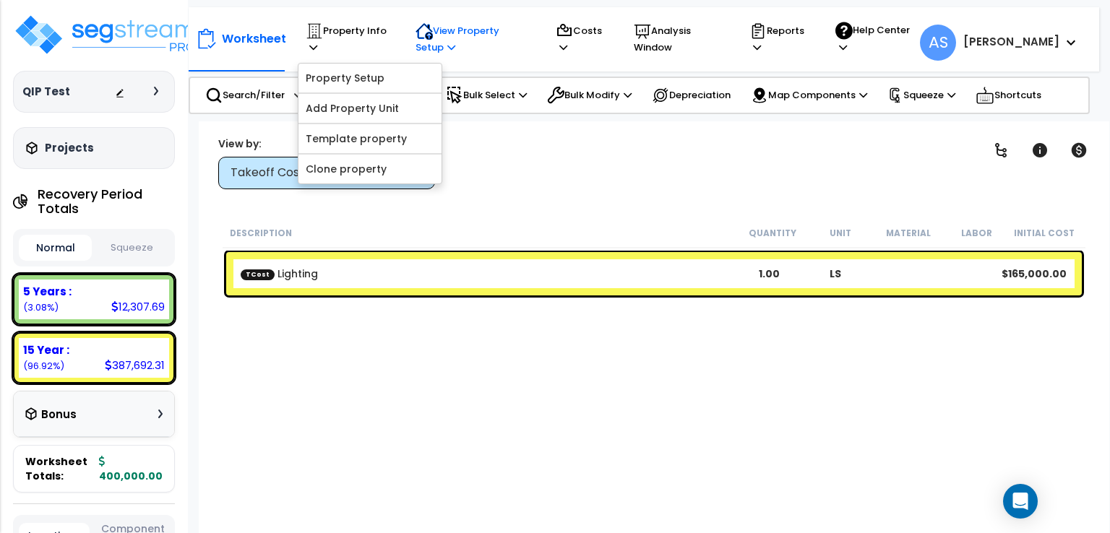
click at [317, 48] on icon at bounding box center [313, 47] width 8 height 9
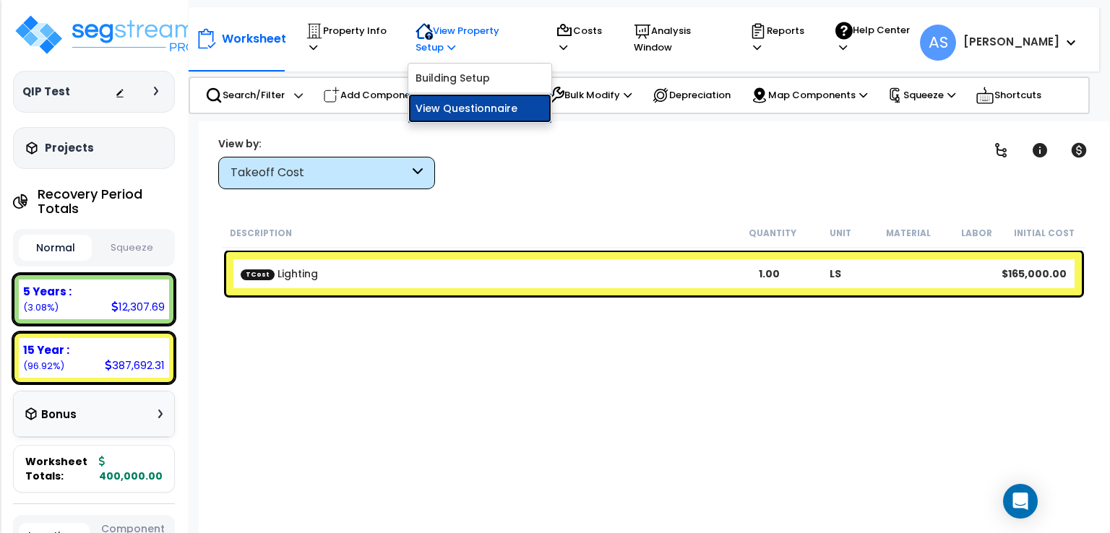
click at [450, 105] on link "View Questionnaire" at bounding box center [479, 108] width 143 height 29
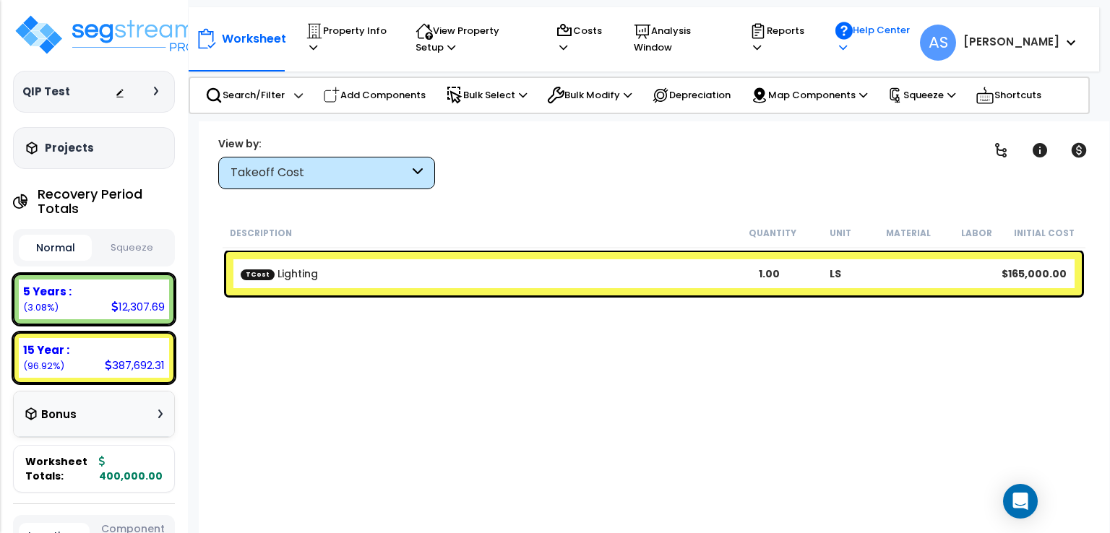
click at [847, 50] on icon at bounding box center [843, 47] width 8 height 9
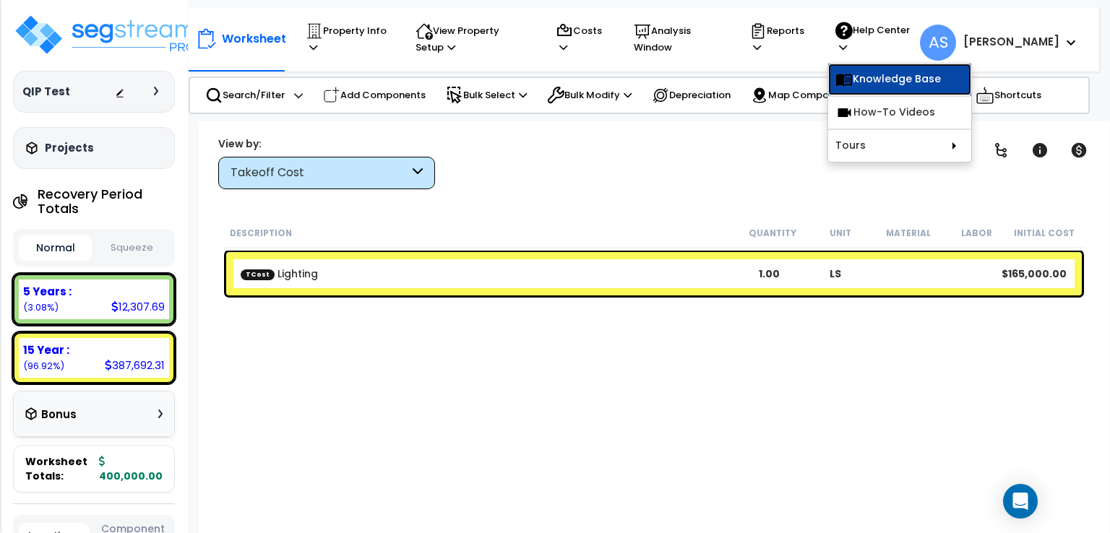
click at [902, 78] on link "Knowledge Base" at bounding box center [899, 80] width 143 height 32
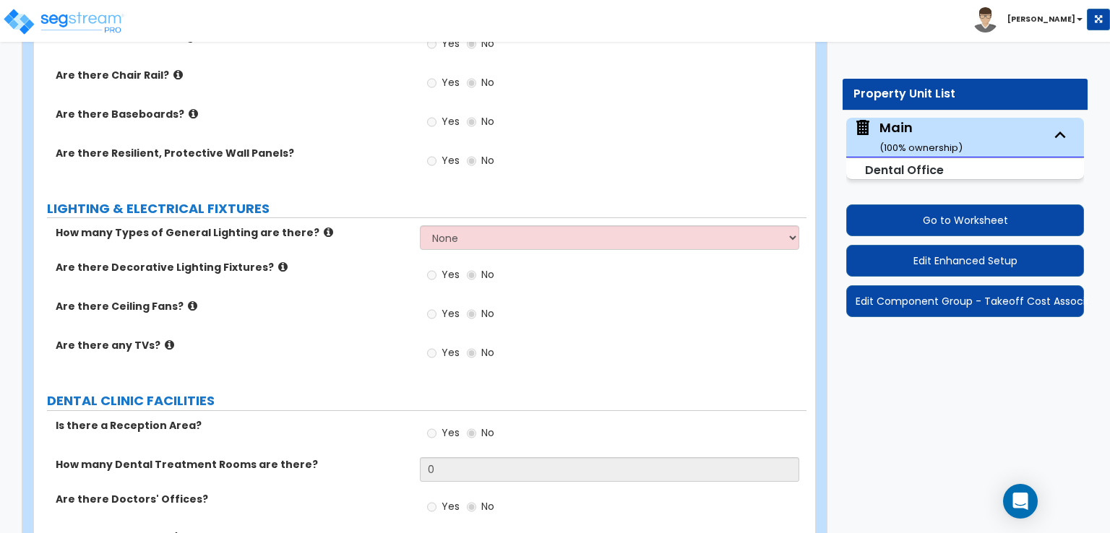
scroll to position [1879, 0]
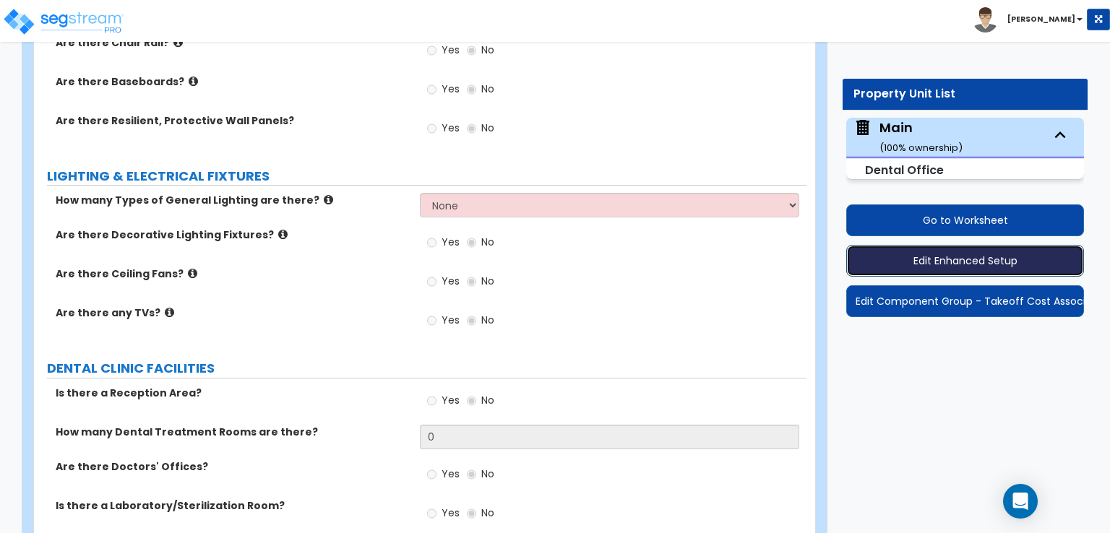
click at [915, 264] on button "Edit Enhanced Setup" at bounding box center [965, 261] width 238 height 32
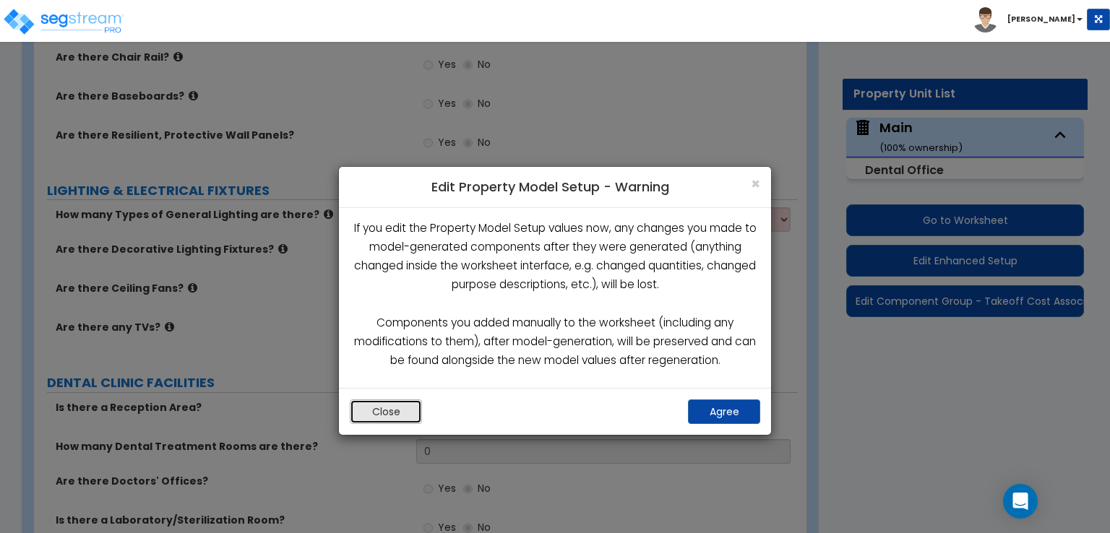
click at [370, 408] on button "Close" at bounding box center [386, 412] width 72 height 25
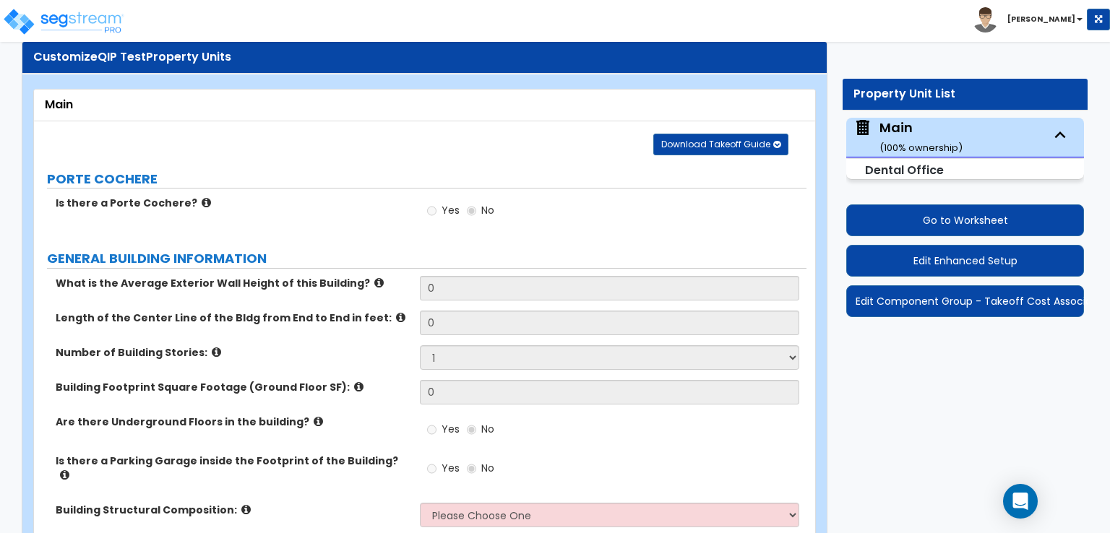
scroll to position [0, 0]
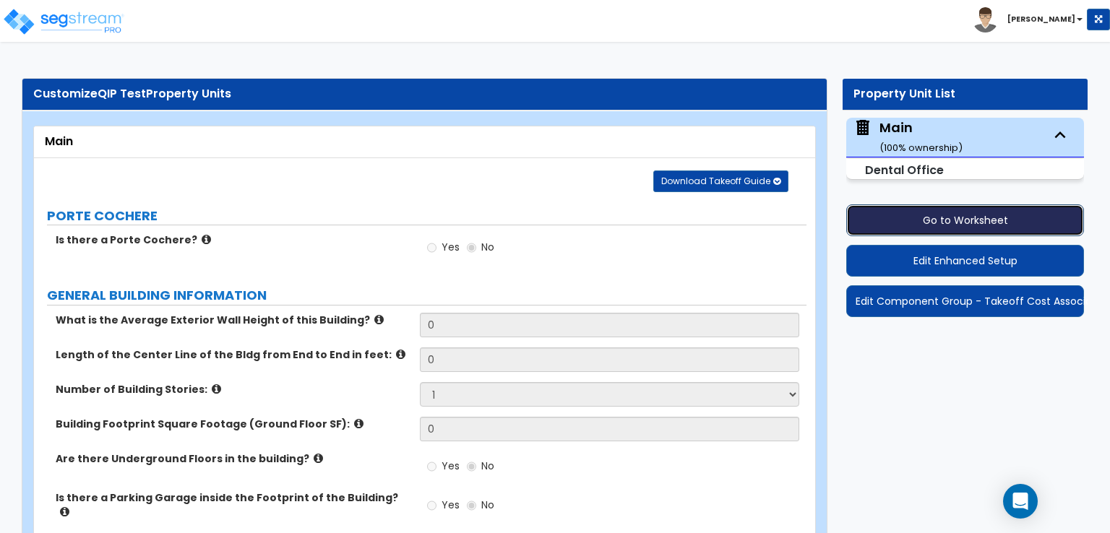
click at [931, 225] on button "Go to Worksheet" at bounding box center [965, 220] width 238 height 32
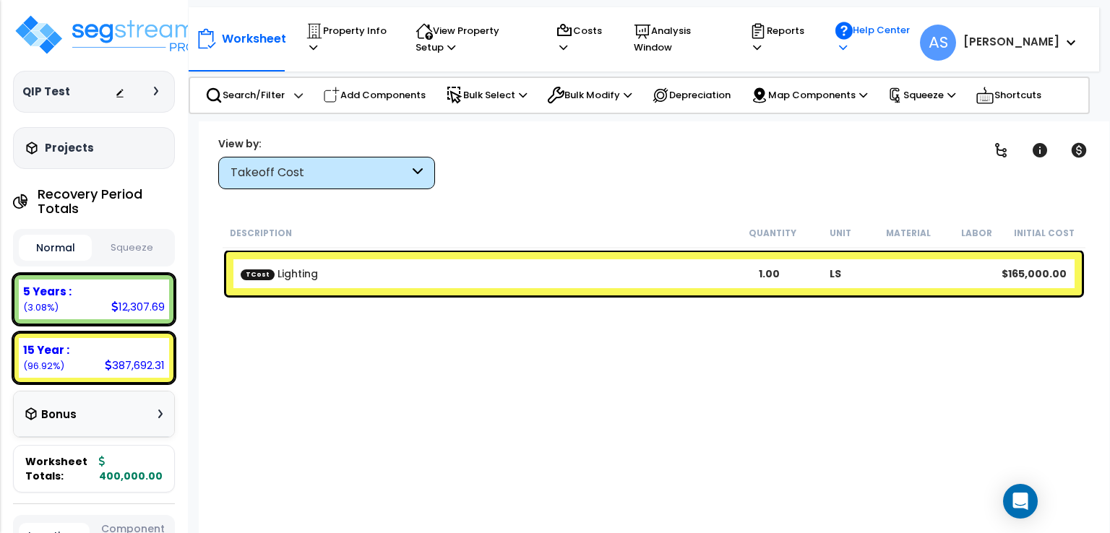
click at [847, 49] on icon at bounding box center [843, 47] width 8 height 9
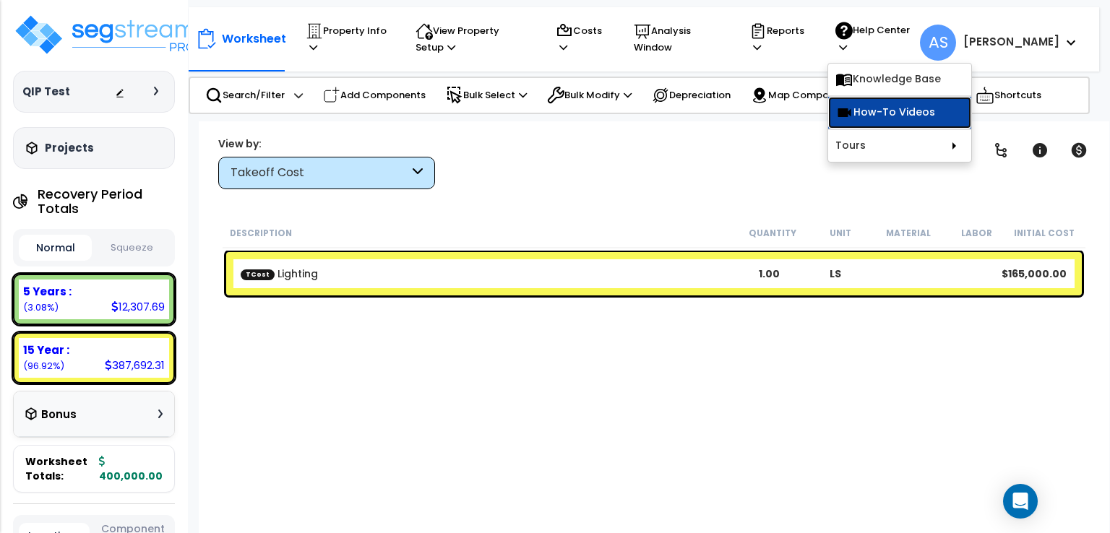
click at [906, 106] on link "How-To Videos" at bounding box center [899, 113] width 143 height 32
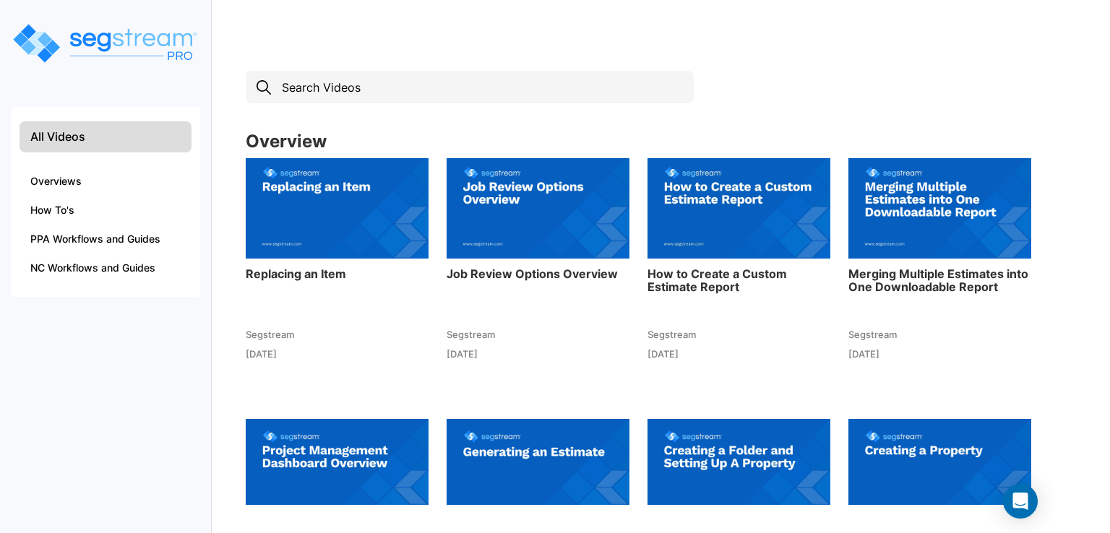
scroll to position [217, 0]
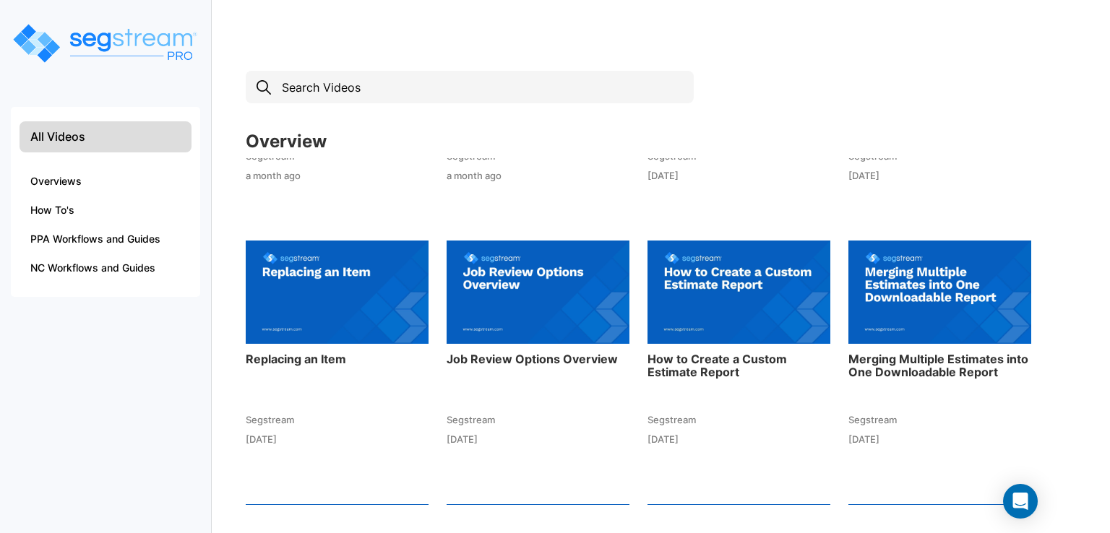
click at [691, 274] on img at bounding box center [738, 291] width 183 height 159
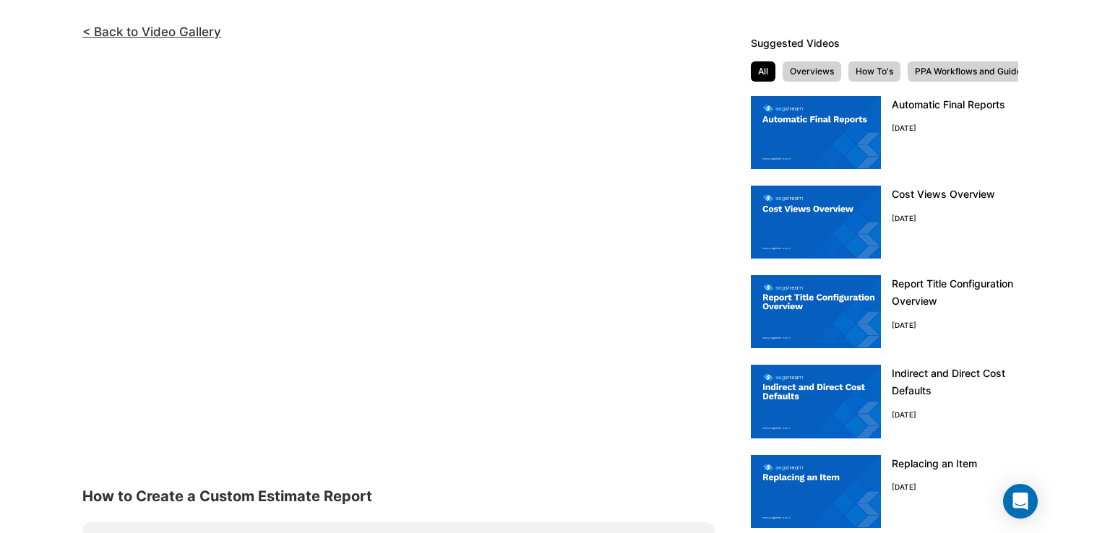
scroll to position [72, 0]
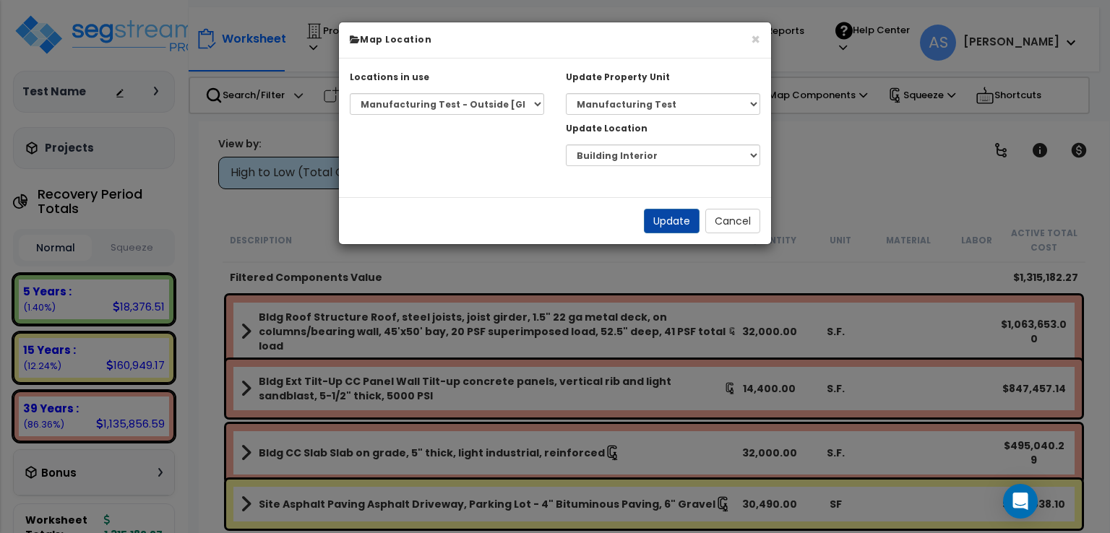
select select "31403"
select select "162785"
select select "461"
click at [728, 229] on button "Cancel" at bounding box center [732, 221] width 55 height 25
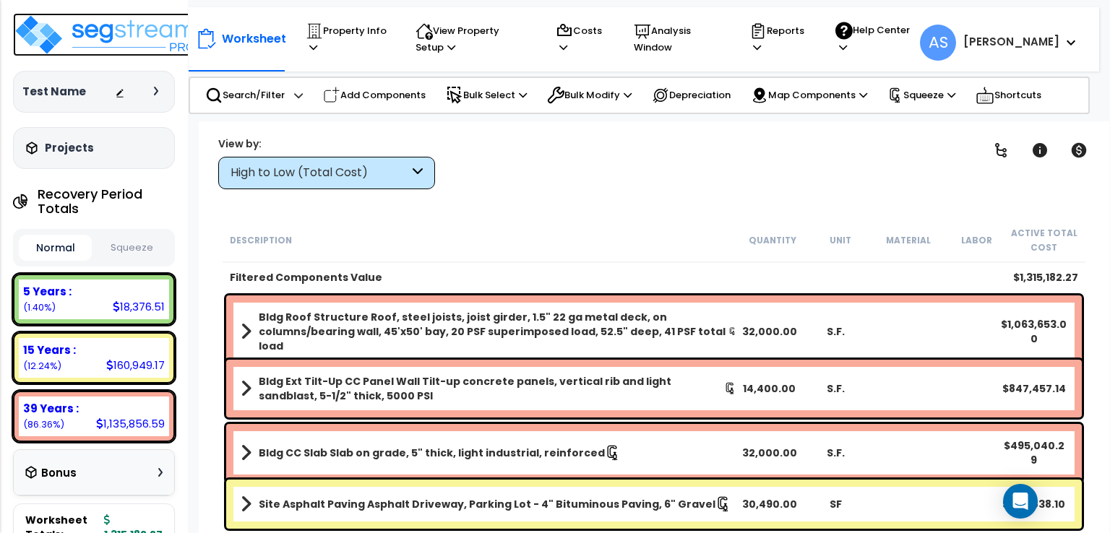
click at [43, 38] on img at bounding box center [107, 34] width 188 height 43
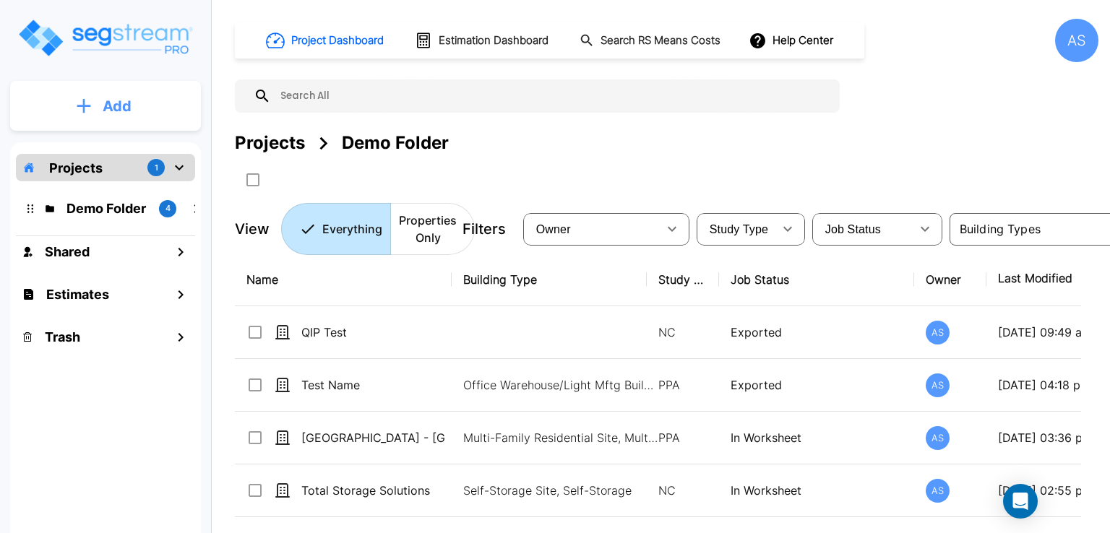
click at [77, 111] on icon "mailbox folders" at bounding box center [84, 105] width 14 height 15
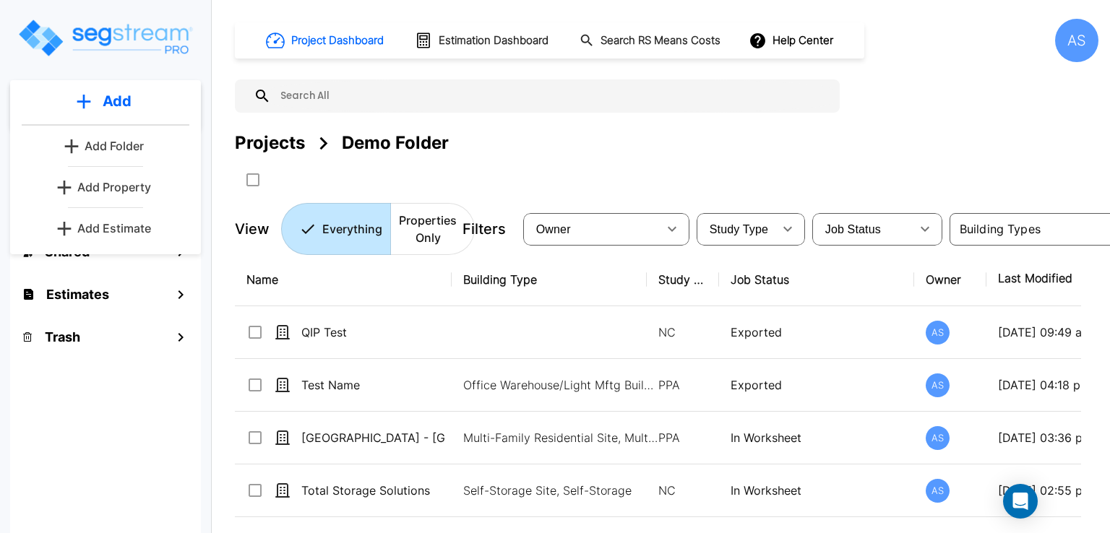
click at [105, 191] on p "Add Property" at bounding box center [114, 186] width 74 height 17
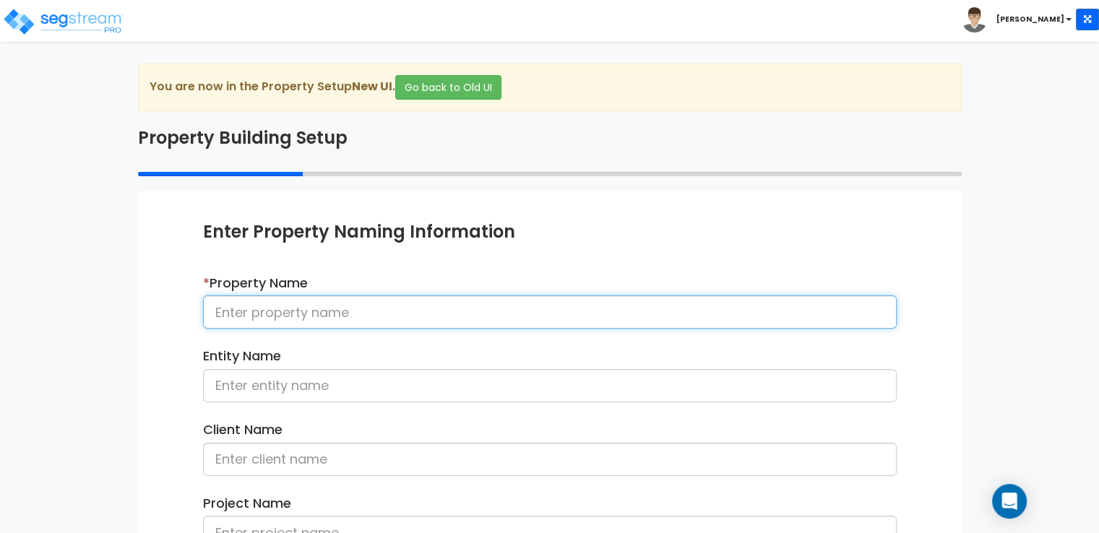
click at [331, 304] on input at bounding box center [550, 312] width 694 height 33
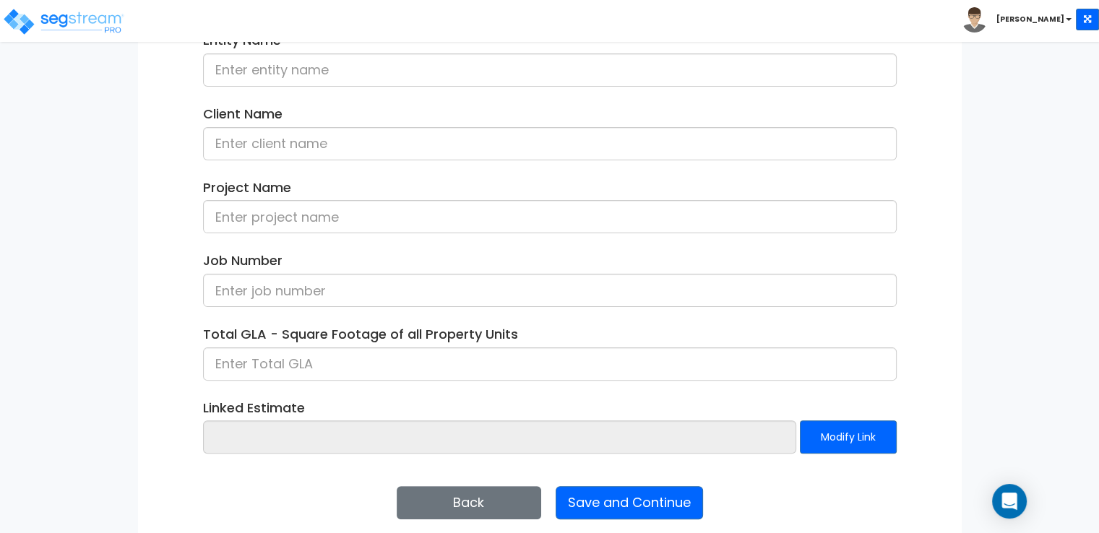
scroll to position [330, 0]
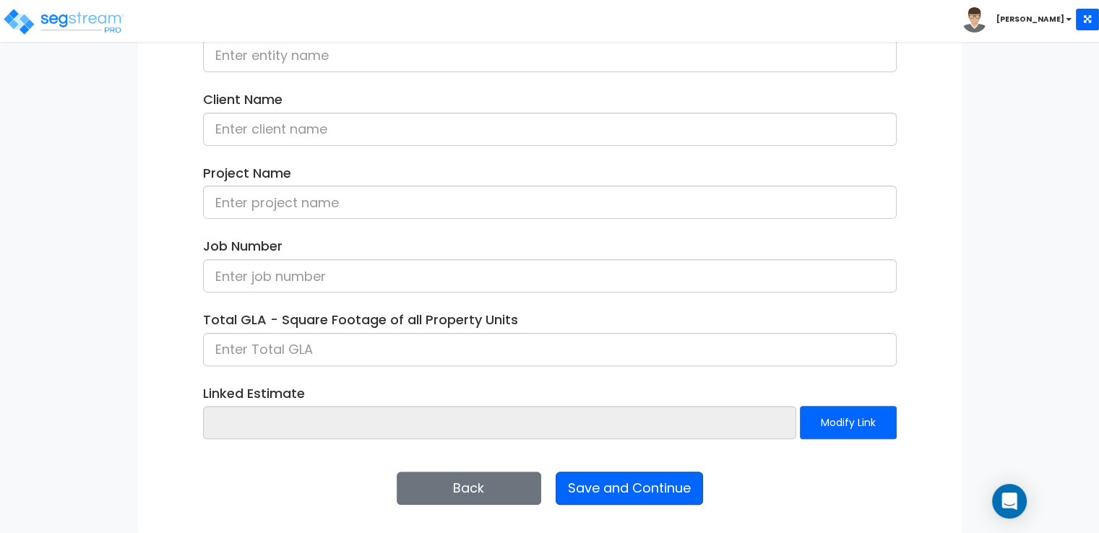
type input "QIP Test 2"
click at [632, 490] on button "Save and Continue" at bounding box center [629, 488] width 147 height 33
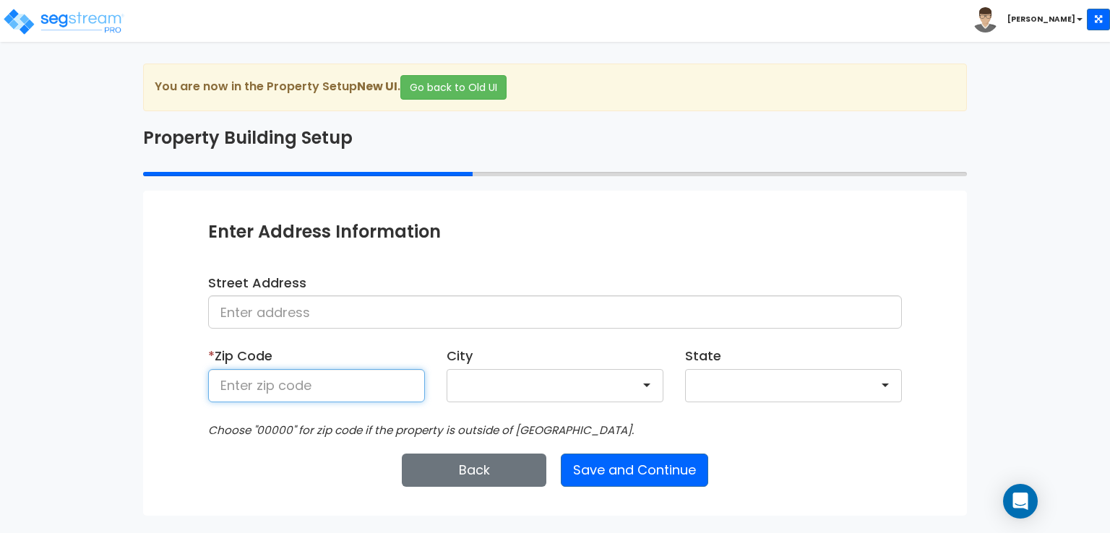
click at [384, 392] on input at bounding box center [316, 385] width 217 height 33
type input "55317"
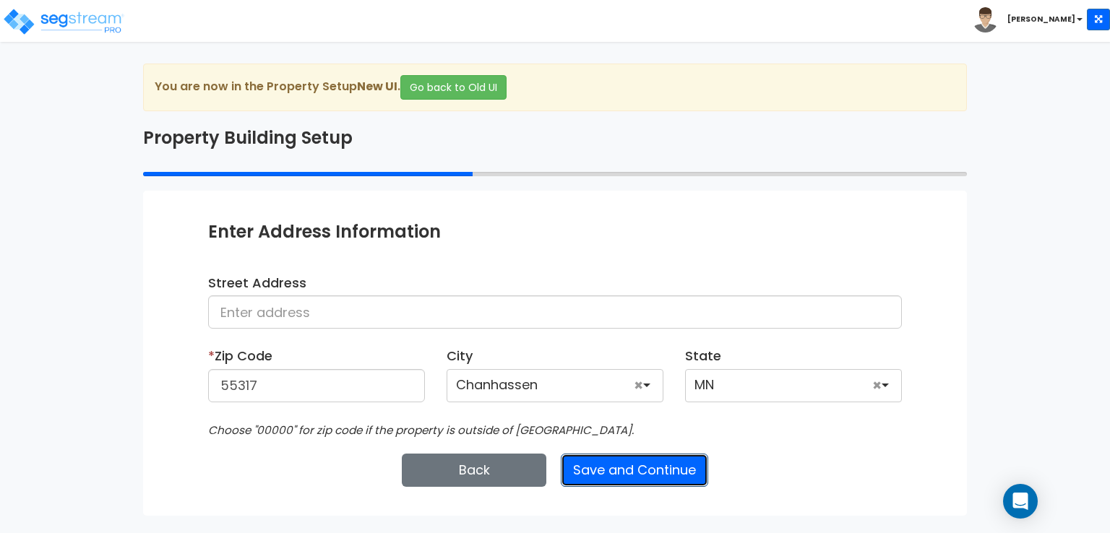
click at [615, 468] on button "Save and Continue" at bounding box center [634, 470] width 147 height 33
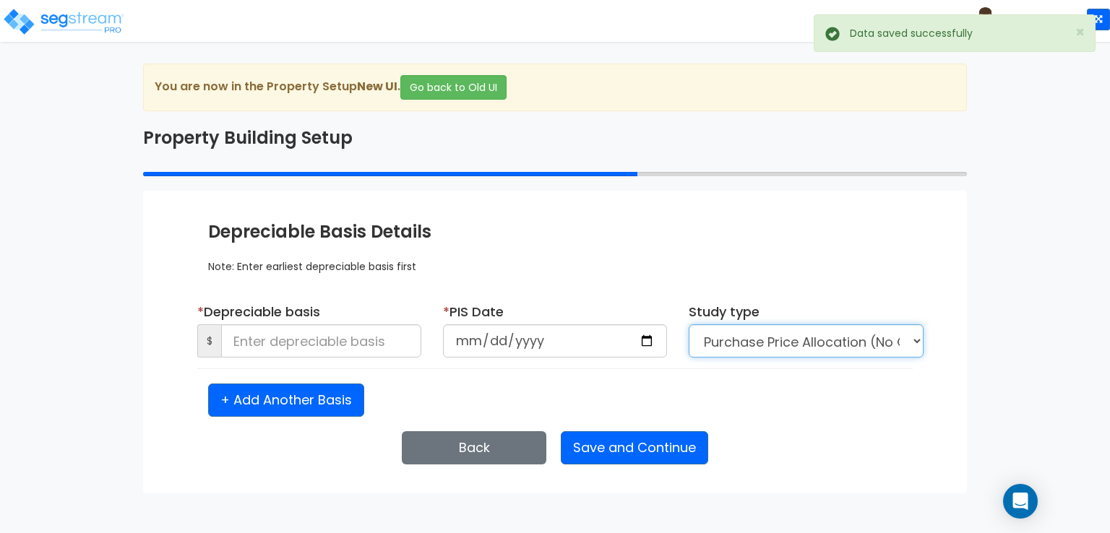
click at [798, 340] on select "Purchase Price Allocation (No Given Costs) New Construction / Reno / TI's (Give…" at bounding box center [806, 340] width 235 height 33
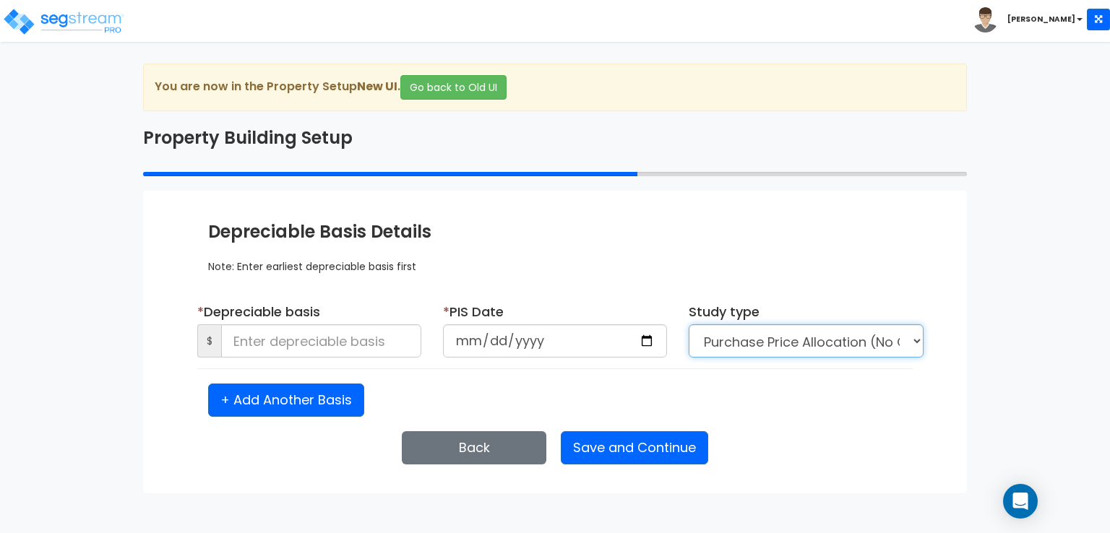
select select "NEW"
click at [689, 324] on select "Purchase Price Allocation (No Given Costs) New Construction / Reno / TI's (Give…" at bounding box center [806, 340] width 235 height 33
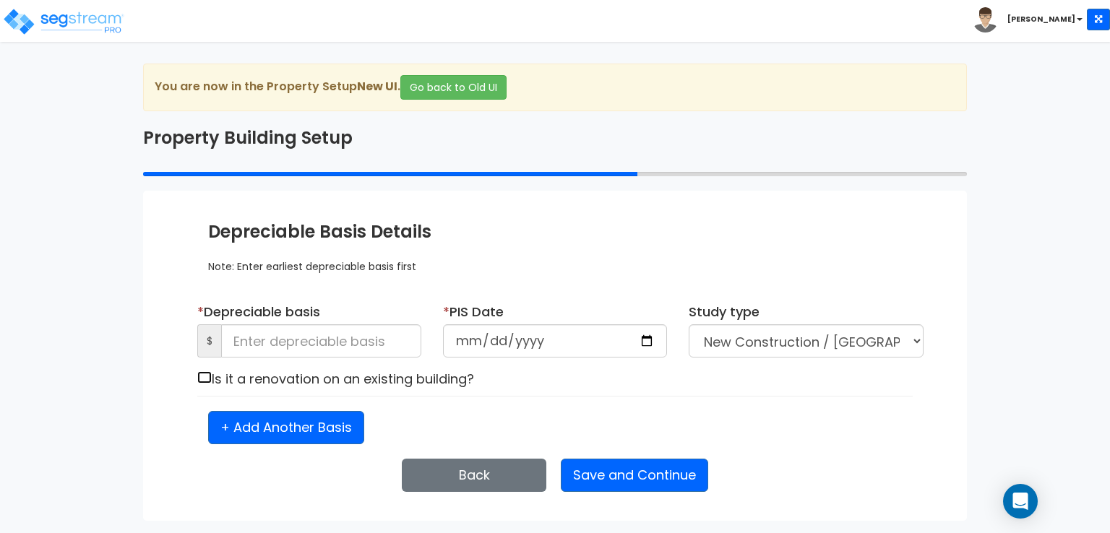
click at [199, 375] on input "checkbox" at bounding box center [204, 377] width 14 height 12
checkbox input "true"
click at [296, 344] on input at bounding box center [321, 340] width 200 height 33
type input "500,000"
click at [465, 332] on input "date" at bounding box center [555, 340] width 224 height 33
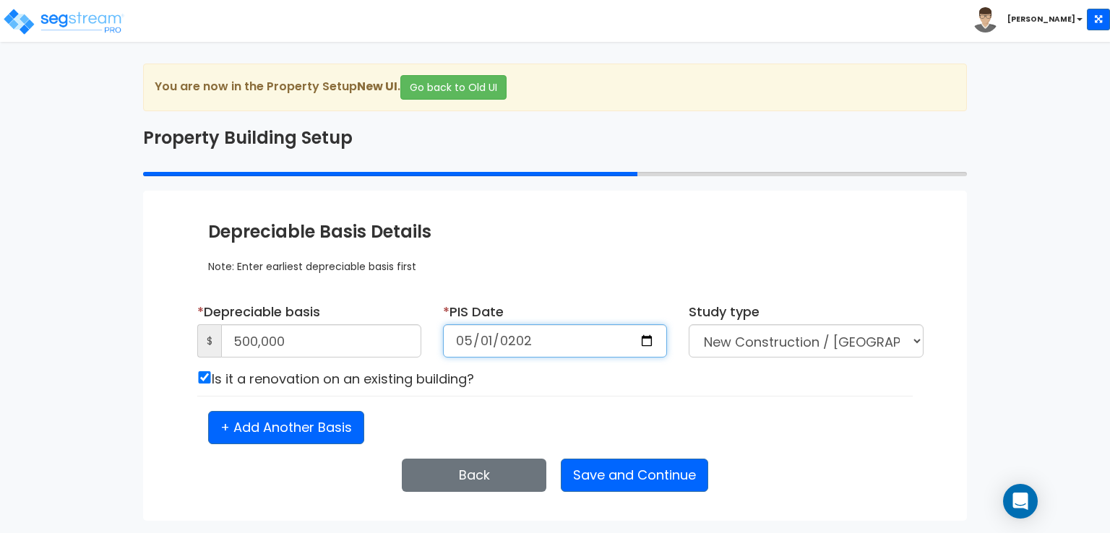
type input "2025-05-01"
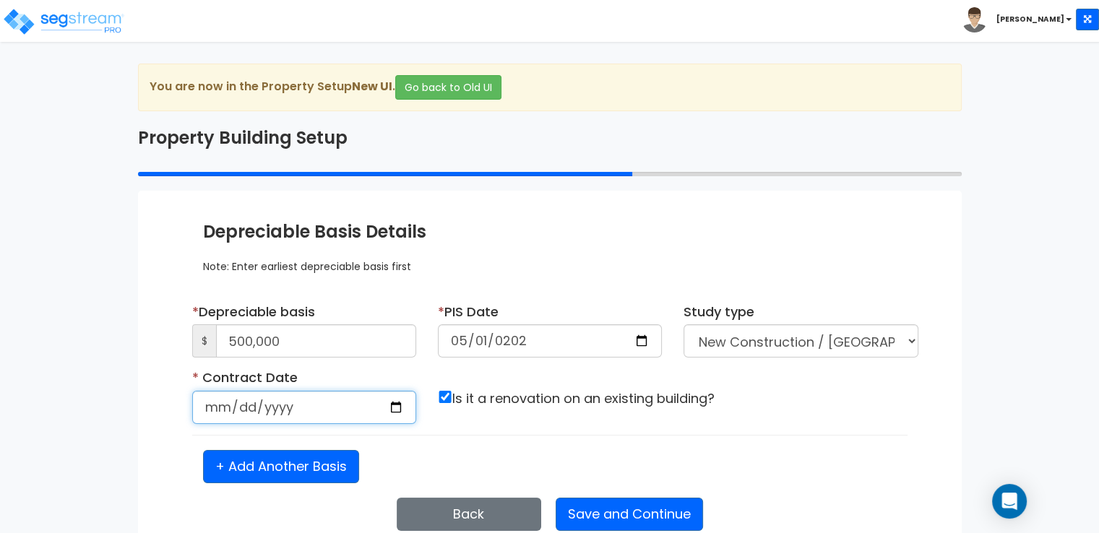
click at [223, 402] on input "date" at bounding box center [304, 407] width 224 height 33
type input "2024-04-15"
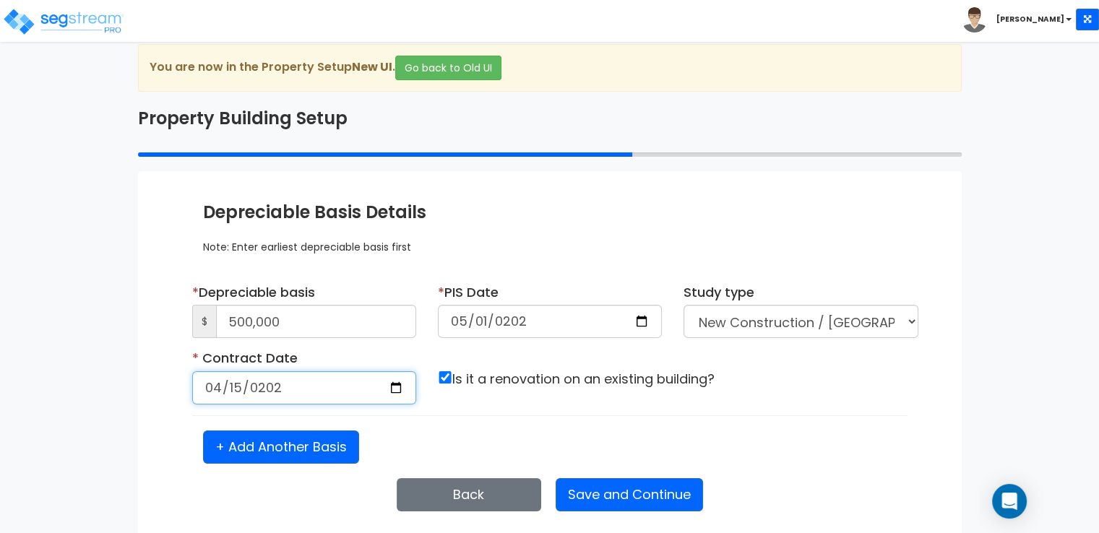
scroll to position [25, 0]
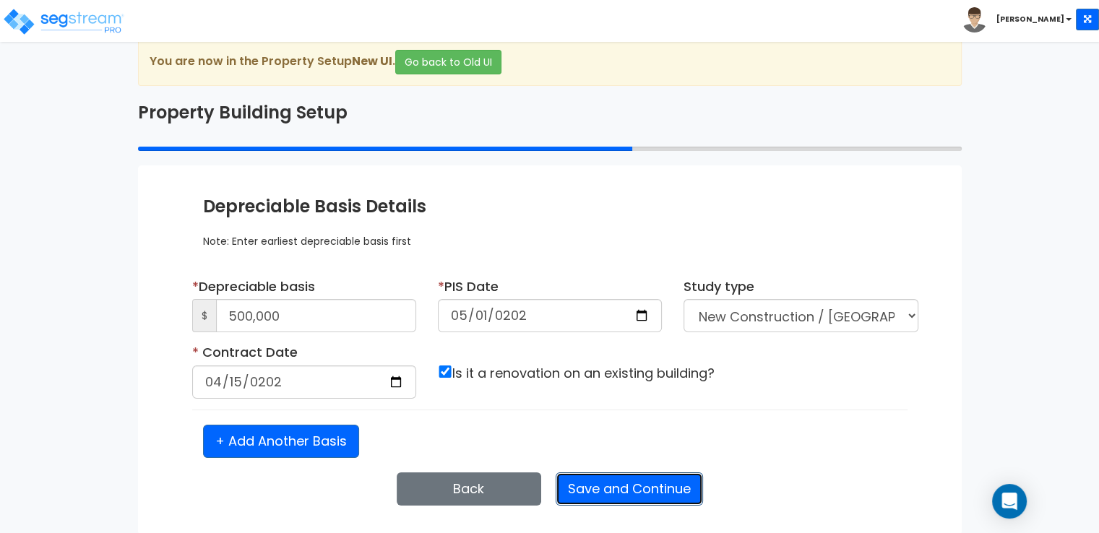
click at [634, 482] on button "Save and Continue" at bounding box center [629, 489] width 147 height 33
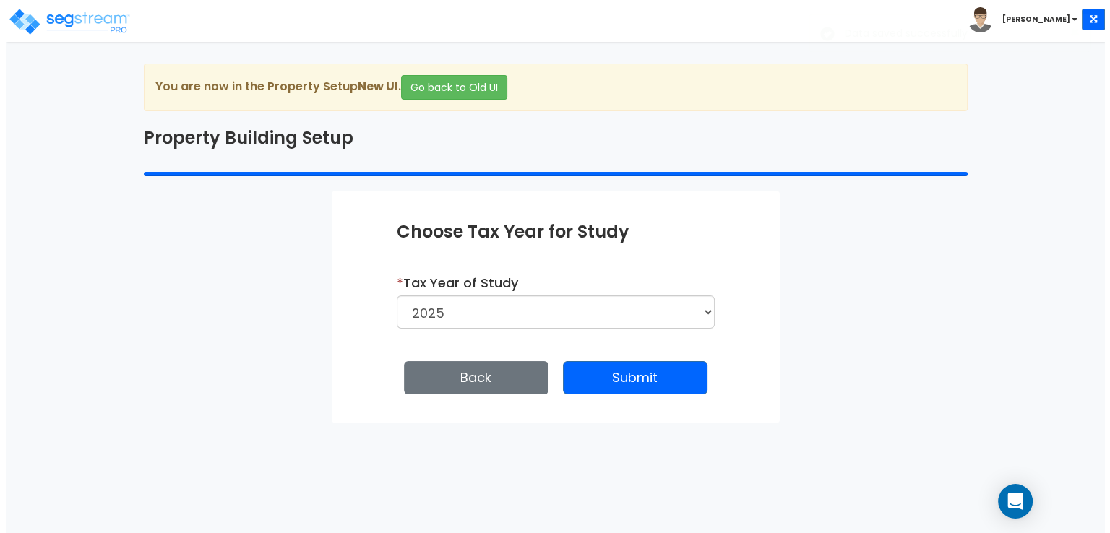
scroll to position [0, 0]
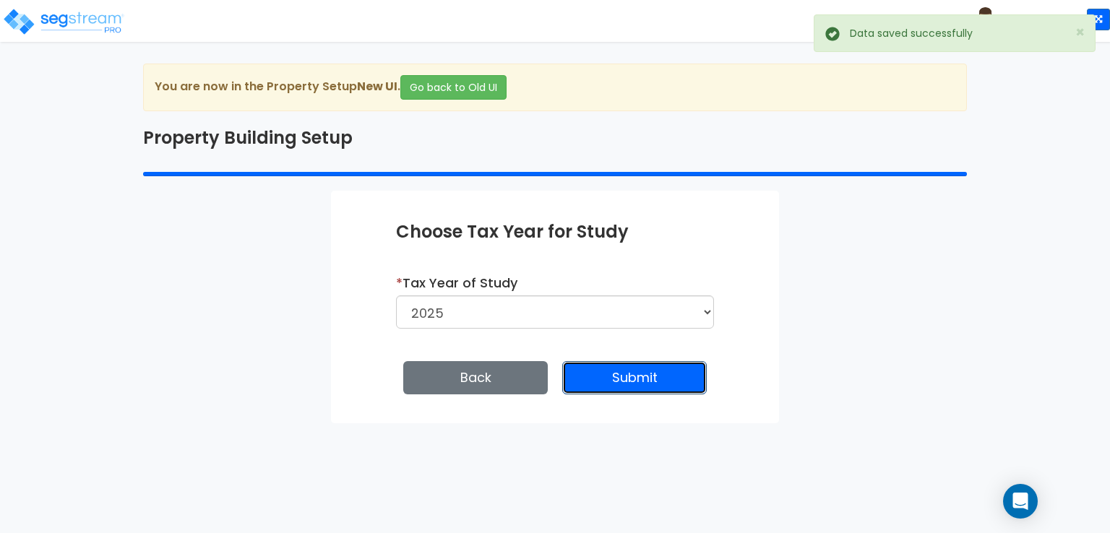
click at [642, 382] on button "Submit" at bounding box center [634, 377] width 145 height 33
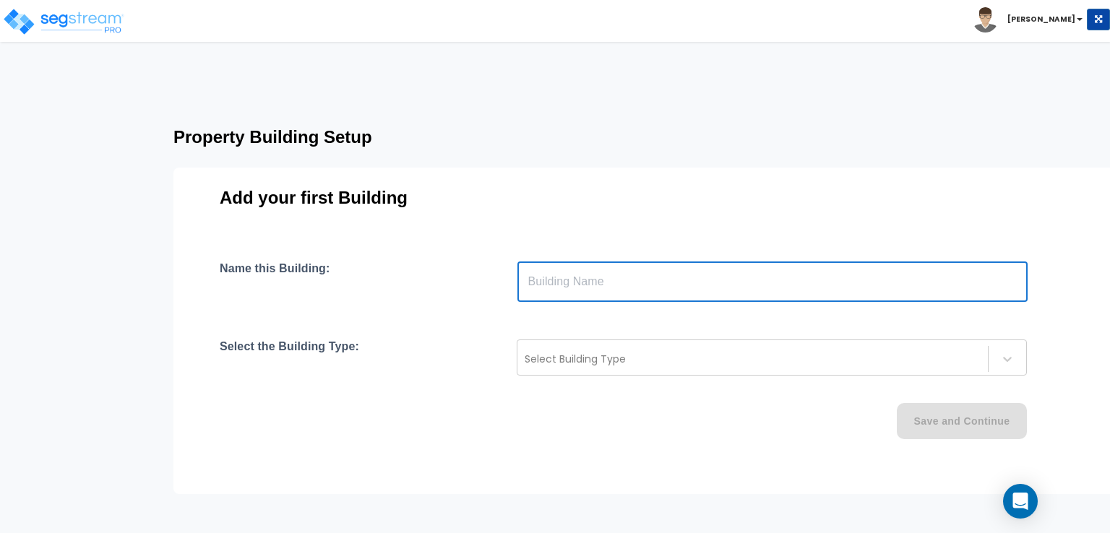
click at [593, 287] on input "text" at bounding box center [772, 282] width 510 height 40
type input "Main"
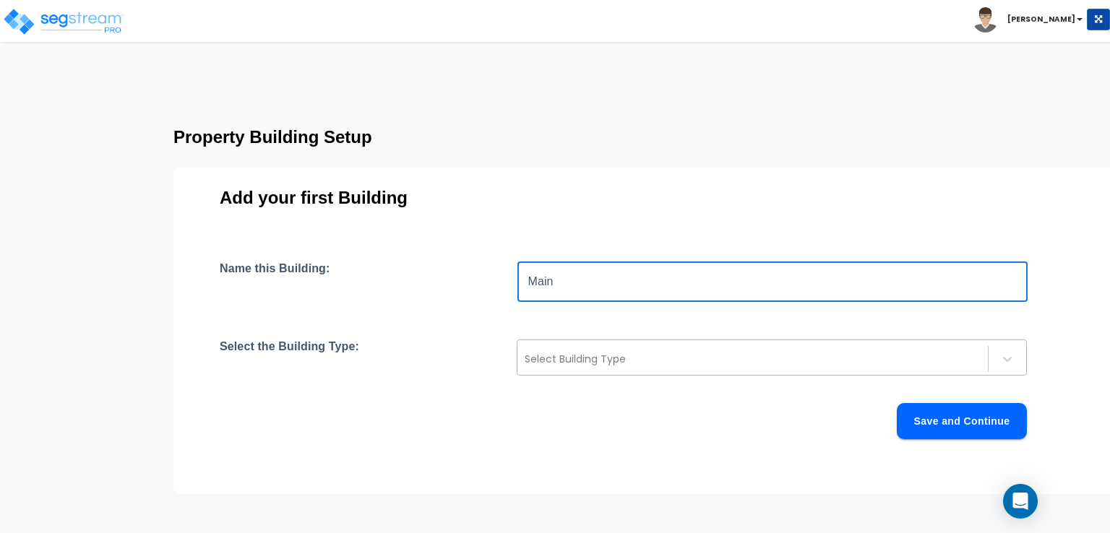
click at [618, 358] on div at bounding box center [753, 358] width 456 height 17
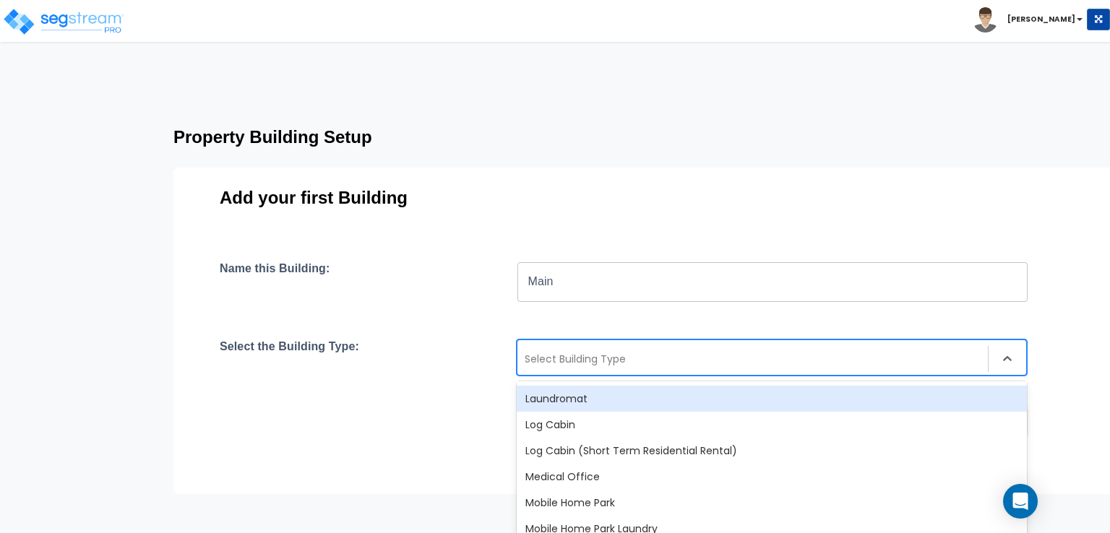
scroll to position [723, 0]
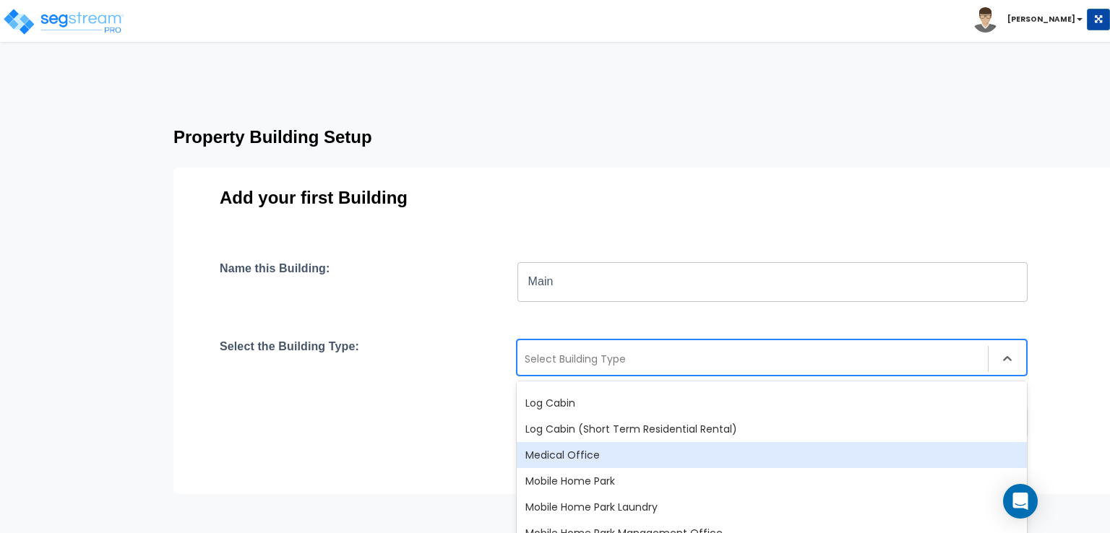
click at [675, 452] on div "Medical Office" at bounding box center [772, 455] width 510 height 26
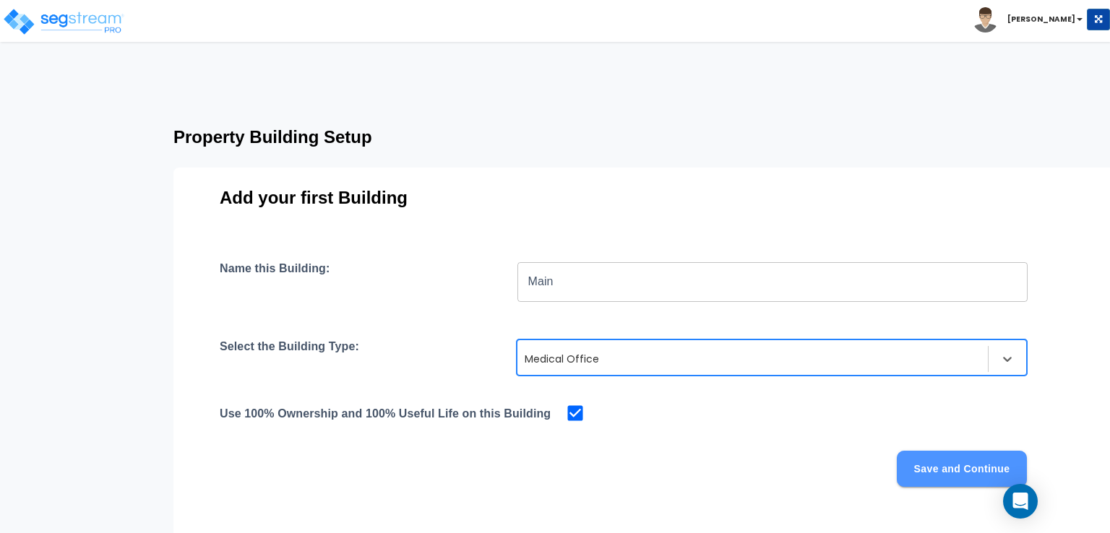
click at [936, 472] on button "Save and Continue" at bounding box center [962, 469] width 130 height 36
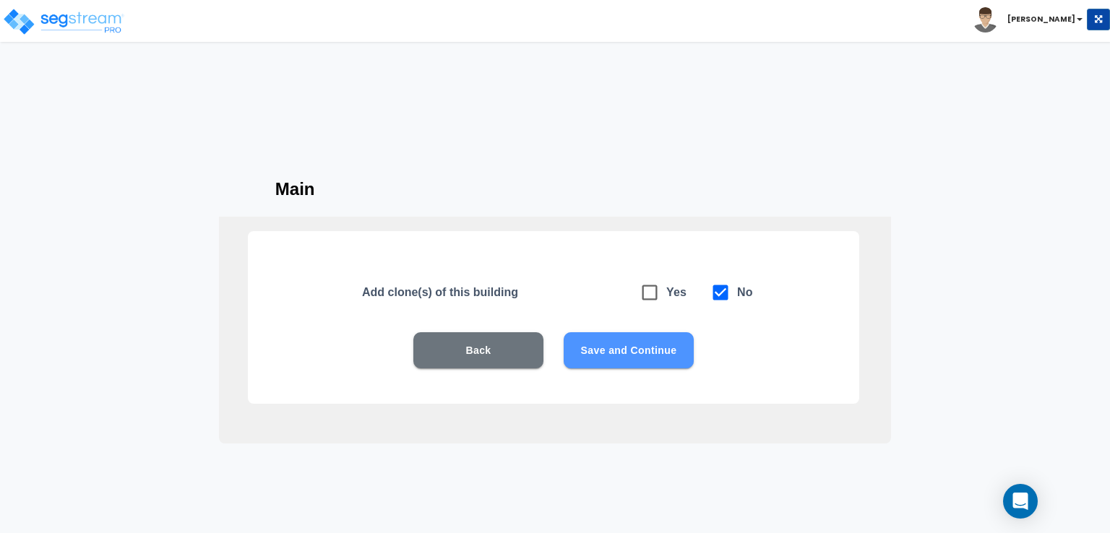
click at [652, 357] on button "Save and Continue" at bounding box center [629, 350] width 130 height 36
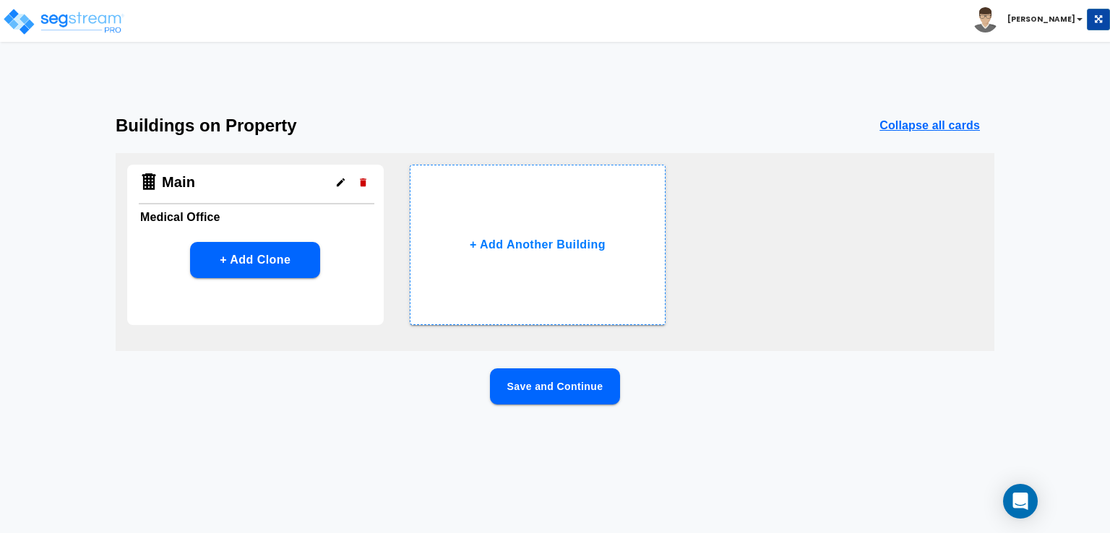
click at [1072, 24] on span "[PERSON_NAME]" at bounding box center [1030, 18] width 114 height 12
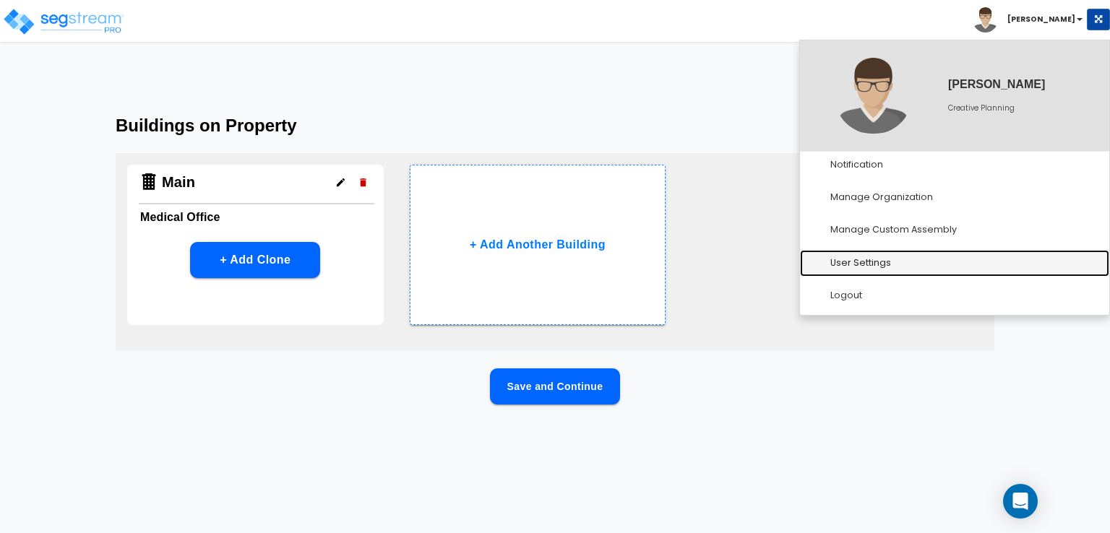
click at [879, 261] on link "User Settings" at bounding box center [954, 263] width 309 height 27
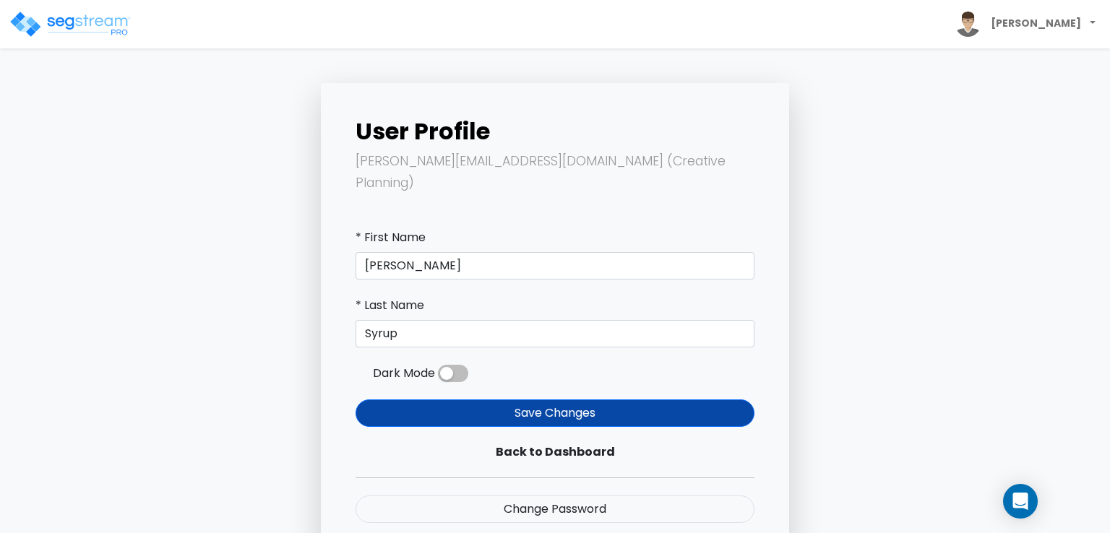
scroll to position [1, 0]
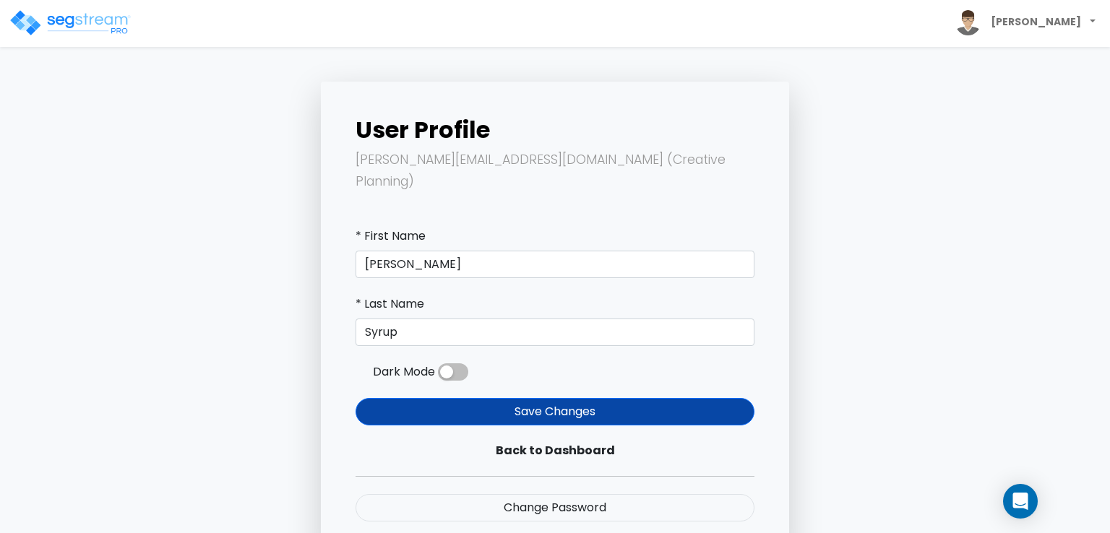
click at [444, 363] on span at bounding box center [453, 371] width 30 height 17
click at [438, 376] on input "checkbox" at bounding box center [438, 376] width 0 height 0
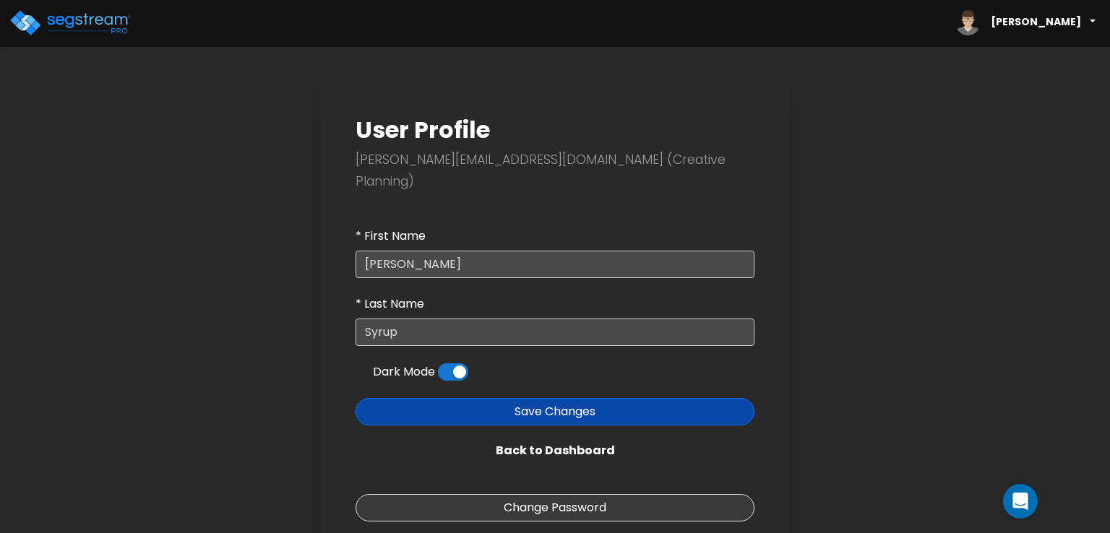
click at [1056, 23] on b "[PERSON_NAME]" at bounding box center [1036, 21] width 90 height 14
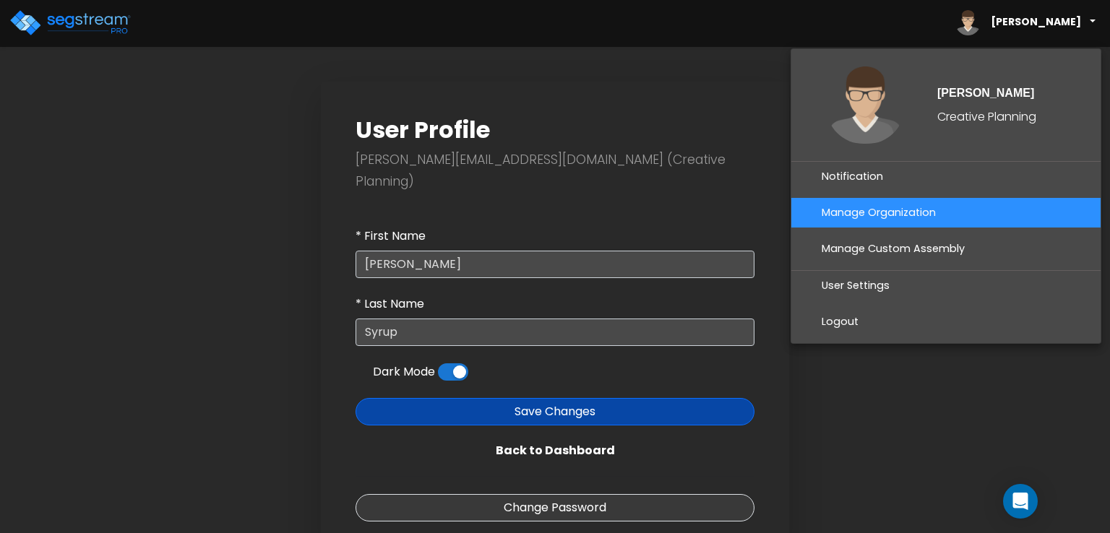
click at [888, 207] on link "Manage Organization" at bounding box center [945, 213] width 309 height 30
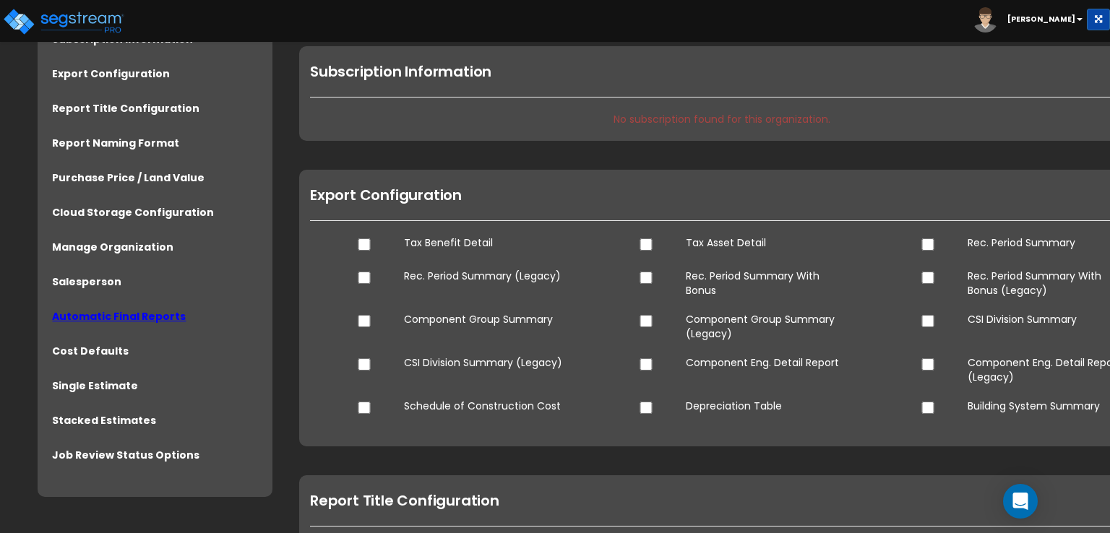
scroll to position [72, 0]
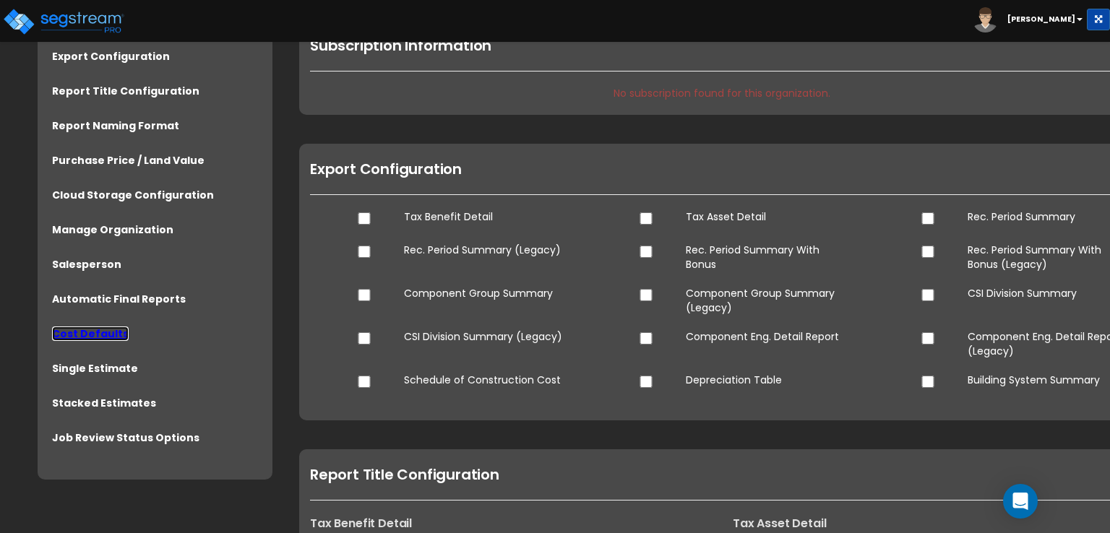
click at [100, 336] on link "Cost Defaults" at bounding box center [90, 334] width 77 height 14
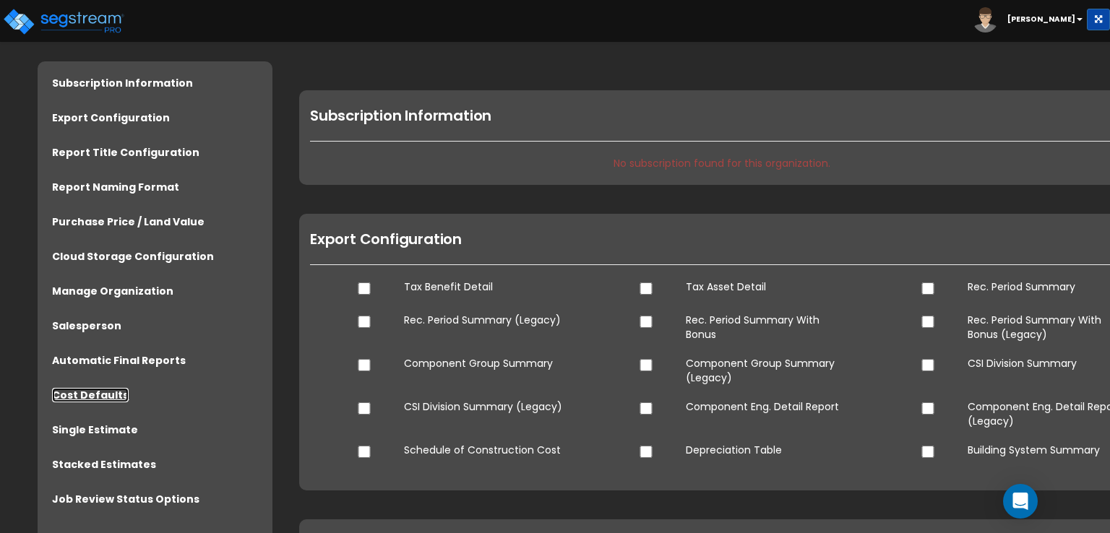
scroll to position [0, 0]
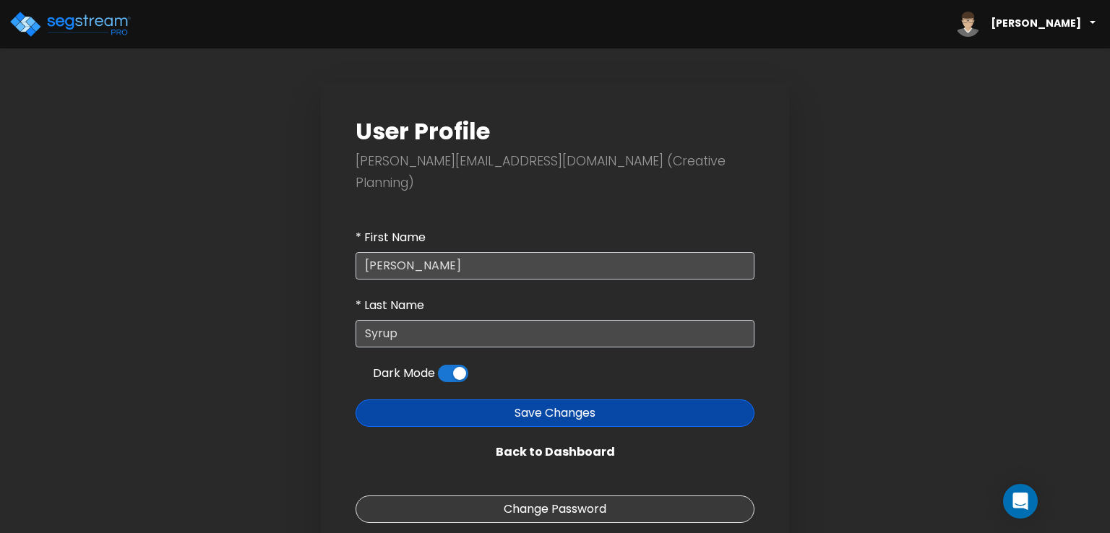
scroll to position [1, 0]
